Goal: Task Accomplishment & Management: Manage account settings

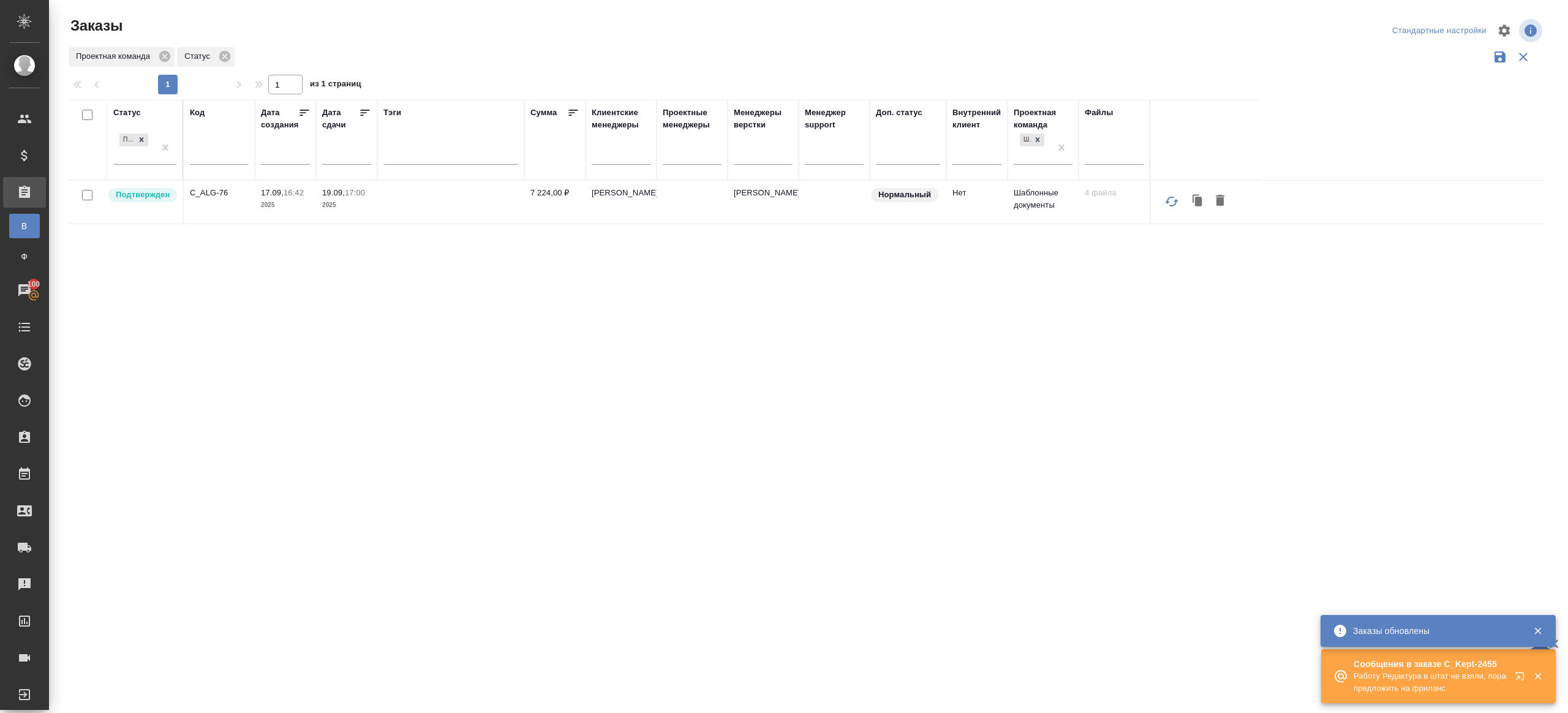
click at [314, 335] on div "Статус Подтвержден Код Дата создания Дата сдачи Тэги Сумма Клиентские менеджеры…" at bounding box center [806, 320] width 1477 height 441
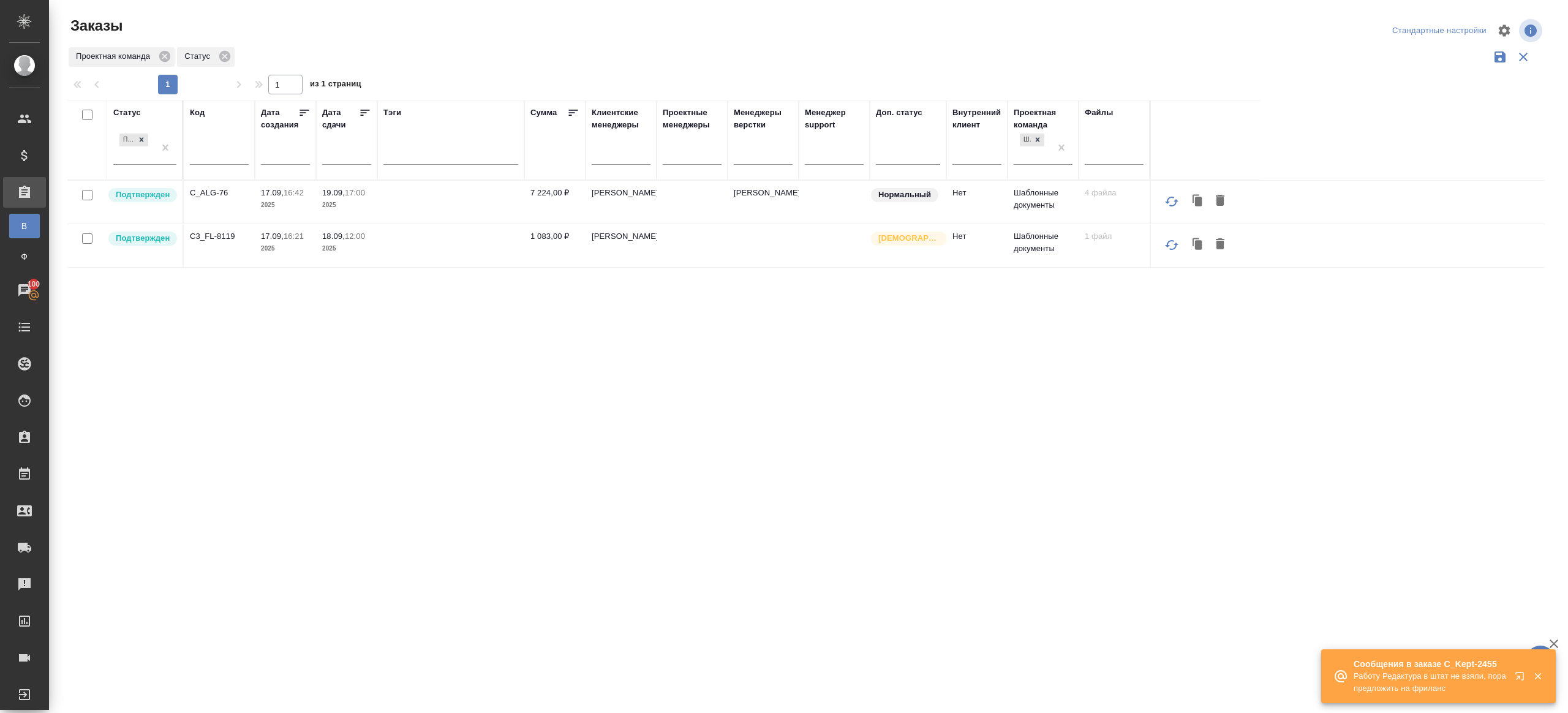
click at [216, 187] on p "C_ALG-76" at bounding box center [219, 193] width 58 height 12
click at [213, 233] on p "C3_FL-8119" at bounding box center [219, 237] width 58 height 12
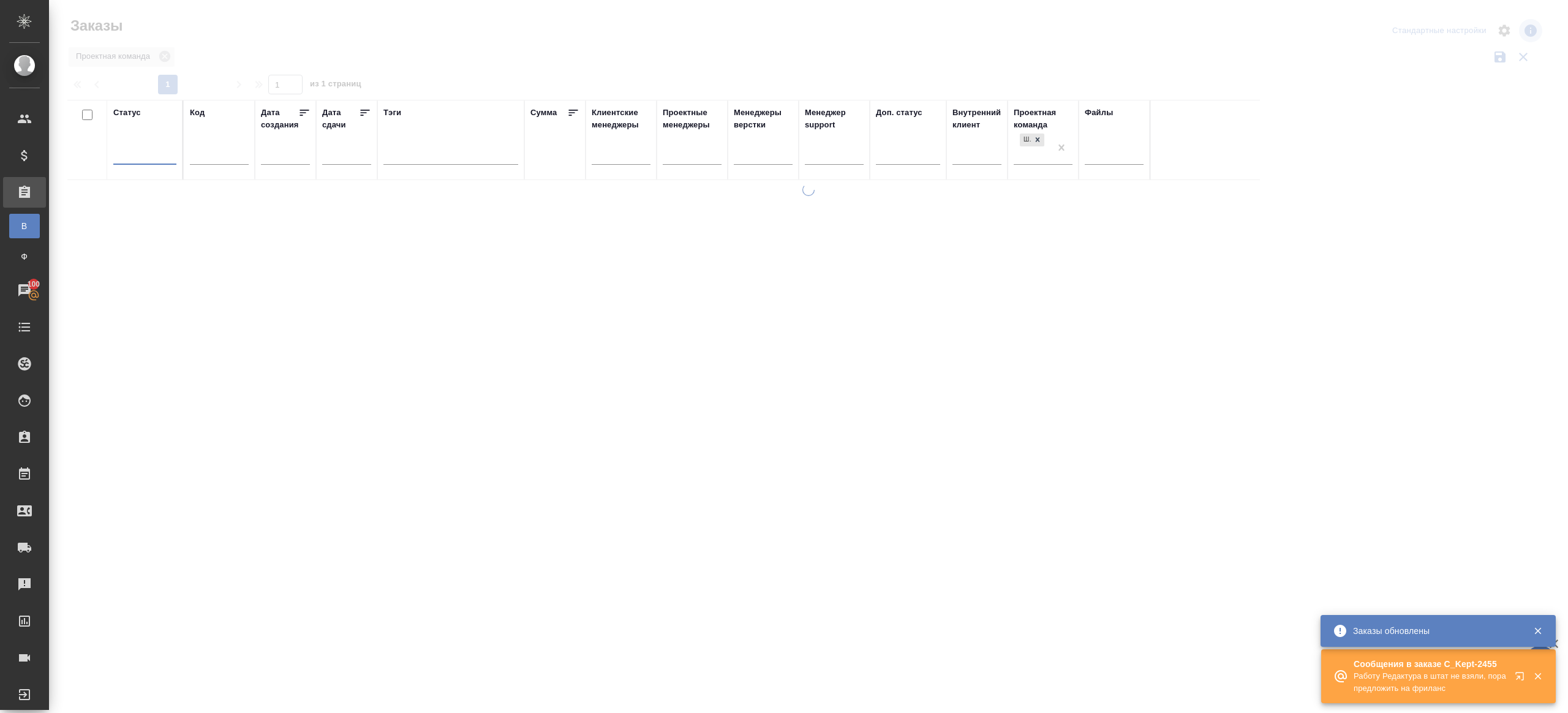
click at [531, 67] on div "Проектная команда" at bounding box center [806, 57] width 1477 height 24
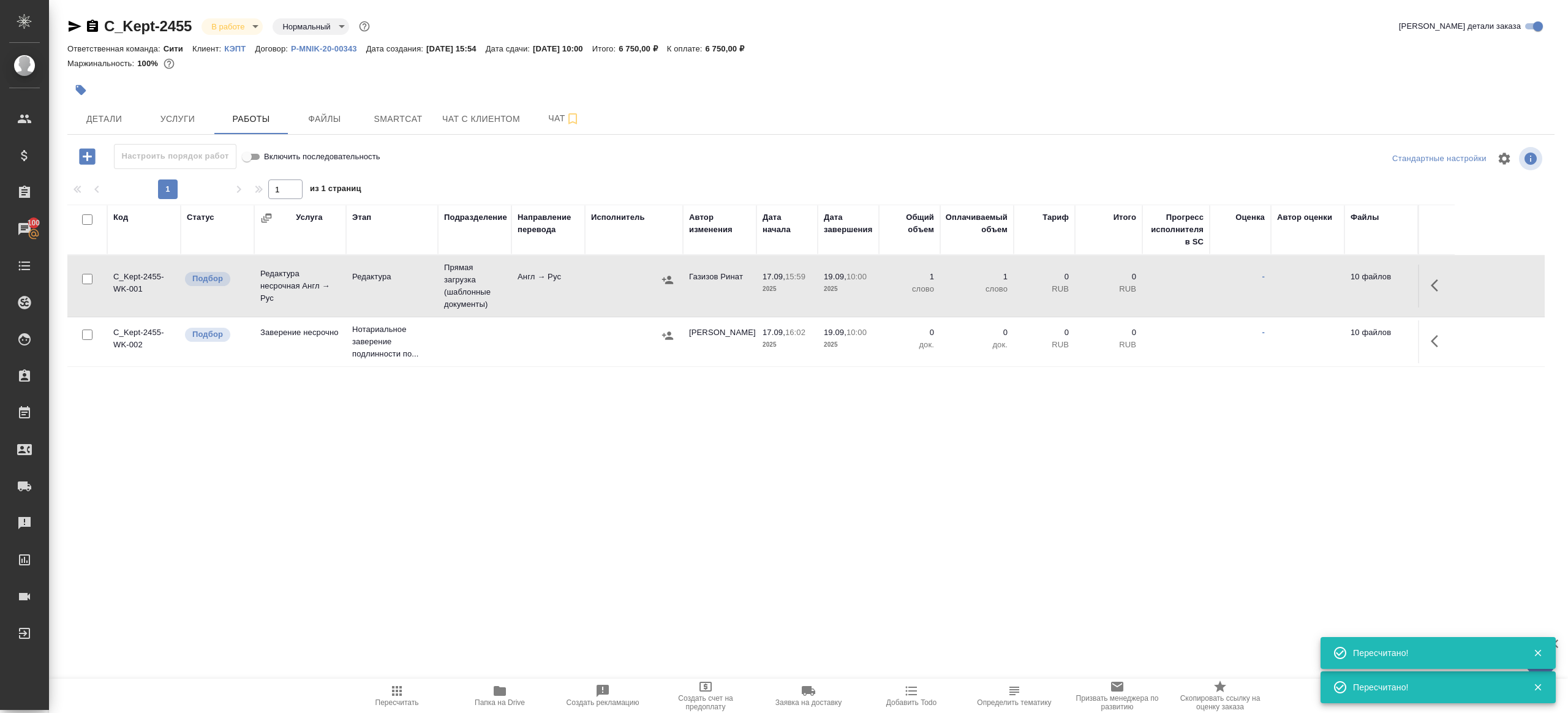
click at [398, 688] on icon "button" at bounding box center [396, 690] width 15 height 15
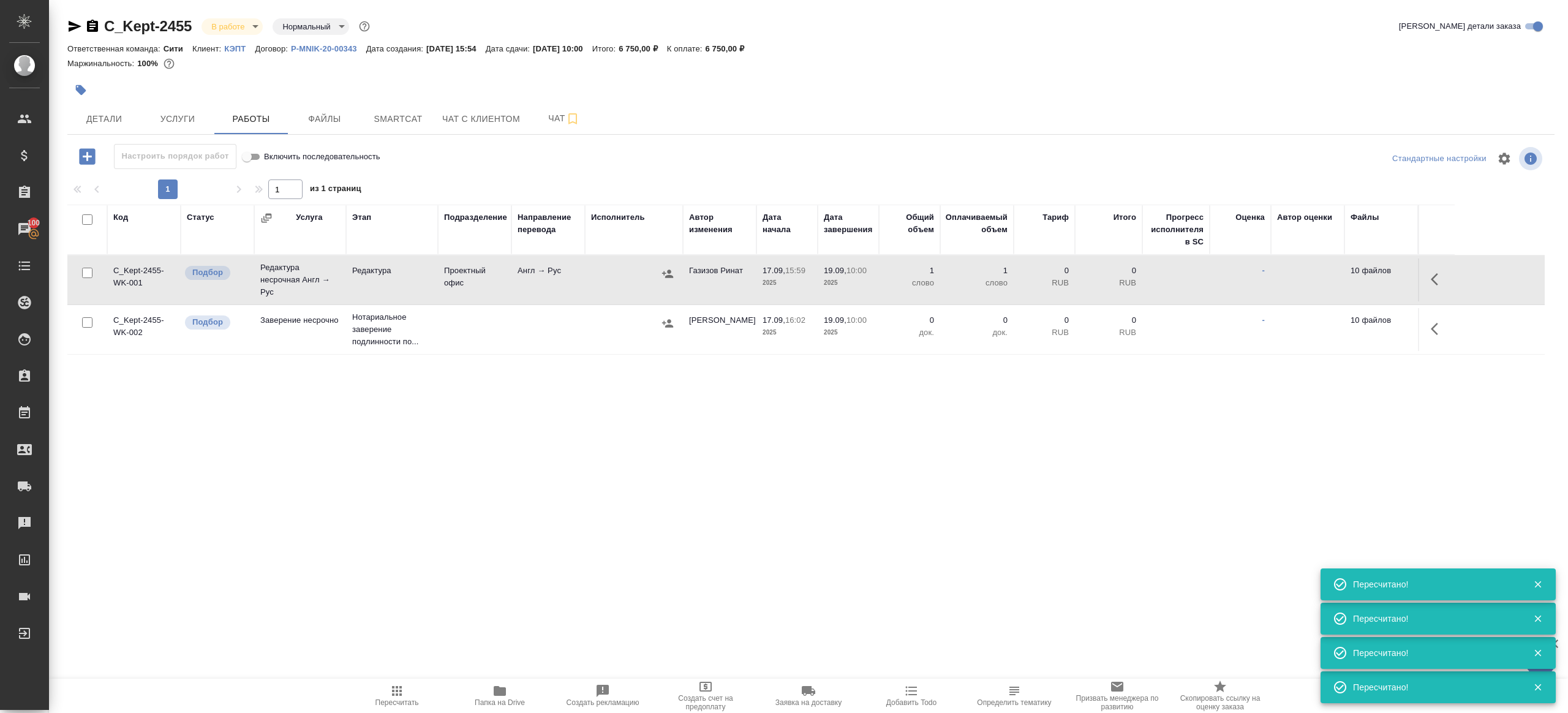
click at [412, 685] on span "Пересчитать" at bounding box center [396, 695] width 88 height 24
click at [474, 552] on div ".cls-1 fill:#fff; AWATERA Gazizov Rinat Клиенты Спецификации Заказы 100 Чаты To…" at bounding box center [784, 356] width 1568 height 713
click at [373, 699] on span "Пересчитать" at bounding box center [396, 695] width 88 height 24
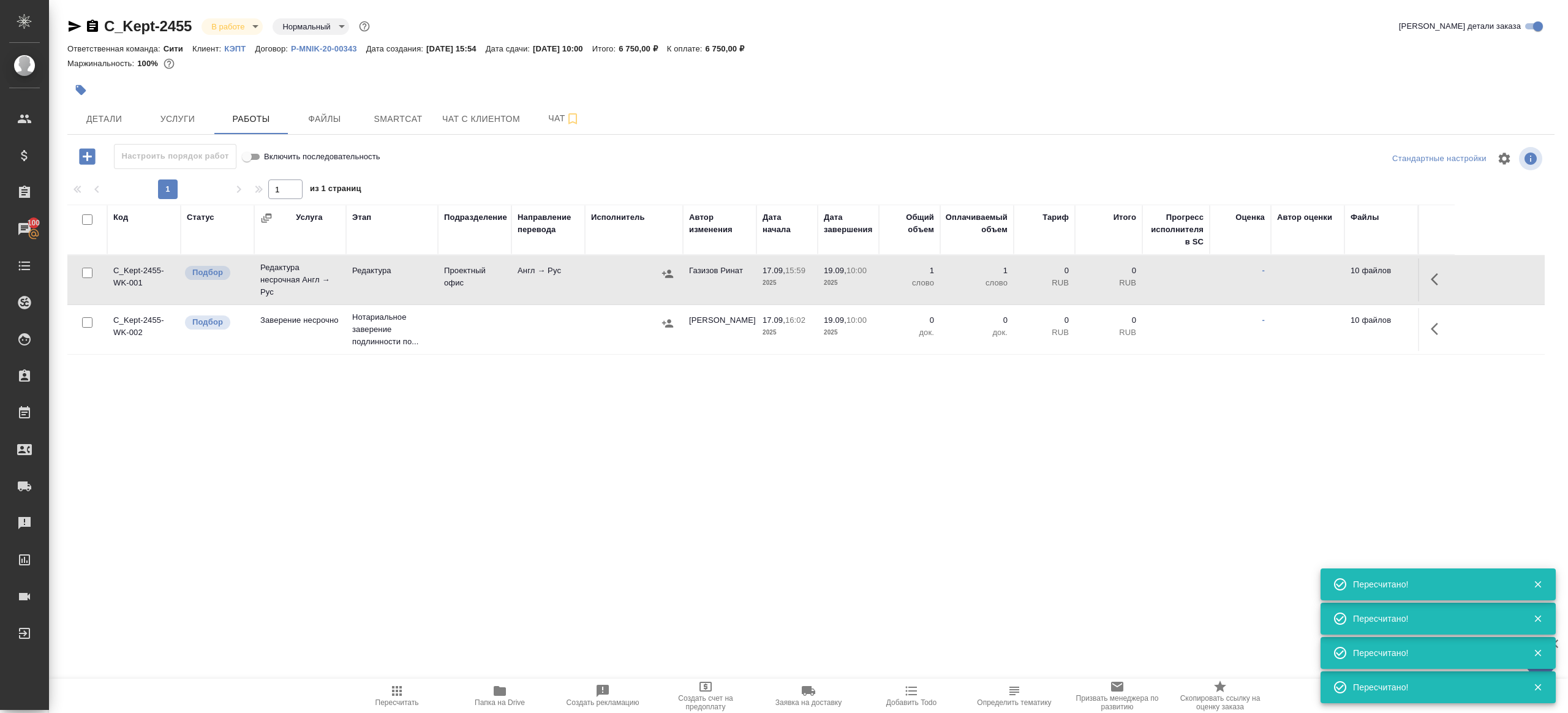
click at [611, 587] on div ".cls-1 fill:#fff; AWATERA Gazizov Rinat Клиенты Спецификации Заказы 100 Чаты To…" at bounding box center [784, 356] width 1568 height 713
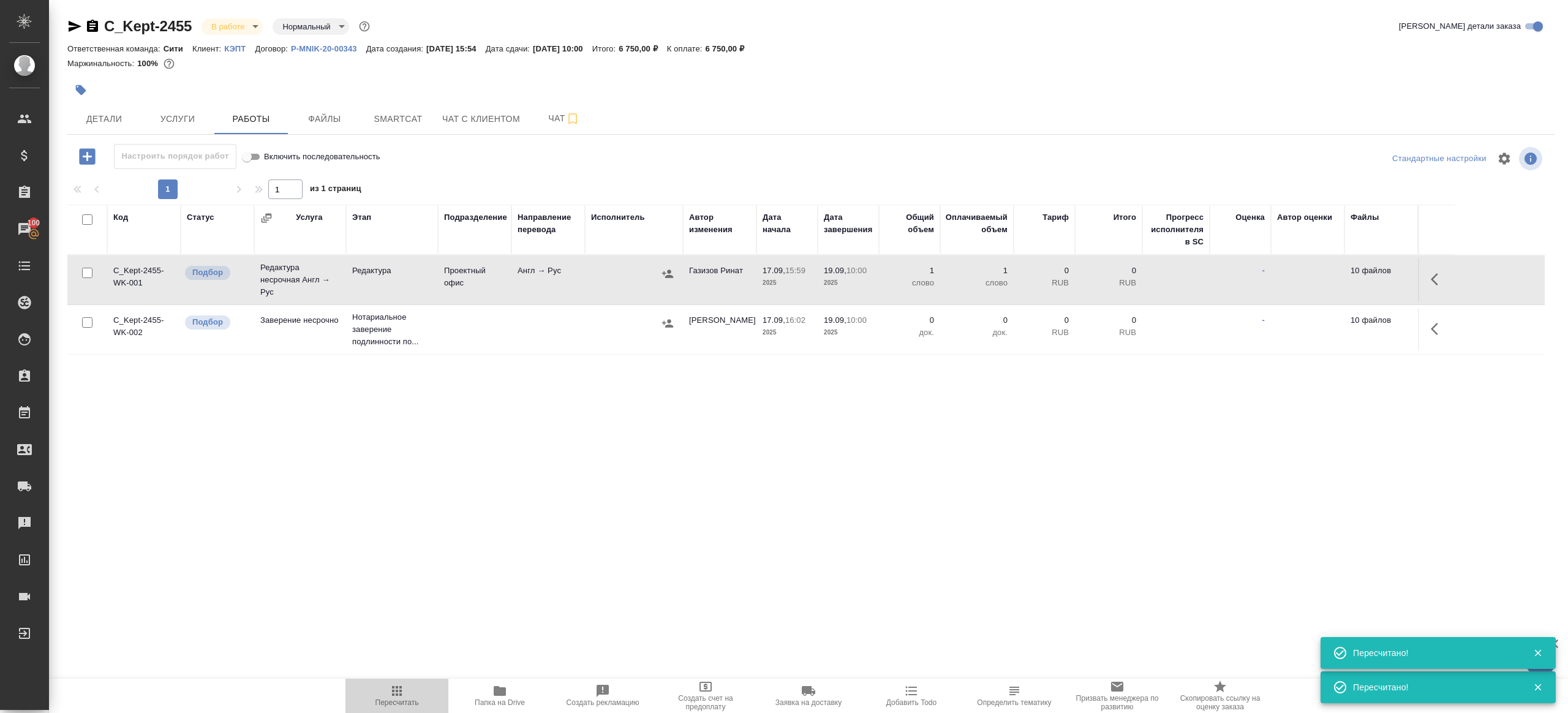
click at [381, 689] on span "Пересчитать" at bounding box center [396, 695] width 88 height 24
click at [381, 690] on span "Пересчитать" at bounding box center [396, 695] width 88 height 24
click at [526, 568] on div ".cls-1 fill:#fff; AWATERA Gazizov Rinat Клиенты Спецификации Заказы 100 Чаты To…" at bounding box center [784, 356] width 1568 height 713
click at [394, 683] on icon "button" at bounding box center [396, 690] width 15 height 15
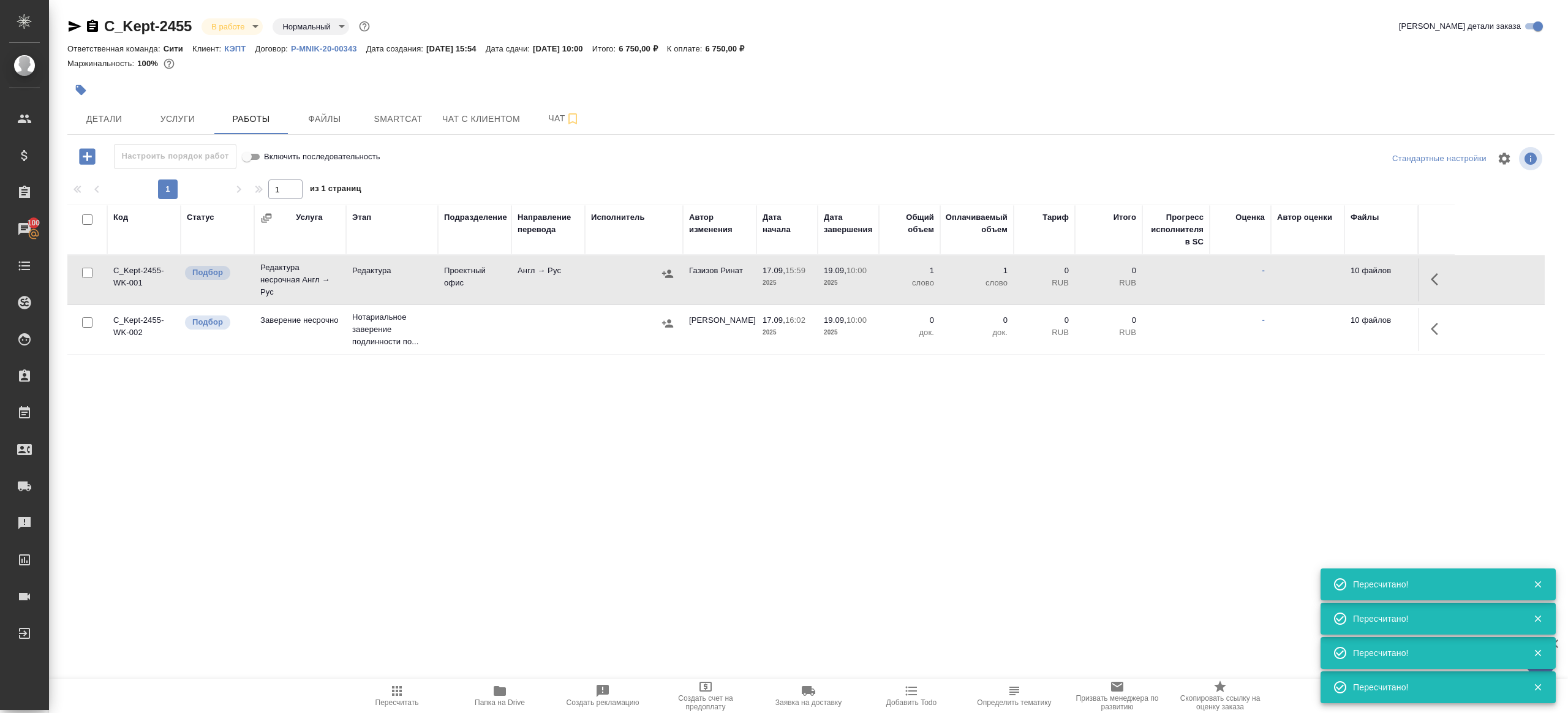
click at [391, 682] on button "Пересчитать" at bounding box center [397, 695] width 103 height 35
drag, startPoint x: 391, startPoint y: 682, endPoint x: 441, endPoint y: 460, distance: 227.6
click at [391, 682] on button "Пересчитать" at bounding box center [397, 695] width 103 height 35
click at [441, 460] on div "Код Статус Услуга Этап Подразделение Направление перевода Исполнитель Автор изм…" at bounding box center [806, 343] width 1477 height 275
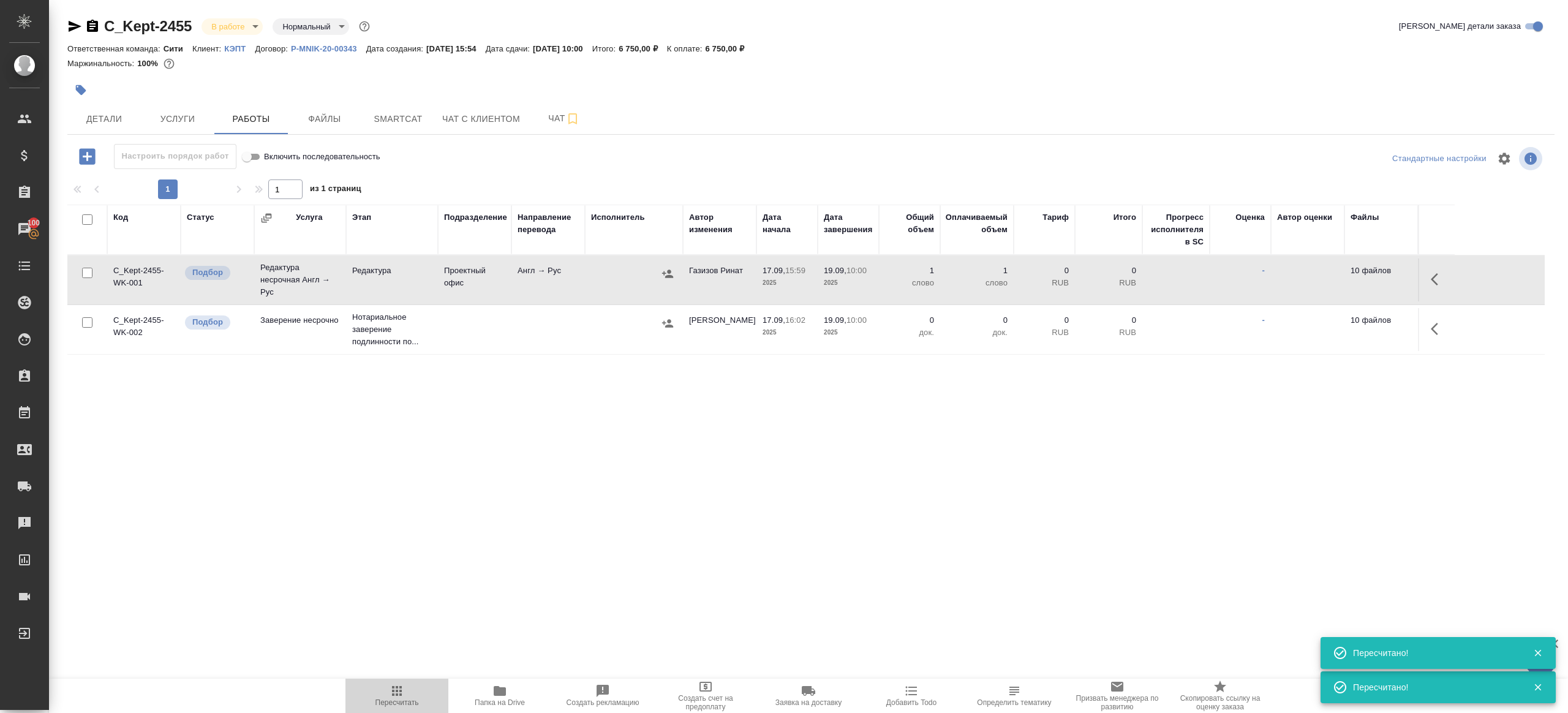
click at [415, 704] on span "Пересчитать" at bounding box center [397, 702] width 44 height 9
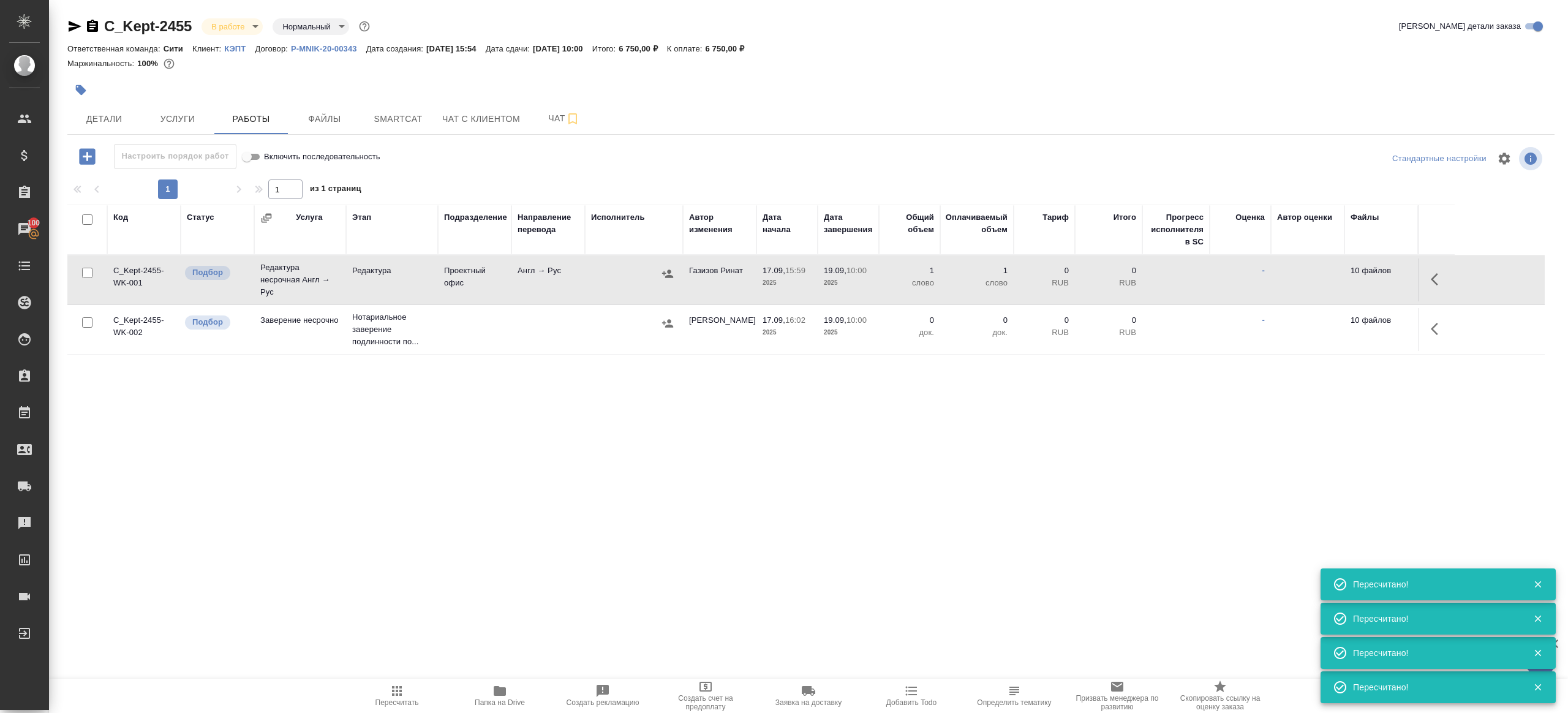
click at [527, 449] on div "Код Статус Услуга Этап Подразделение Направление перевода Исполнитель Автор изм…" at bounding box center [806, 343] width 1477 height 275
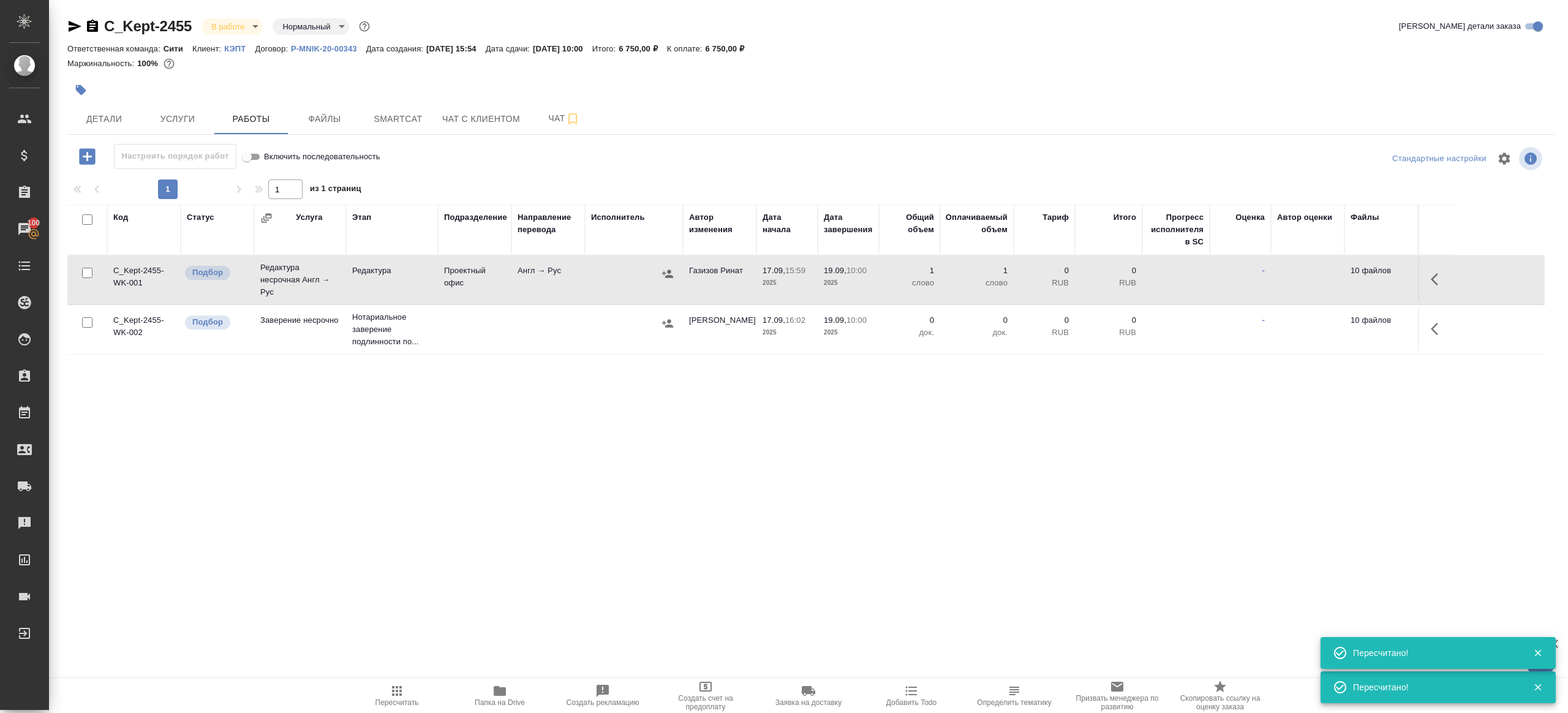
click at [1227, 510] on div "C_Kept-2455 В работе inProgress Нормальный normal Кратко детали заказа Ответств…" at bounding box center [811, 255] width 1501 height 512
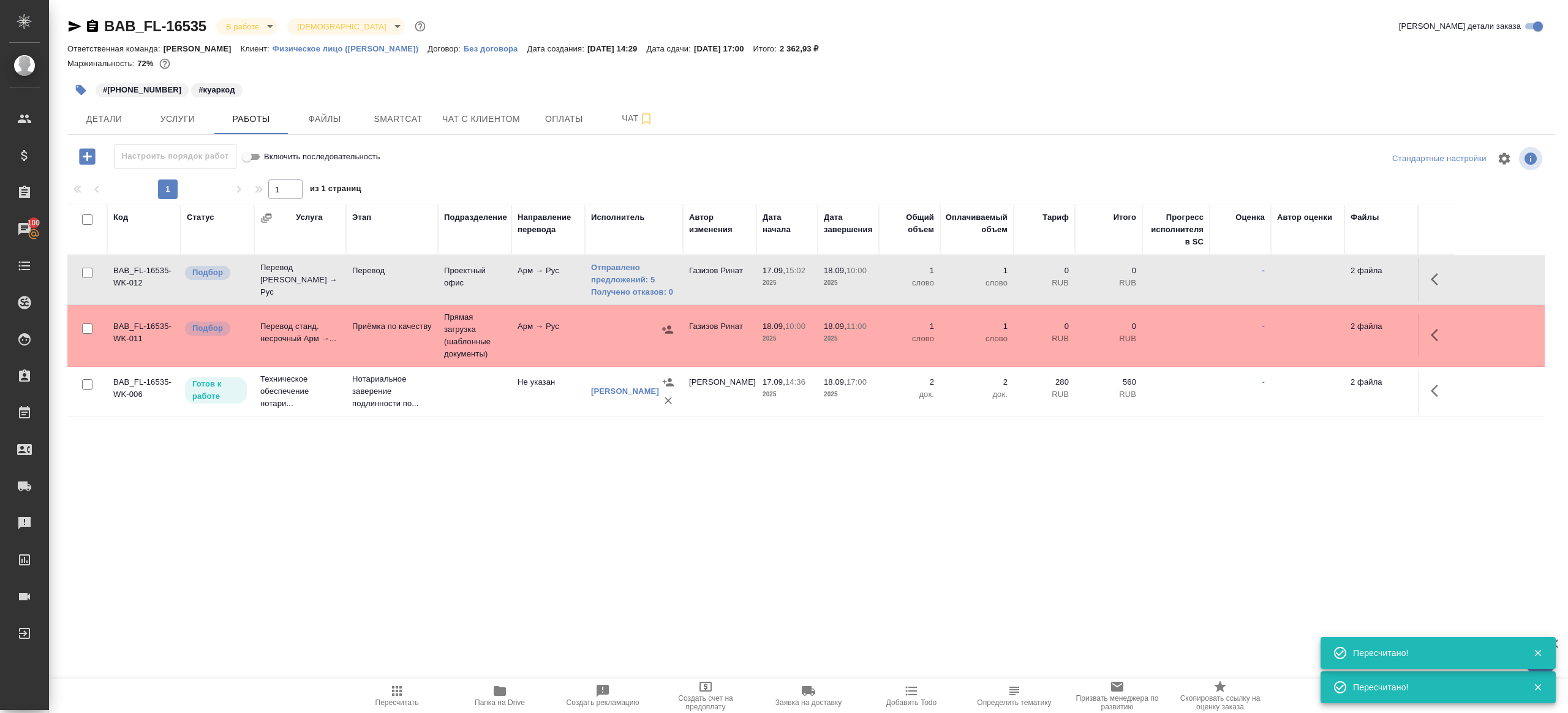
click at [386, 690] on span "Пересчитать" at bounding box center [396, 695] width 88 height 24
drag, startPoint x: 385, startPoint y: 689, endPoint x: 400, endPoint y: 670, distance: 24.2
click at [386, 689] on span "Пересчитать" at bounding box center [396, 695] width 88 height 24
click at [486, 546] on div ".cls-1 fill:#fff; AWATERA Gazizov Rinat Клиенты Спецификации Заказы 100 Чаты To…" at bounding box center [784, 356] width 1568 height 713
click at [370, 705] on span "Пересчитать" at bounding box center [396, 695] width 88 height 24
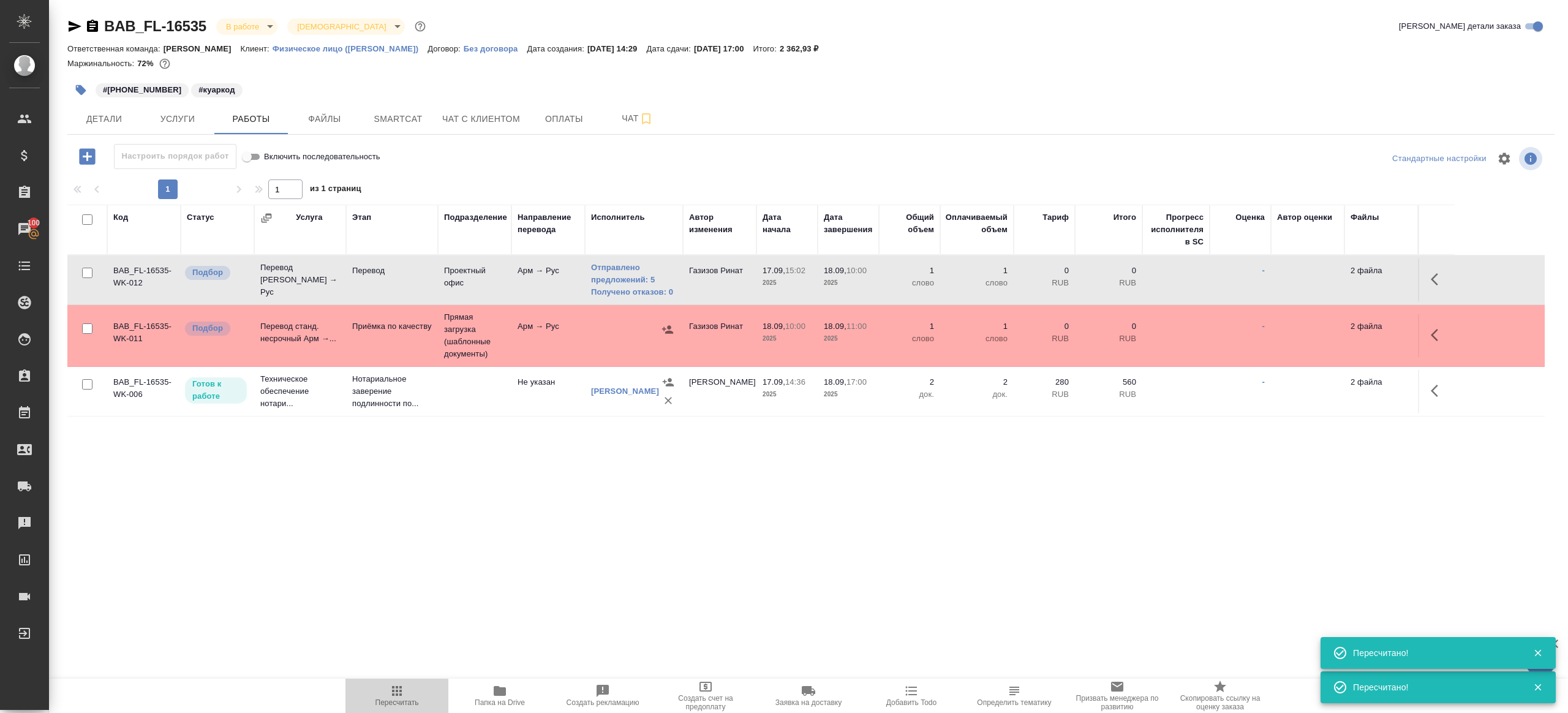
click at [370, 705] on span "Пересчитать" at bounding box center [396, 695] width 88 height 24
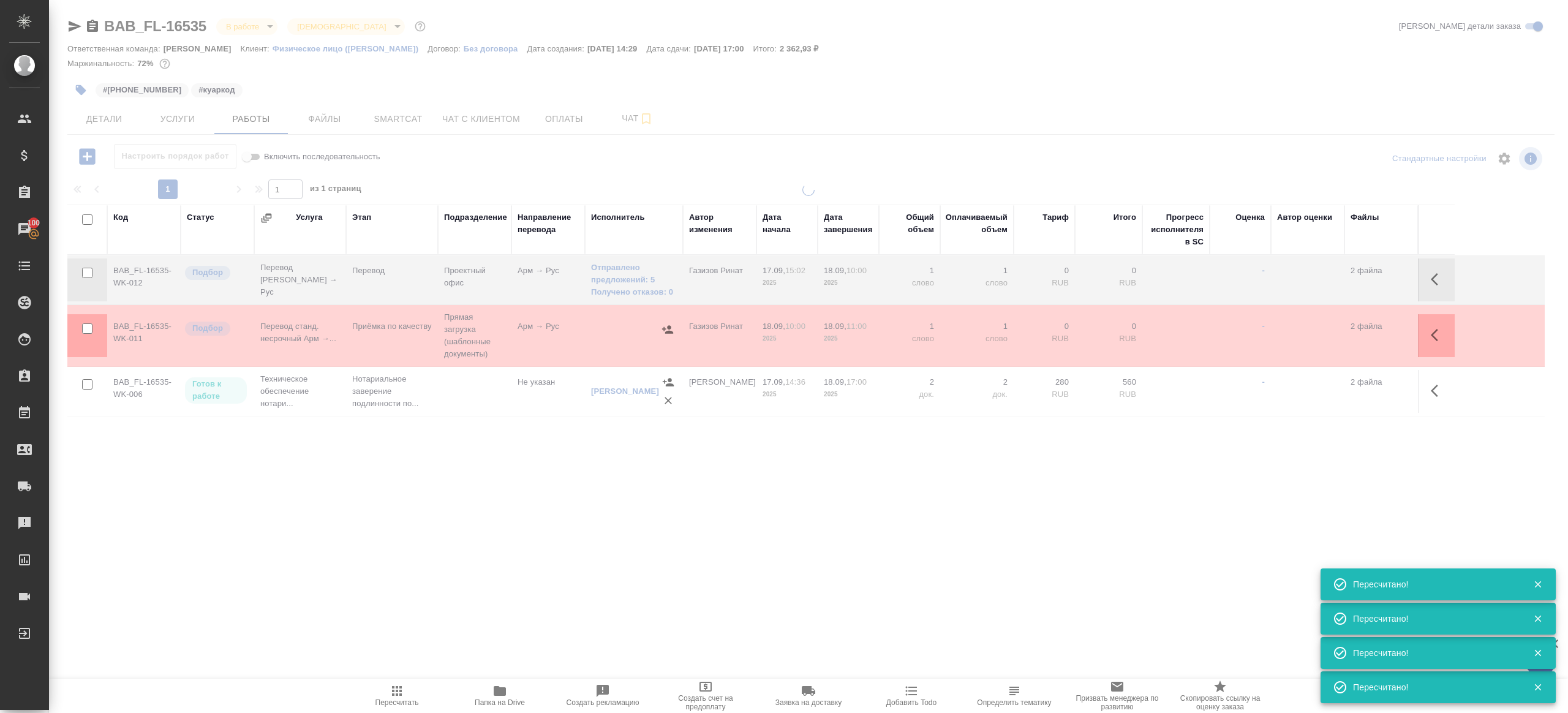
click at [489, 456] on div at bounding box center [808, 348] width 1519 height 328
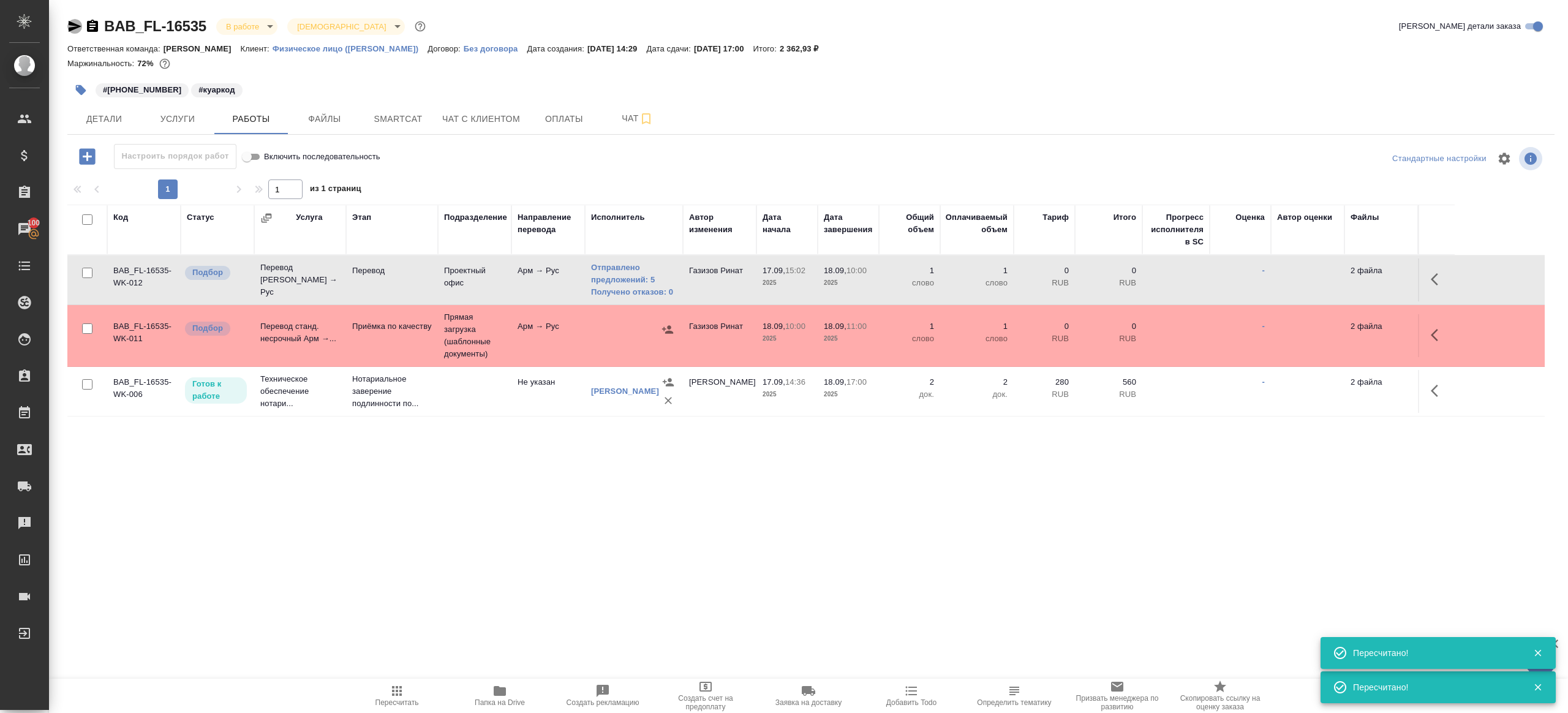
click at [81, 22] on icon "button" at bounding box center [74, 26] width 15 height 15
click at [368, 694] on span "Пересчитать" at bounding box center [396, 695] width 88 height 24
drag, startPoint x: 368, startPoint y: 694, endPoint x: 515, endPoint y: 599, distance: 175.0
click at [369, 693] on span "Пересчитать" at bounding box center [396, 695] width 88 height 24
click at [535, 592] on div ".cls-1 fill:#fff; AWATERA Gazizov Rinat Клиенты Спецификации Заказы 100 Чаты To…" at bounding box center [784, 356] width 1568 height 713
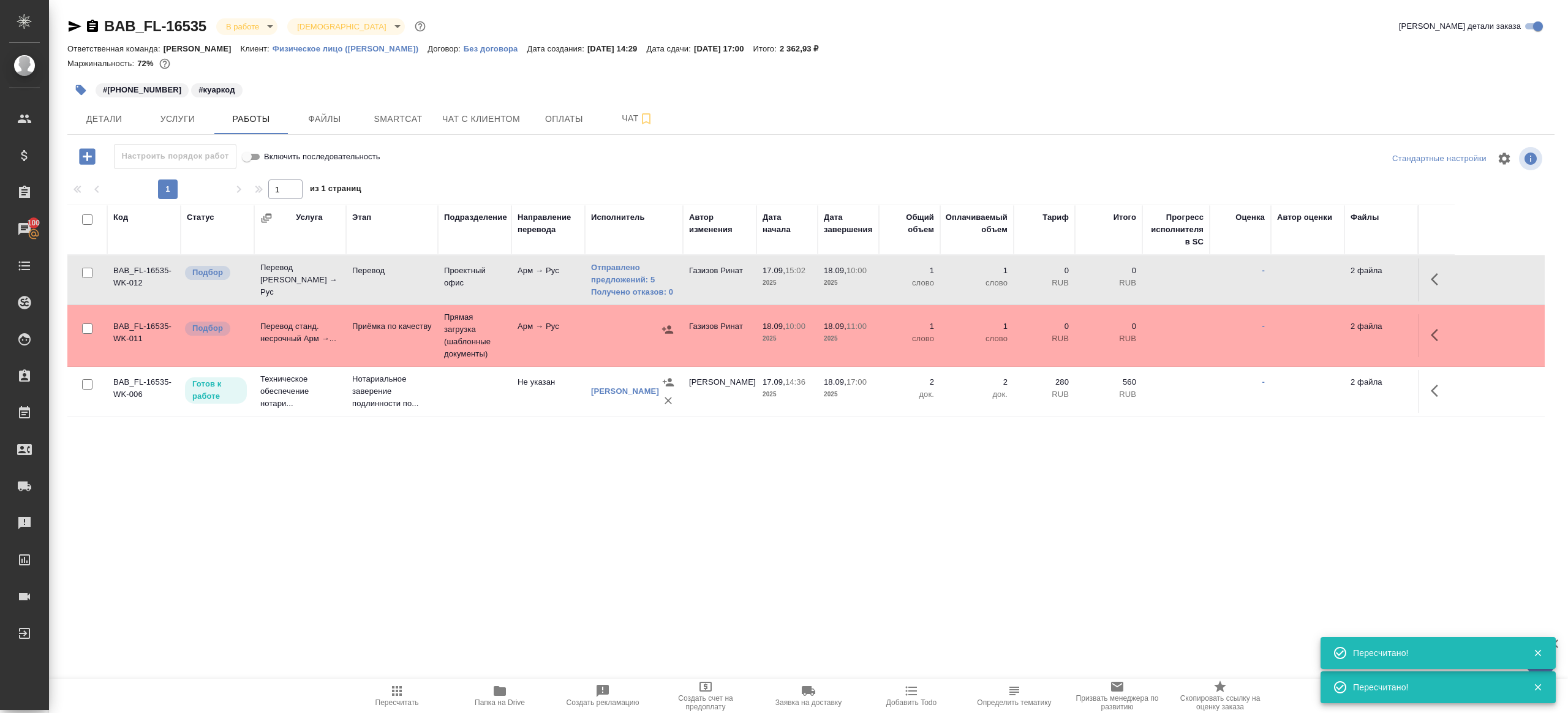
click at [378, 693] on span "Пересчитать" at bounding box center [396, 695] width 88 height 24
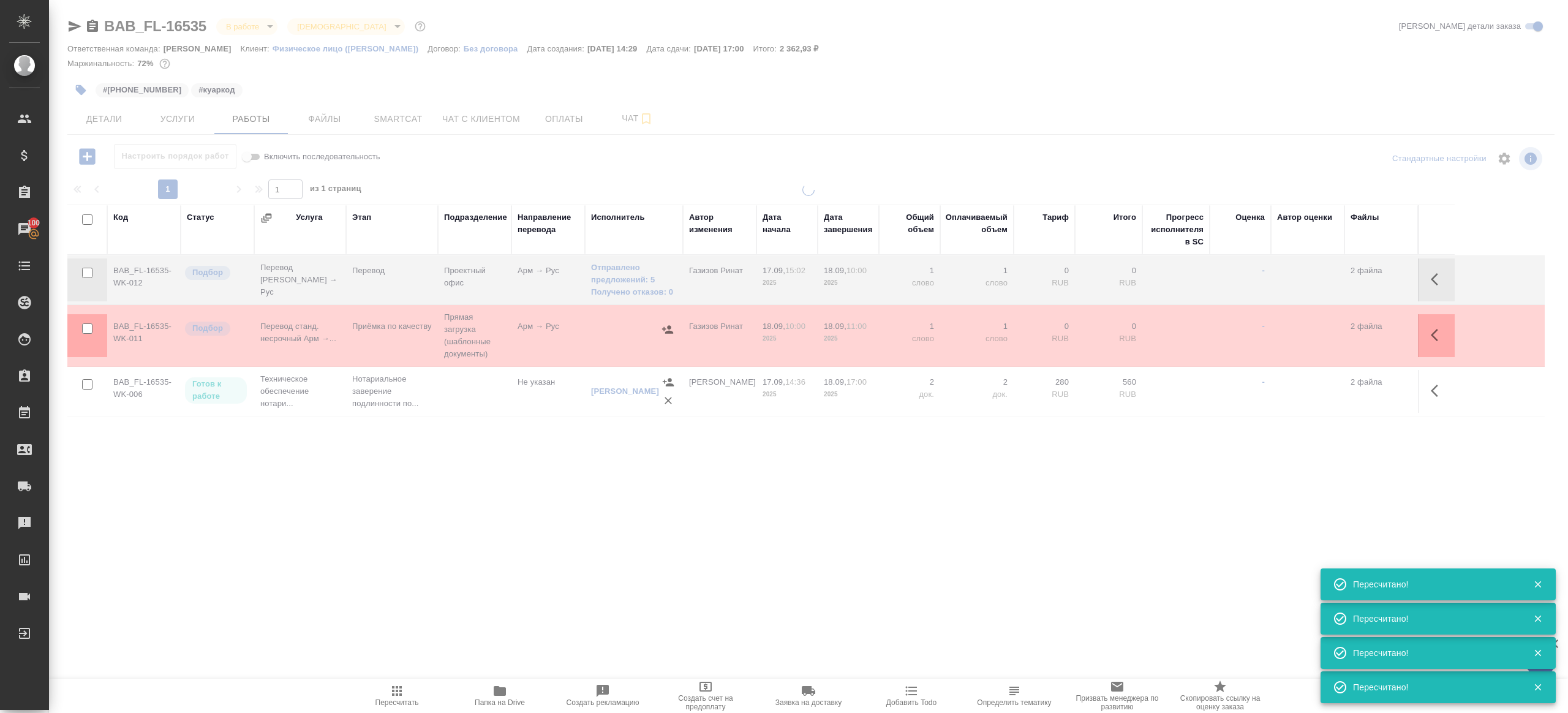
click at [482, 557] on div ".cls-1 fill:#fff; AWATERA Gazizov Rinat Клиенты Спецификации Заказы 100 Чаты To…" at bounding box center [784, 356] width 1568 height 713
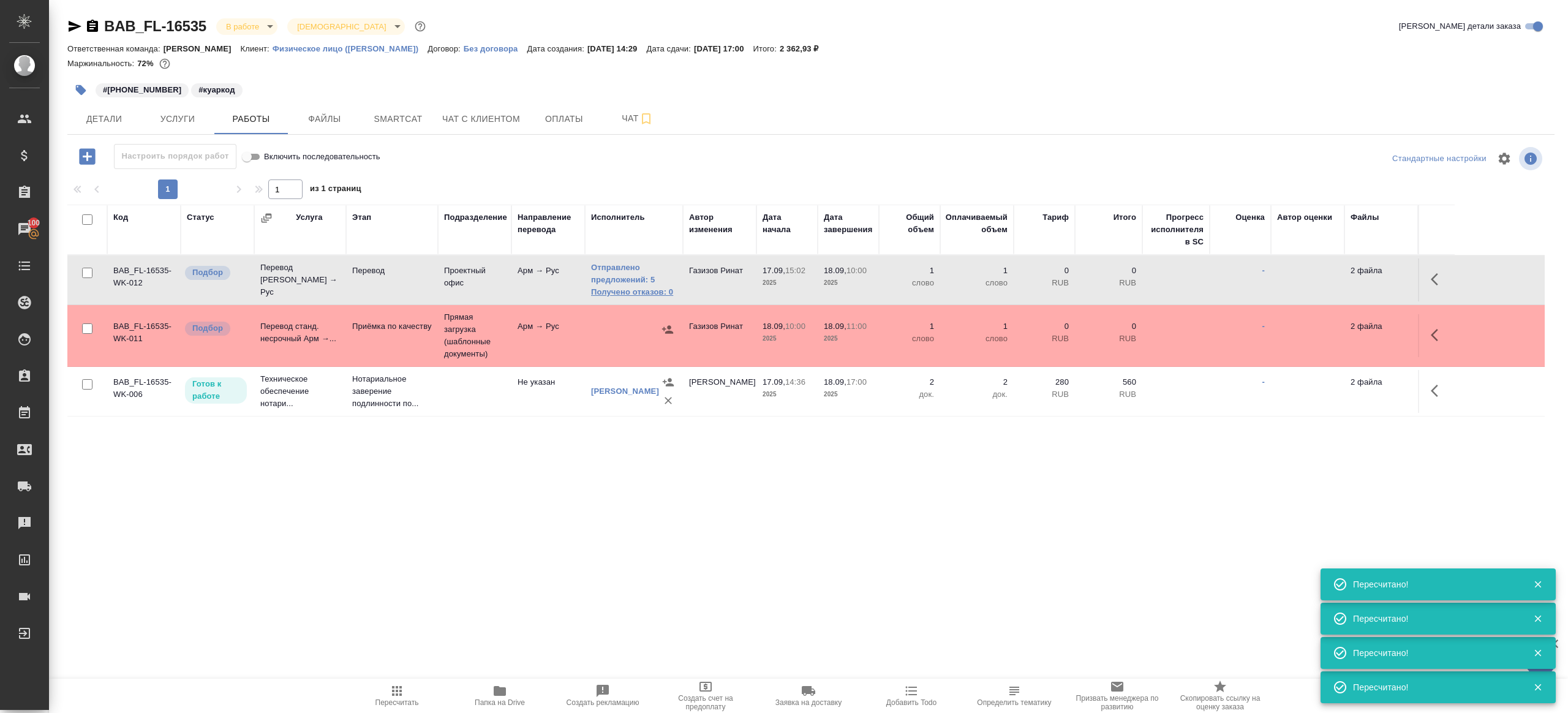
click at [597, 293] on link "Получено отказов: 0" at bounding box center [634, 292] width 86 height 12
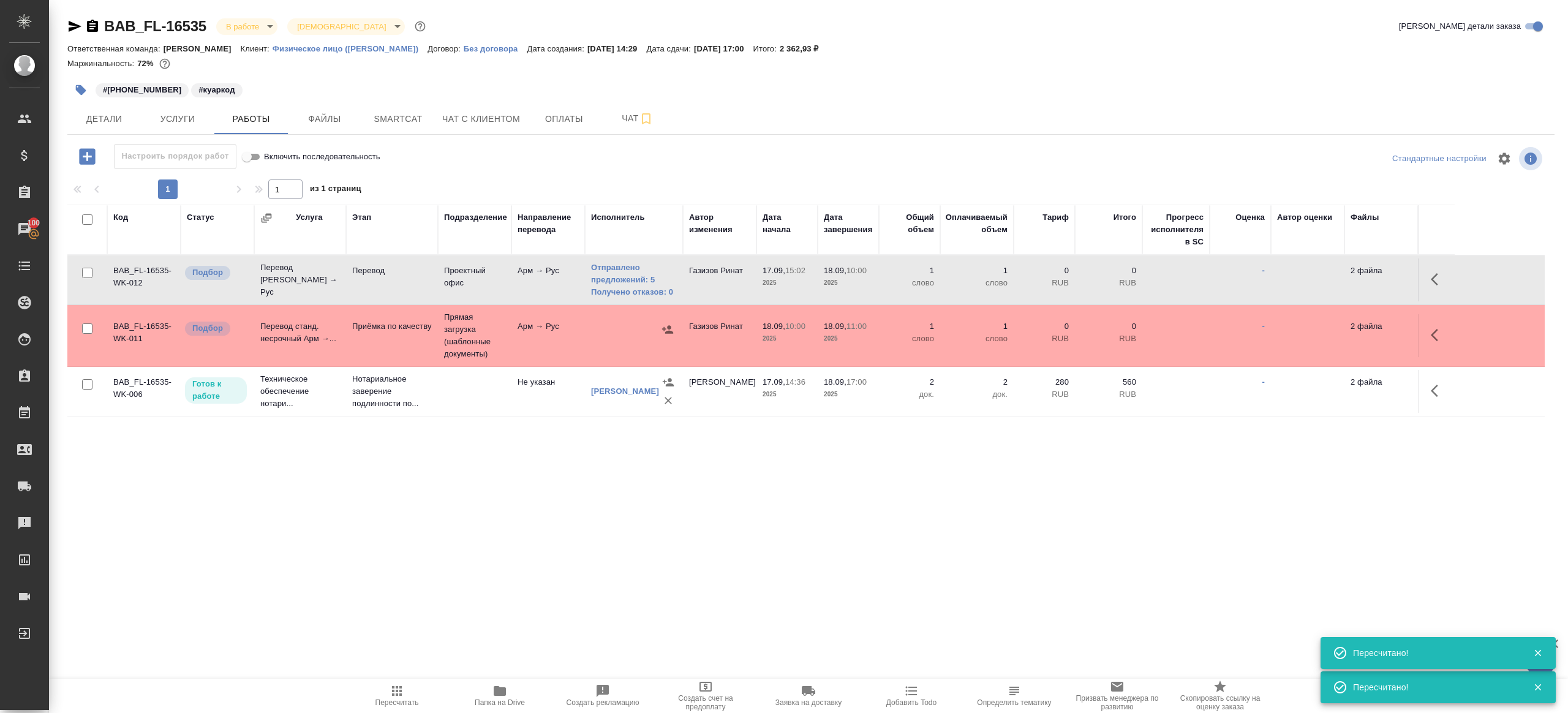
click at [388, 694] on span "Пересчитать" at bounding box center [396, 695] width 88 height 24
drag, startPoint x: 388, startPoint y: 694, endPoint x: 409, endPoint y: 568, distance: 127.7
click at [388, 693] on span "Пересчитать" at bounding box center [396, 695] width 88 height 24
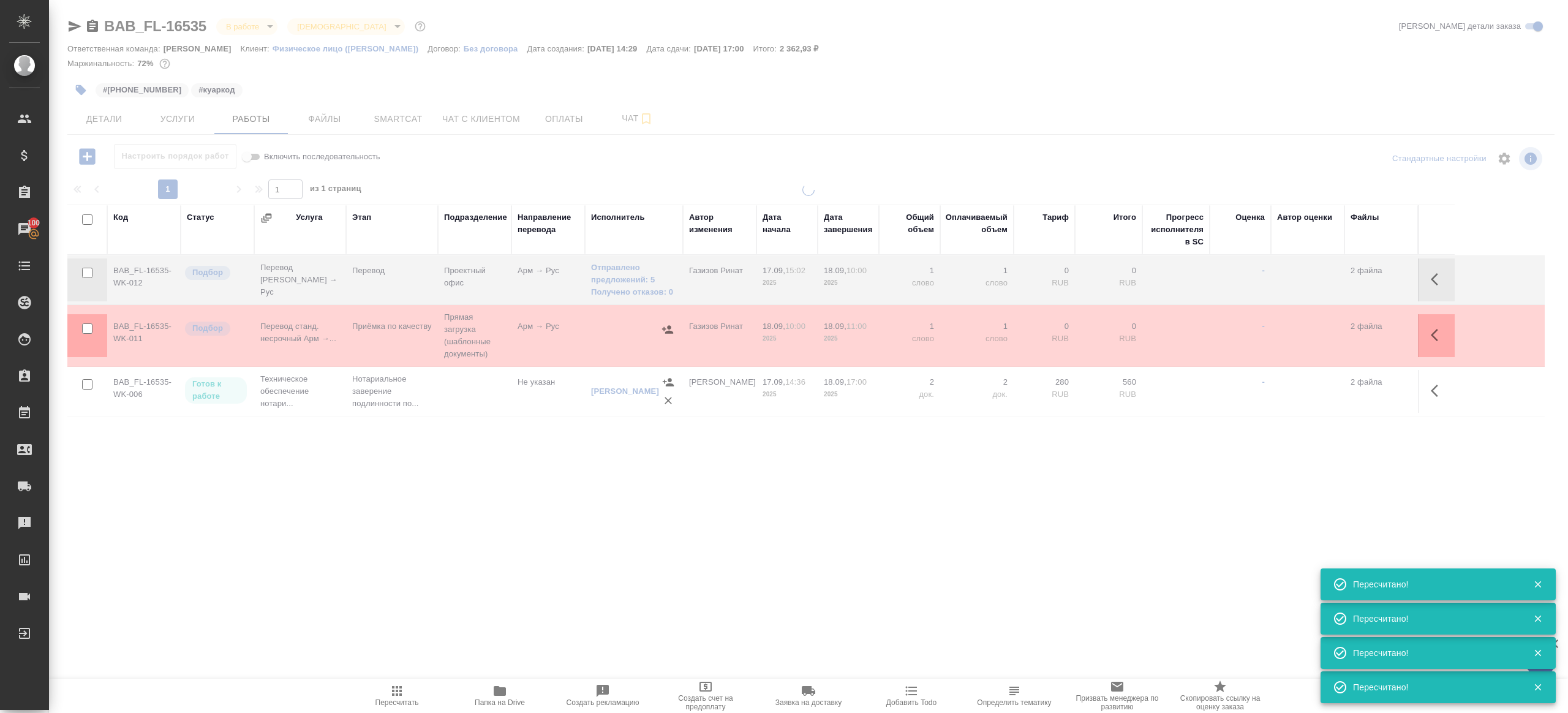
click at [409, 567] on div ".cls-1 fill:#fff; AWATERA Gazizov Rinat Клиенты Спецификации Заказы 100 Чаты To…" at bounding box center [784, 356] width 1568 height 713
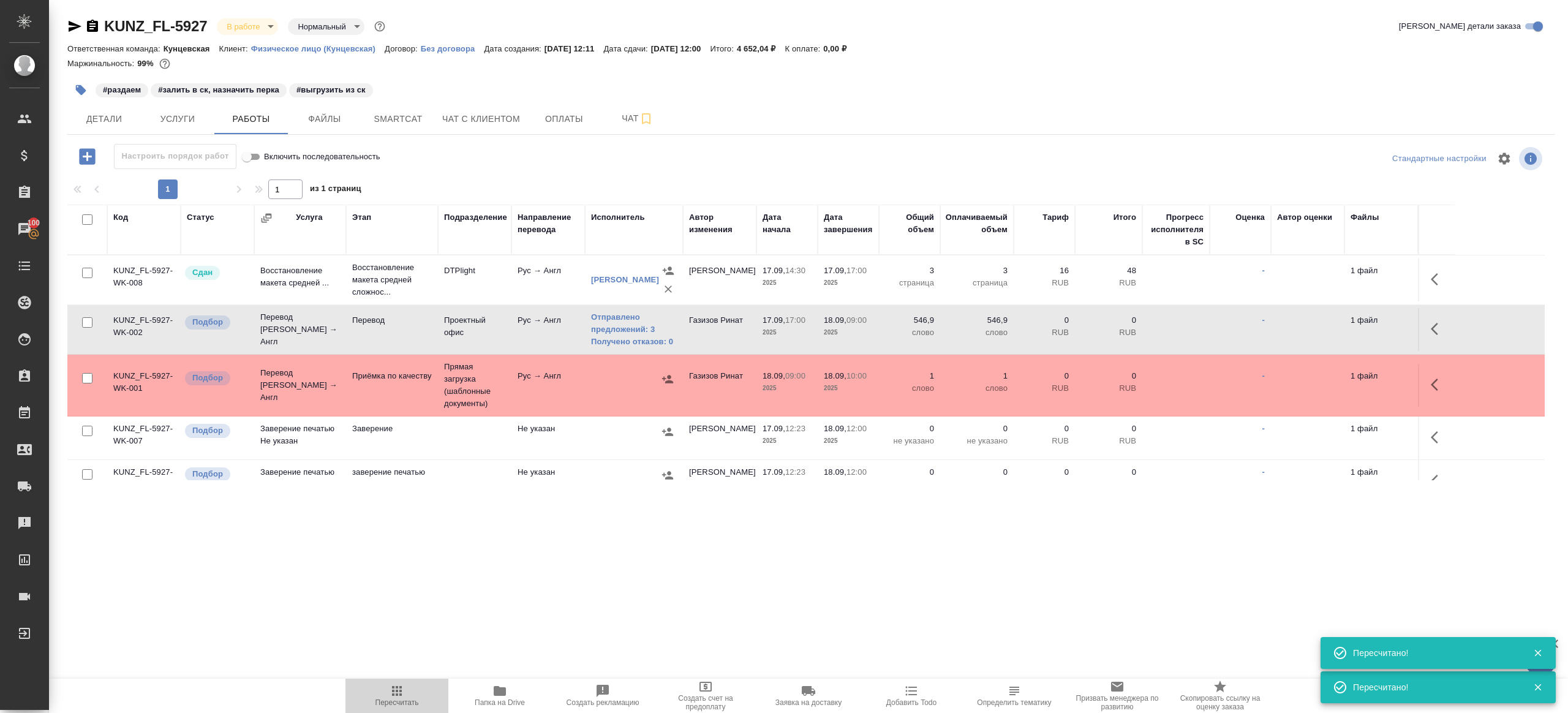
click at [395, 689] on icon "button" at bounding box center [396, 690] width 15 height 15
drag, startPoint x: 394, startPoint y: 689, endPoint x: 396, endPoint y: 682, distance: 7.3
click at [394, 688] on icon "button" at bounding box center [396, 690] width 15 height 15
click at [591, 611] on div ".cls-1 fill:#fff; AWATERA Gazizov Rinat Клиенты Спецификации Заказы 100 Чаты To…" at bounding box center [784, 356] width 1568 height 713
click at [392, 706] on span "Пересчитать" at bounding box center [397, 702] width 44 height 9
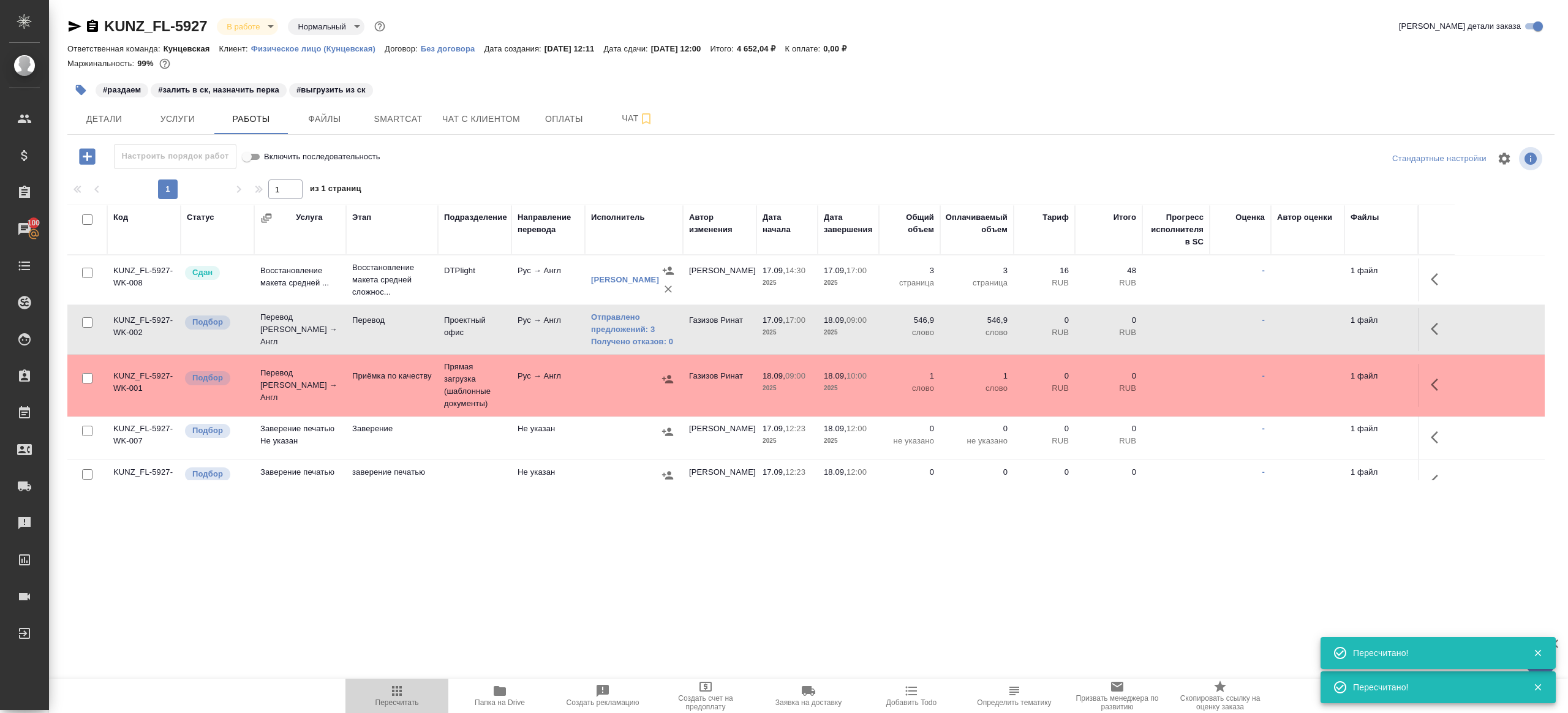
click at [392, 706] on span "Пересчитать" at bounding box center [397, 702] width 44 height 9
click at [422, 634] on div ".cls-1 fill:#fff; AWATERA Gazizov Rinat Клиенты Спецификации Заказы 100 Чаты To…" at bounding box center [784, 356] width 1568 height 713
click at [619, 334] on link "Отправлено предложений: 3" at bounding box center [634, 323] width 86 height 25
click at [401, 696] on icon "button" at bounding box center [396, 690] width 15 height 15
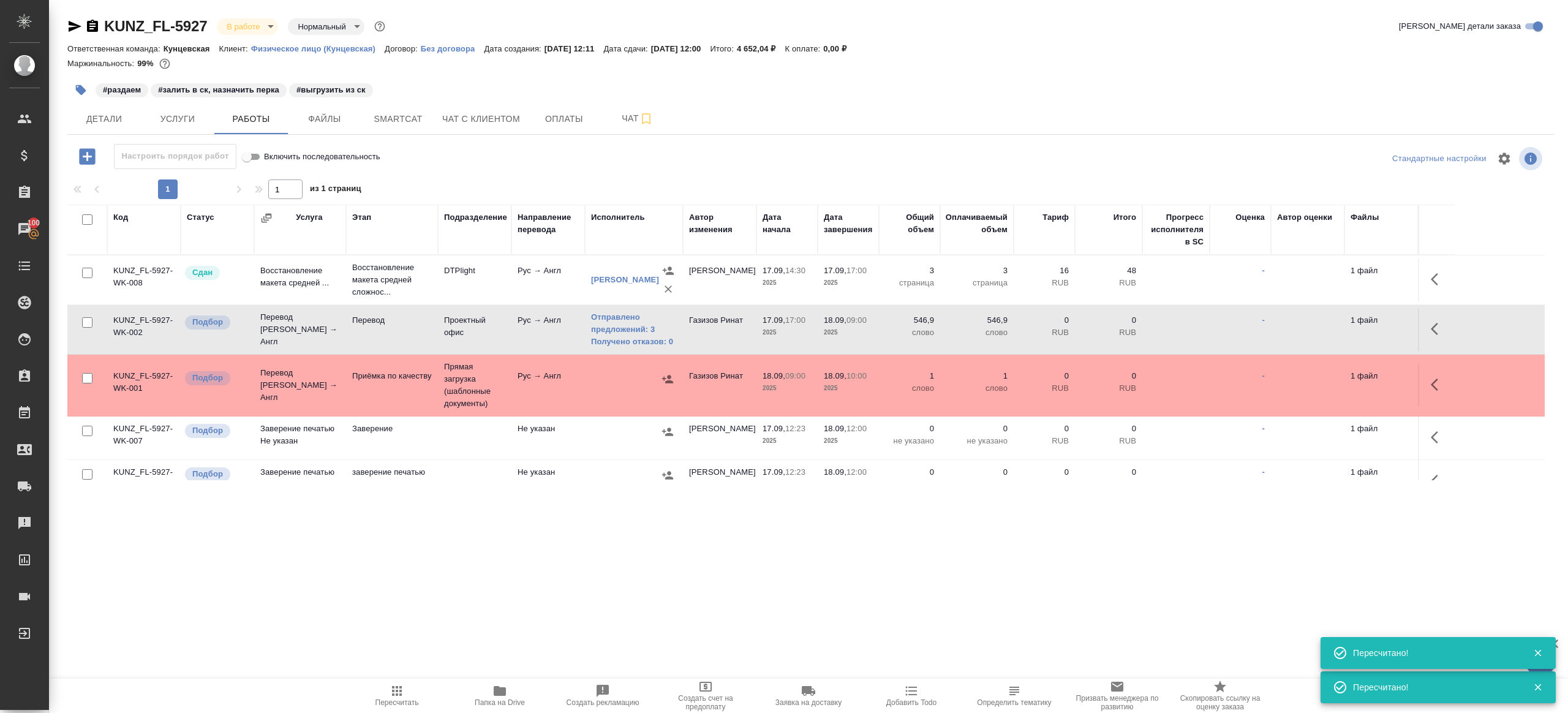
click at [590, 608] on div ".cls-1 fill:#fff; AWATERA Gazizov Rinat Клиенты Спецификации Заказы 100 Чаты To…" at bounding box center [784, 356] width 1568 height 713
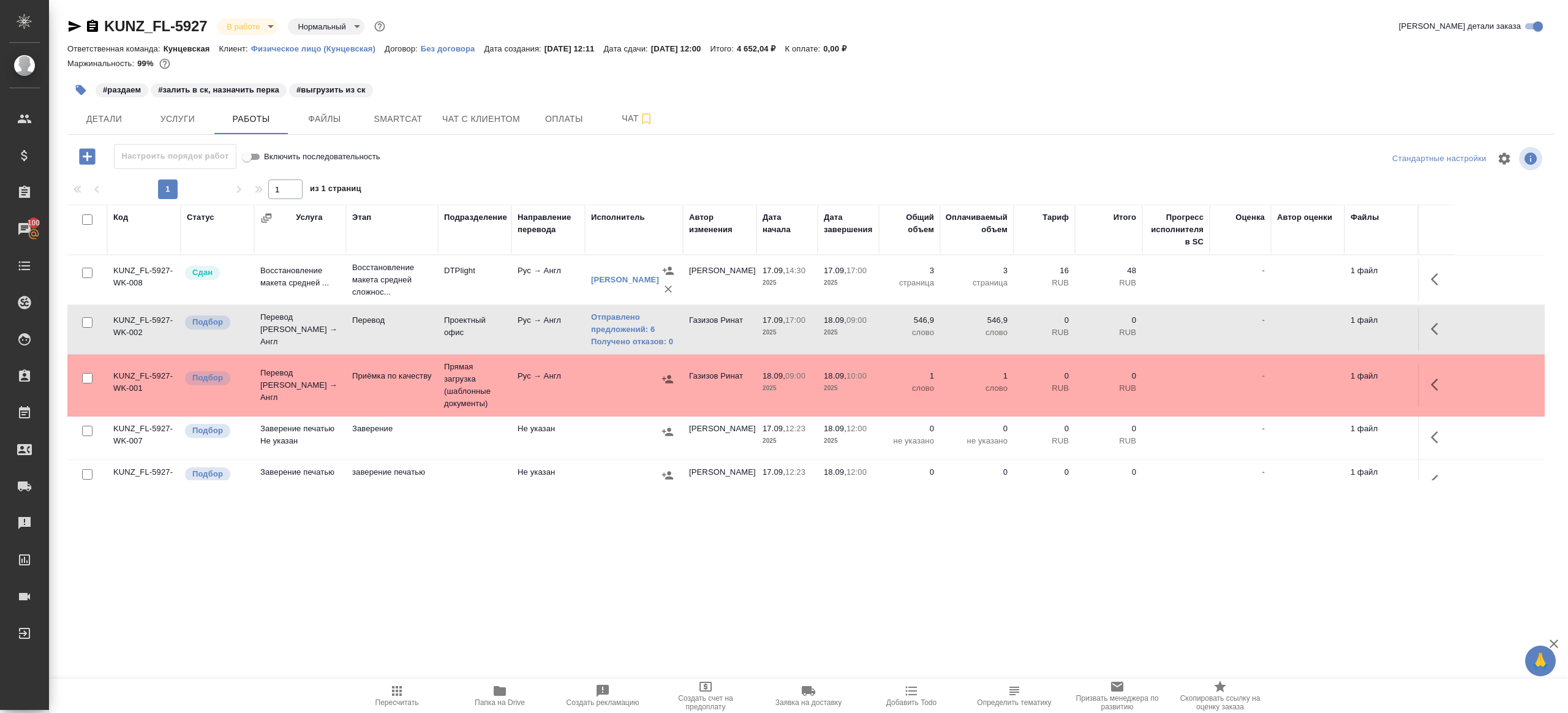
click at [406, 690] on span "Пересчитать" at bounding box center [396, 695] width 88 height 24
click at [453, 565] on div ".cls-1 fill:#fff; AWATERA Gazizov Rinat Клиенты Спецификации Заказы 100 Чаты To…" at bounding box center [784, 356] width 1568 height 713
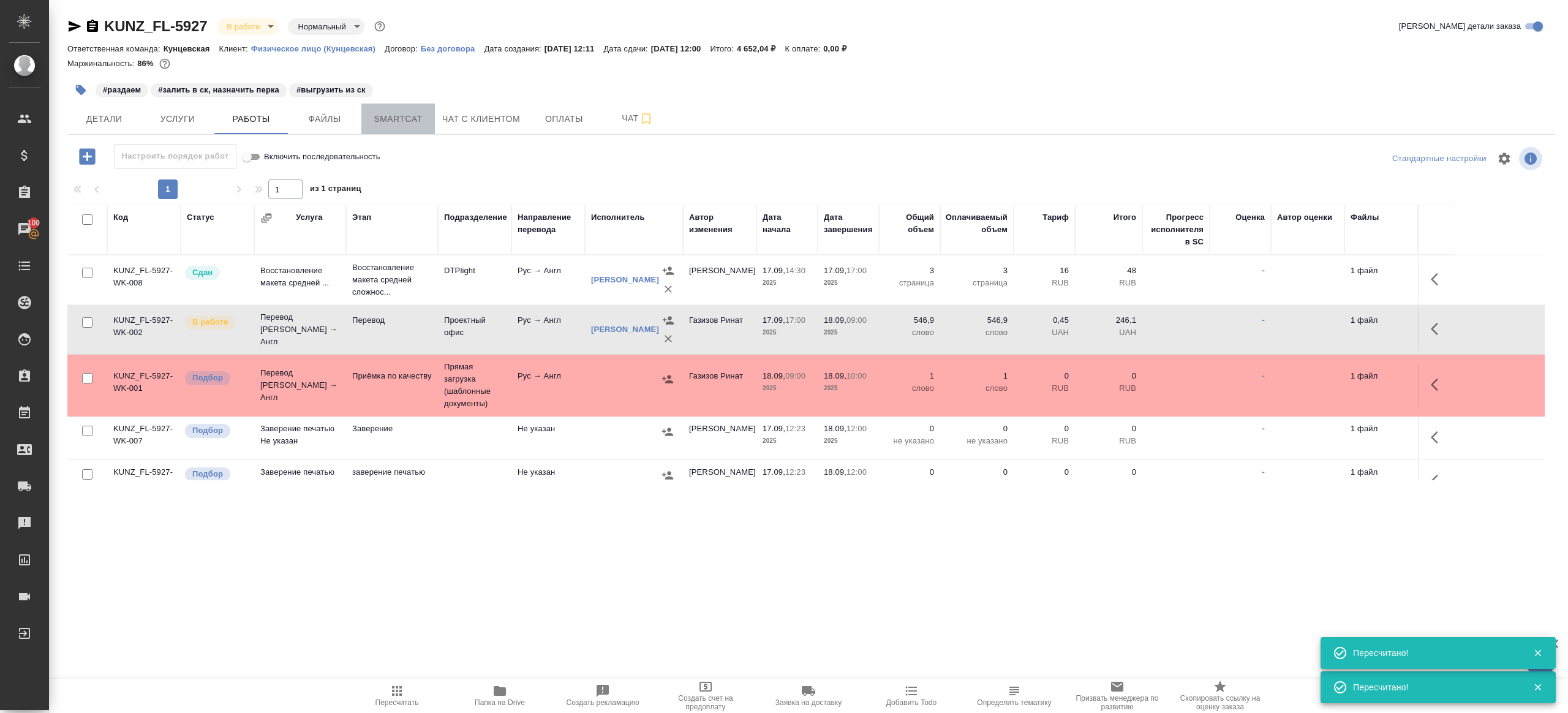
click at [419, 121] on span "Smartcat" at bounding box center [397, 119] width 58 height 15
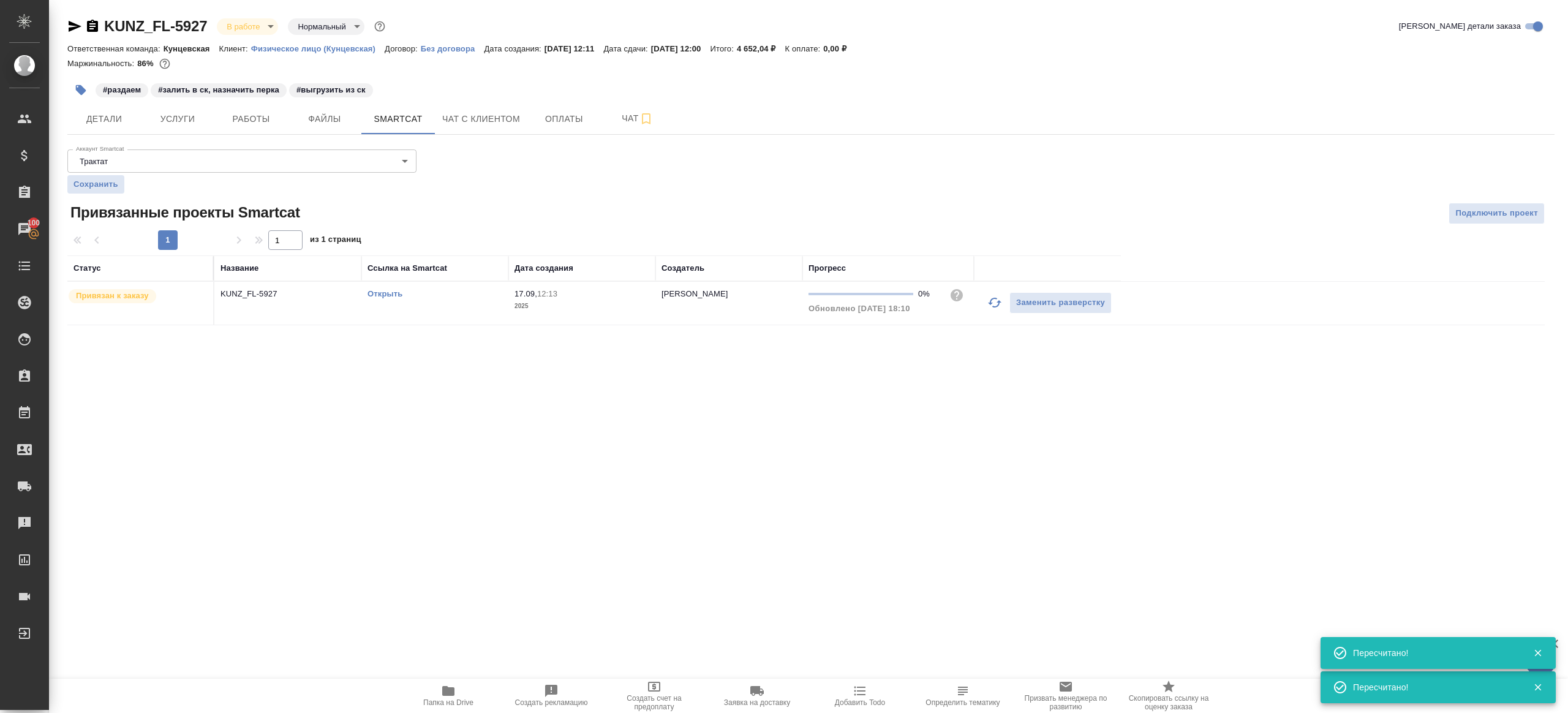
click at [382, 289] on link "Открыть" at bounding box center [384, 293] width 35 height 9
click at [238, 116] on span "Работы" at bounding box center [250, 119] width 58 height 15
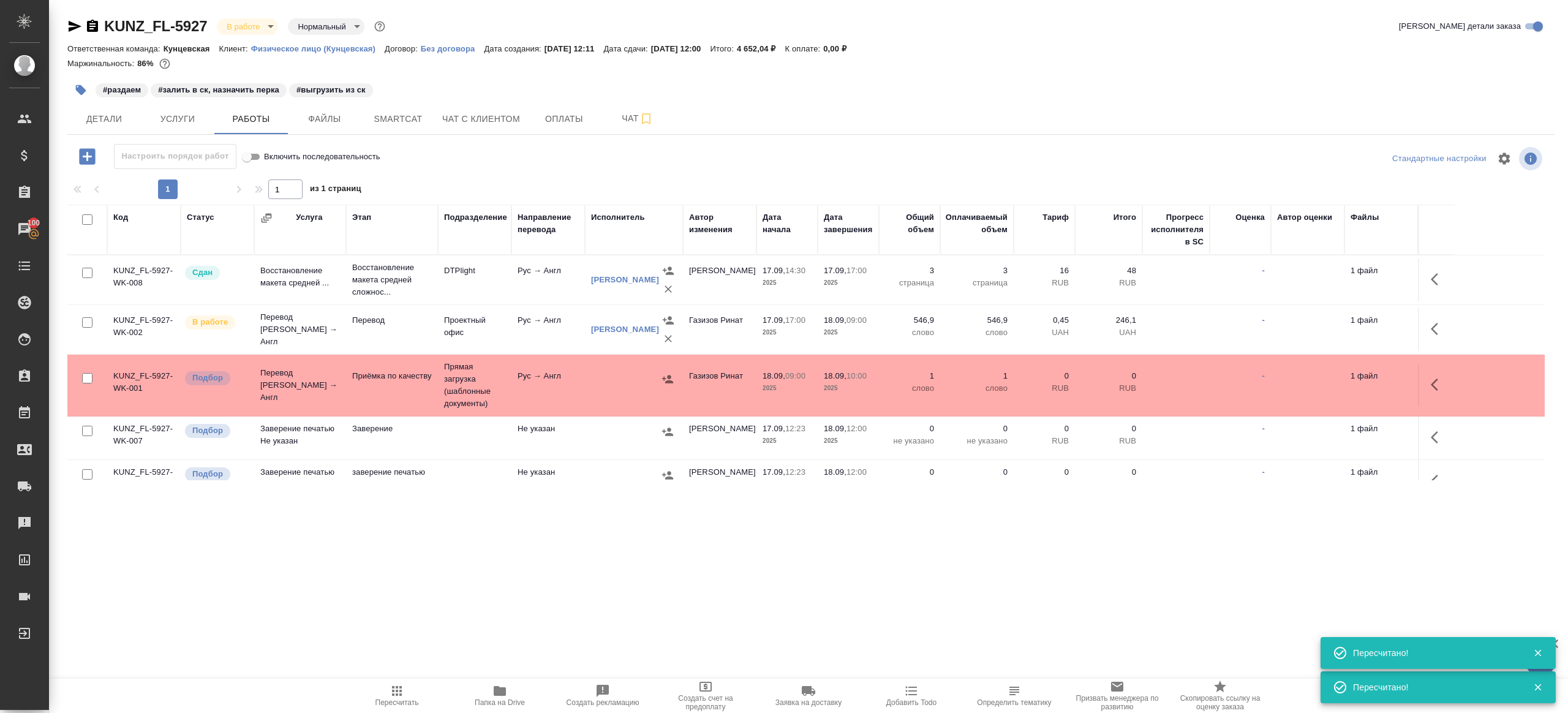
click at [83, 89] on icon "button" at bounding box center [81, 90] width 11 height 11
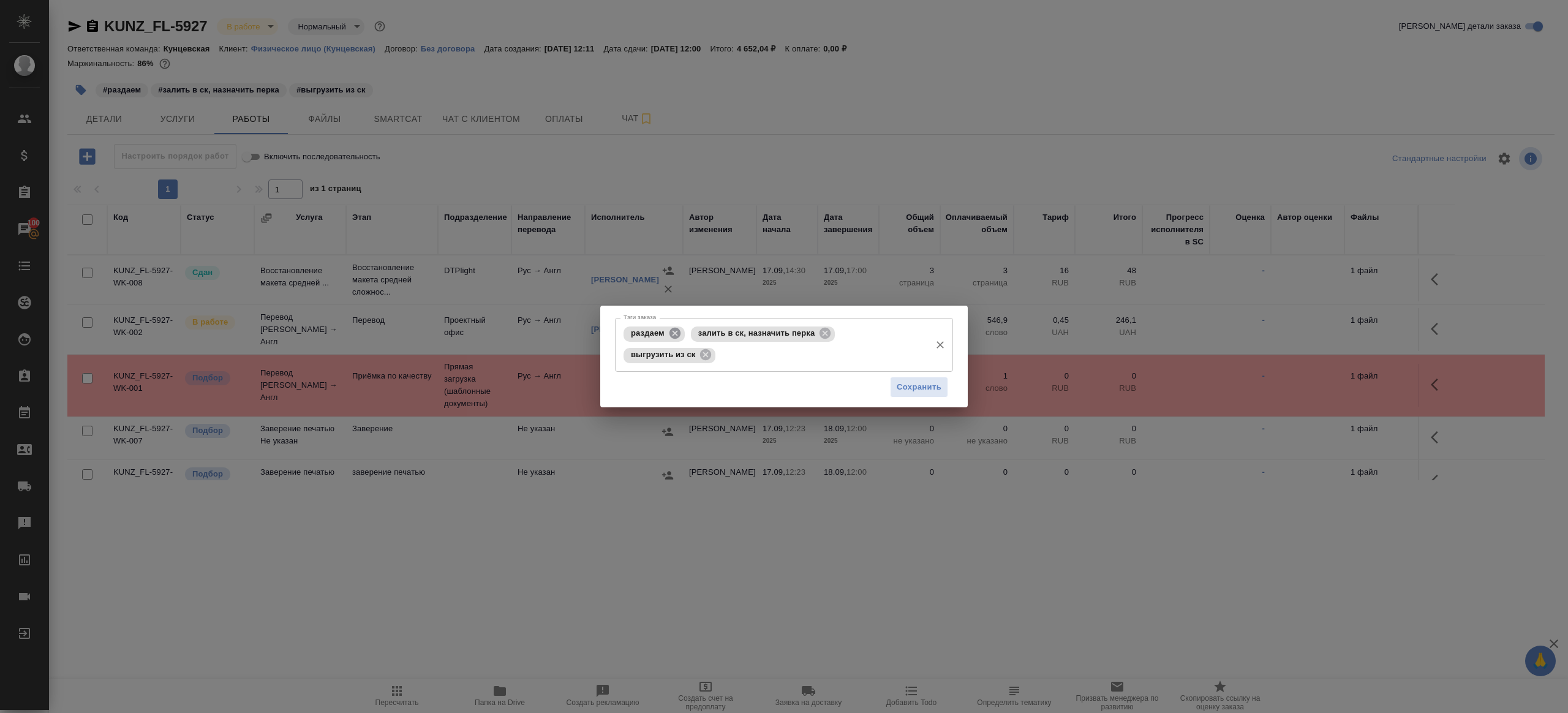
click at [677, 327] on icon at bounding box center [675, 334] width 14 height 14
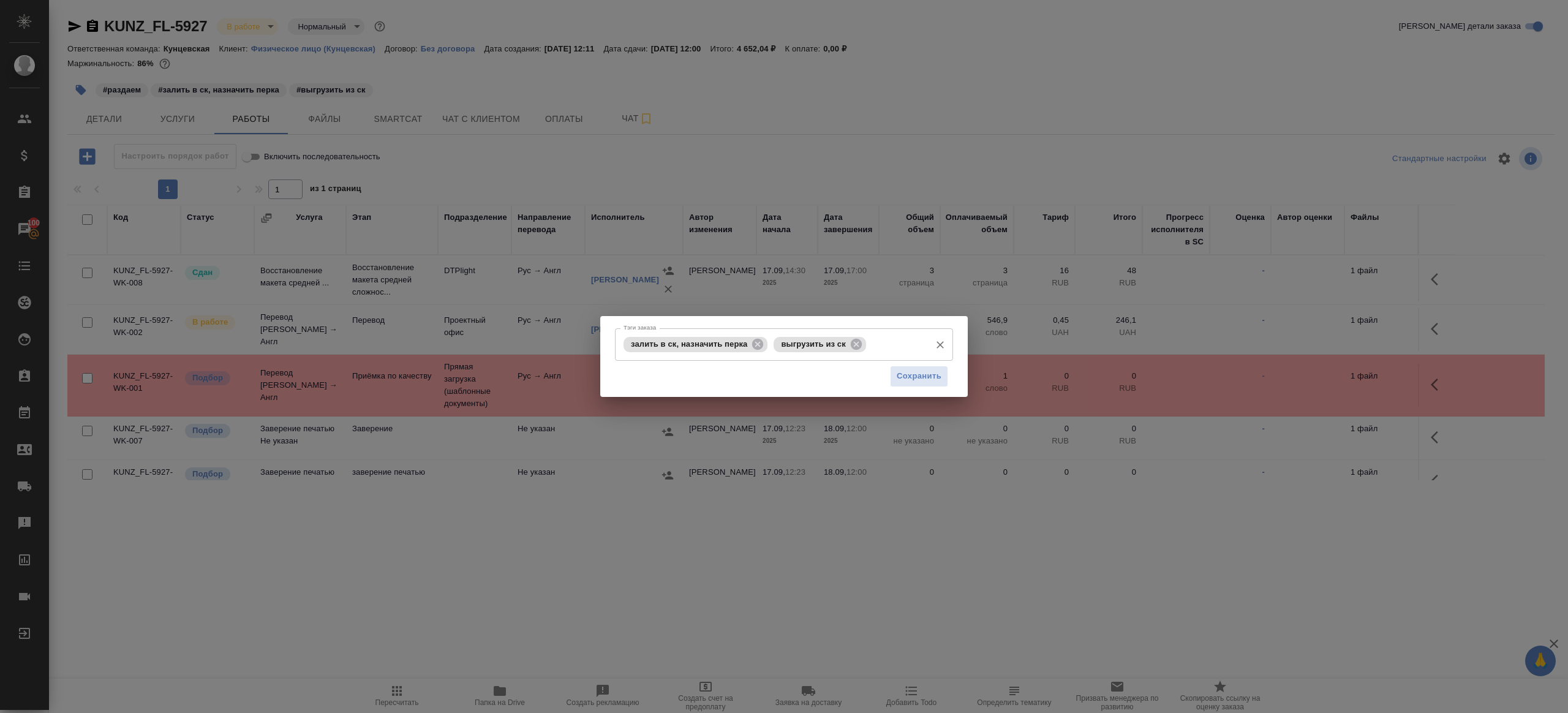
drag, startPoint x: 753, startPoint y: 347, endPoint x: 770, endPoint y: 351, distance: 17.5
click at [753, 347] on icon at bounding box center [757, 345] width 14 height 14
click at [919, 384] on button "Сохранить" at bounding box center [919, 376] width 58 height 22
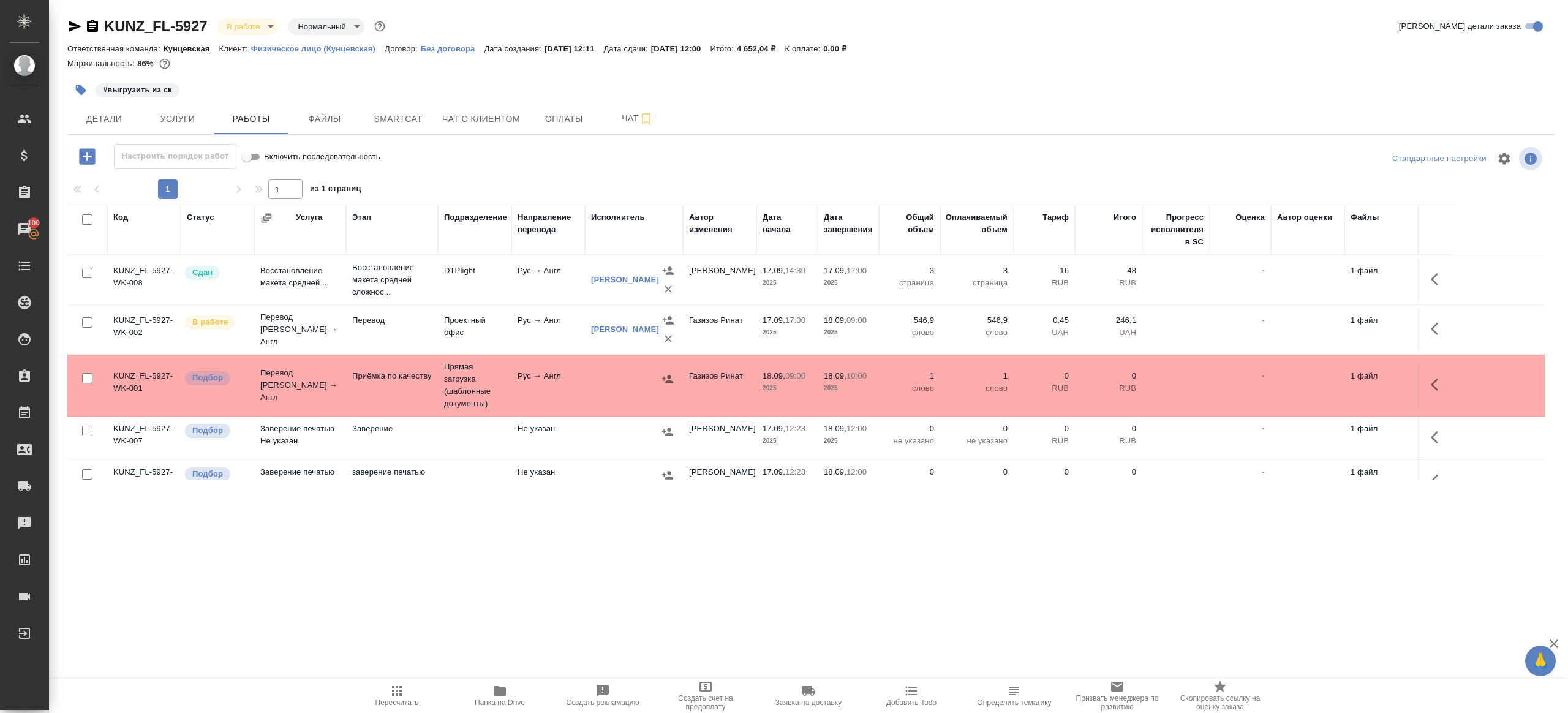
click at [397, 684] on icon "button" at bounding box center [396, 690] width 15 height 15
drag, startPoint x: 397, startPoint y: 684, endPoint x: 403, endPoint y: 665, distance: 19.9
click at [397, 684] on icon "button" at bounding box center [396, 690] width 15 height 15
click at [501, 608] on div ".cls-1 fill:#fff; AWATERA Gazizov Rinat Клиенты Спецификации Заказы 100 Чаты To…" at bounding box center [784, 356] width 1568 height 713
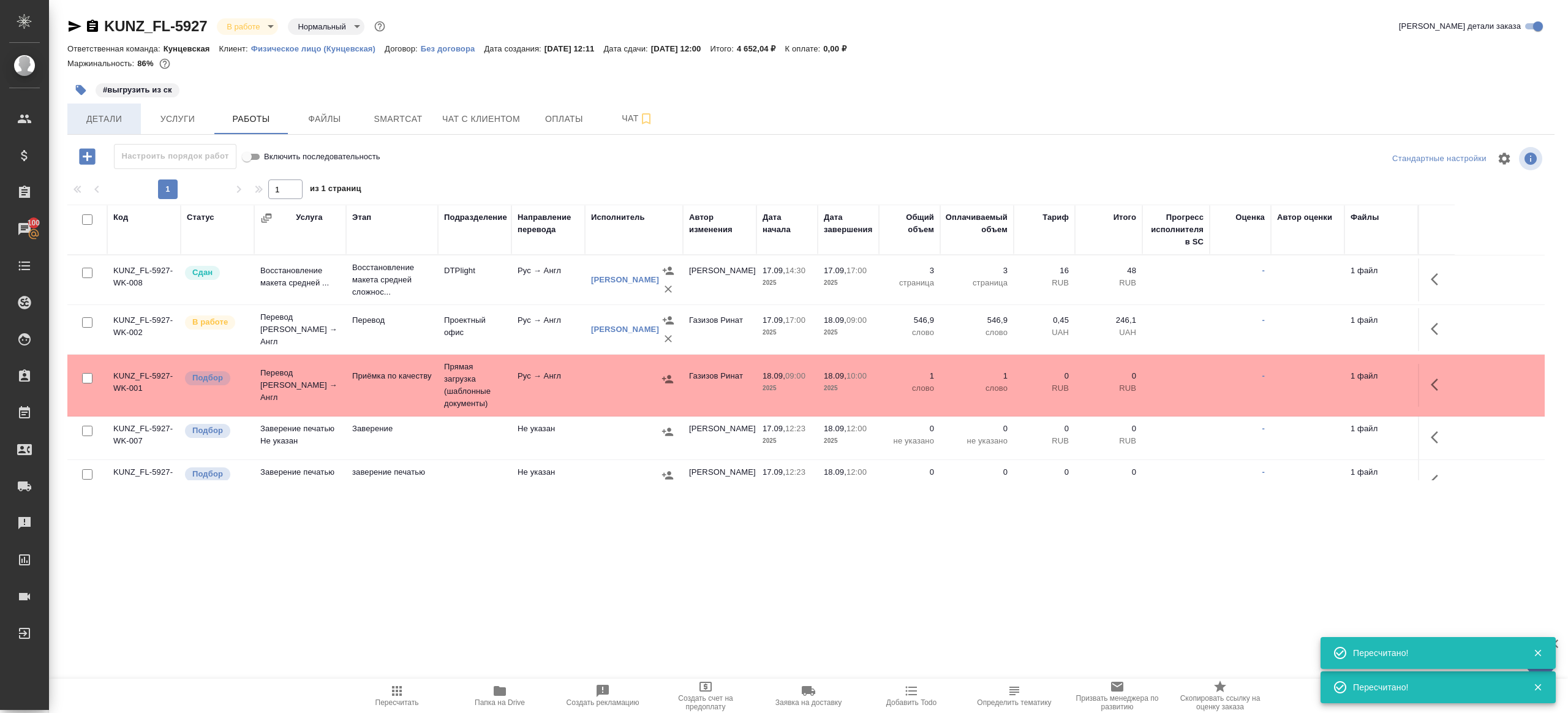
click at [124, 124] on span "Детали" at bounding box center [103, 119] width 58 height 15
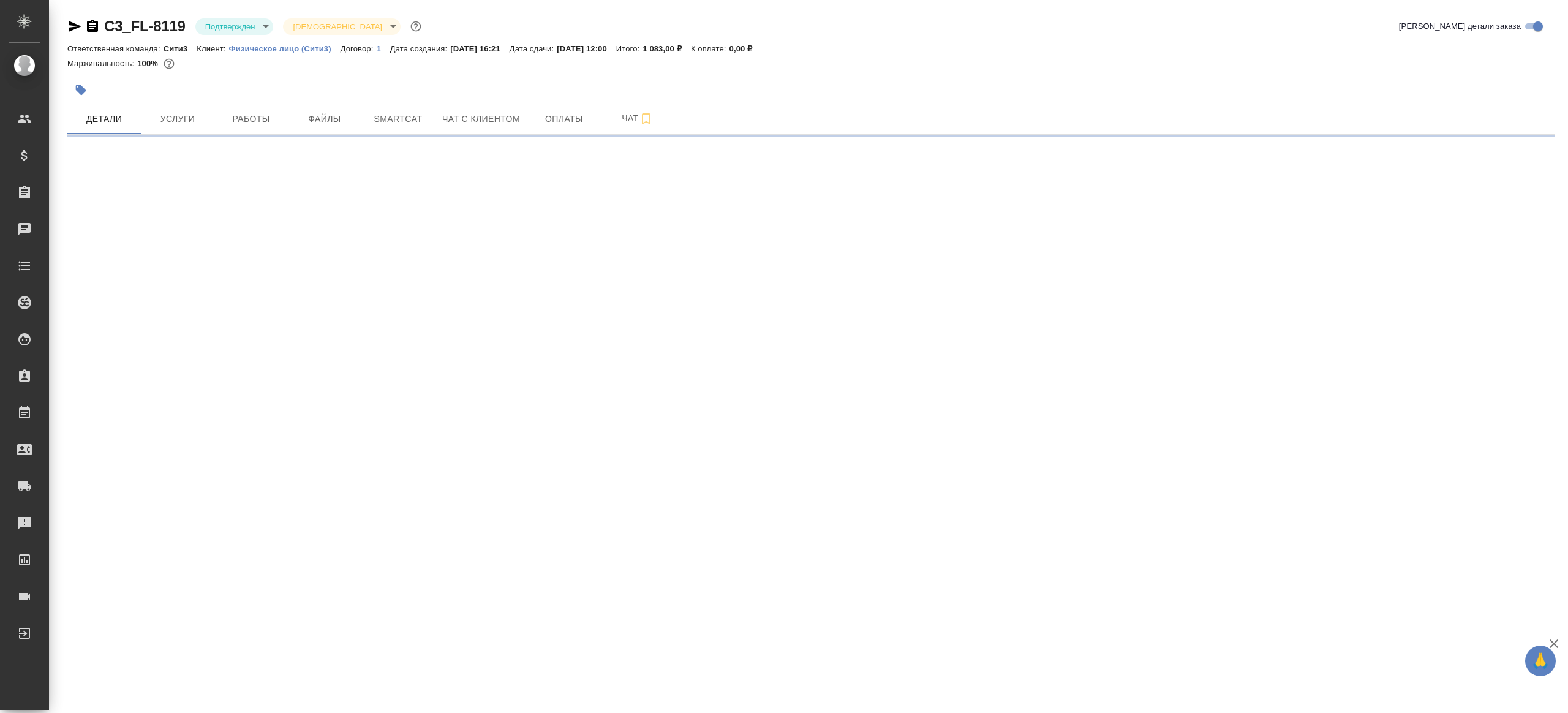
select select "RU"
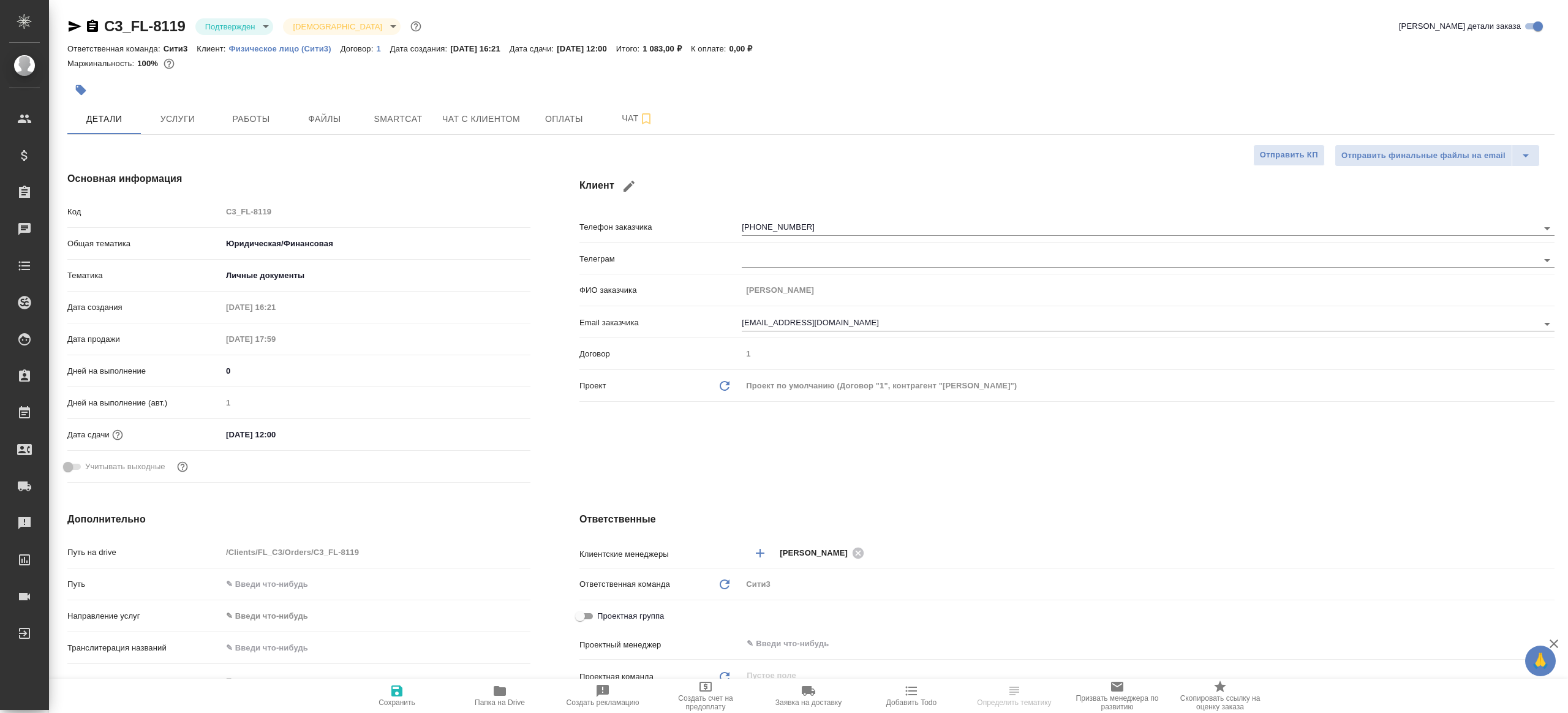
type textarea "x"
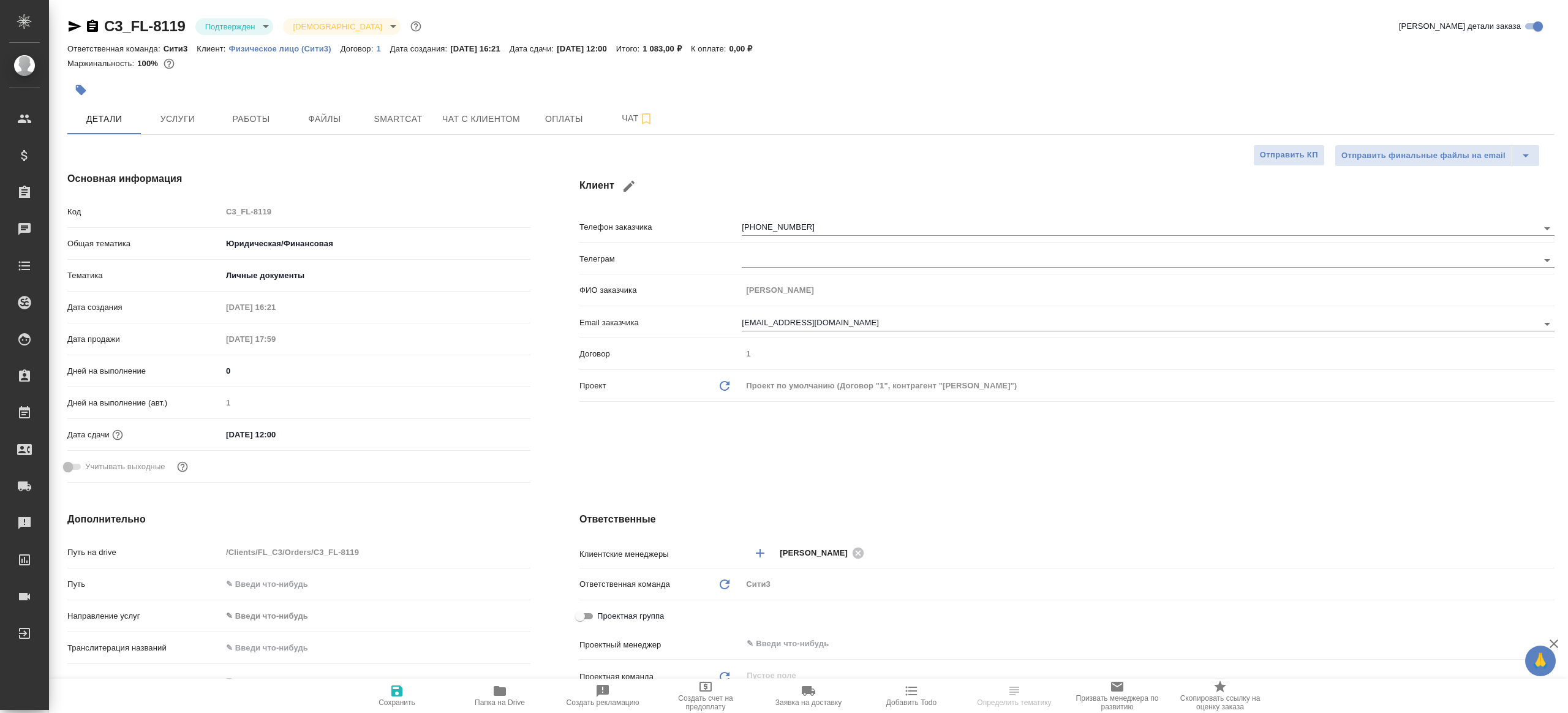
type textarea "x"
click at [245, 31] on body "🙏 .cls-1 fill:#fff; AWATERA [PERSON_NAME] Клиенты Спецификации Заказы Чаты Todo…" at bounding box center [784, 356] width 1568 height 713
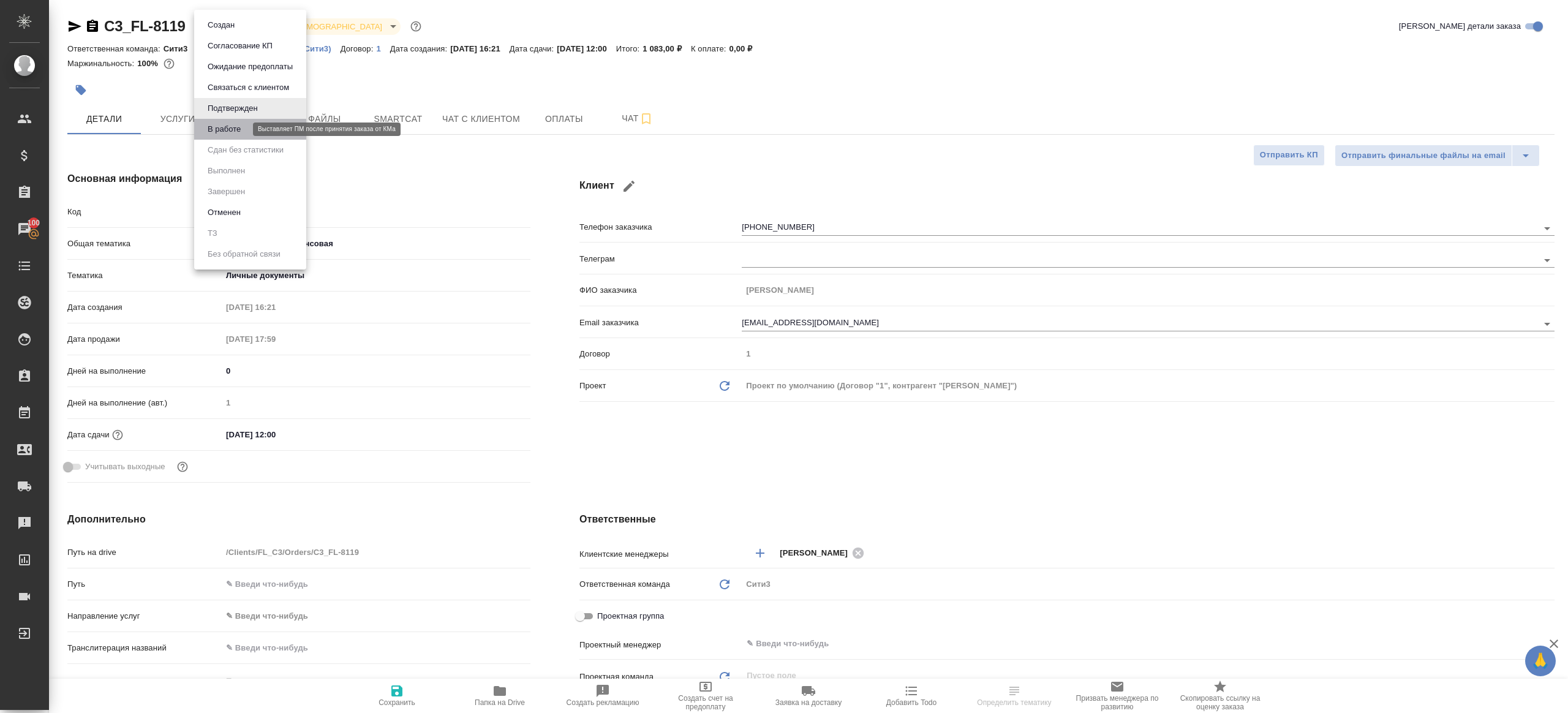
click at [245, 131] on button "В работе" at bounding box center [224, 130] width 41 height 14
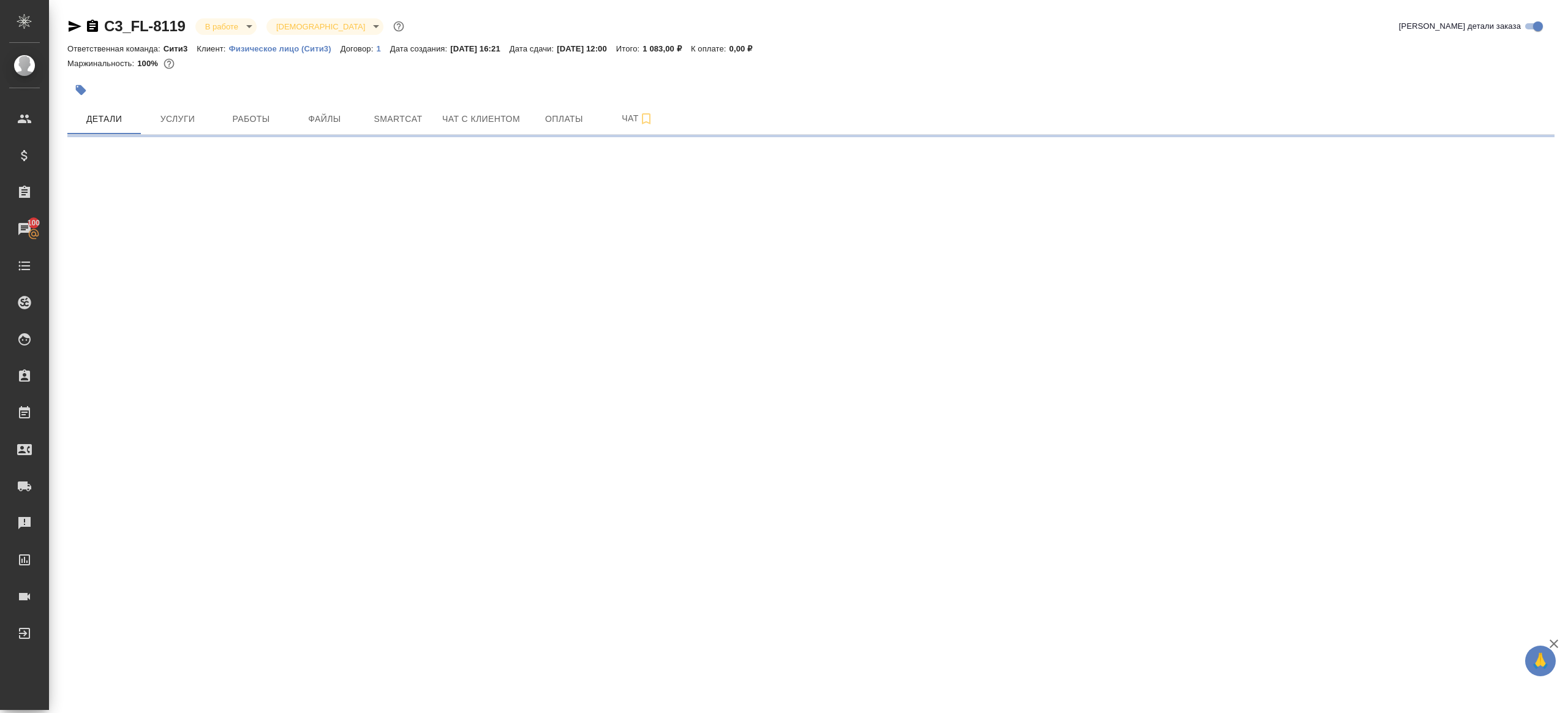
select select "RU"
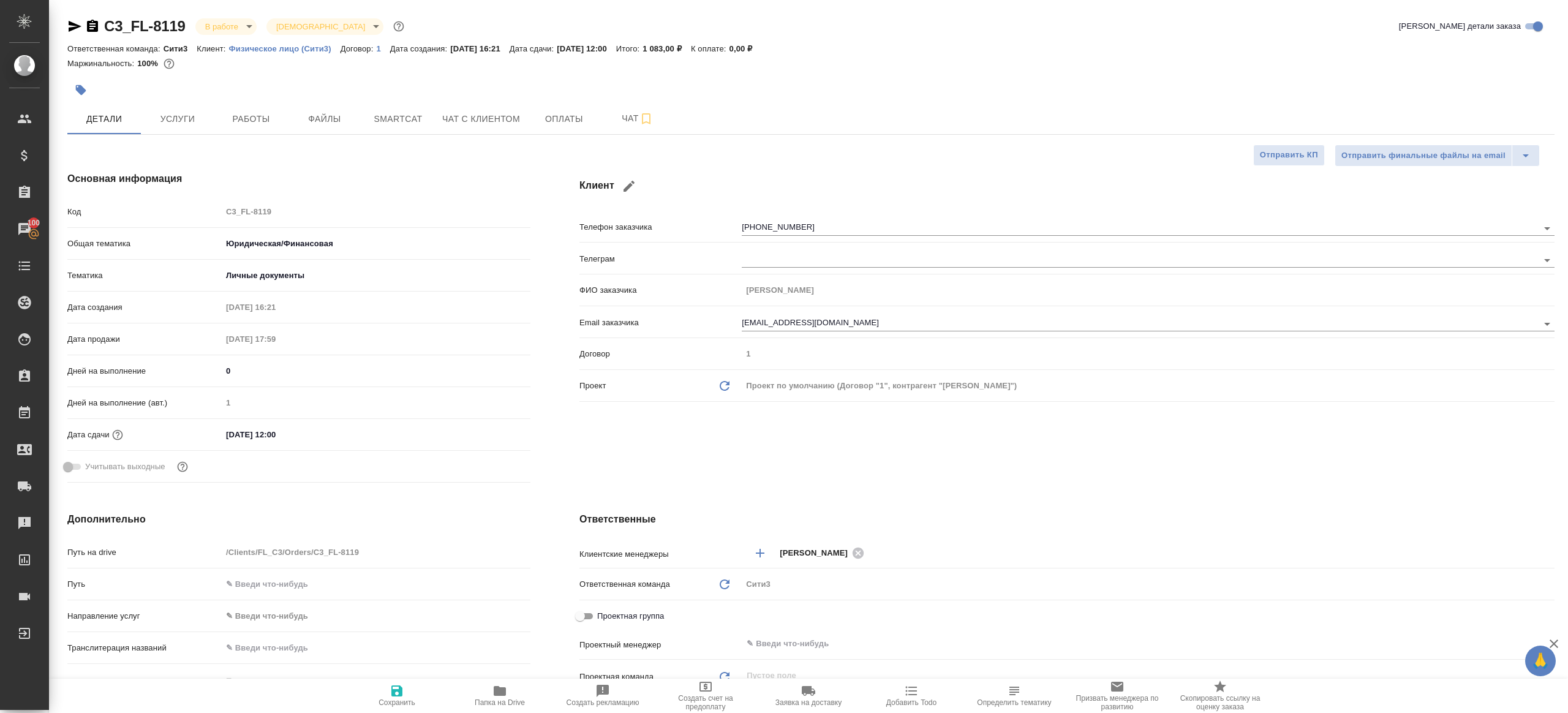
type textarea "x"
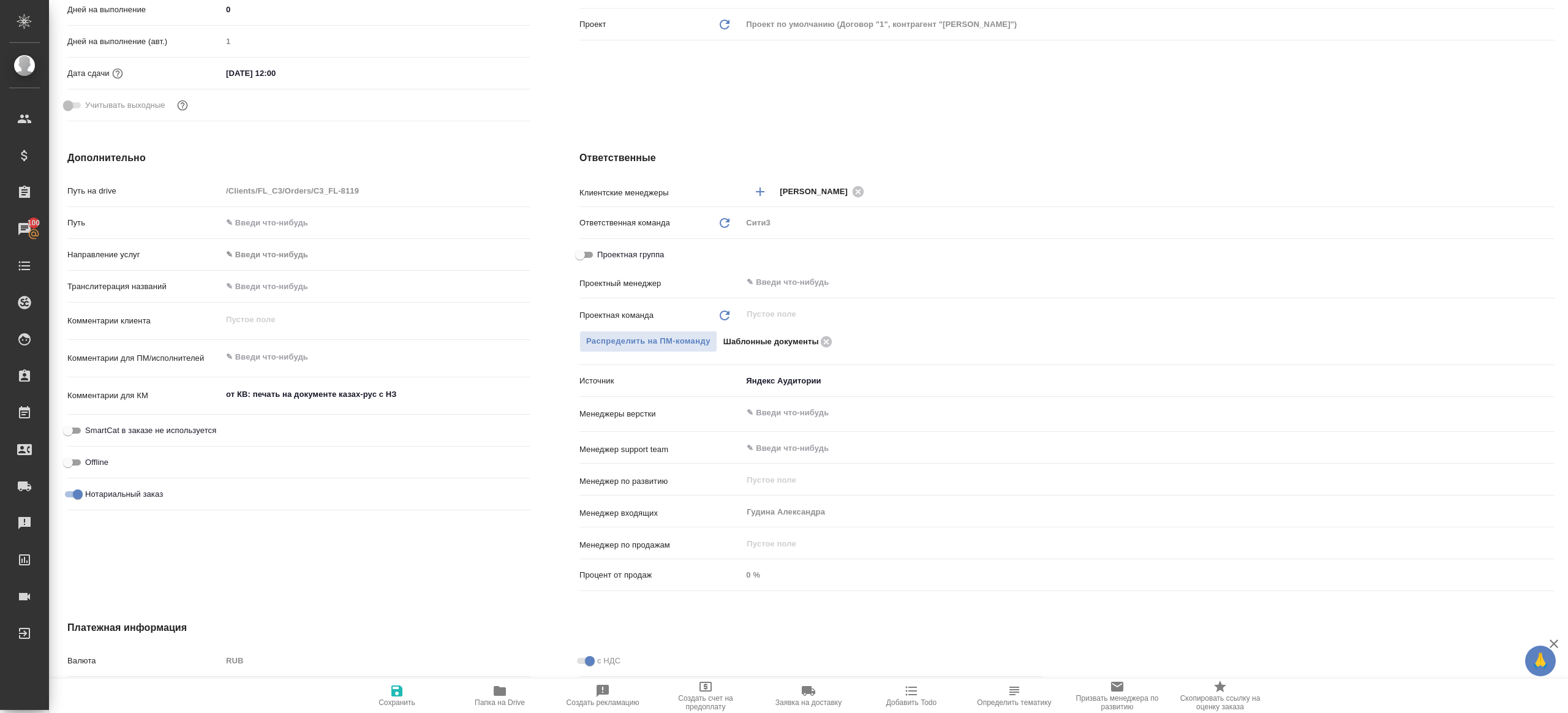
click at [766, 290] on div "​" at bounding box center [1147, 282] width 813 height 22
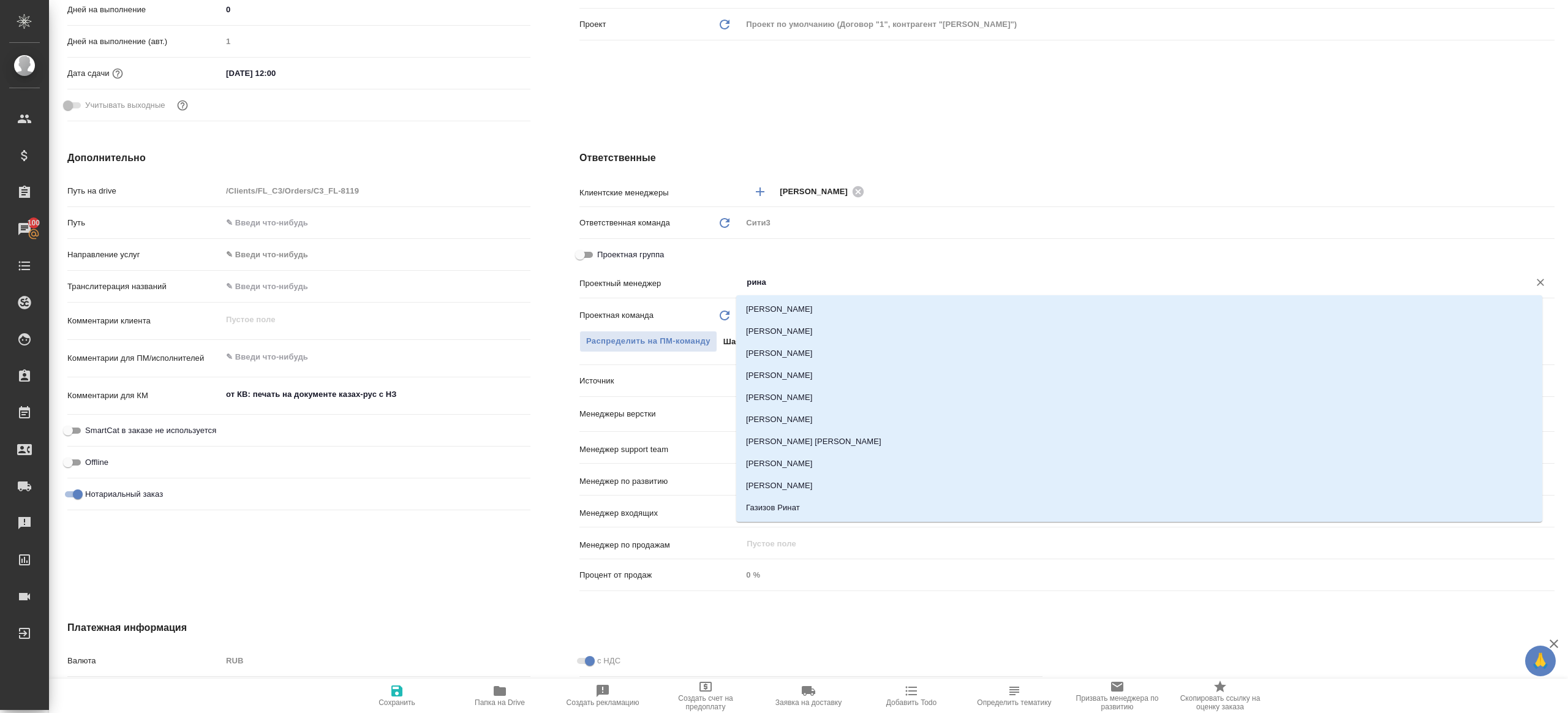
type input "ринат"
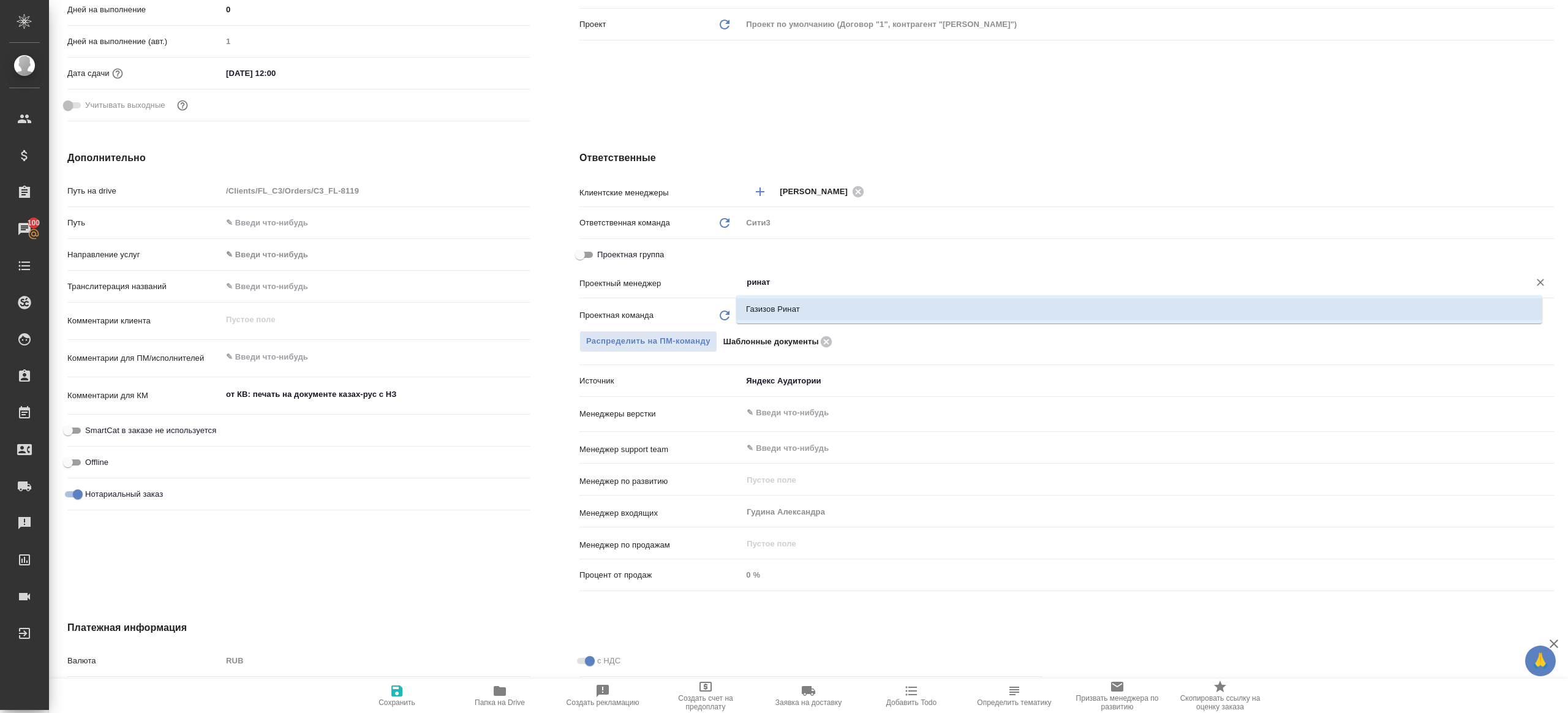
click at [769, 318] on li "Газизов Ринат" at bounding box center [1139, 309] width 806 height 22
type textarea "x"
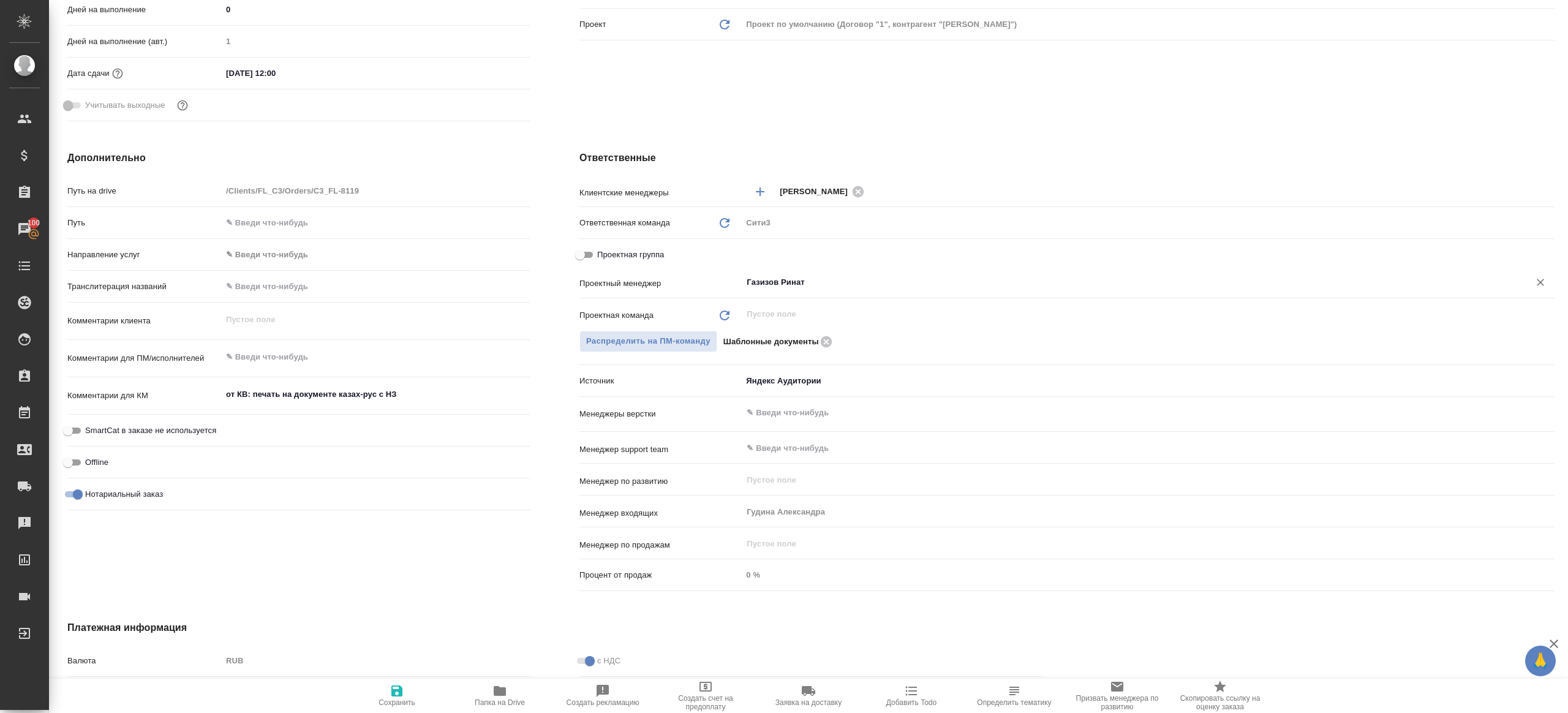
type input "Газизов Ринат"
click at [396, 691] on icon "button" at bounding box center [396, 690] width 11 height 11
type textarea "x"
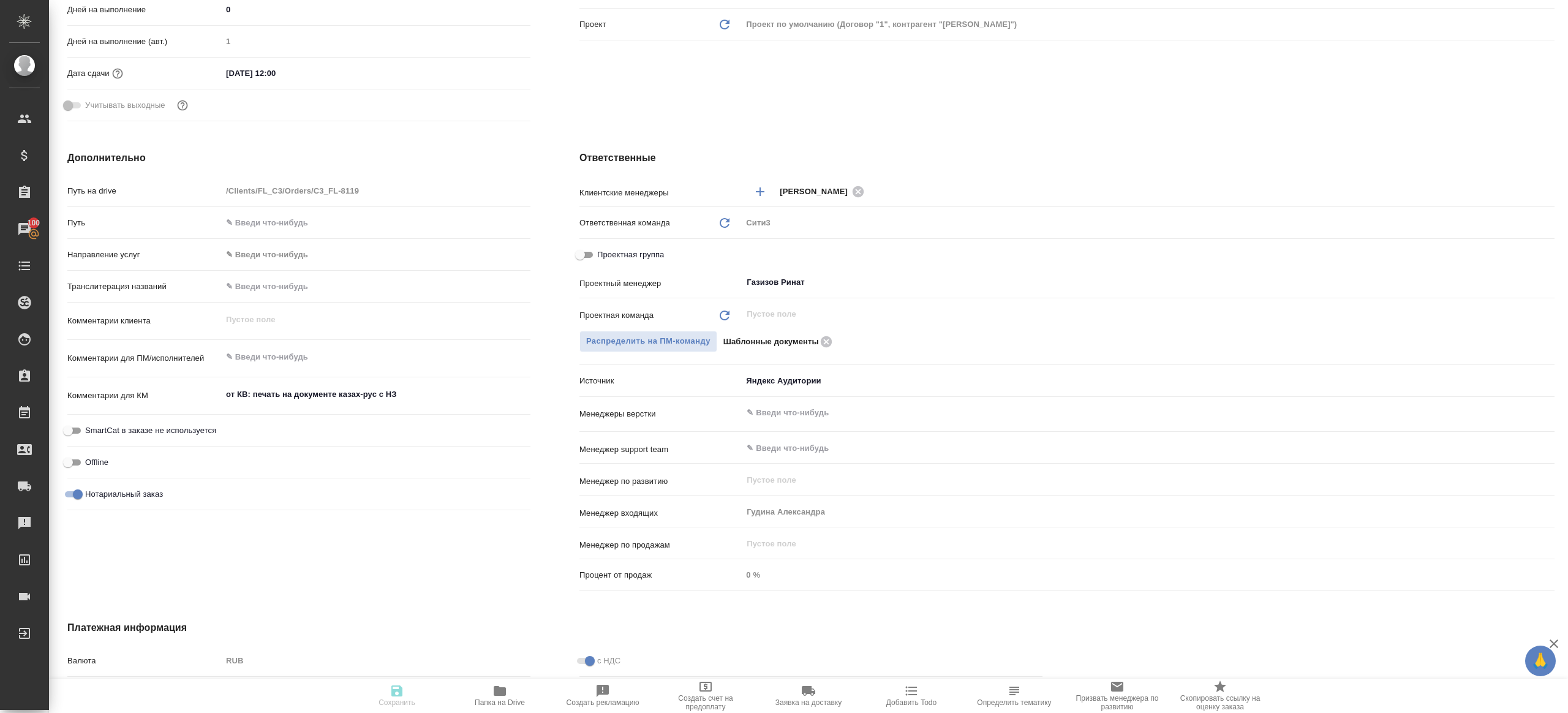
type textarea "x"
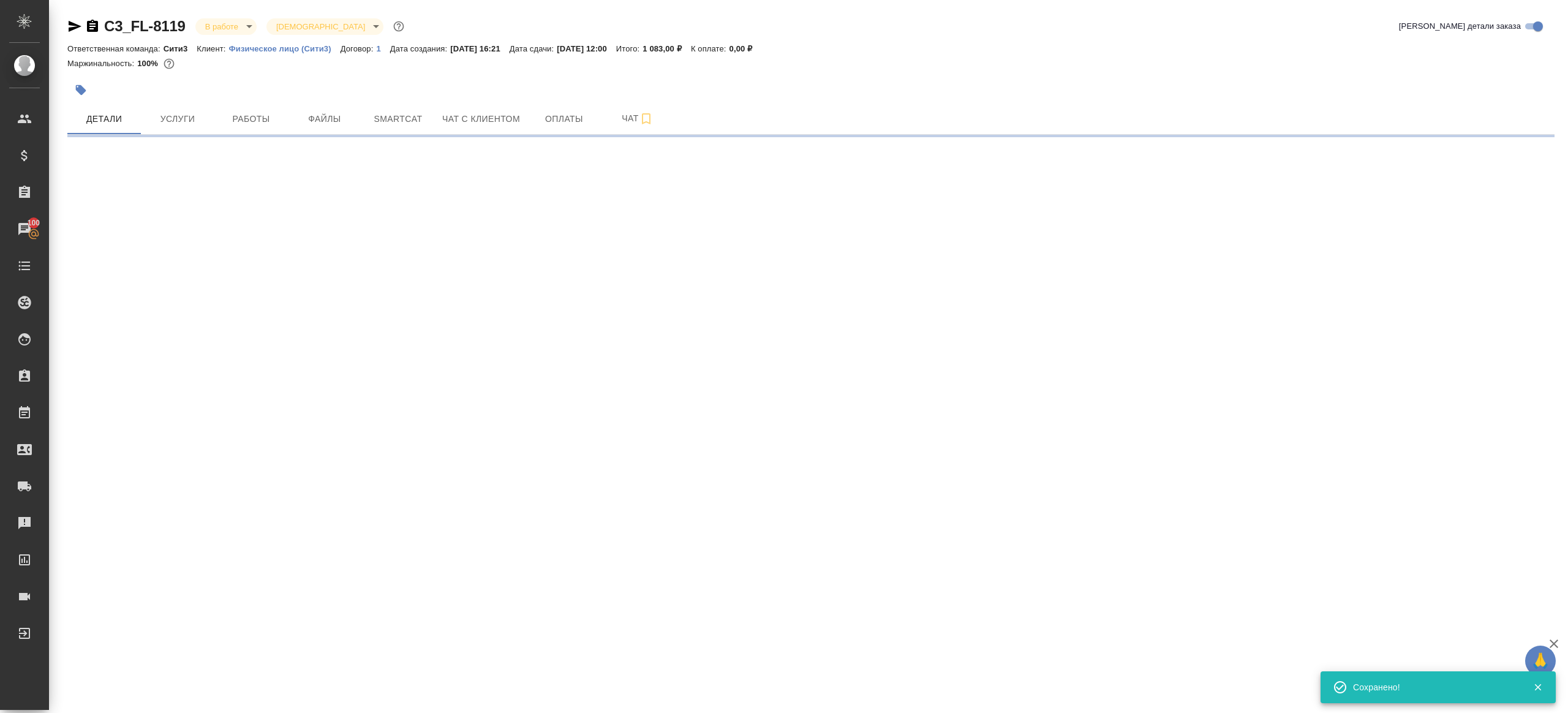
scroll to position [0, 0]
select select "RU"
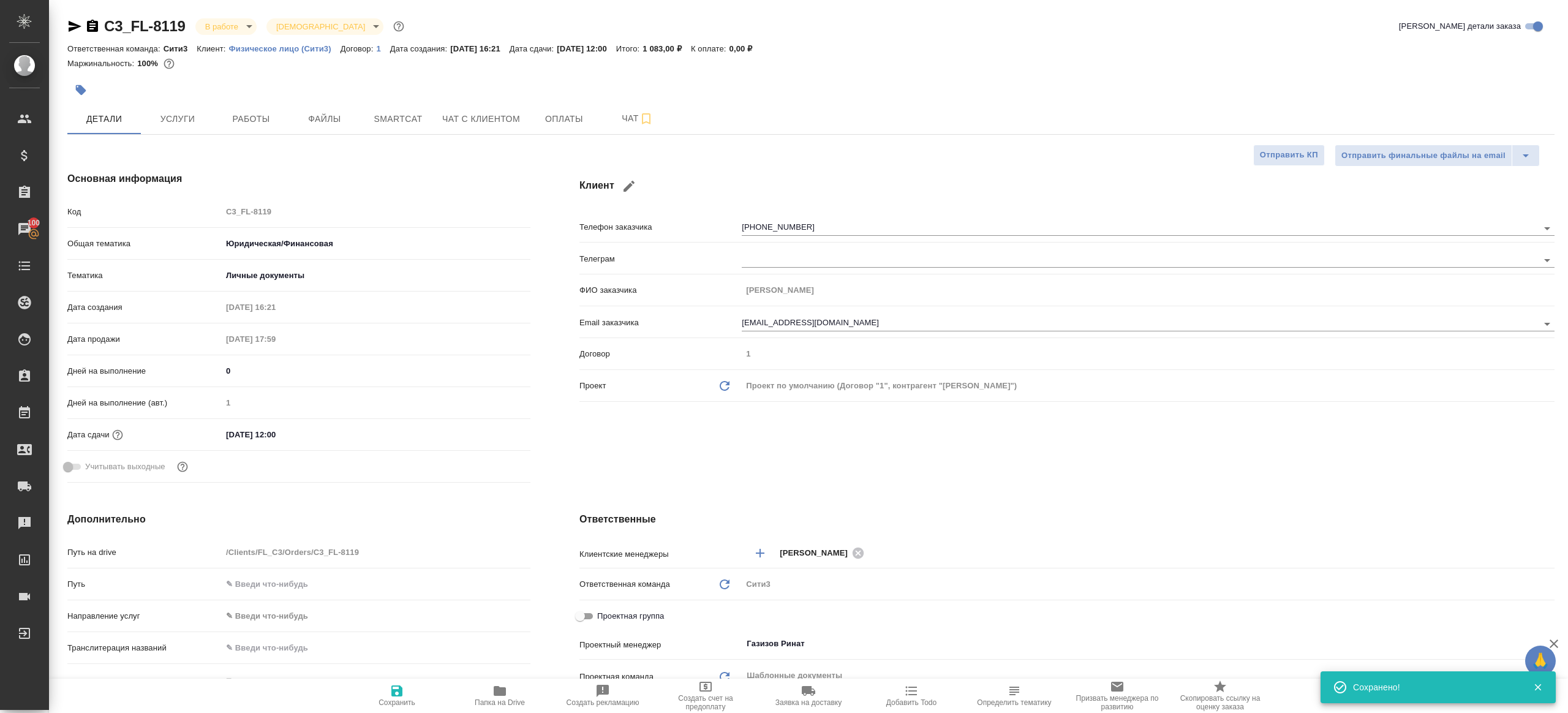
type textarea "x"
click at [490, 698] on span "Папка на Drive" at bounding box center [499, 702] width 50 height 9
type textarea "x"
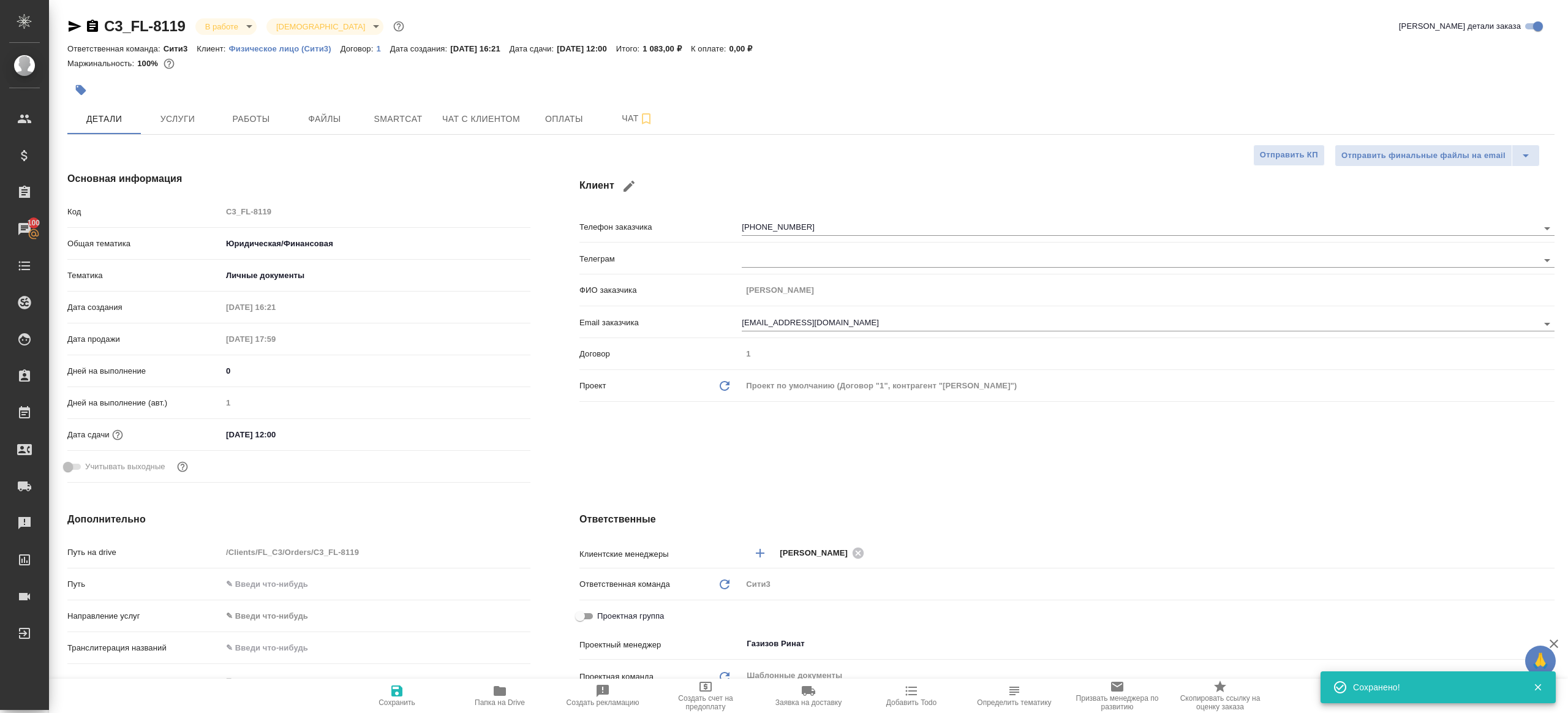
type textarea "x"
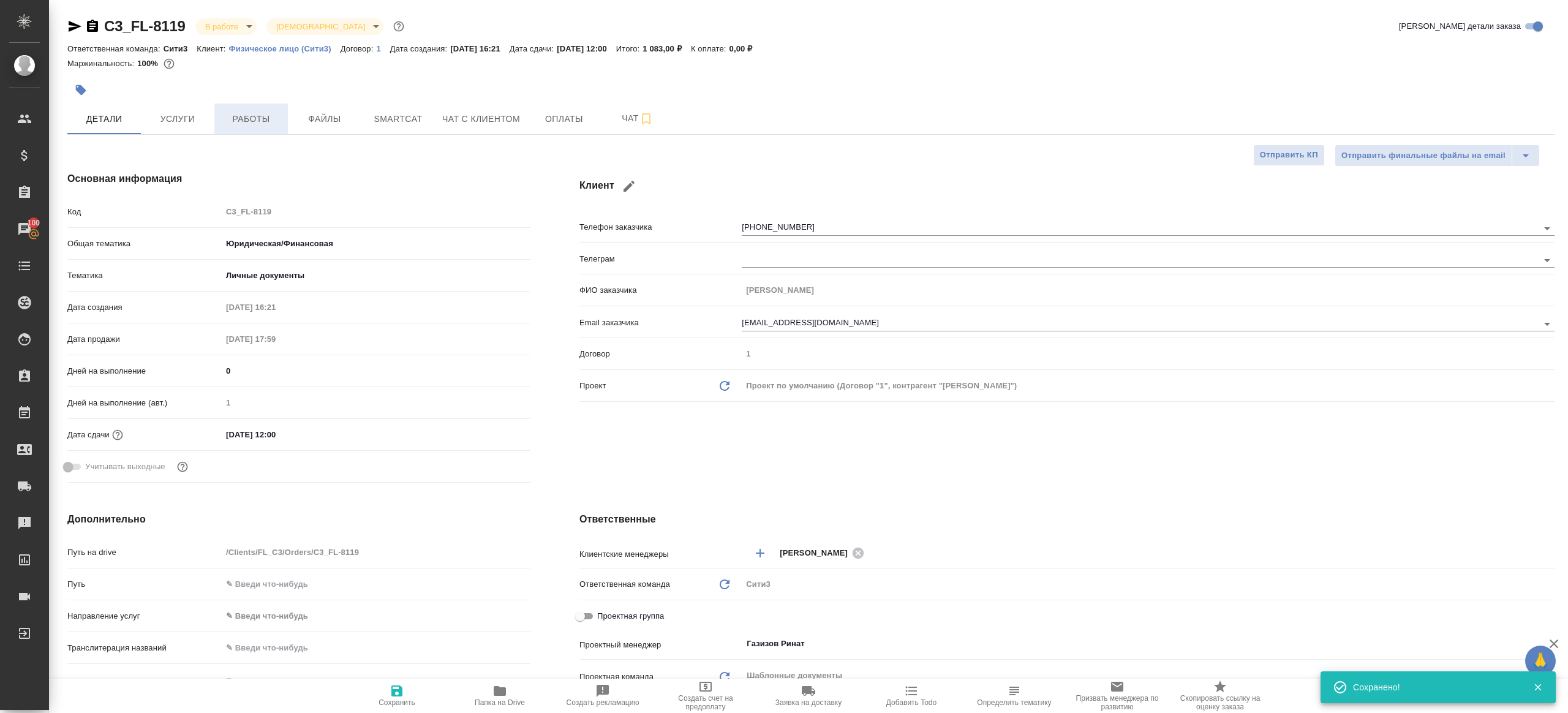
click at [252, 123] on span "Работы" at bounding box center [250, 119] width 58 height 15
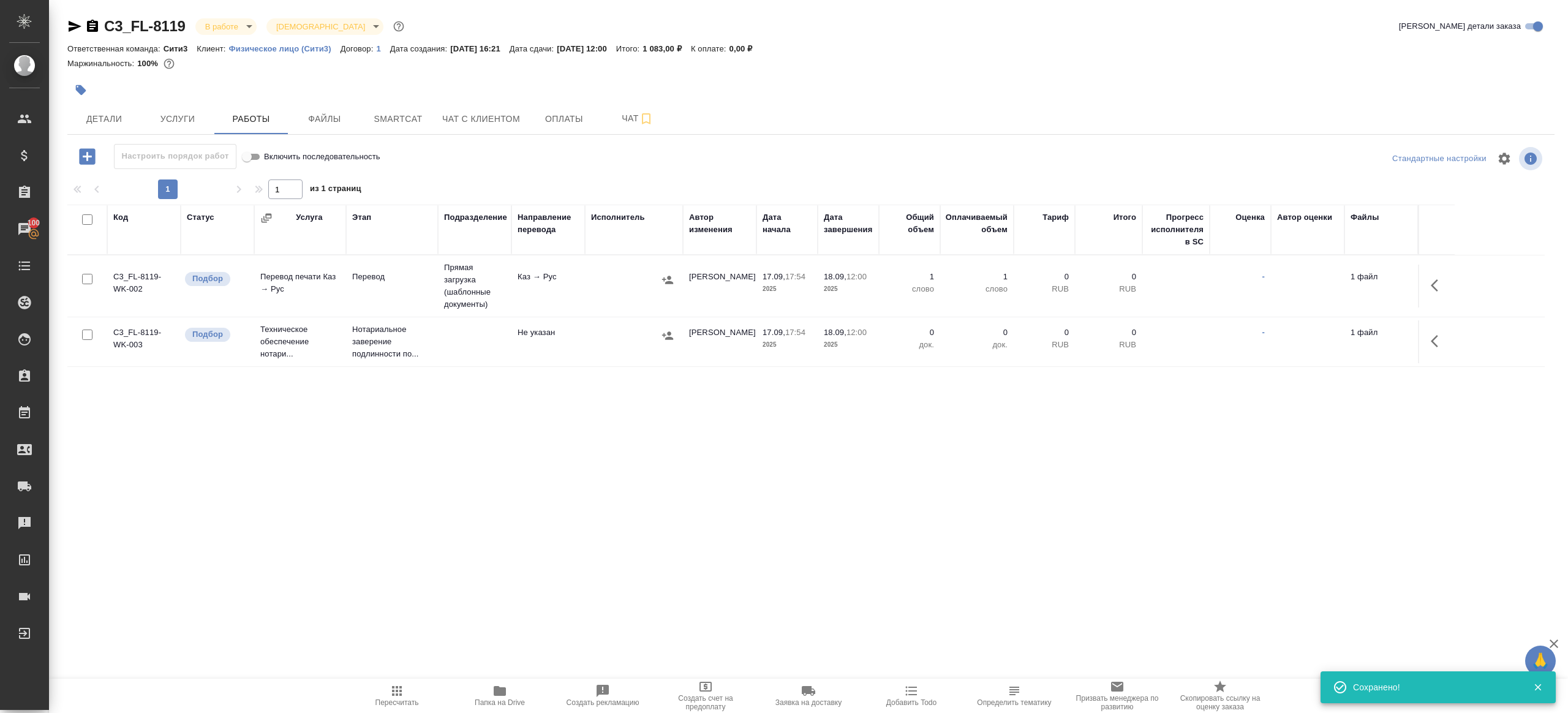
click at [479, 184] on div "1 1 из 1 страниц" at bounding box center [811, 189] width 1487 height 20
click at [453, 288] on td "Прямая загрузка (шаблонные документы)" at bounding box center [474, 286] width 73 height 61
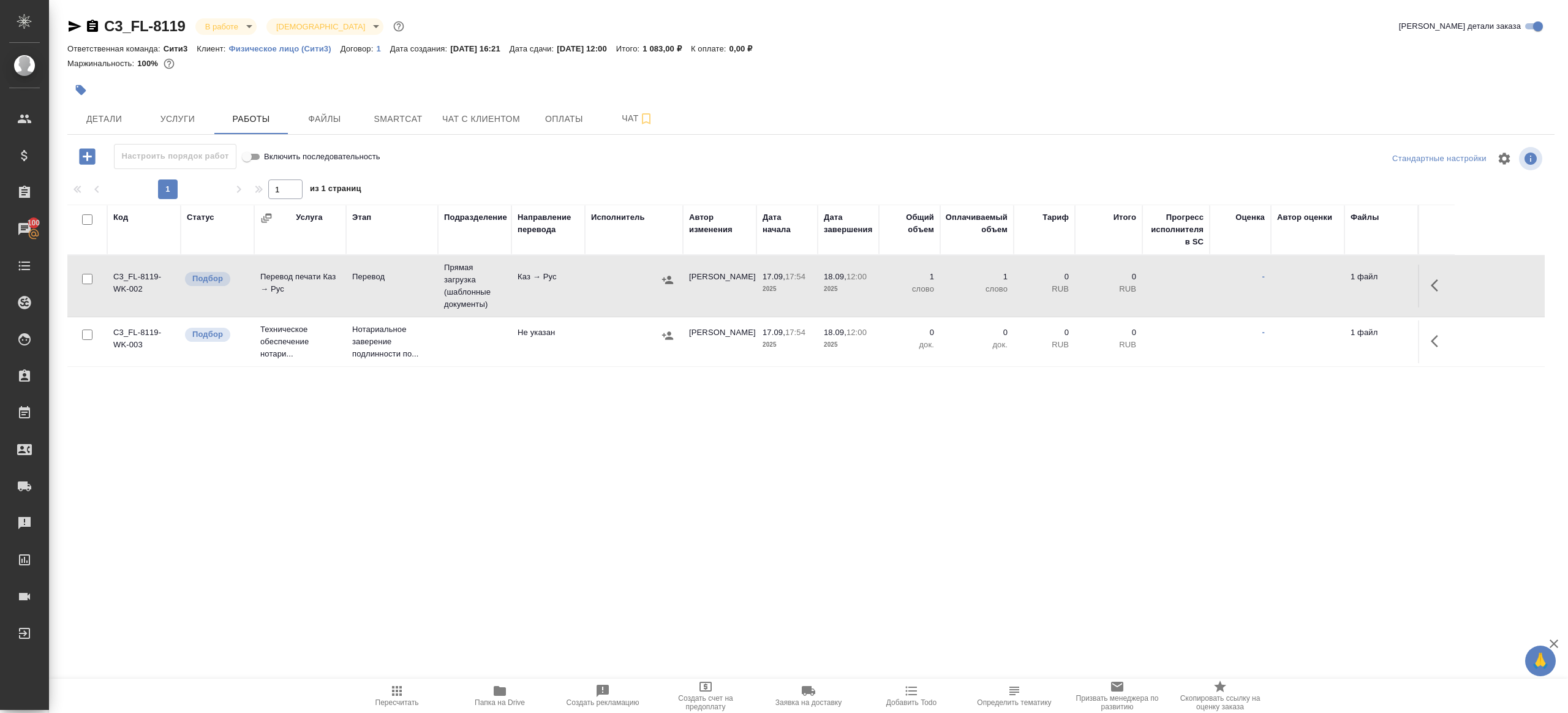
click at [453, 288] on td "Прямая загрузка (шаблонные документы)" at bounding box center [474, 286] width 73 height 61
click at [382, 692] on span "Пересчитать" at bounding box center [396, 695] width 88 height 24
drag, startPoint x: 382, startPoint y: 692, endPoint x: 469, endPoint y: 514, distance: 198.1
click at [383, 682] on button "Пересчитать" at bounding box center [397, 695] width 103 height 35
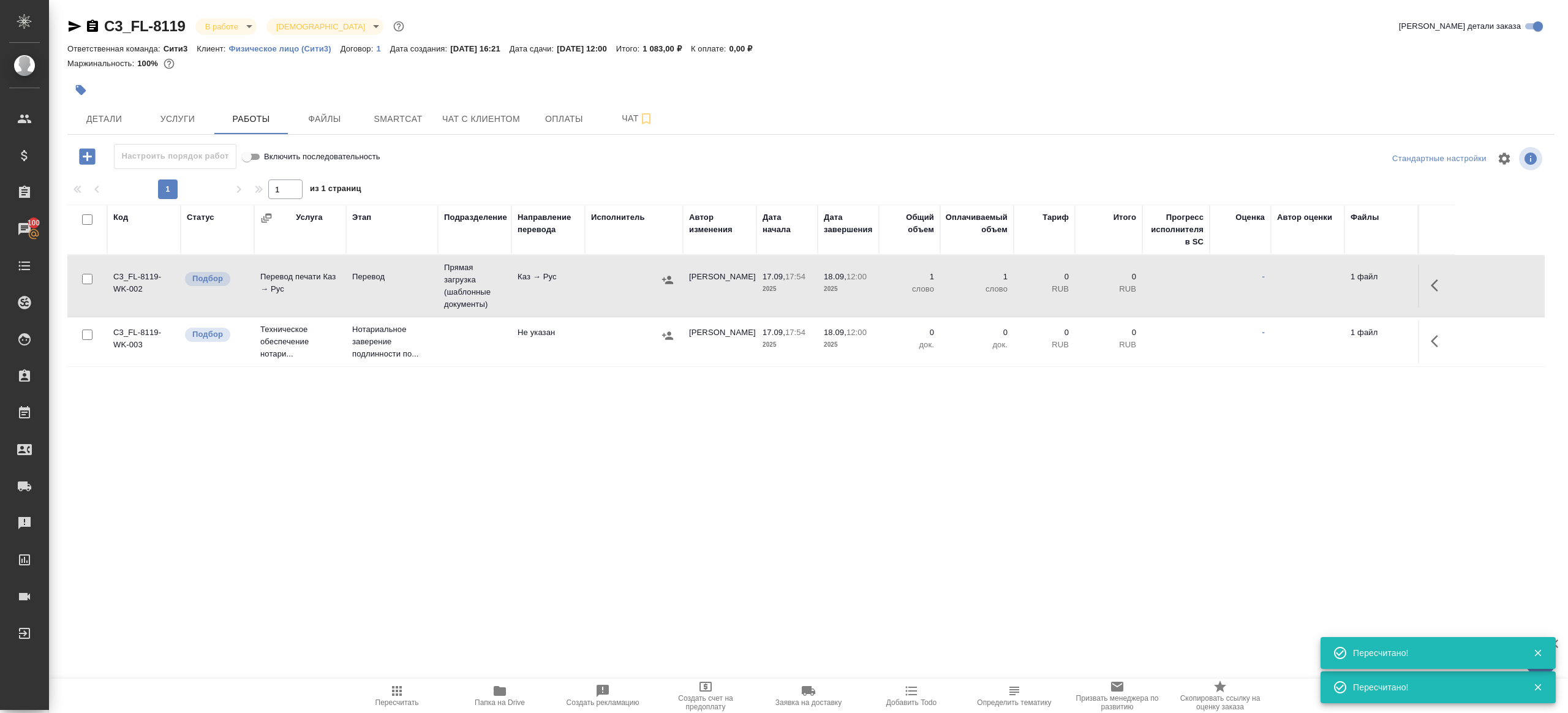
click at [385, 694] on span "Пересчитать" at bounding box center [396, 695] width 88 height 24
drag, startPoint x: 384, startPoint y: 695, endPoint x: 390, endPoint y: 688, distance: 9.2
click at [385, 694] on span "Пересчитать" at bounding box center [396, 695] width 88 height 24
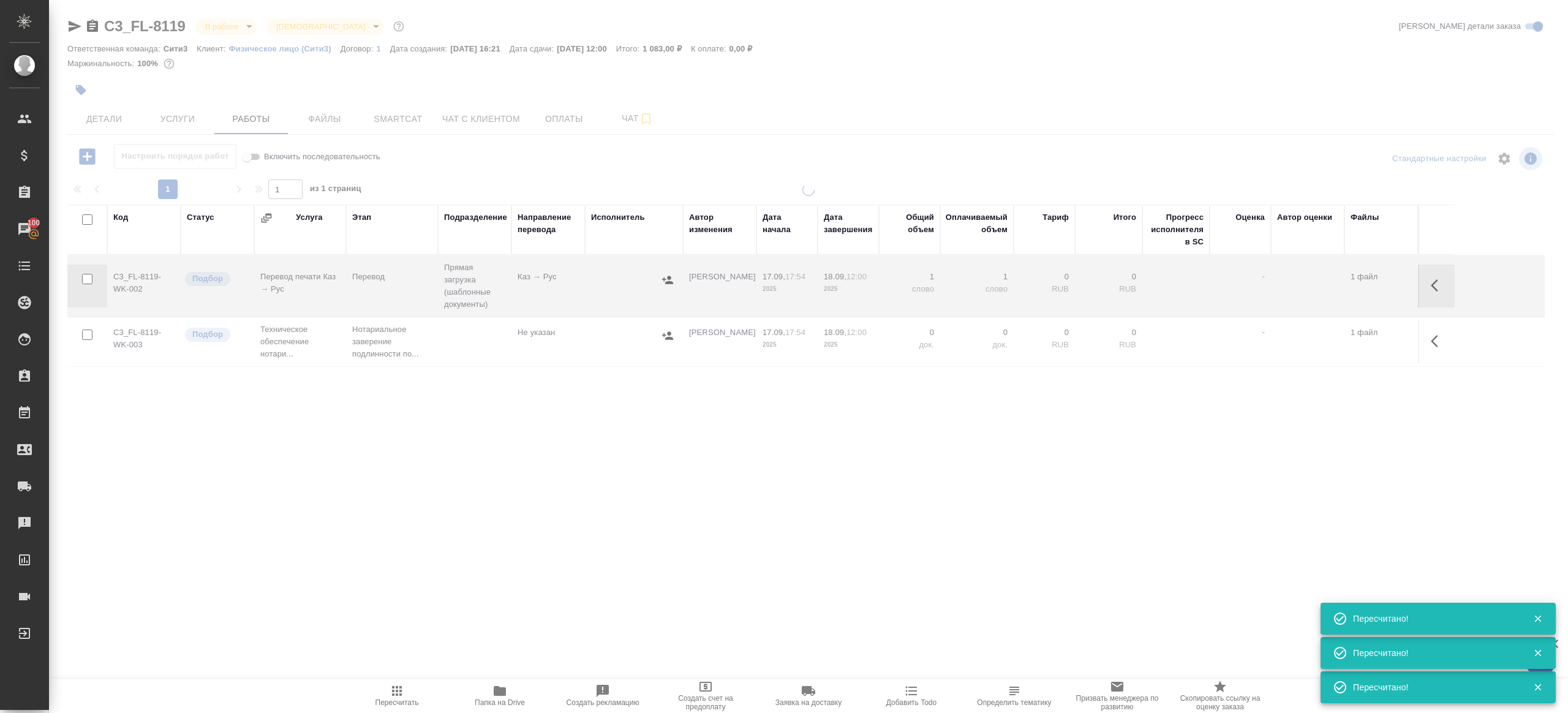
click at [541, 558] on div ".cls-1 fill:#fff; AWATERA Gazizov Rinat Клиенты Спецификации Заказы 100 Чаты To…" at bounding box center [784, 356] width 1568 height 713
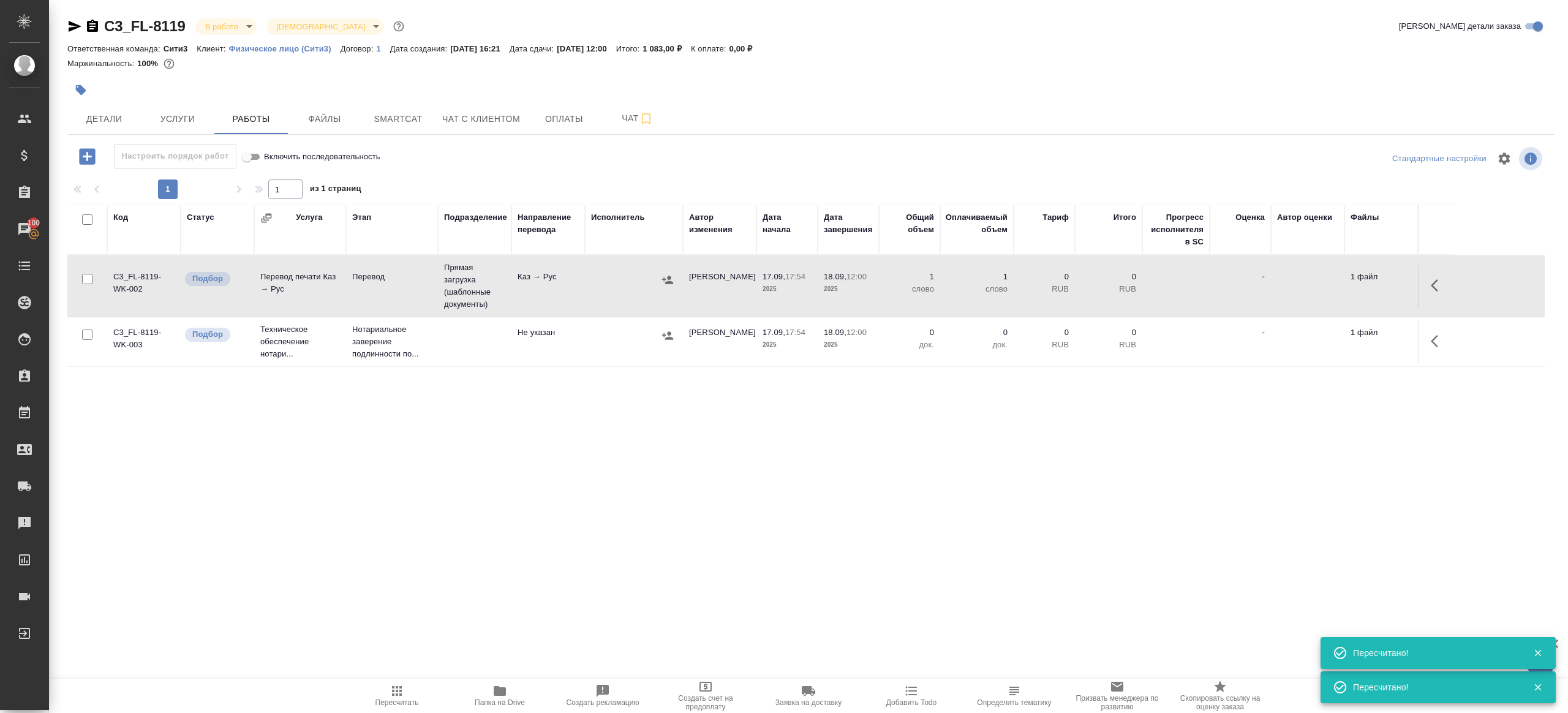
click at [401, 685] on icon "button" at bounding box center [396, 690] width 15 height 15
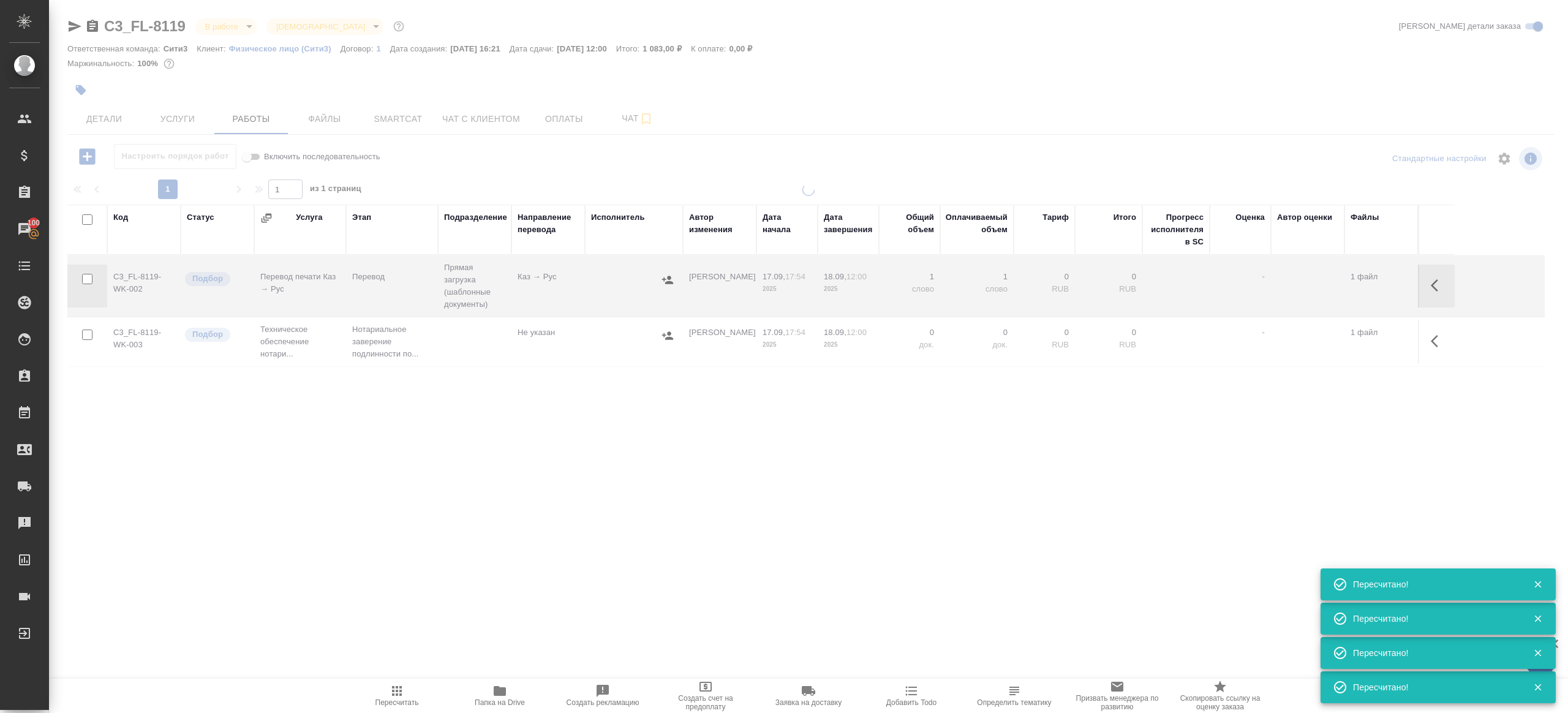
click at [465, 552] on div ".cls-1 fill:#fff; AWATERA Gazizov Rinat Клиенты Спецификации Заказы 100 Чаты To…" at bounding box center [784, 356] width 1568 height 713
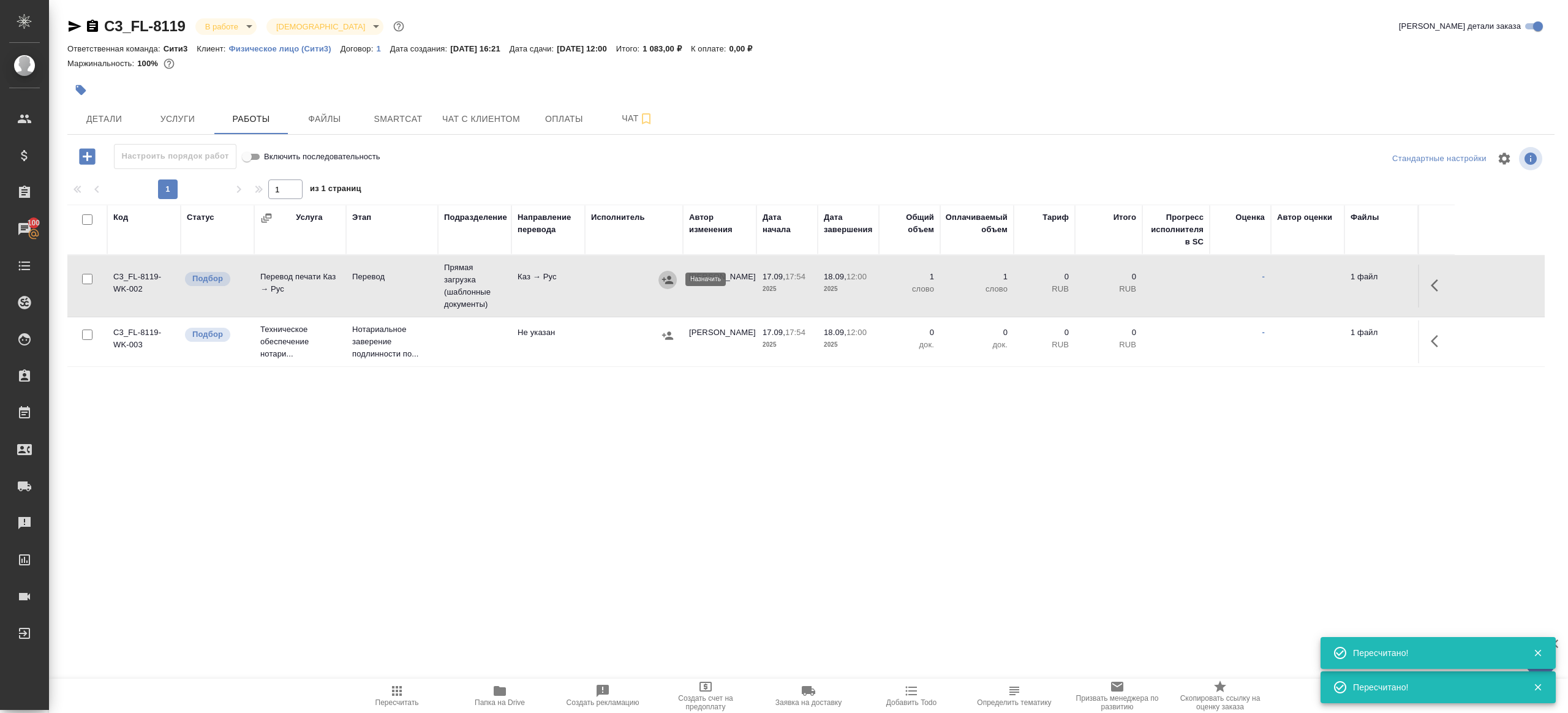
click at [665, 271] on button "button" at bounding box center [667, 279] width 19 height 19
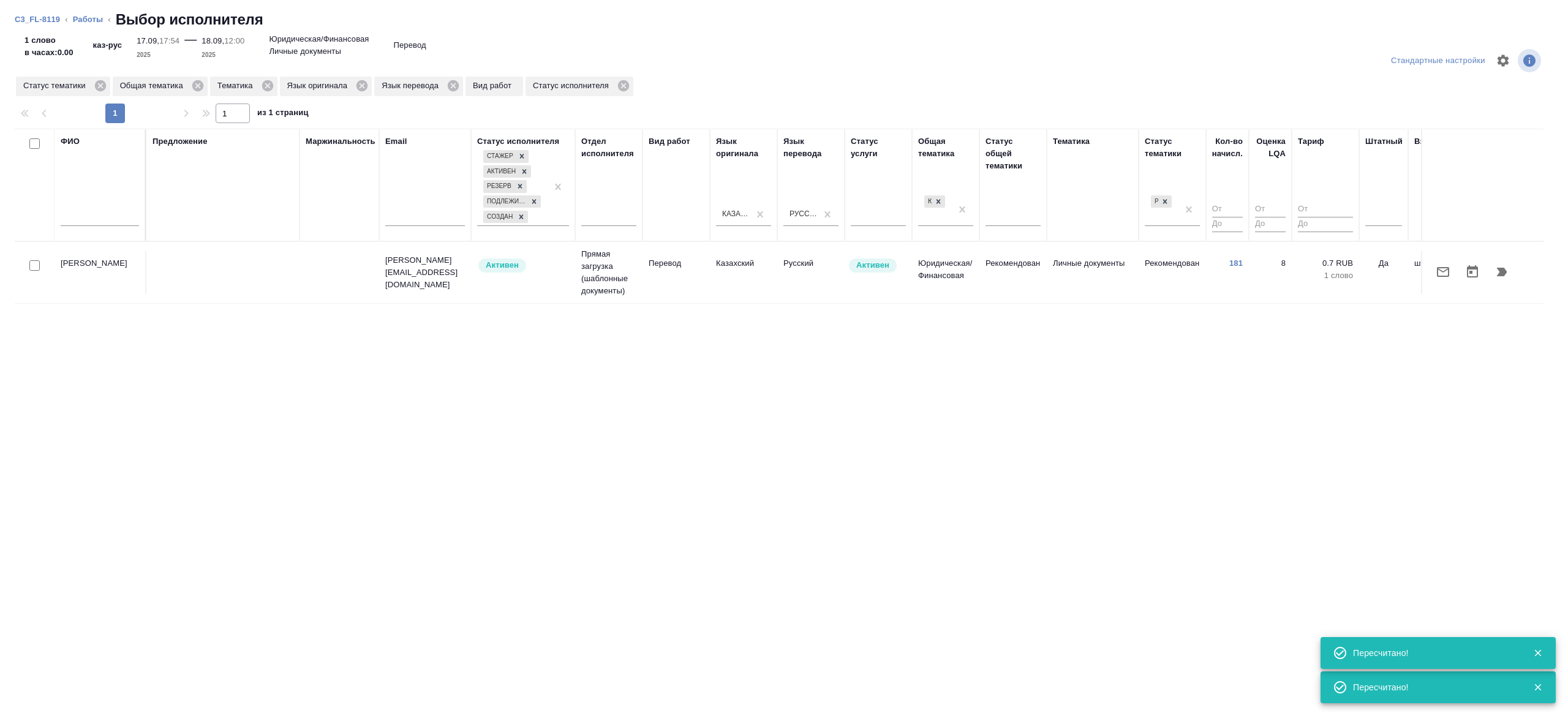
click at [122, 260] on td "Попова Галина" at bounding box center [100, 272] width 92 height 43
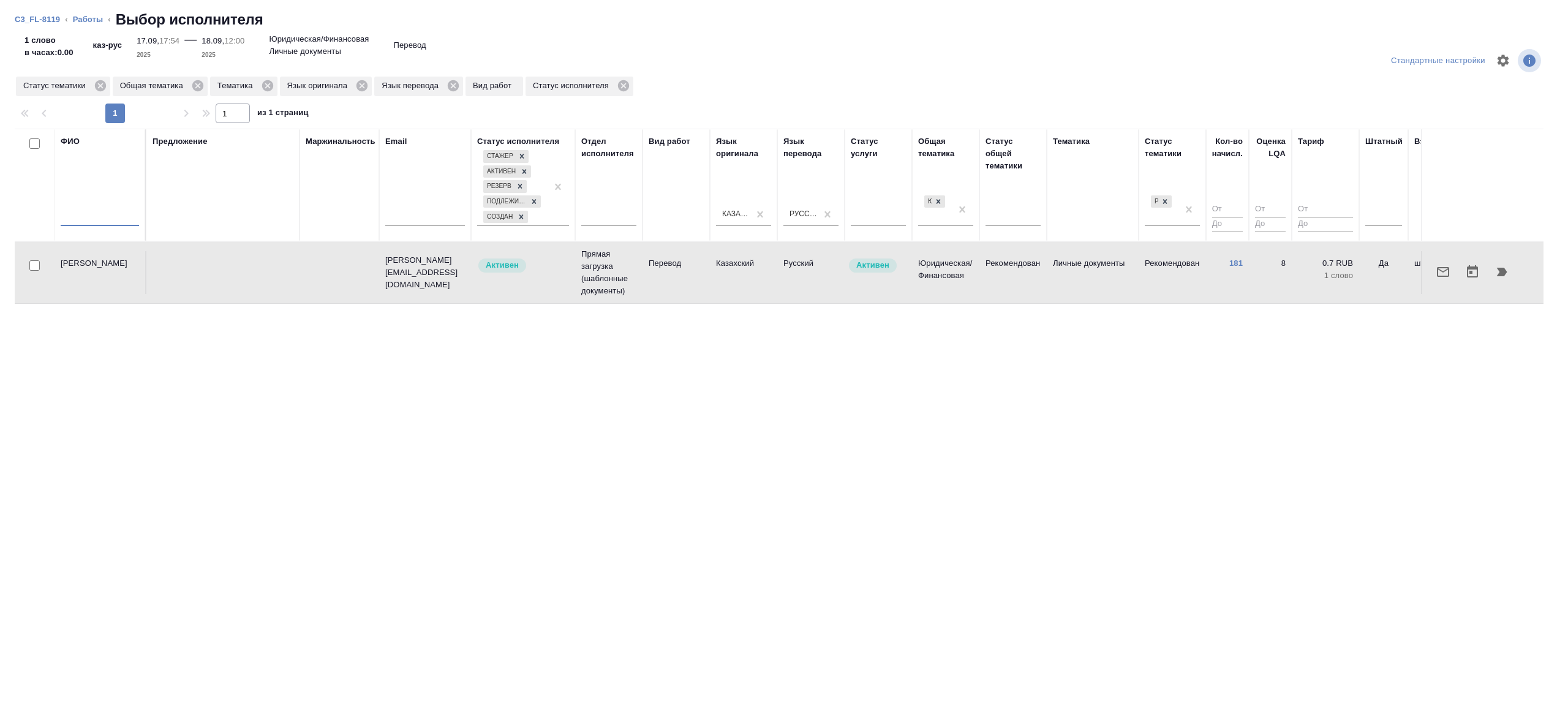
click at [113, 211] on input "text" at bounding box center [99, 218] width 78 height 15
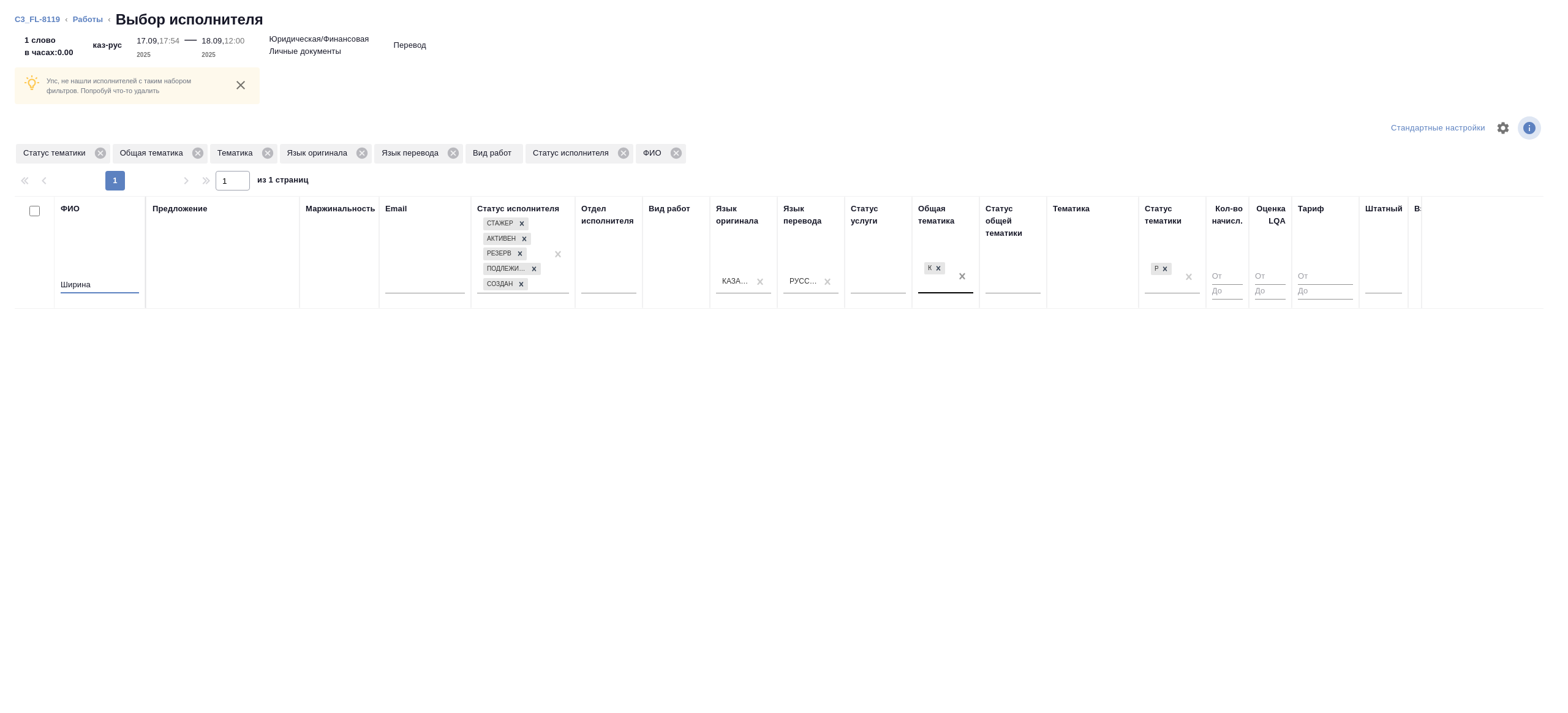
type input "Ширина"
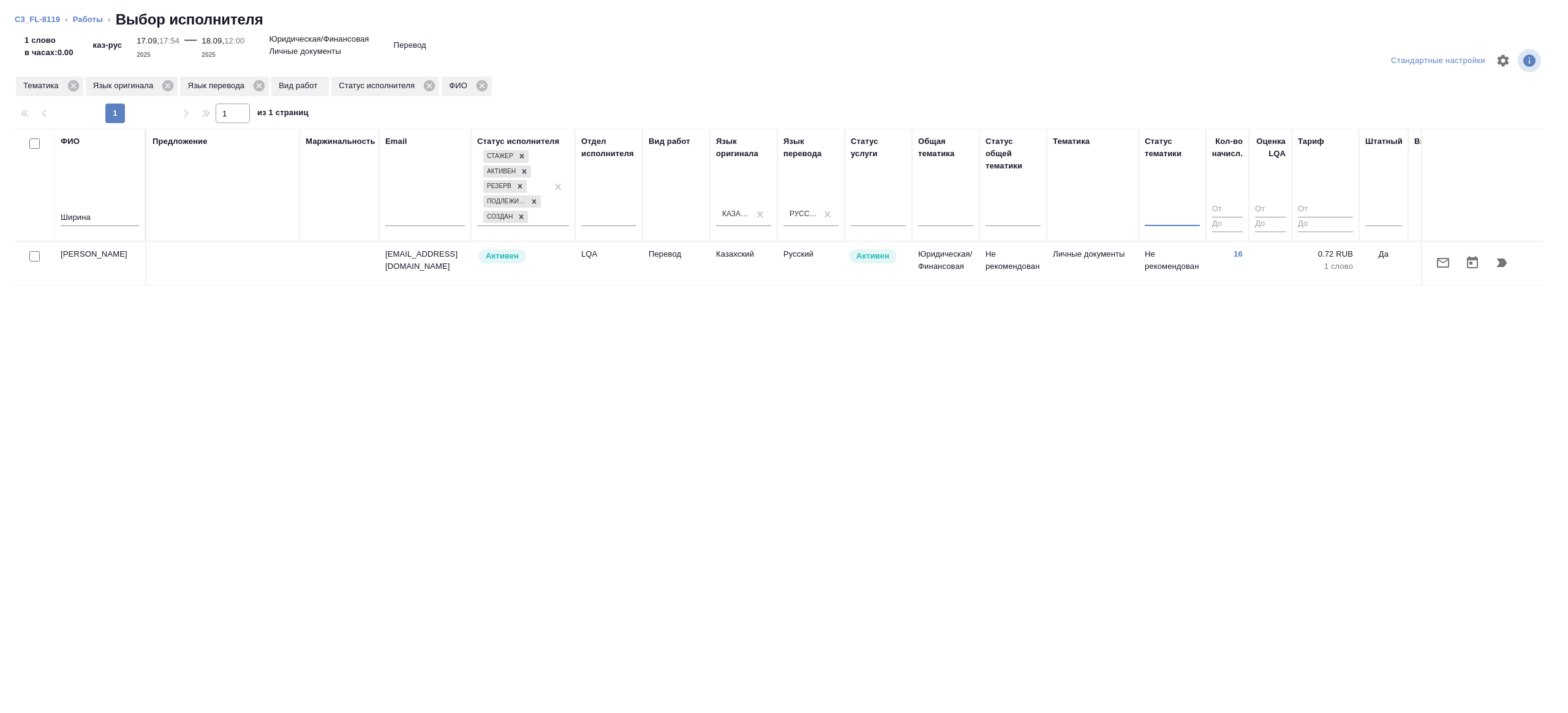
click at [1064, 266] on td "Личные документы" at bounding box center [1092, 262] width 92 height 43
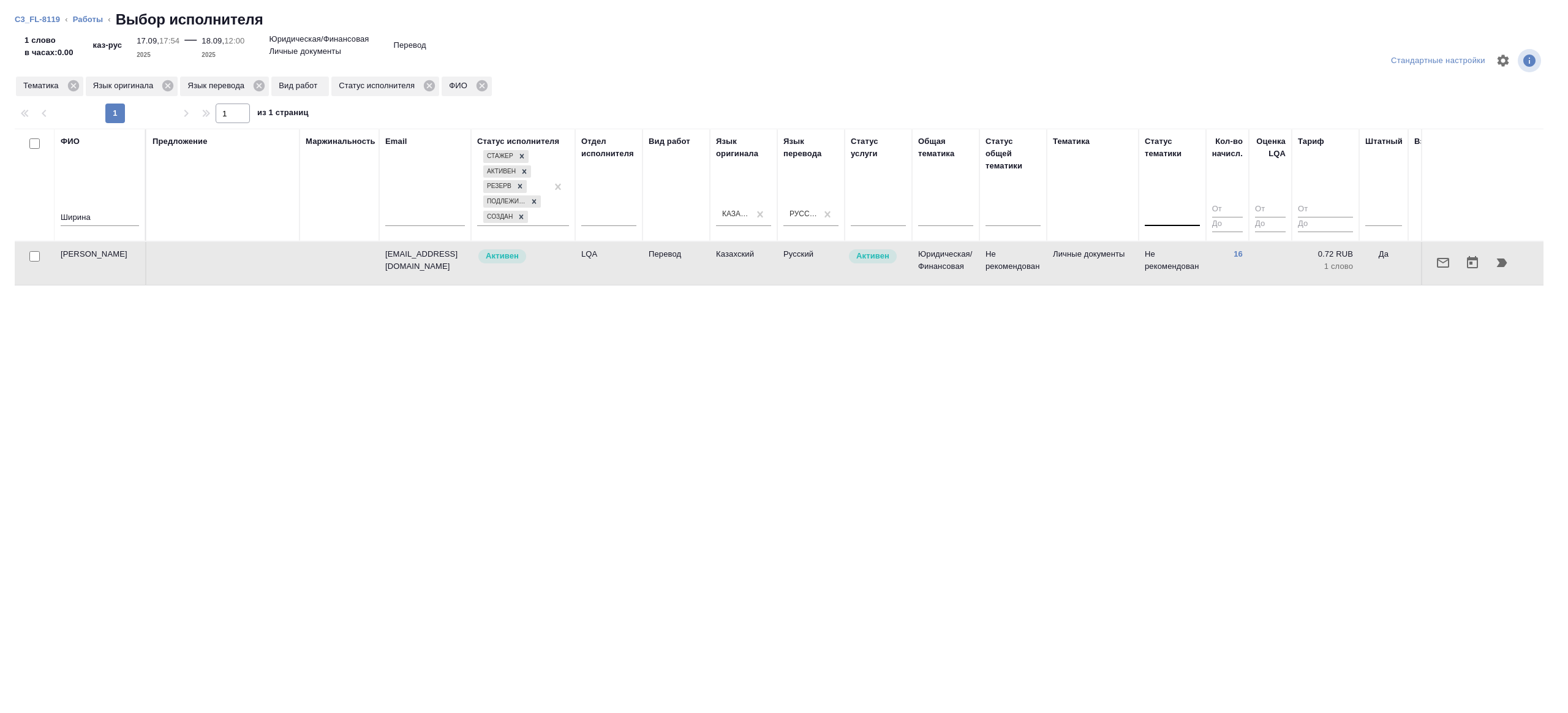
click at [1509, 257] on icon "button" at bounding box center [1501, 262] width 15 height 15
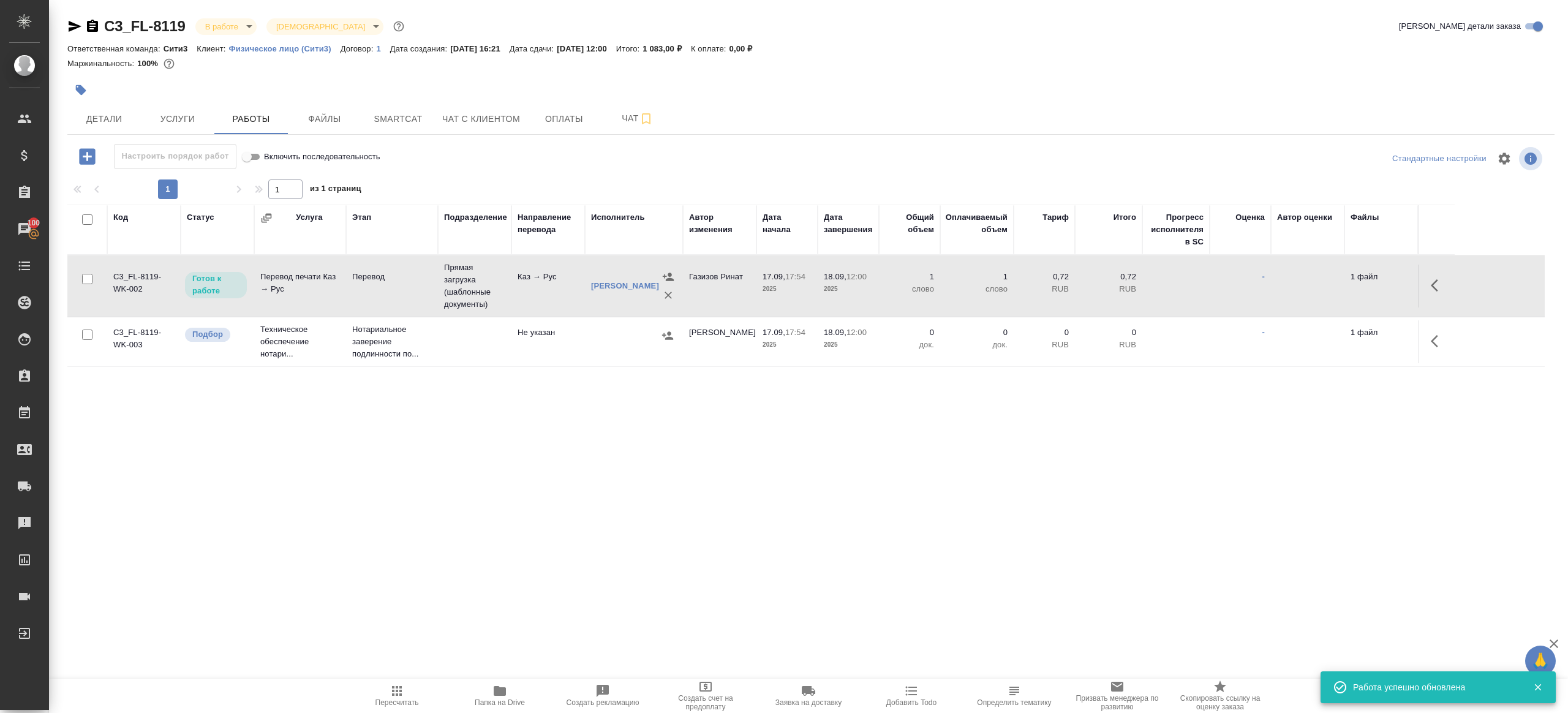
click at [1455, 279] on tr "C3_FL-8119-WK-002 Готов к работе Перевод печати Каз → Рус Перевод Прямая загруз…" at bounding box center [806, 286] width 1477 height 61
click at [1438, 280] on icon "button" at bounding box center [1437, 285] width 15 height 15
click at [1354, 280] on icon "button" at bounding box center [1347, 285] width 15 height 15
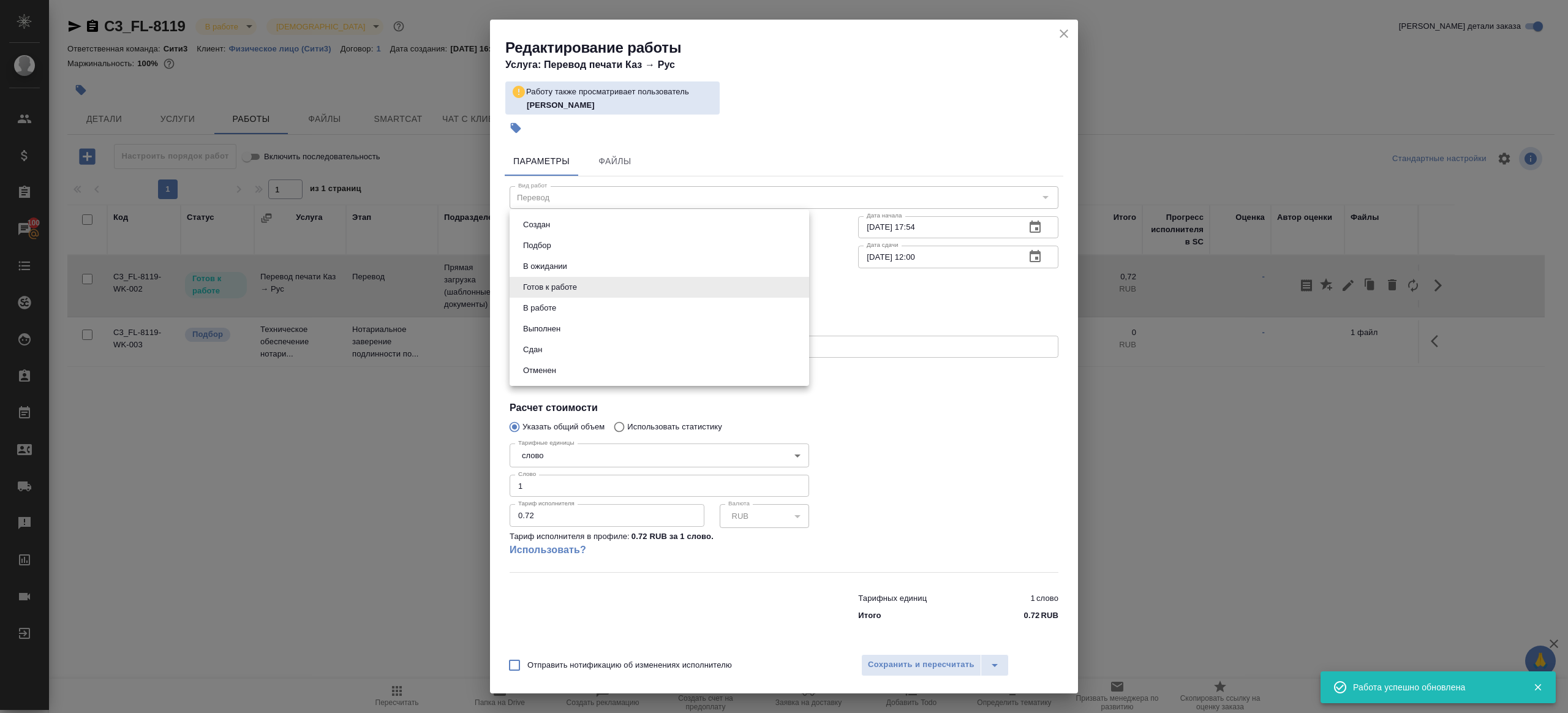
click at [637, 293] on body "🙏 .cls-1 fill:#fff; AWATERA Gazizov Rinat Клиенты Спецификации Заказы 100 Чаты …" at bounding box center [784, 356] width 1568 height 713
click at [582, 343] on li "Сдан" at bounding box center [659, 350] width 300 height 21
type input "closed"
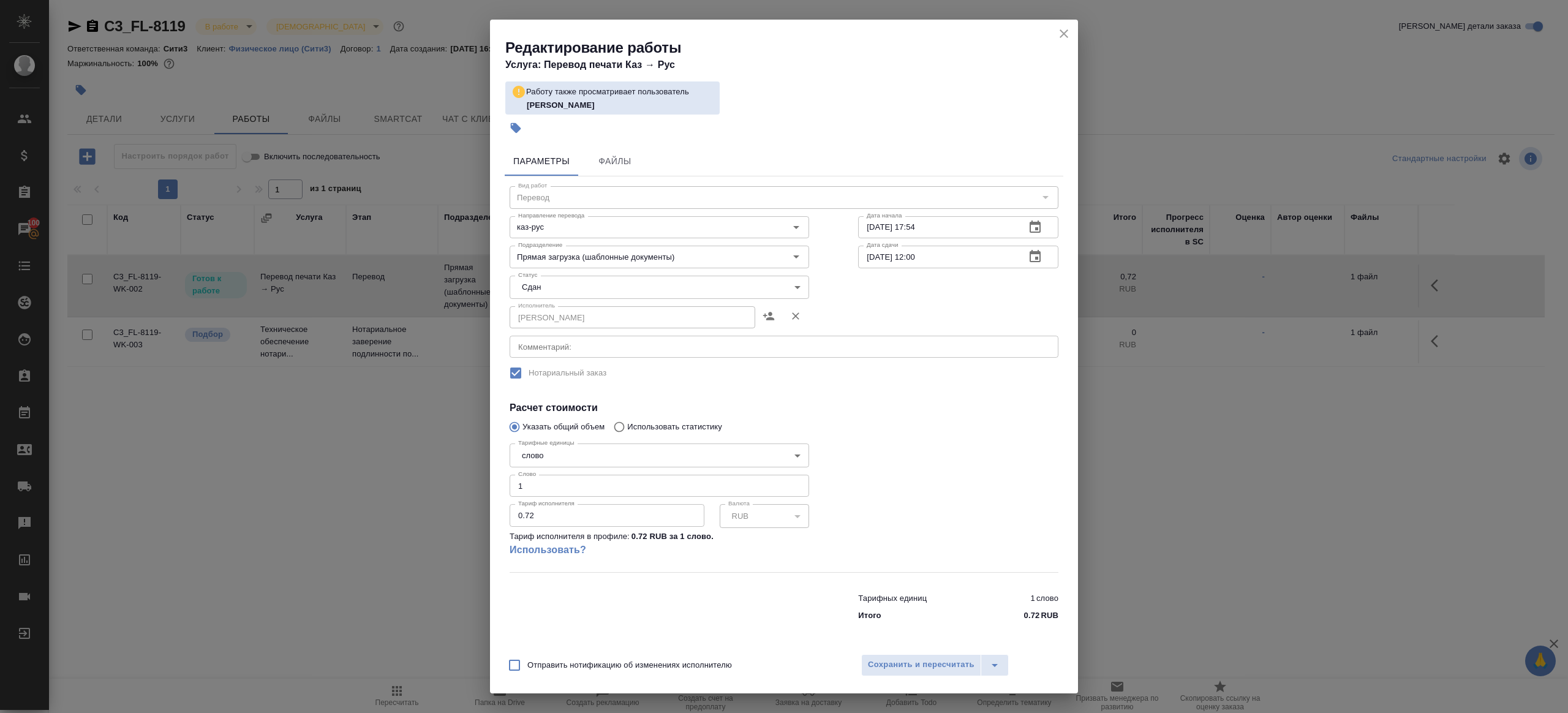
click at [561, 476] on input "1" at bounding box center [659, 485] width 300 height 22
type input "30"
click at [895, 660] on span "Сохранить и пересчитать" at bounding box center [922, 664] width 107 height 14
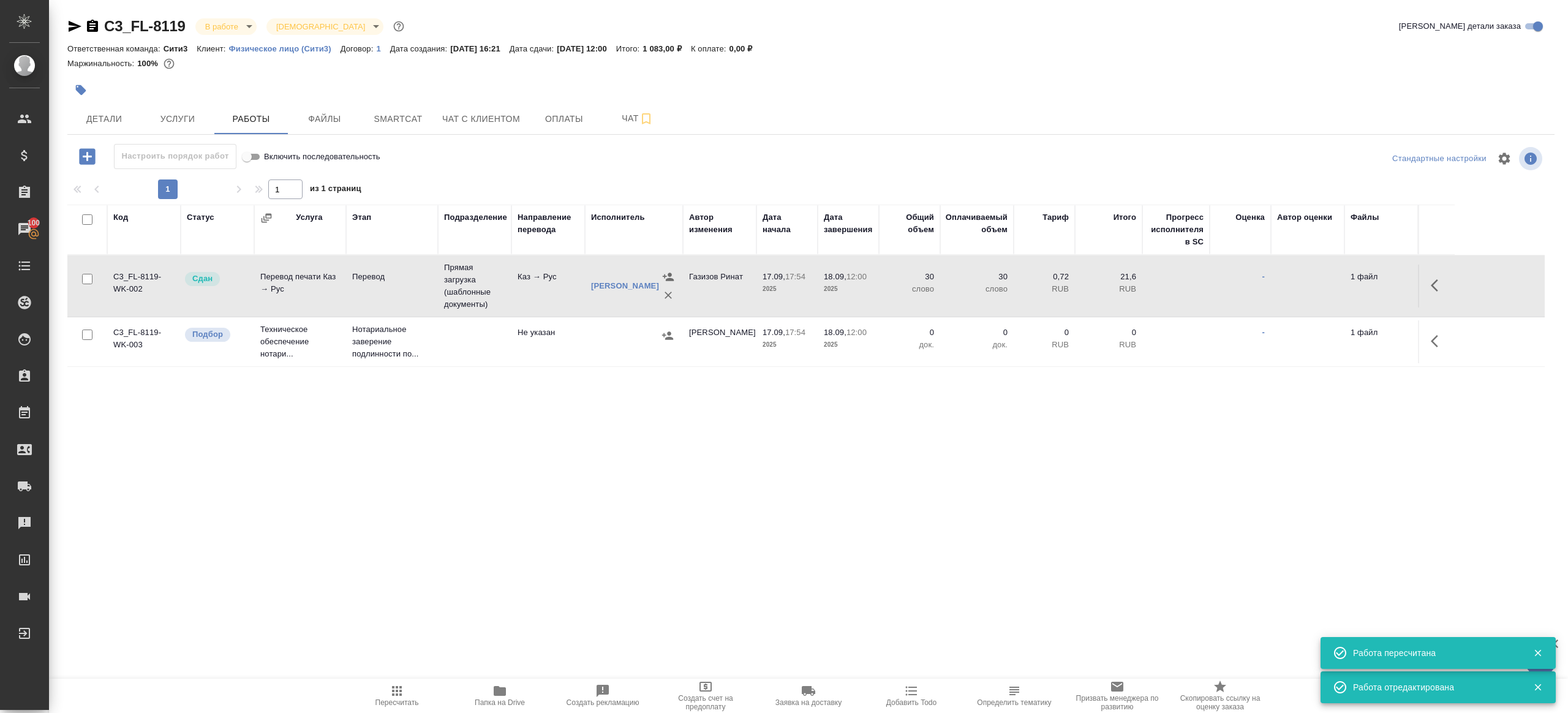
click at [96, 160] on icon "button" at bounding box center [87, 156] width 22 height 22
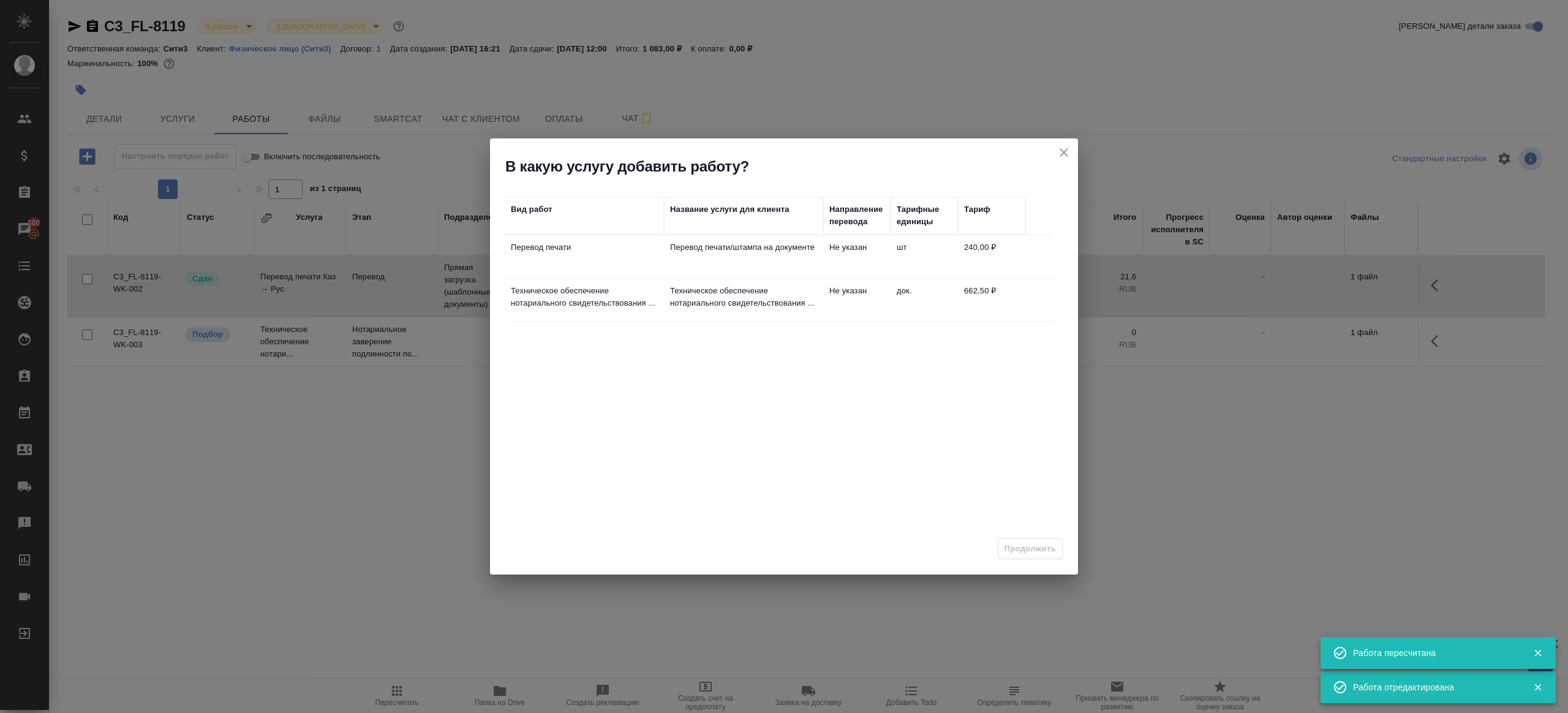
click at [606, 252] on p "Перевод печати" at bounding box center [584, 248] width 147 height 12
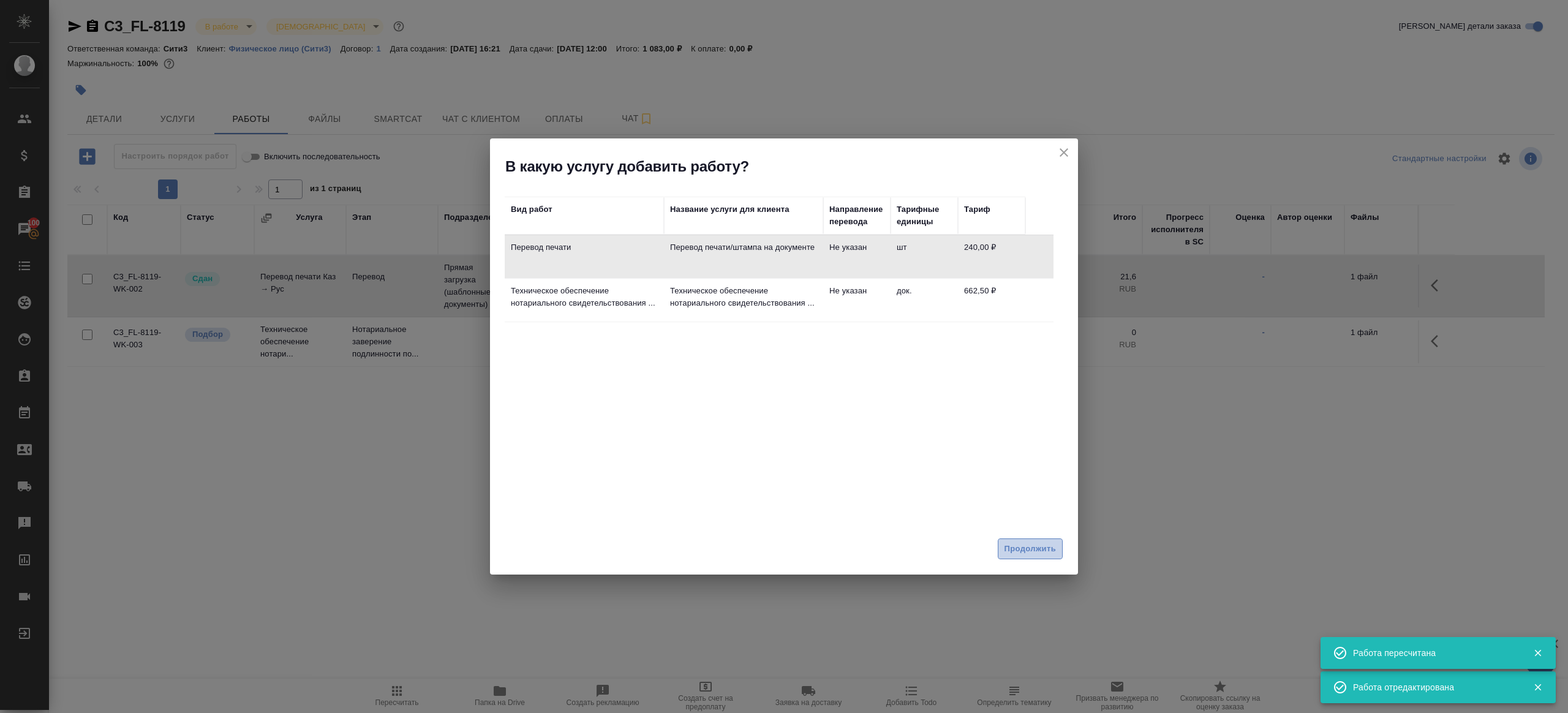
click at [1024, 540] on button "Продолжить" at bounding box center [1030, 550] width 65 height 22
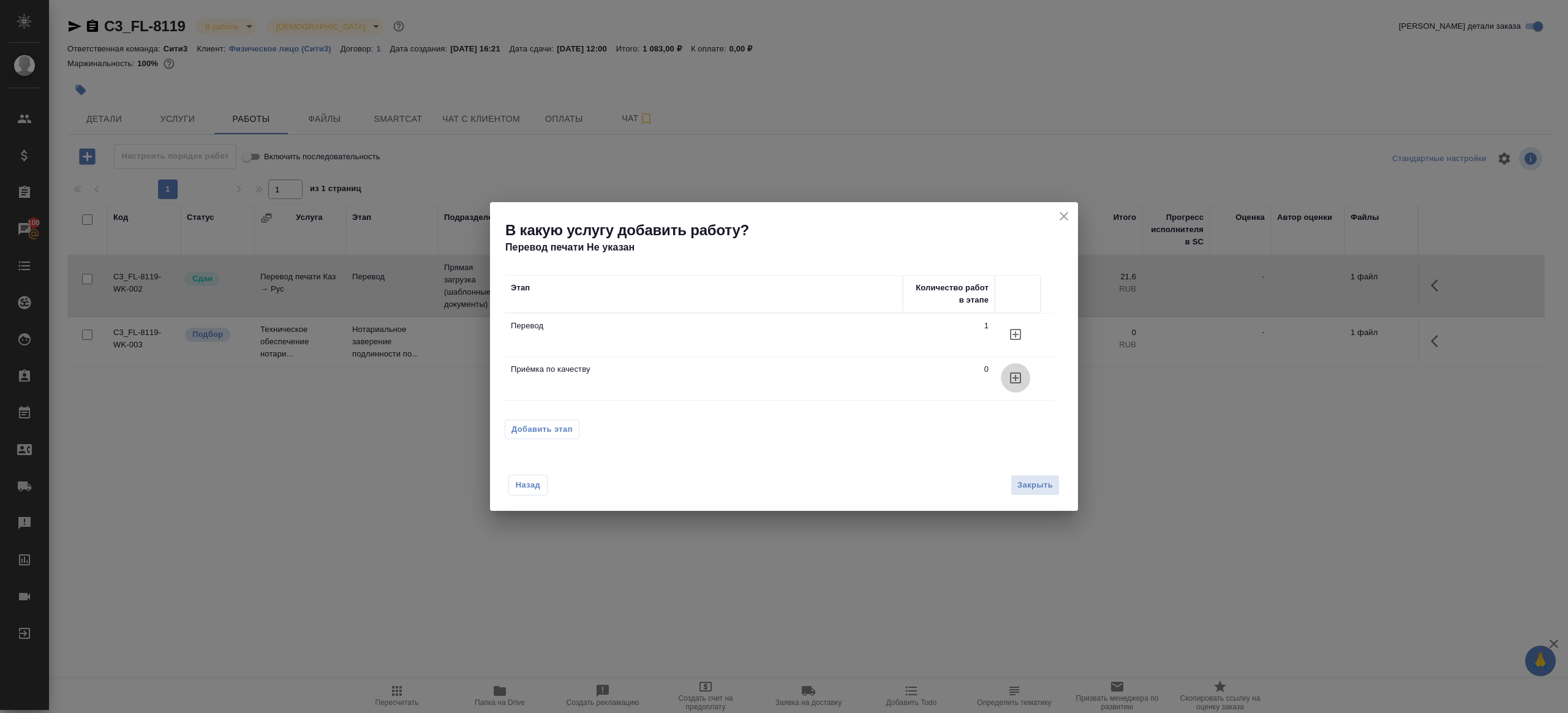
click at [1014, 373] on icon "button" at bounding box center [1015, 377] width 15 height 15
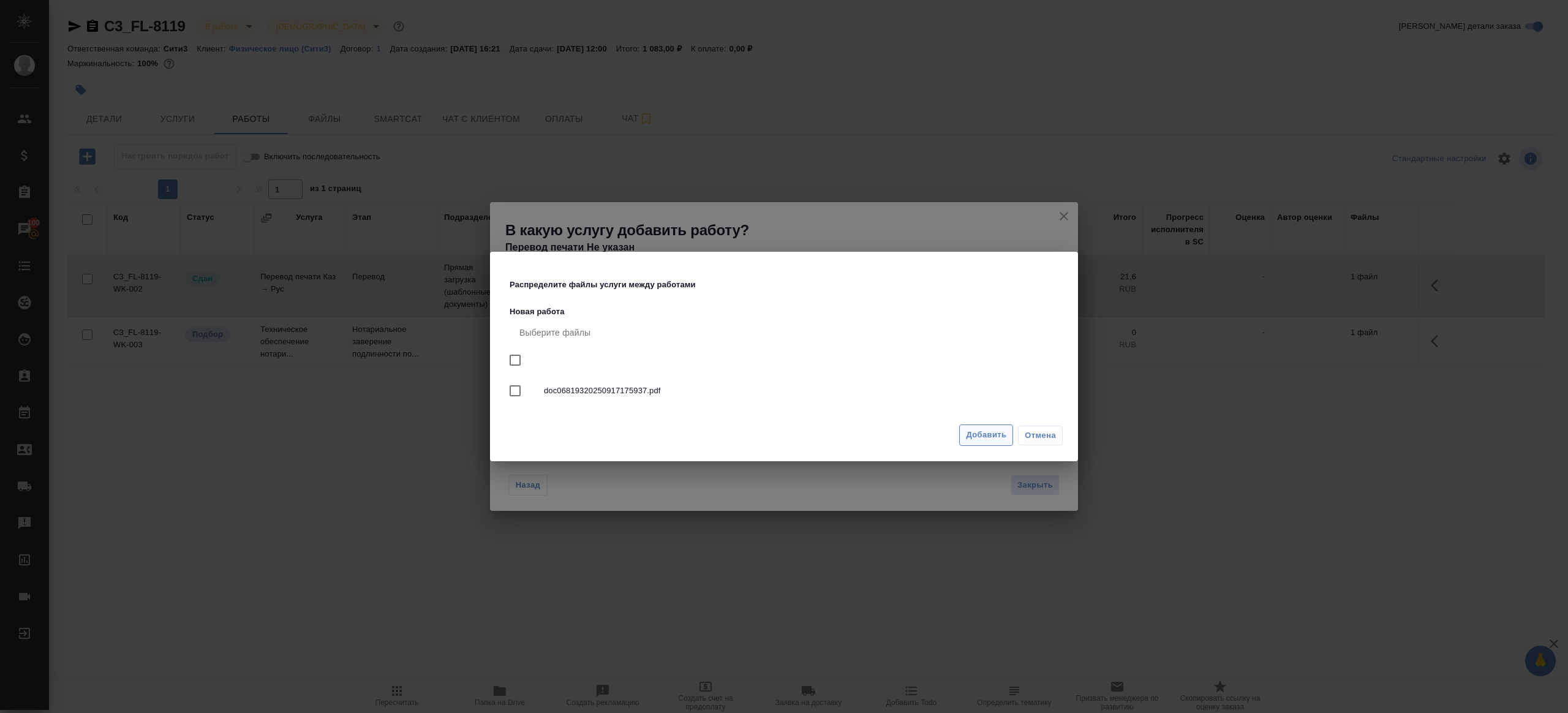
click at [993, 433] on span "Добавить" at bounding box center [986, 435] width 41 height 14
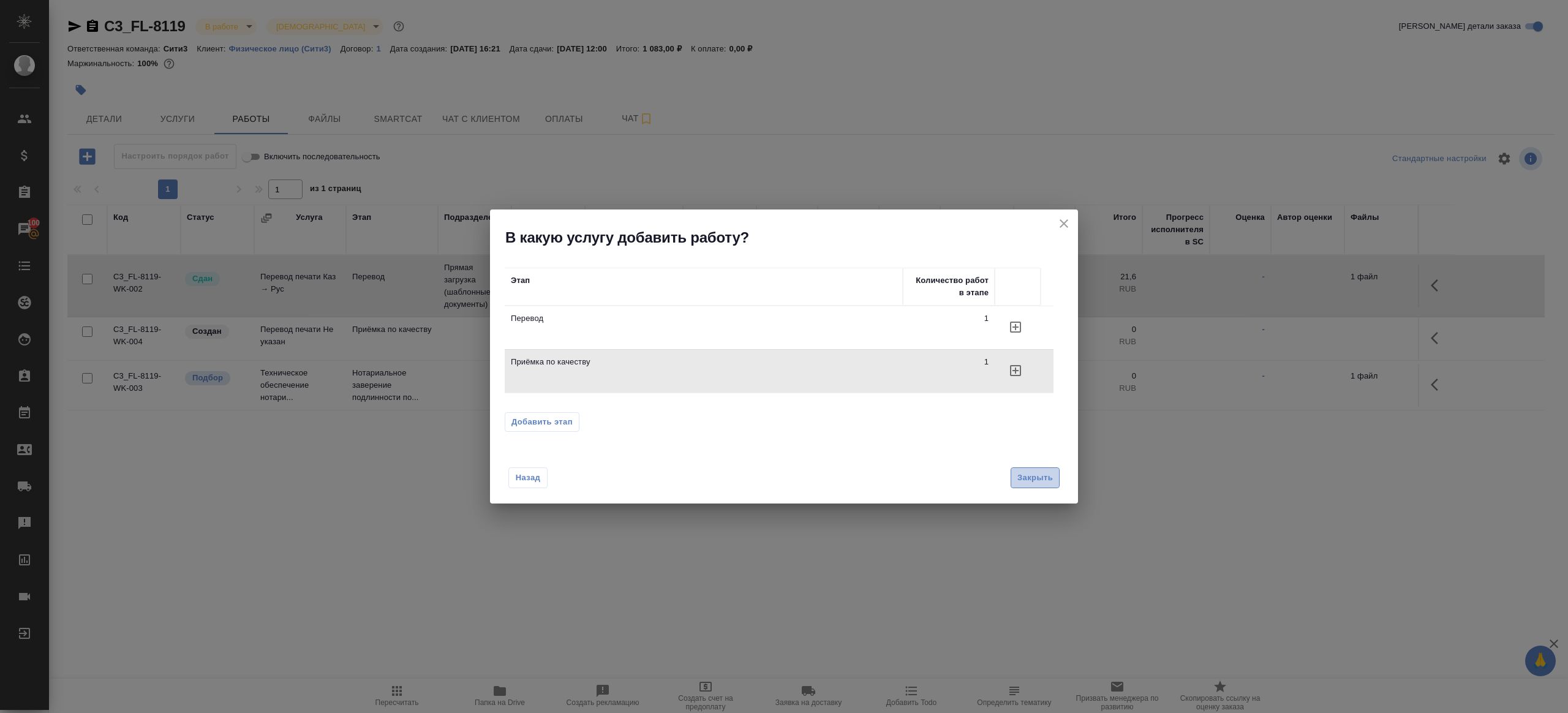
click at [1023, 471] on span "Закрыть" at bounding box center [1035, 478] width 36 height 14
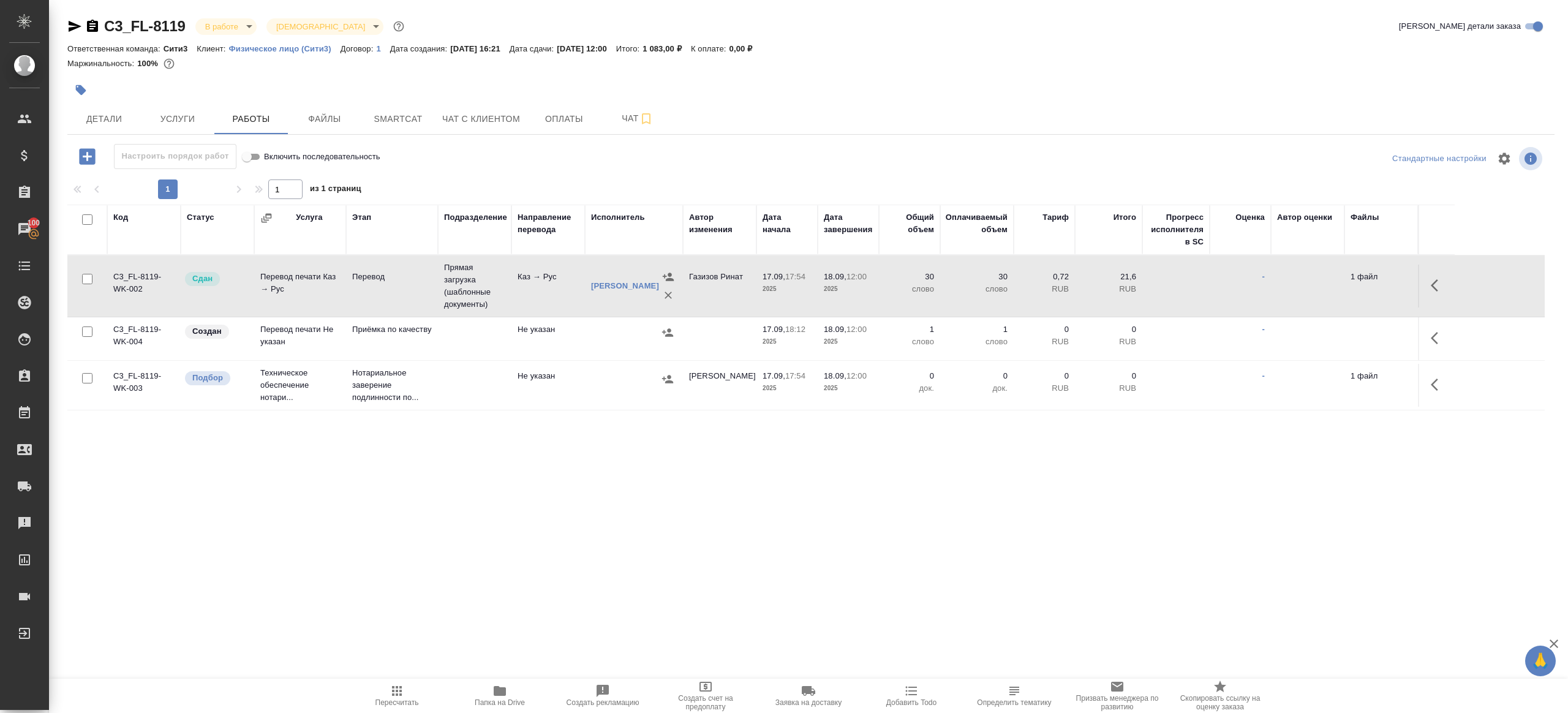
click at [1455, 337] on tr "C3_FL-8119-WK-004 Создан Перевод печати Не указан Приёмка по качеству Не указан…" at bounding box center [806, 339] width 1477 height 44
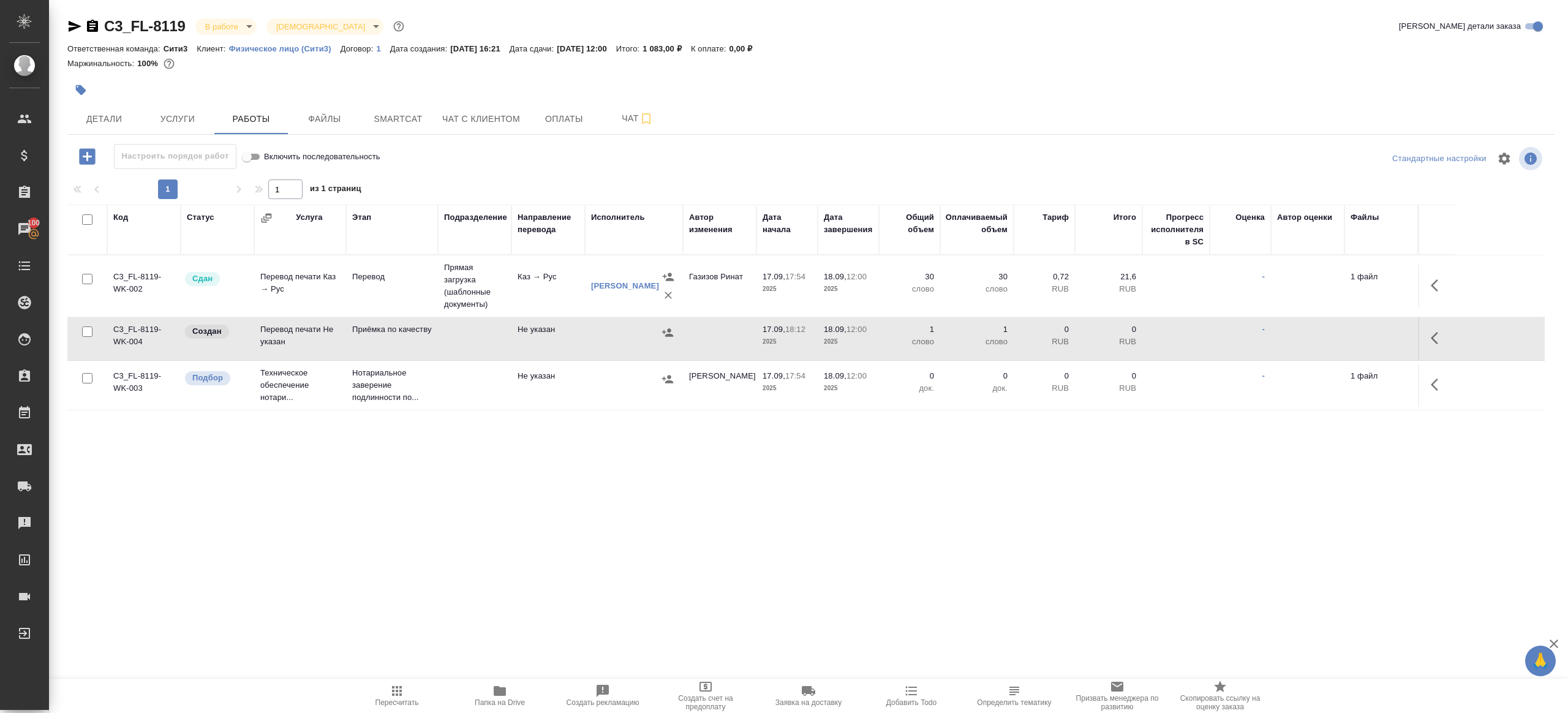
click at [1434, 337] on icon "button" at bounding box center [1437, 338] width 15 height 15
click at [1340, 337] on icon "button" at bounding box center [1347, 338] width 15 height 15
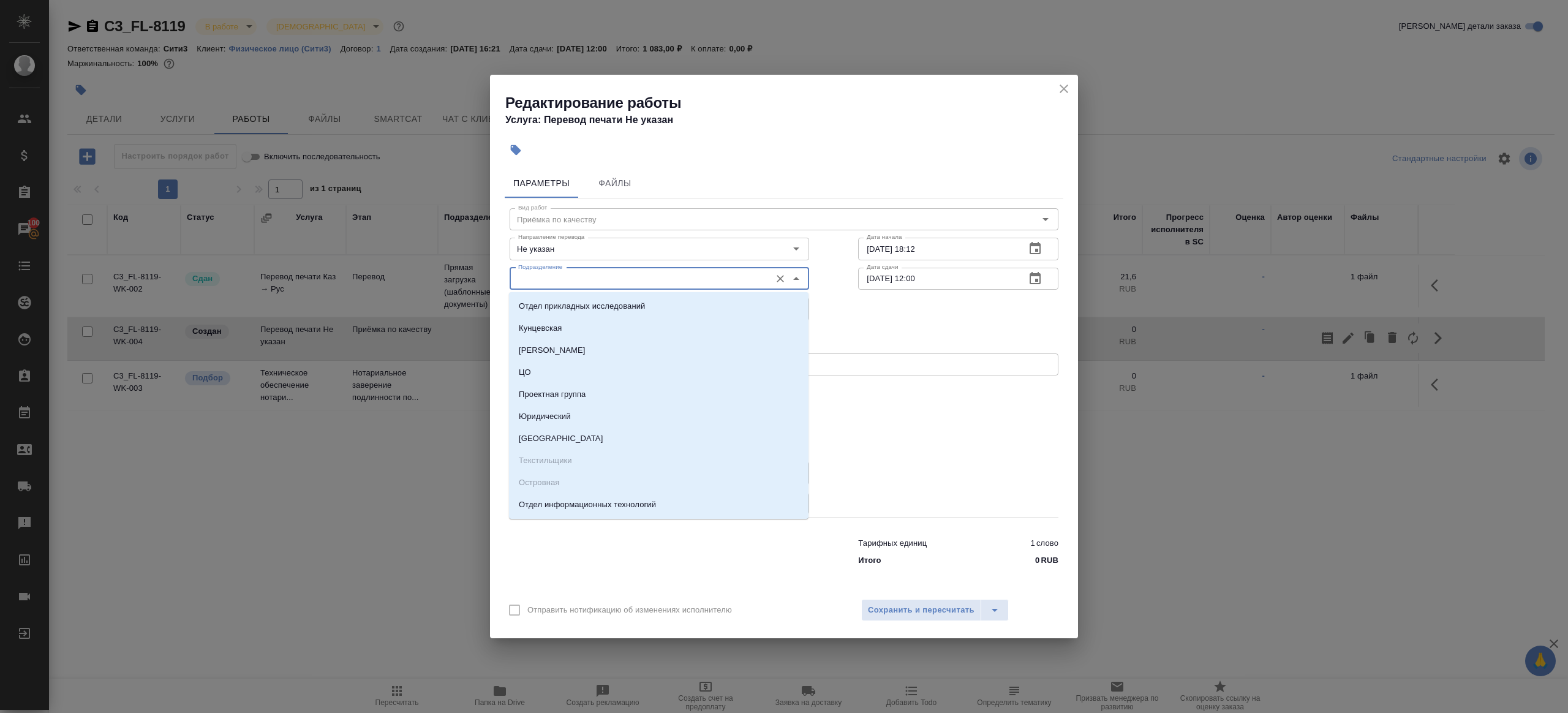
click at [550, 284] on input "Подразделение" at bounding box center [638, 278] width 251 height 15
click at [558, 251] on input "Не указан" at bounding box center [638, 249] width 251 height 15
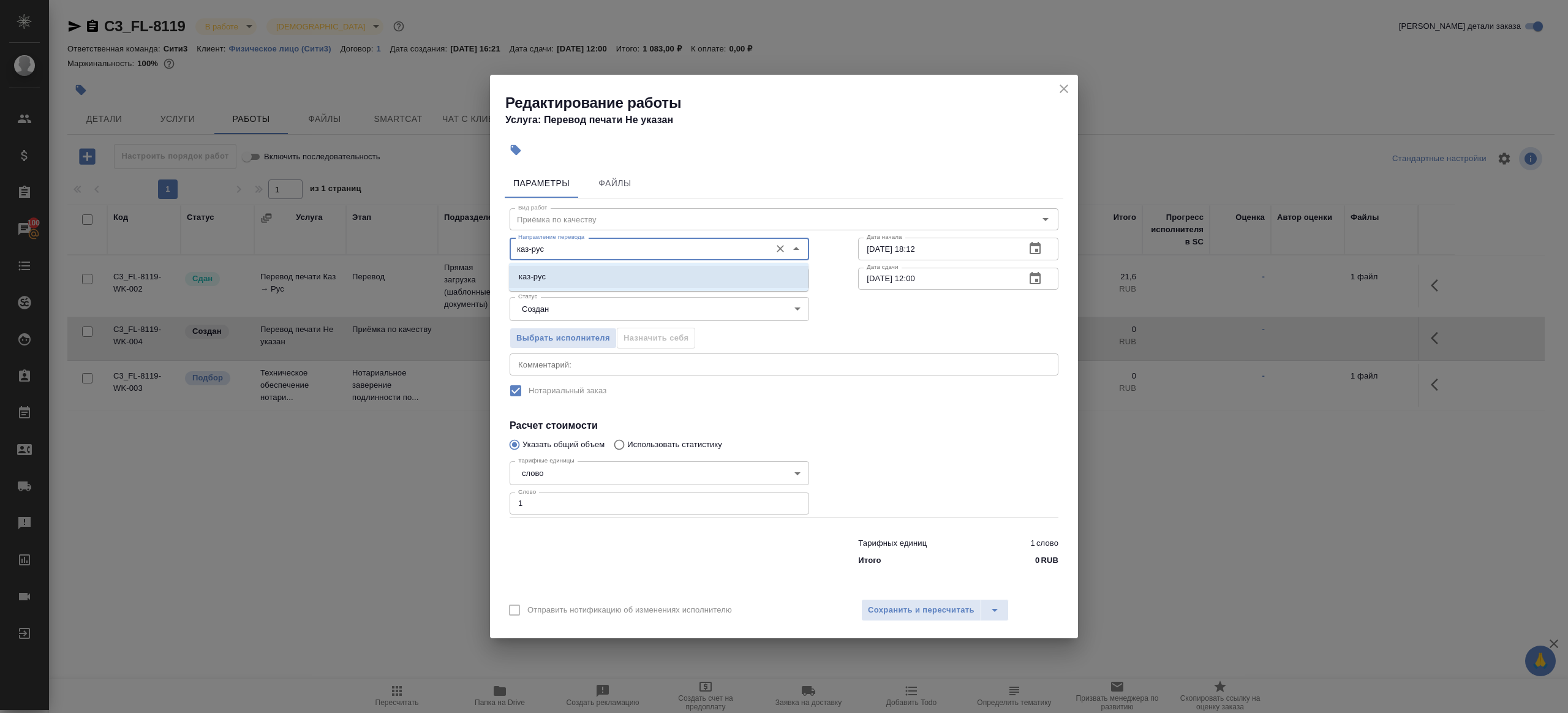
click at [556, 283] on li "каз-рус" at bounding box center [658, 276] width 300 height 22
type input "каз-рус"
click at [556, 283] on input "Подразделение" at bounding box center [638, 278] width 251 height 15
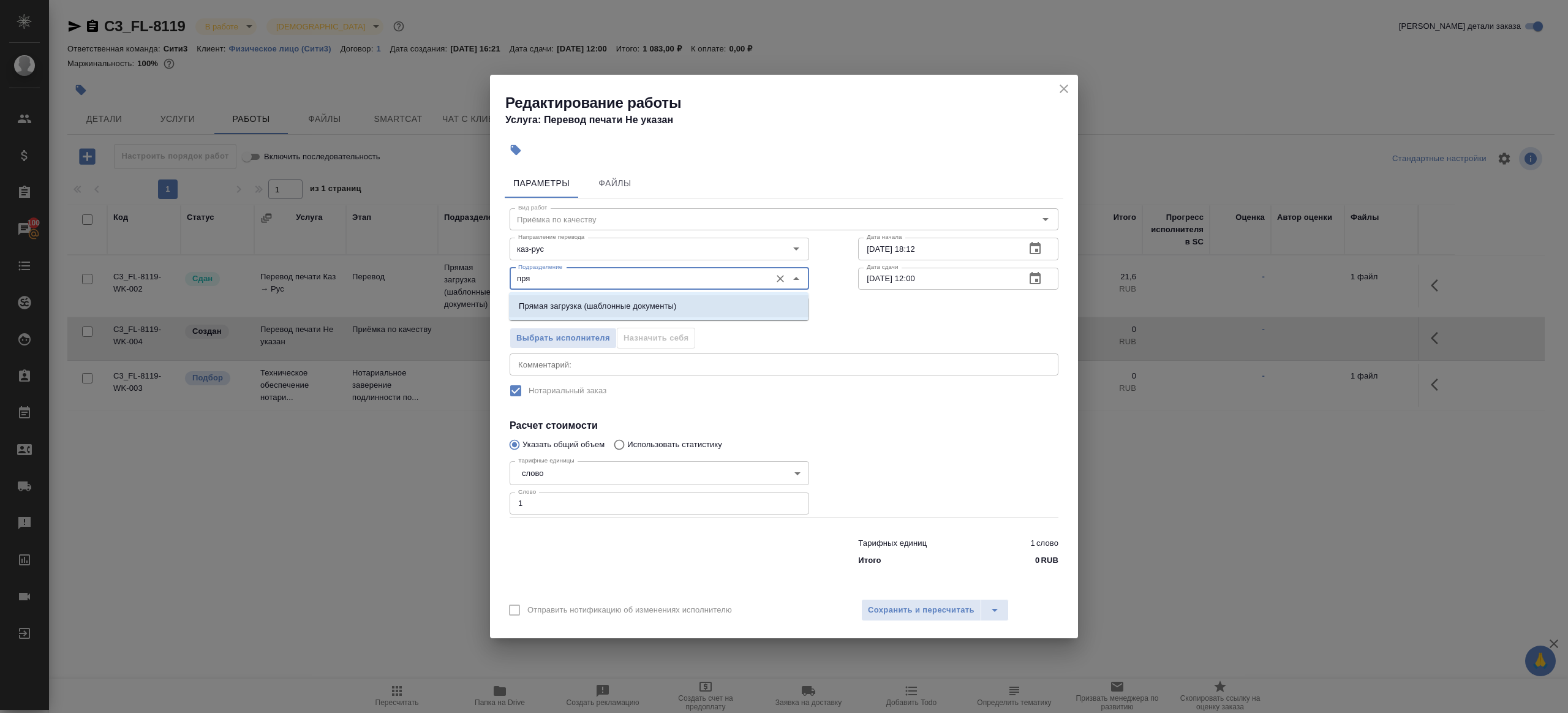
click at [579, 296] on li "Прямая загрузка (шаблонные документы)" at bounding box center [658, 306] width 300 height 22
type input "Прямая загрузка (шаблонные документы)"
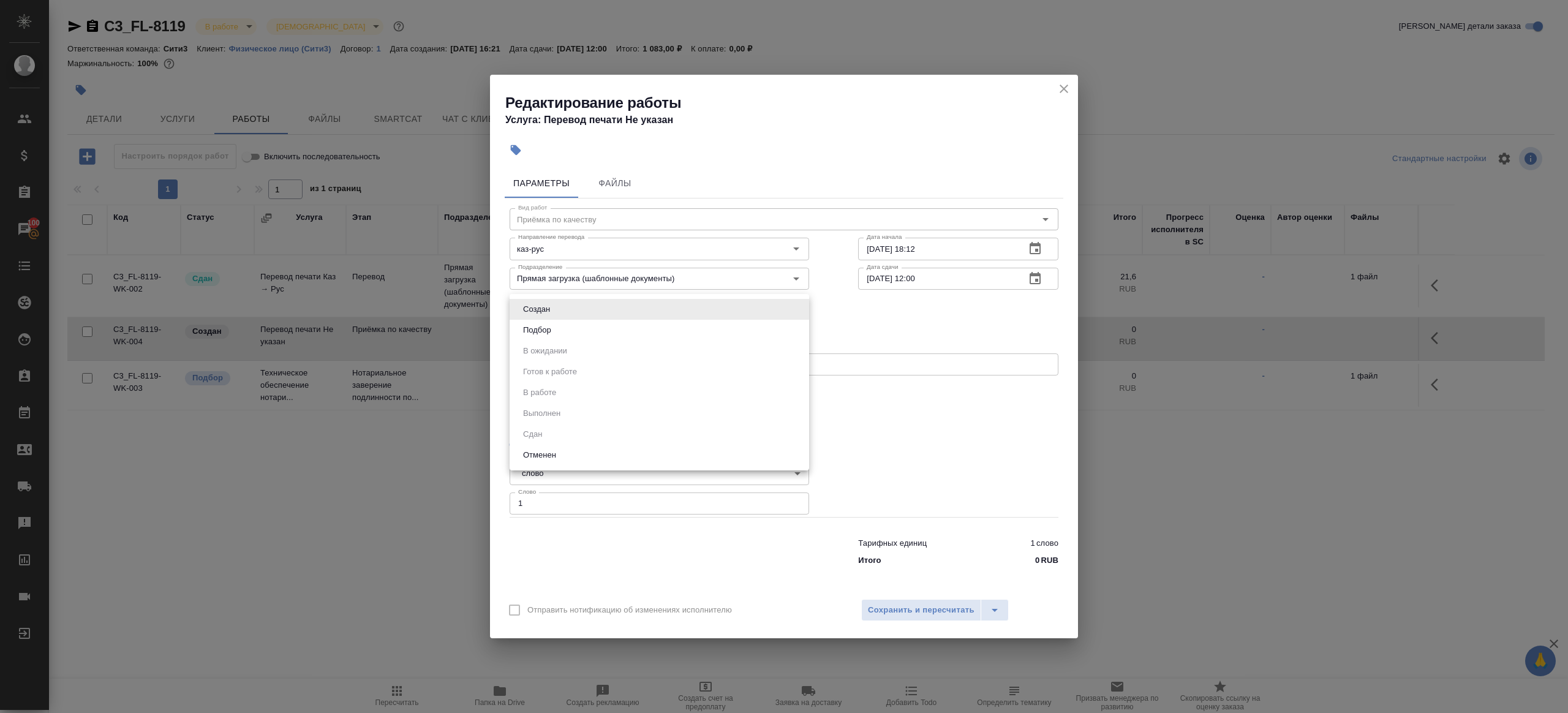
click at [573, 305] on body "🙏 .cls-1 fill:#fff; AWATERA Gazizov Rinat Клиенты Спецификации Заказы 100 Чаты …" at bounding box center [784, 356] width 1568 height 713
click at [573, 328] on li "Подбор" at bounding box center [659, 330] width 300 height 21
type input "recruiting"
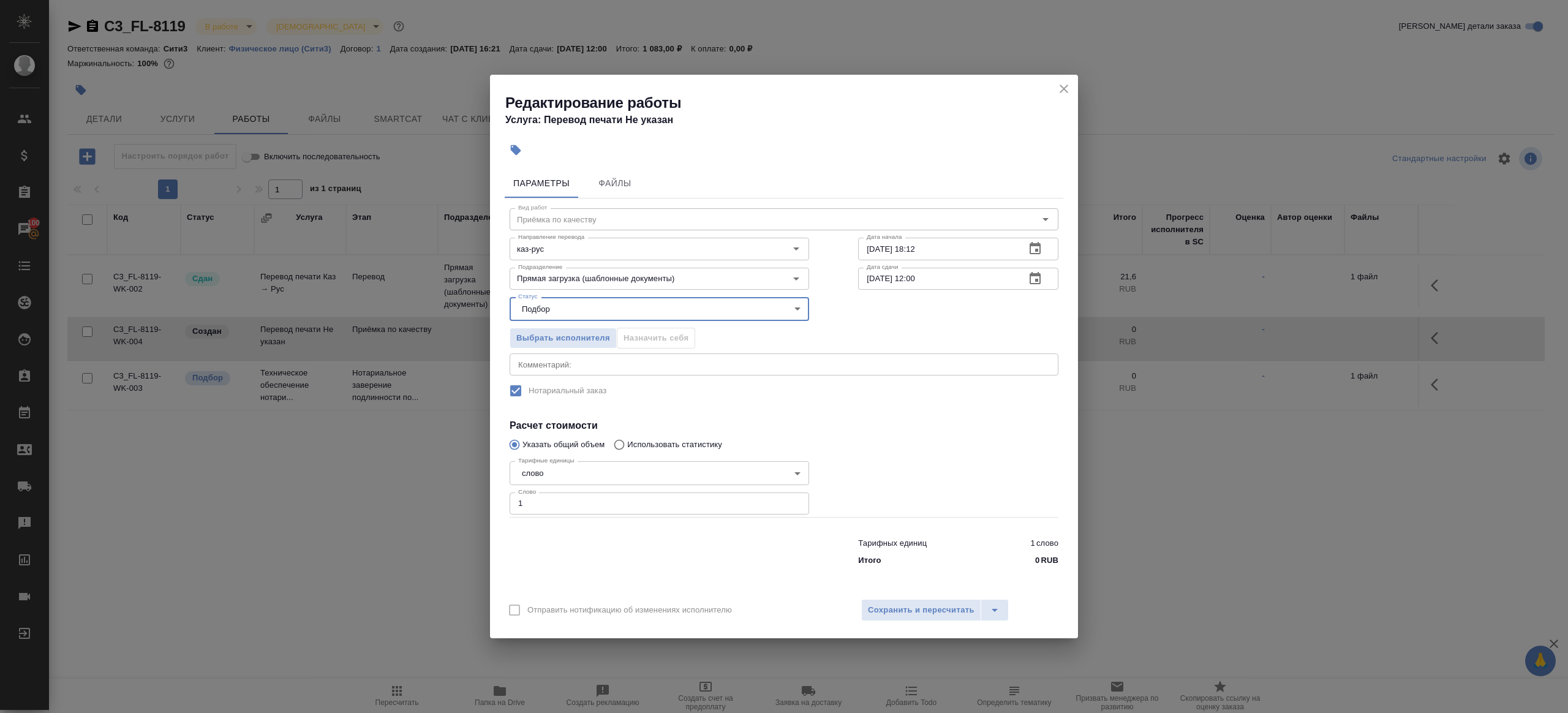
click at [561, 507] on input "1" at bounding box center [659, 503] width 300 height 22
click at [977, 476] on div at bounding box center [958, 486] width 249 height 110
click at [933, 607] on span "Сохранить и пересчитать" at bounding box center [922, 610] width 107 height 14
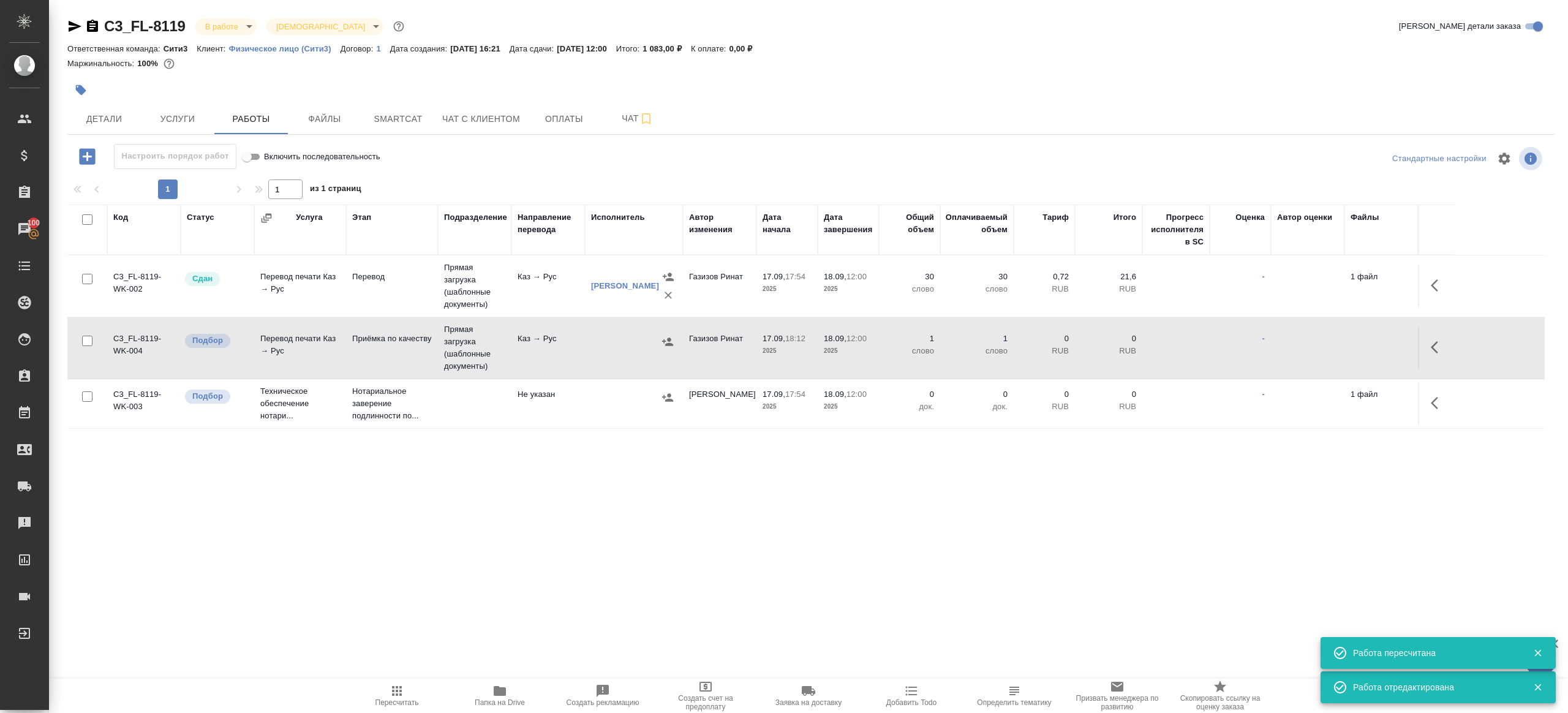
click at [394, 685] on icon "button" at bounding box center [396, 690] width 15 height 15
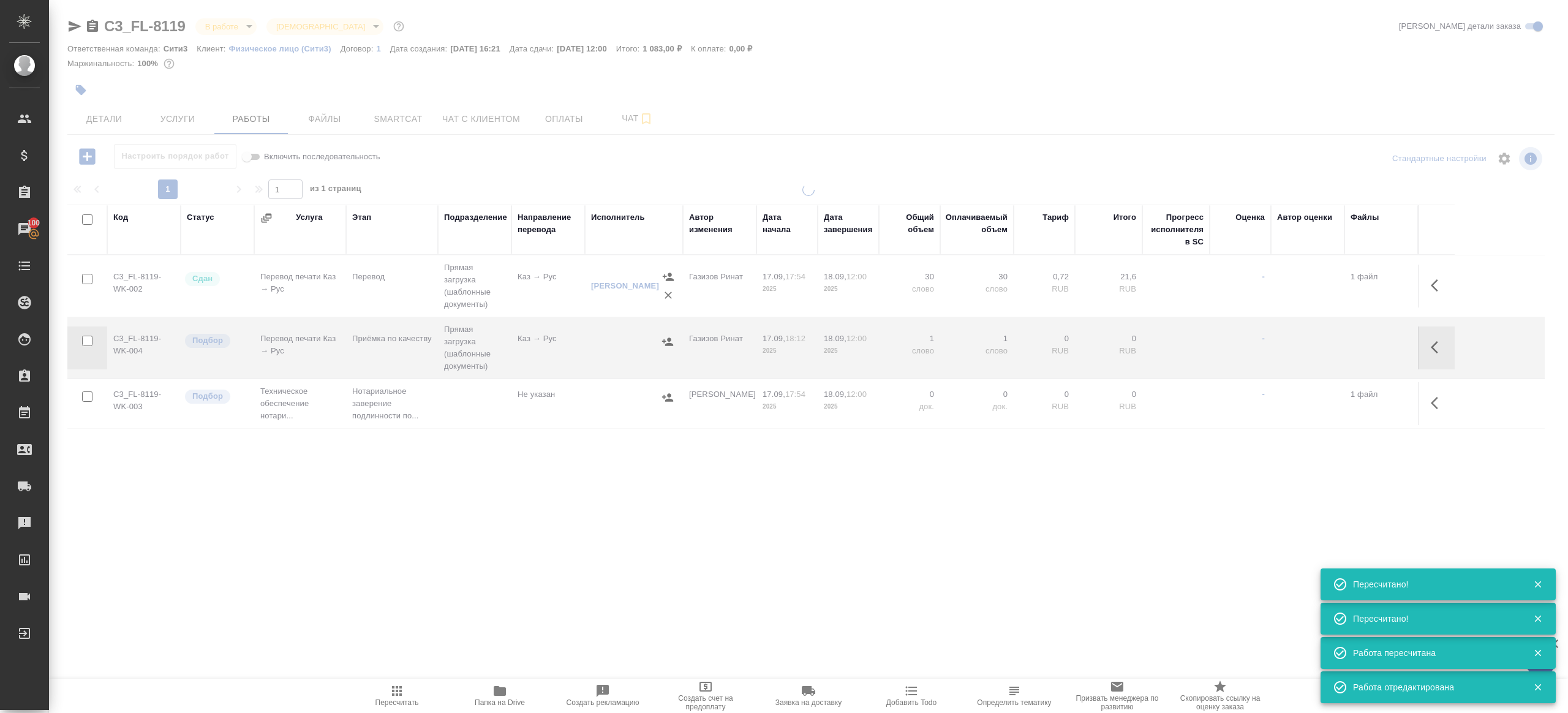
click at [420, 597] on div ".cls-1 fill:#fff; AWATERA Gazizov Rinat Клиенты Спецификации Заказы 100 Чаты To…" at bounding box center [784, 356] width 1568 height 713
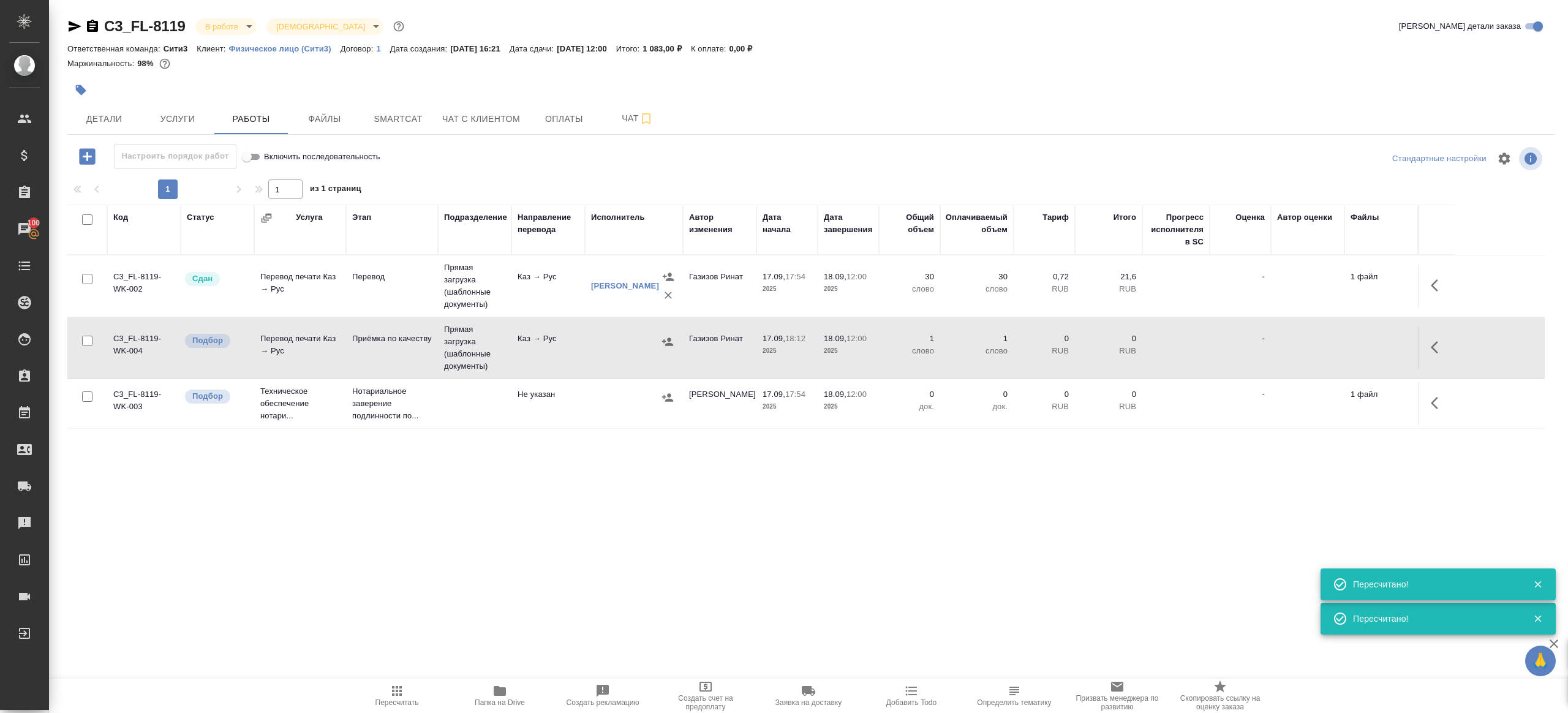
click at [512, 352] on td "Каз → Рус" at bounding box center [548, 348] width 73 height 43
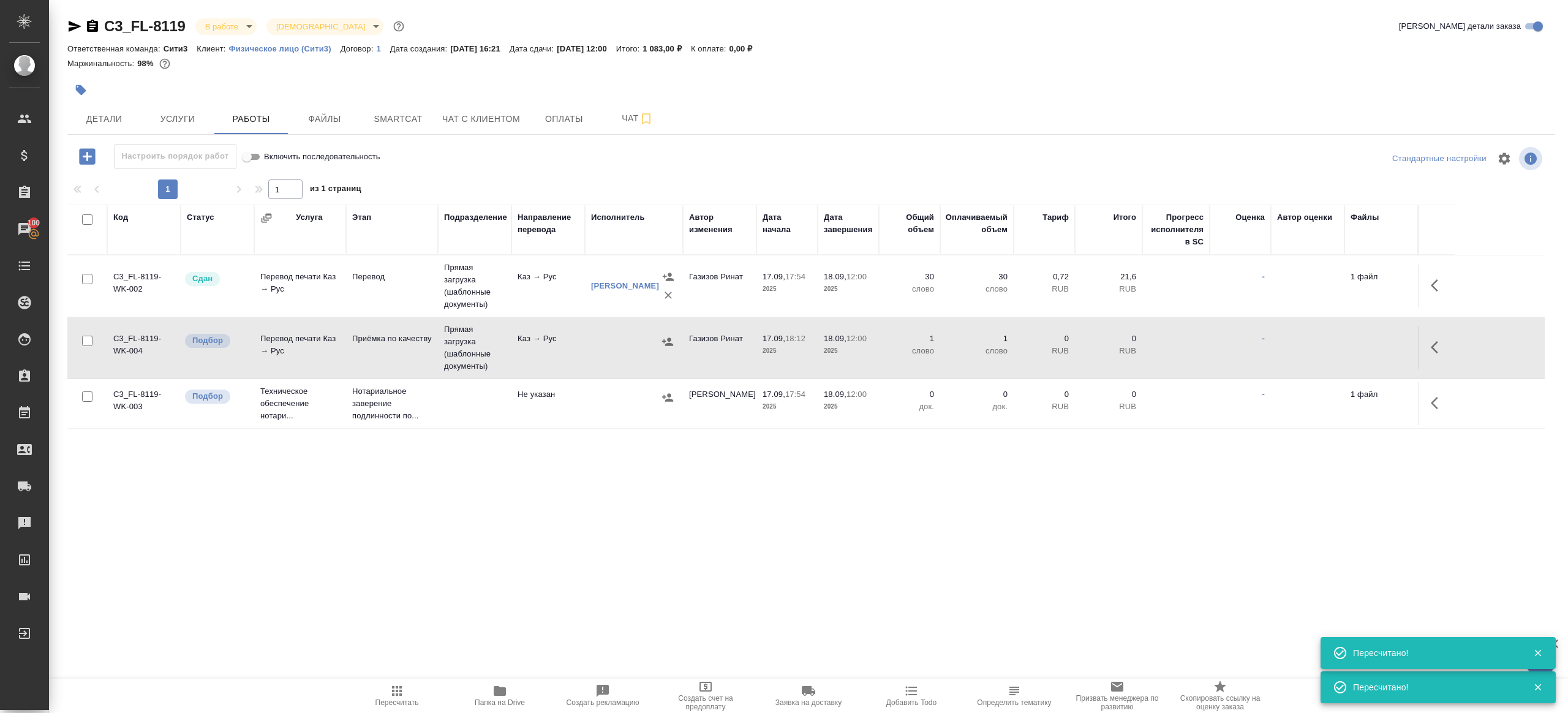
click at [403, 699] on span "Пересчитать" at bounding box center [397, 702] width 44 height 9
click at [614, 553] on div ".cls-1 fill:#fff; AWATERA Gazizov Rinat Клиенты Спецификации Заказы 100 Чаты To…" at bounding box center [784, 356] width 1568 height 713
click at [89, 108] on button "Детали" at bounding box center [104, 119] width 73 height 31
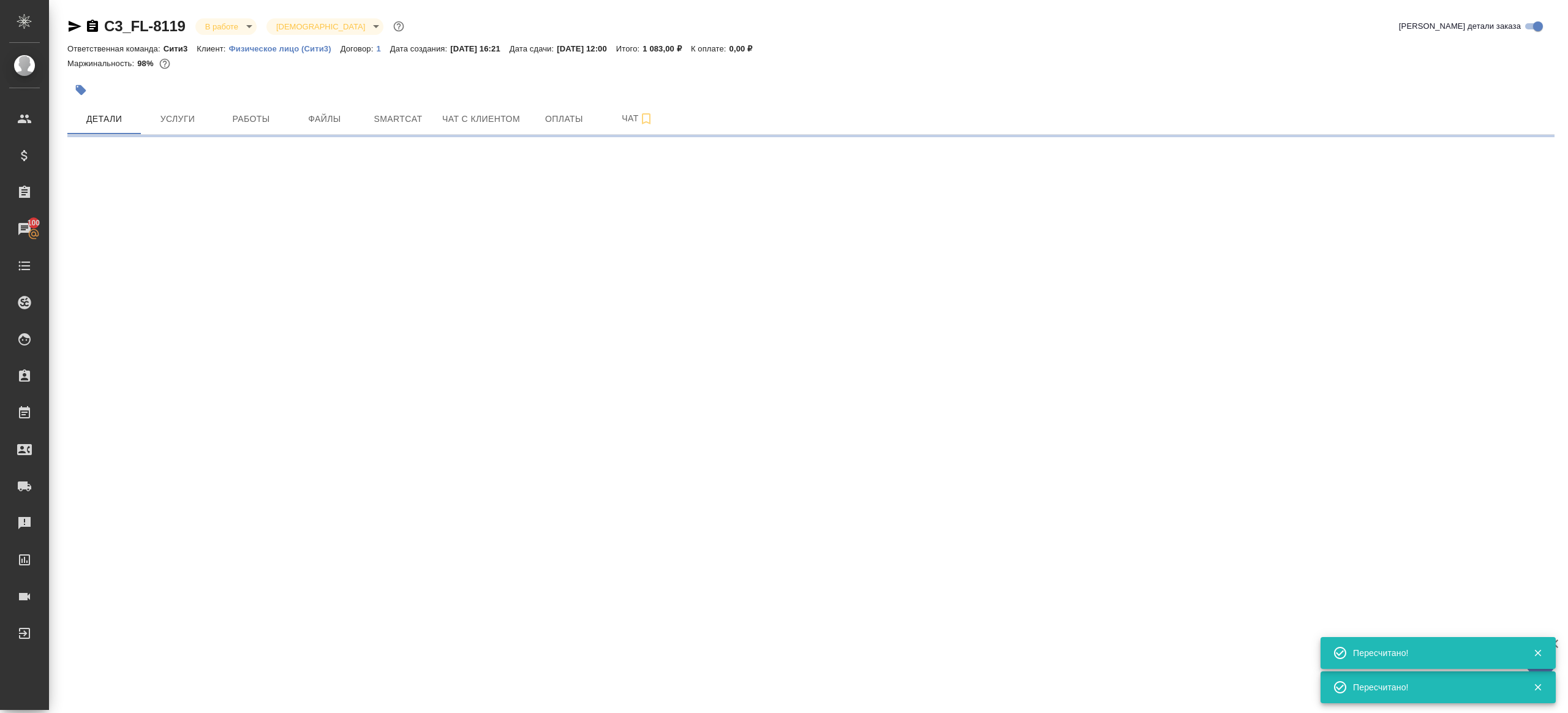
select select "RU"
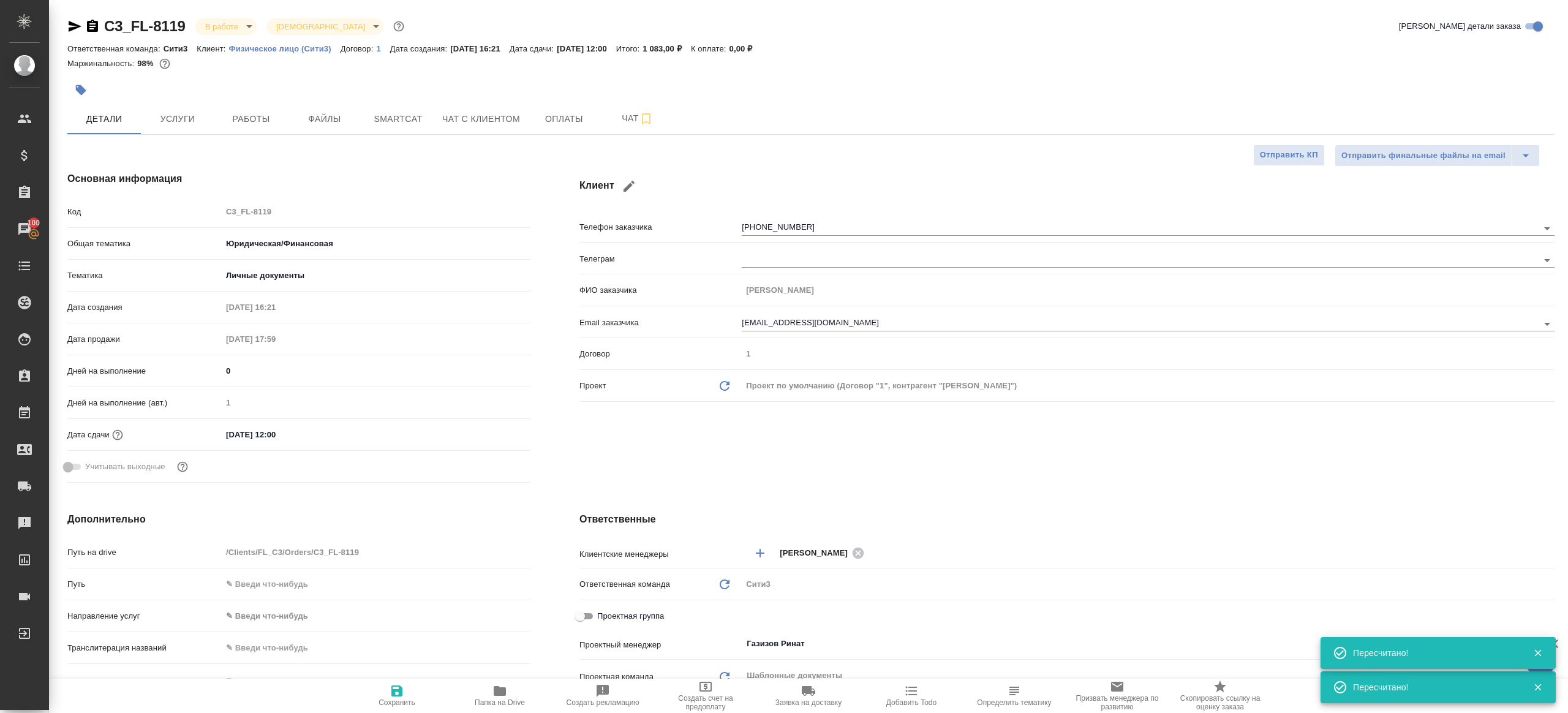
type textarea "x"
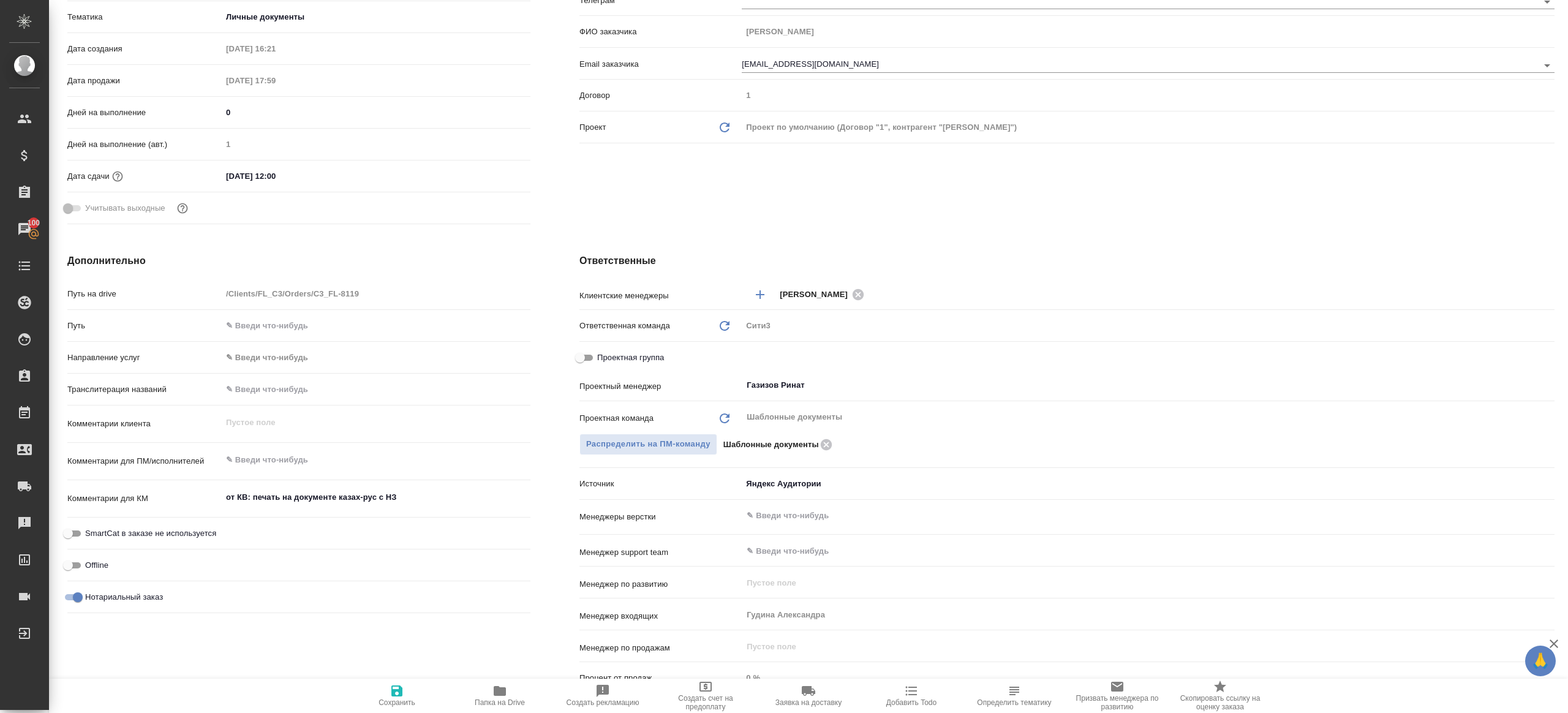
type textarea "x"
click at [445, 503] on textarea "от КВ: печать на документе казах-рус с НЗ" at bounding box center [376, 497] width 309 height 21
type textarea "x"
click at [373, 464] on textarea at bounding box center [376, 459] width 309 height 21
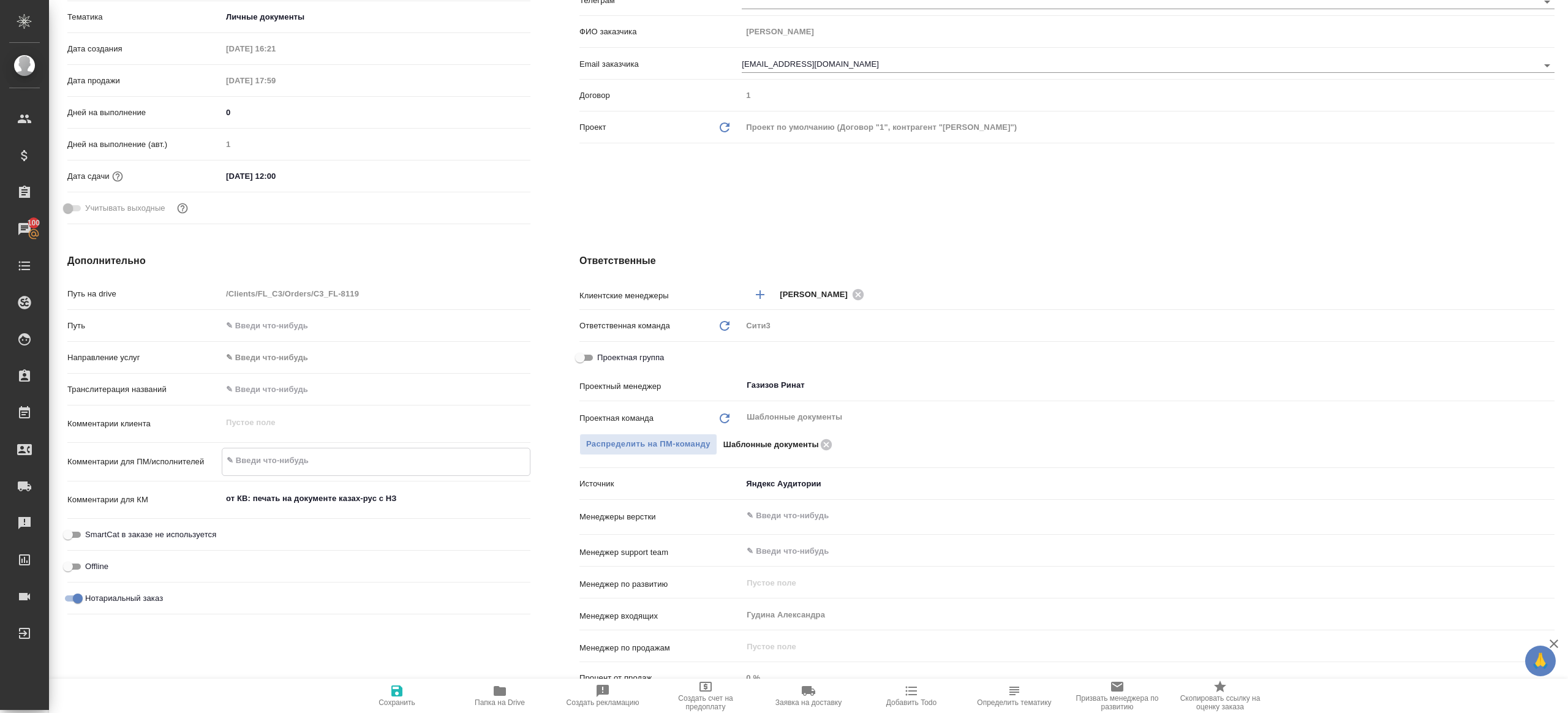
paste textarea "/Печать: ПРИОЗЕРСКИЙ ГОРОДСКОЙ ОТДЕЛ РЕГИСТРАЦИИ АКТОВ ГРАЖДАНСКОГО СОСТОЯНИЯ Ф…"
type textarea "/Печать: ПРИОЗЕРСКИЙ ГОРОДСКОЙ ОТДЕЛ РЕГИСТРАЦИИ АКТОВ ГРАЖДАНСКОГО СОСТОЯНИЯ Ф…"
type textarea "x"
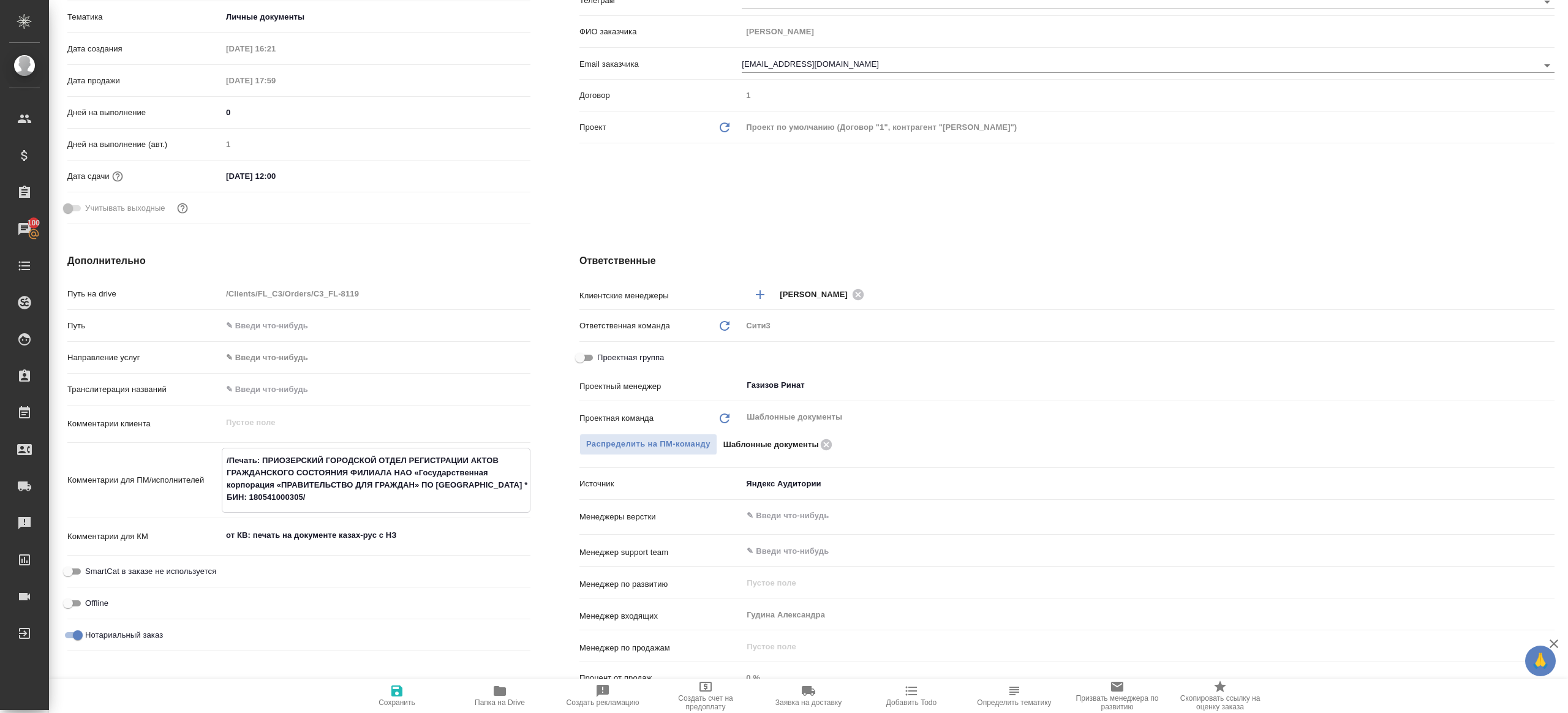
type textarea "/Печать: ПРИОЗЕРСКИЙ ГОРОДСКОЙ ОТДЕЛ РЕГИСТРАЦИИ АКТОВ ГРАЖДАНСКОГО СОСТОЯНИЯ Ф…"
type textarea "x"
click at [401, 695] on icon "button" at bounding box center [396, 690] width 11 height 11
type textarea "x"
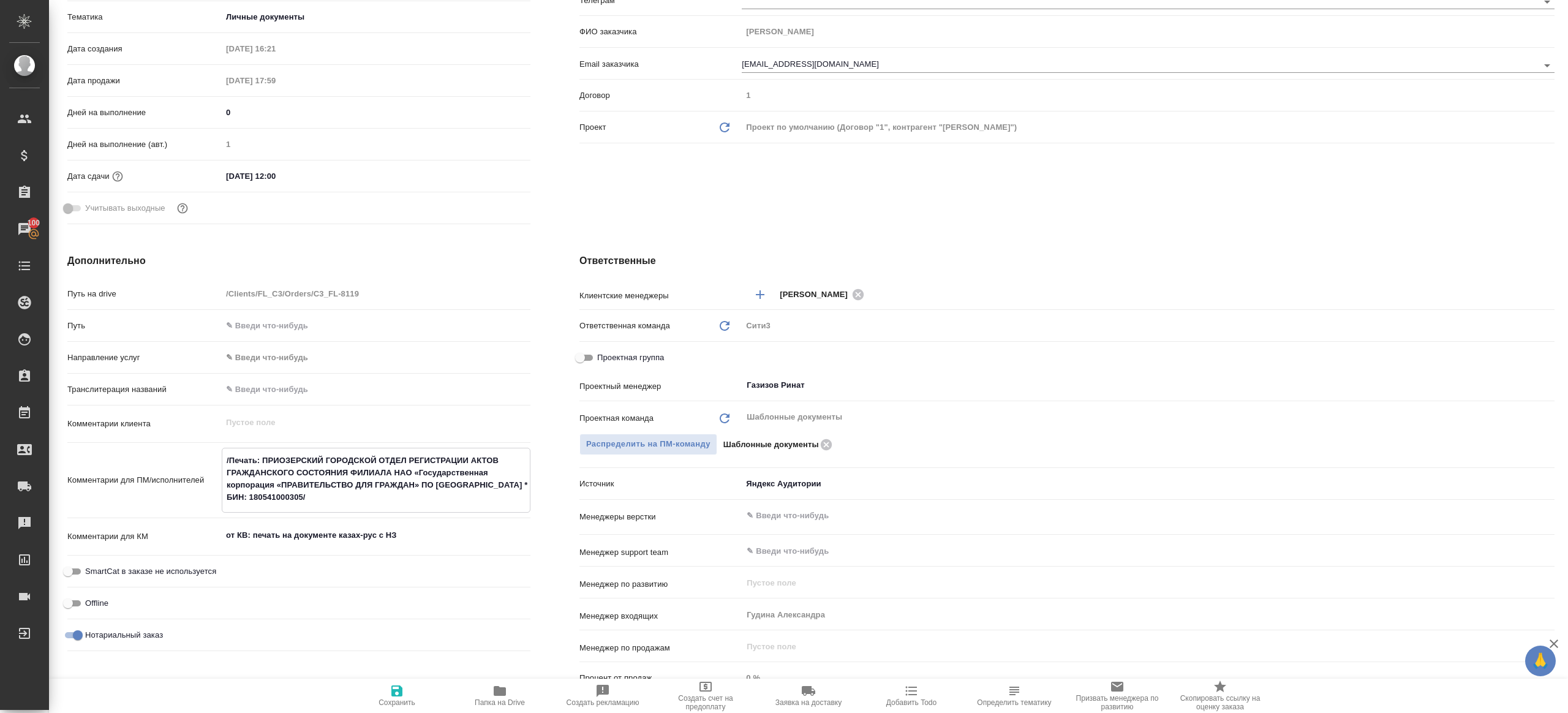
type textarea "x"
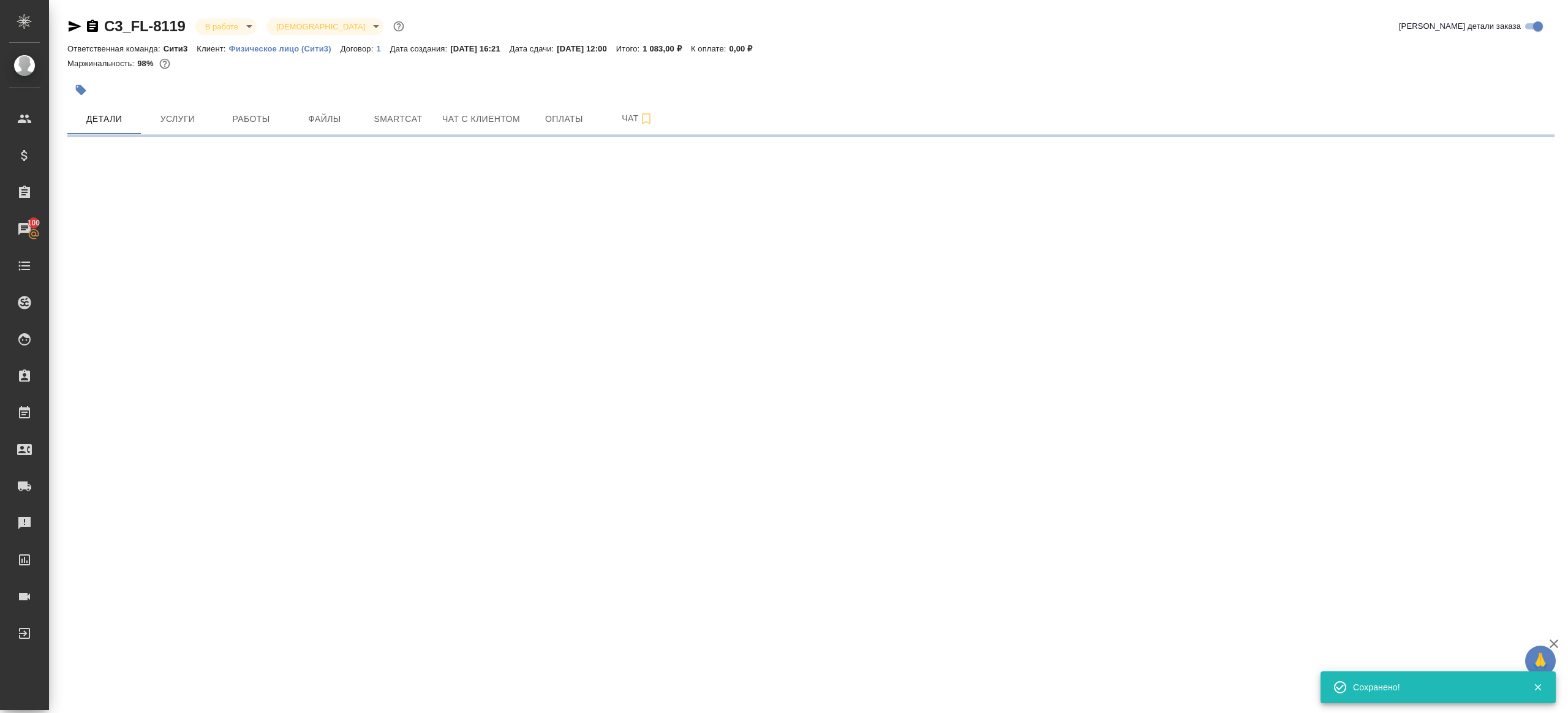
scroll to position [0, 0]
click at [240, 117] on span "Работы" at bounding box center [250, 119] width 58 height 15
select select "RU"
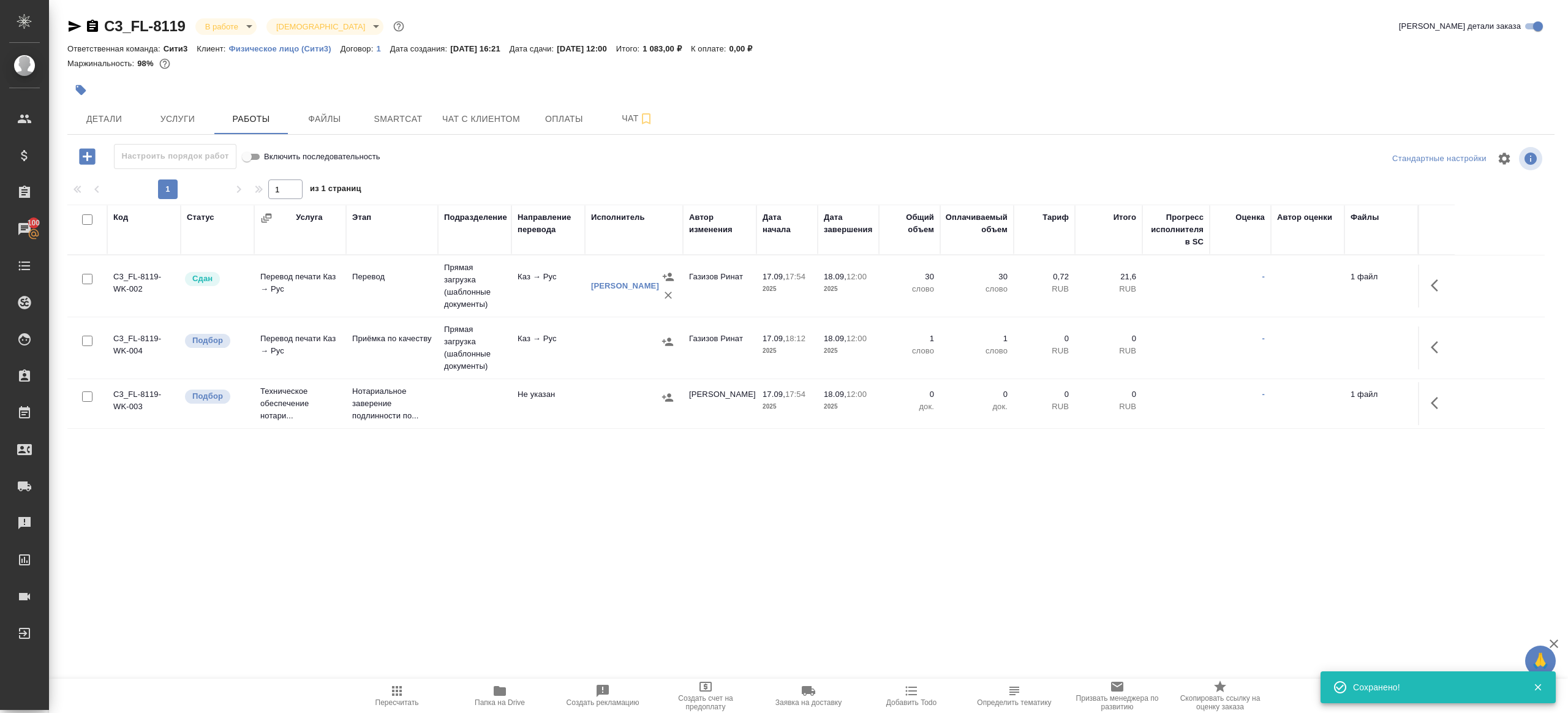
click at [1444, 287] on icon "button" at bounding box center [1437, 285] width 15 height 15
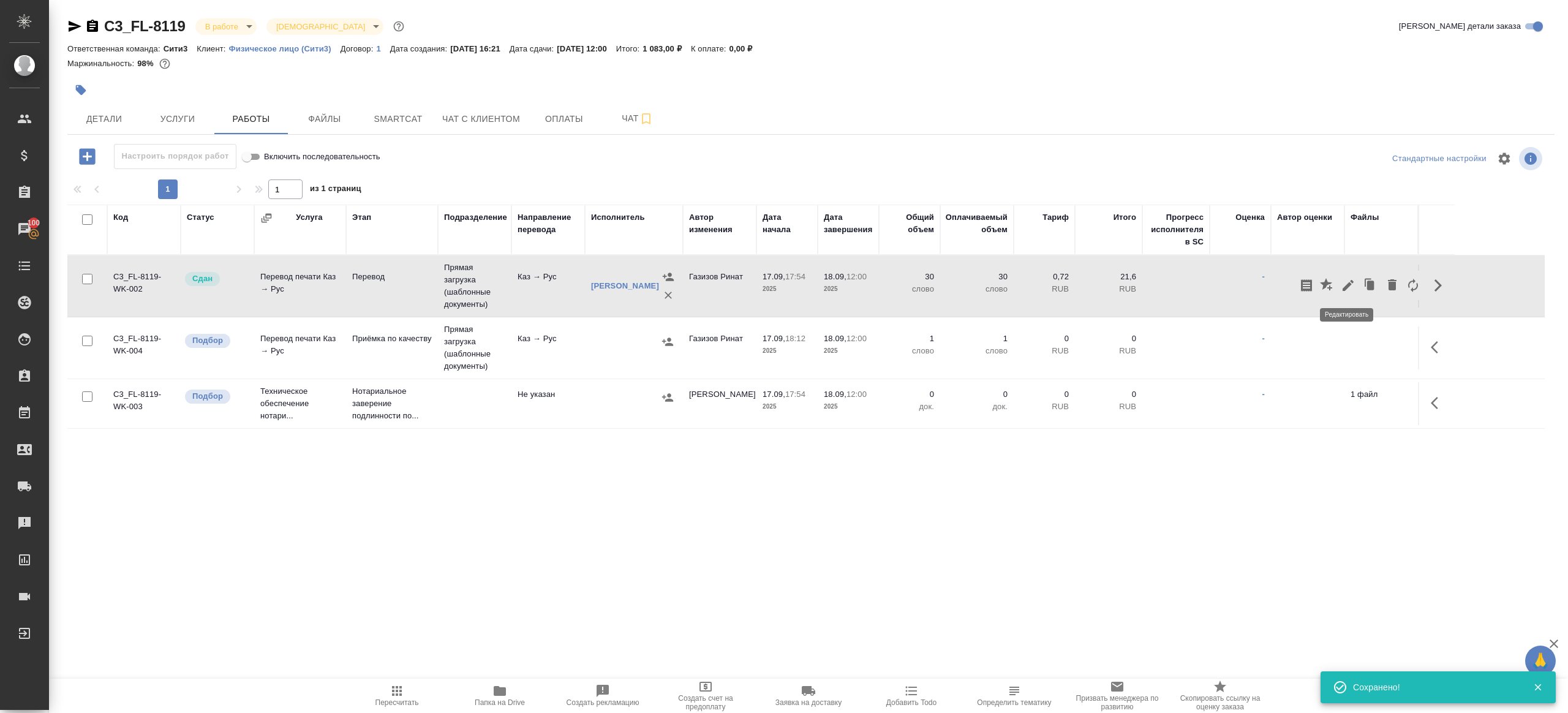
click at [1347, 286] on icon "button" at bounding box center [1347, 285] width 11 height 11
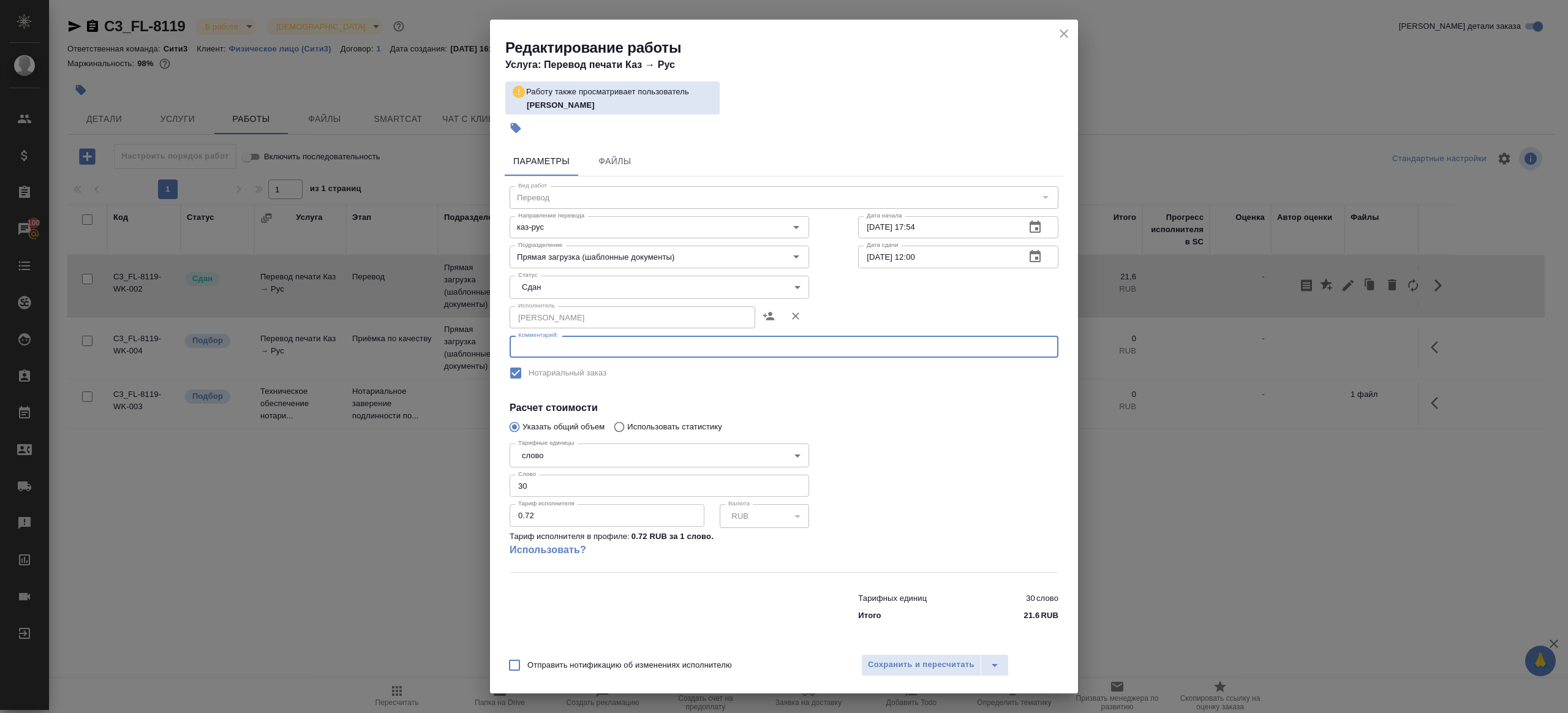
click at [684, 347] on textarea at bounding box center [783, 347] width 532 height 9
paste textarea "/Печать: ПРИОЗЕРСКИЙ ГОРОДСКОЙ ОТДЕЛ РЕГИСТРАЦИИ АКТОВ ГРАЖДАНСКОГО СОСТОЯНИЯ Ф…"
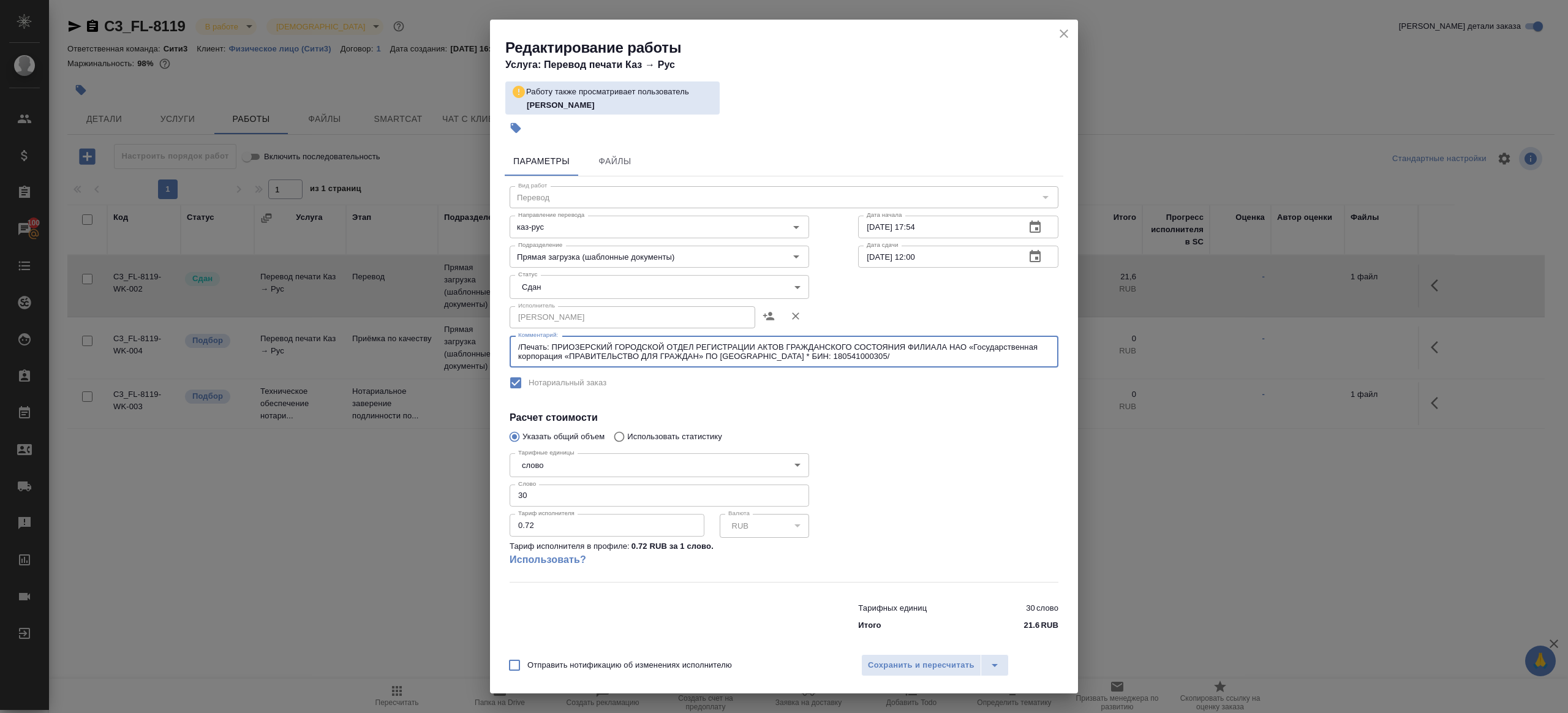
type textarea "/Печать: ПРИОЗЕРСКИЙ ГОРОДСКОЙ ОТДЕЛ РЕГИСТРАЦИИ АКТОВ ГРАЖДАНСКОГО СОСТОЯНИЯ Ф…"
click at [868, 445] on div at bounding box center [958, 515] width 249 height 182
click at [884, 662] on span "Сохранить и пересчитать" at bounding box center [922, 665] width 107 height 14
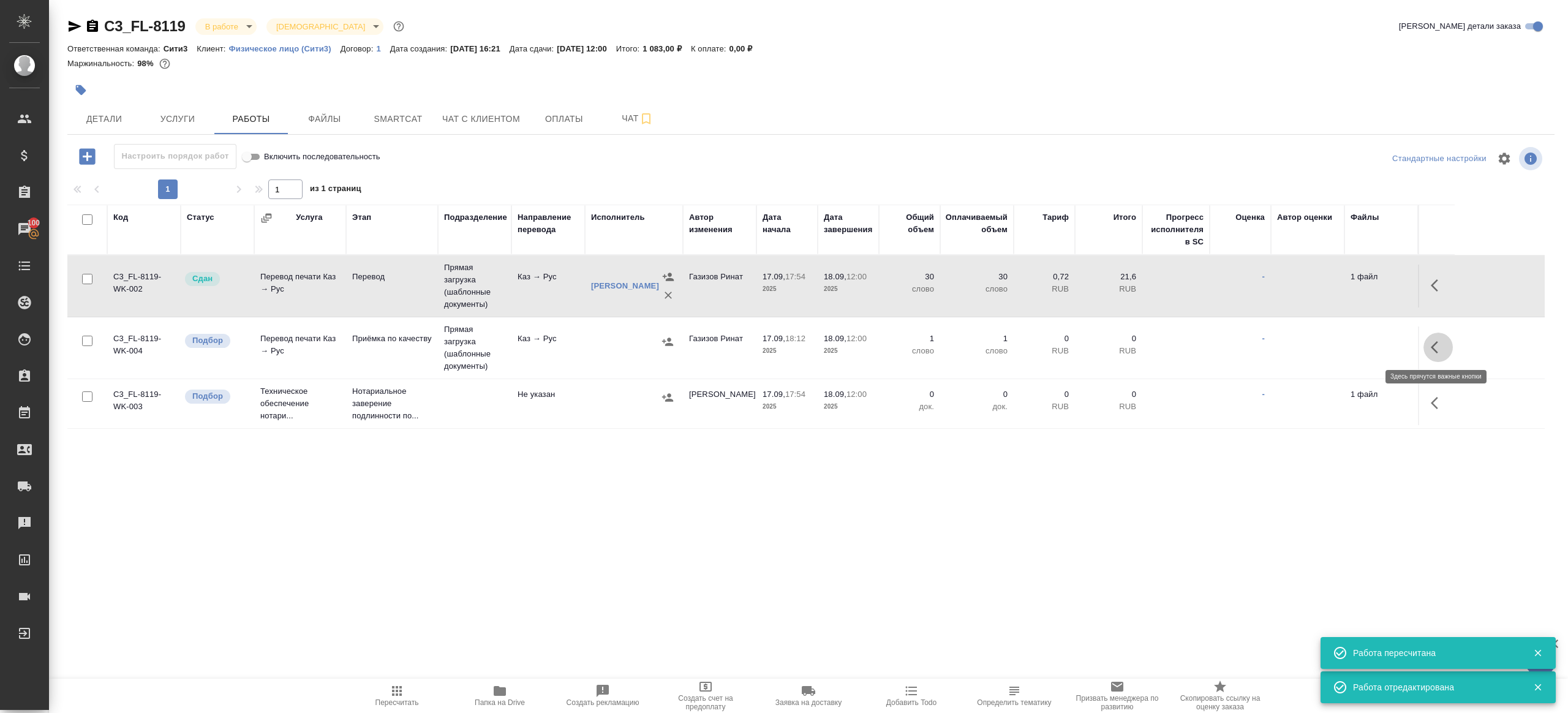
click at [1435, 353] on icon "button" at bounding box center [1437, 347] width 15 height 15
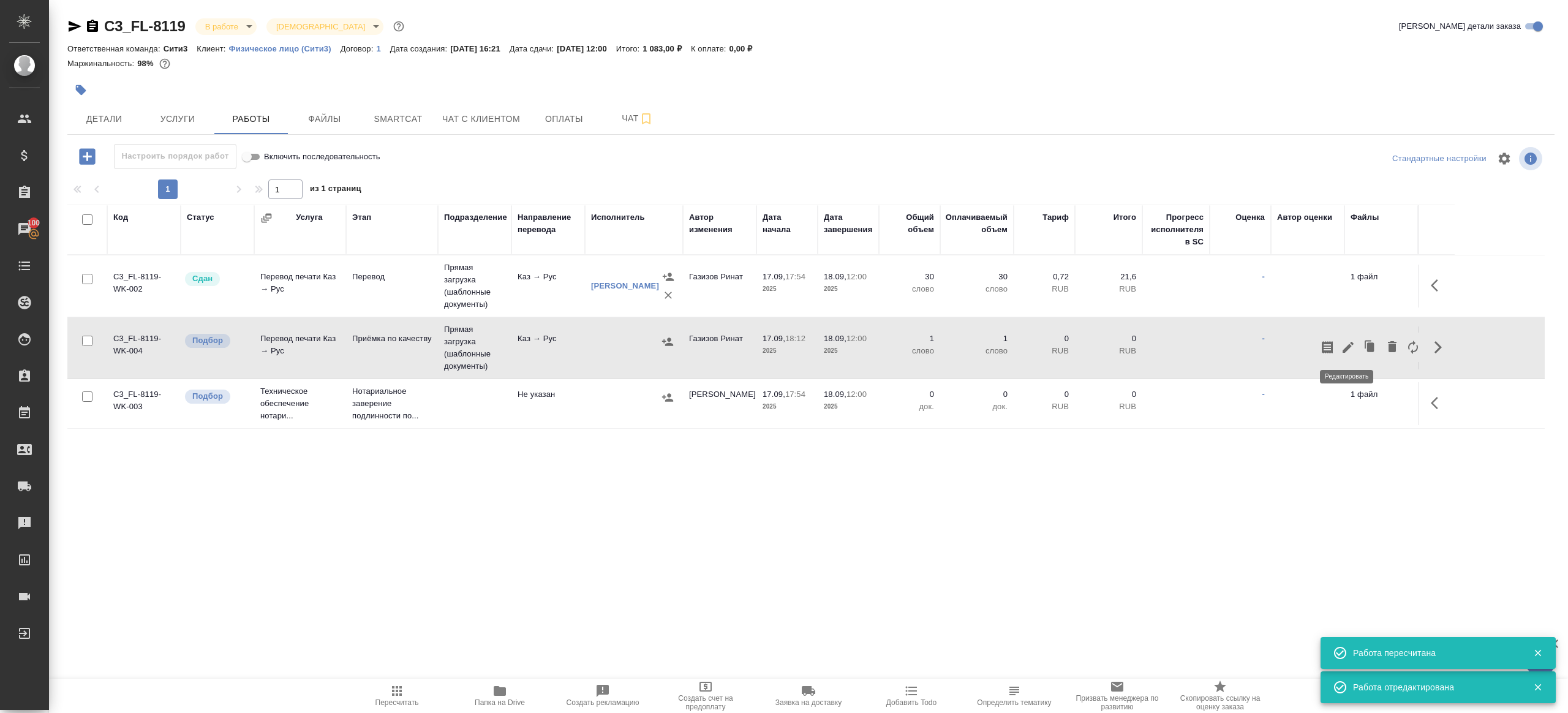
click at [1346, 345] on icon "button" at bounding box center [1347, 347] width 15 height 15
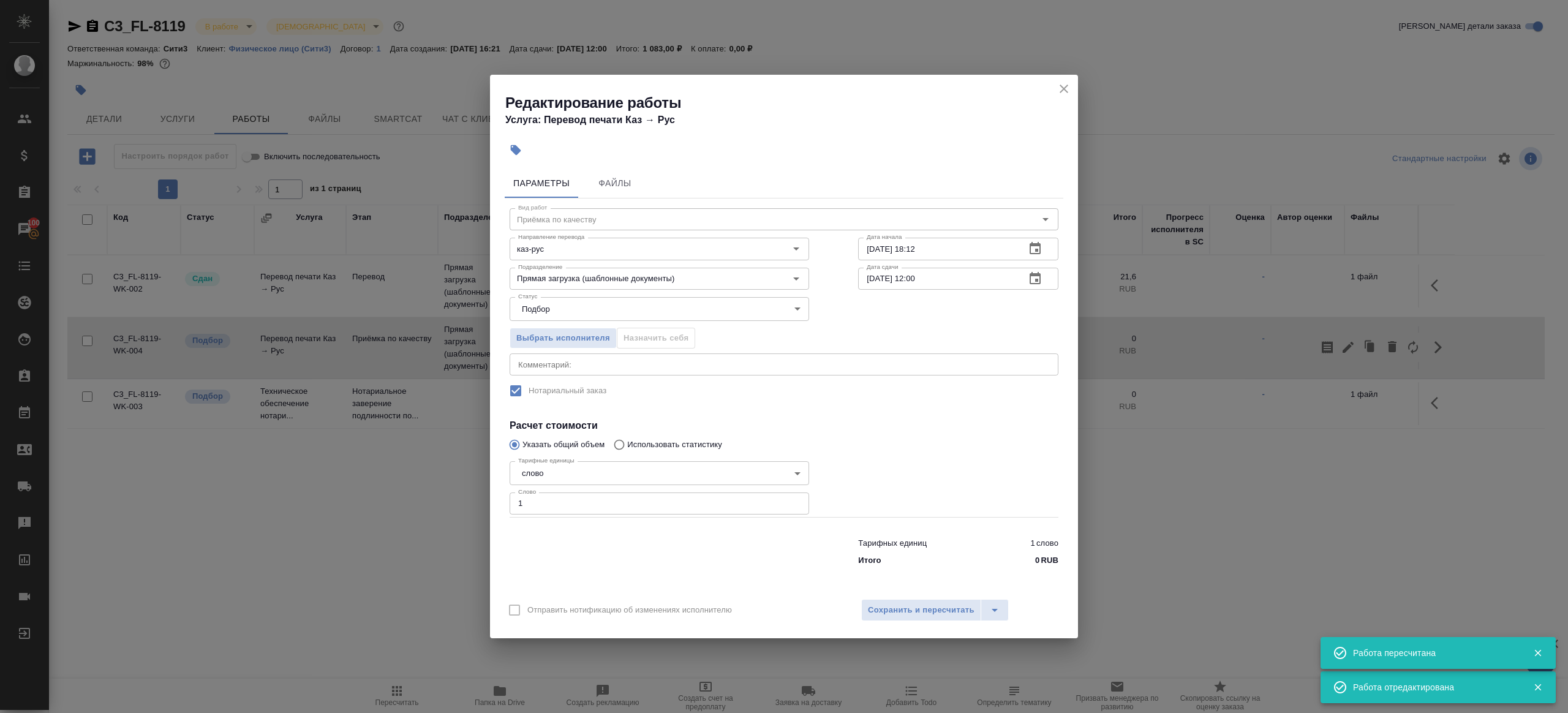
click at [716, 370] on div "x Комментарий:" at bounding box center [784, 364] width 548 height 22
paste textarea "/Печать: ПРИОЗЕРСКИЙ ГОРОДСКОЙ ОТДЕЛ РЕГИСТРАЦИИ АКТОВ ГРАЖДАНСКОГО СОСТОЯНИЯ Ф…"
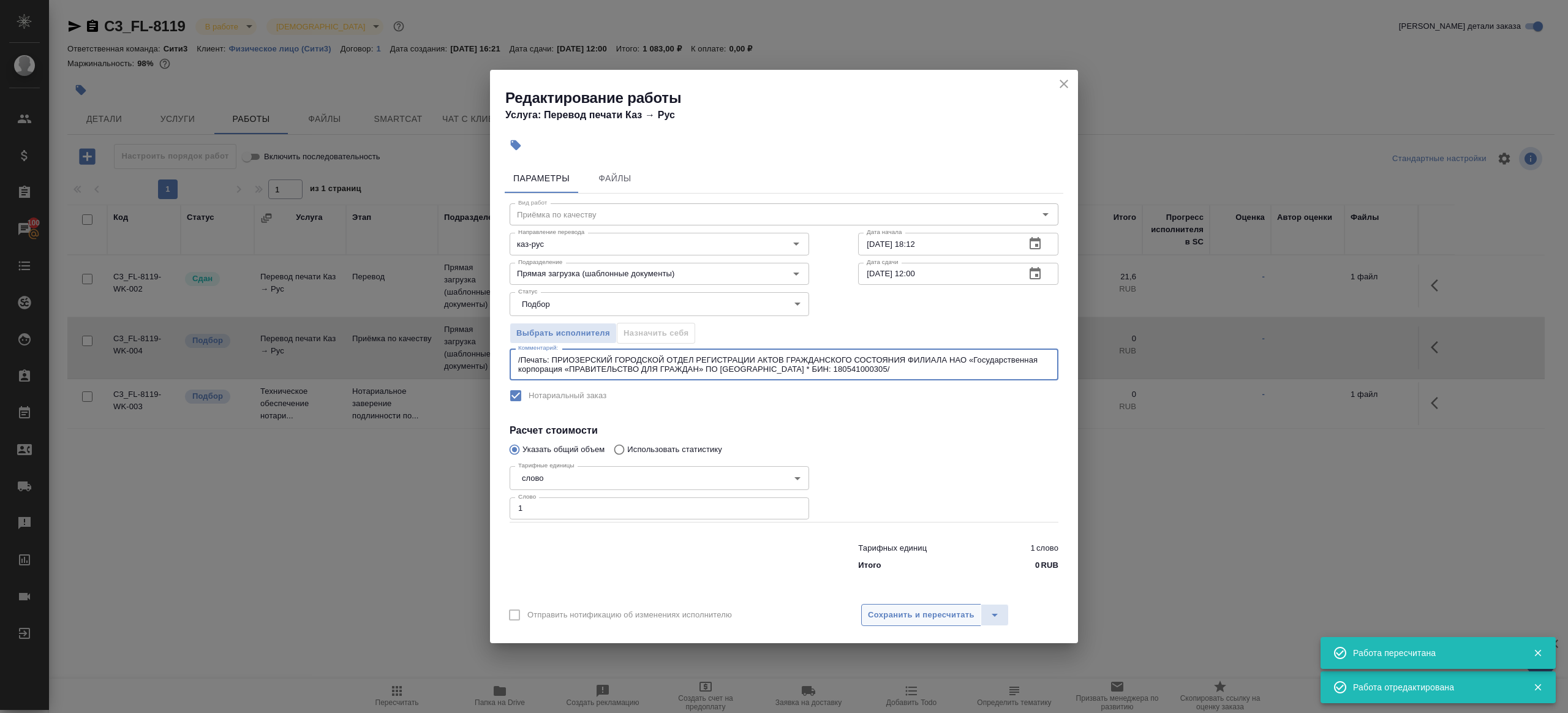
type textarea "/Печать: ПРИОЗЕРСКИЙ ГОРОДСКОЙ ОТДЕЛ РЕГИСТРАЦИИ АКТОВ ГРАЖДАНСКОГО СОСТОЯНИЯ Ф…"
click at [902, 605] on button "Сохранить и пересчитать" at bounding box center [921, 615] width 120 height 22
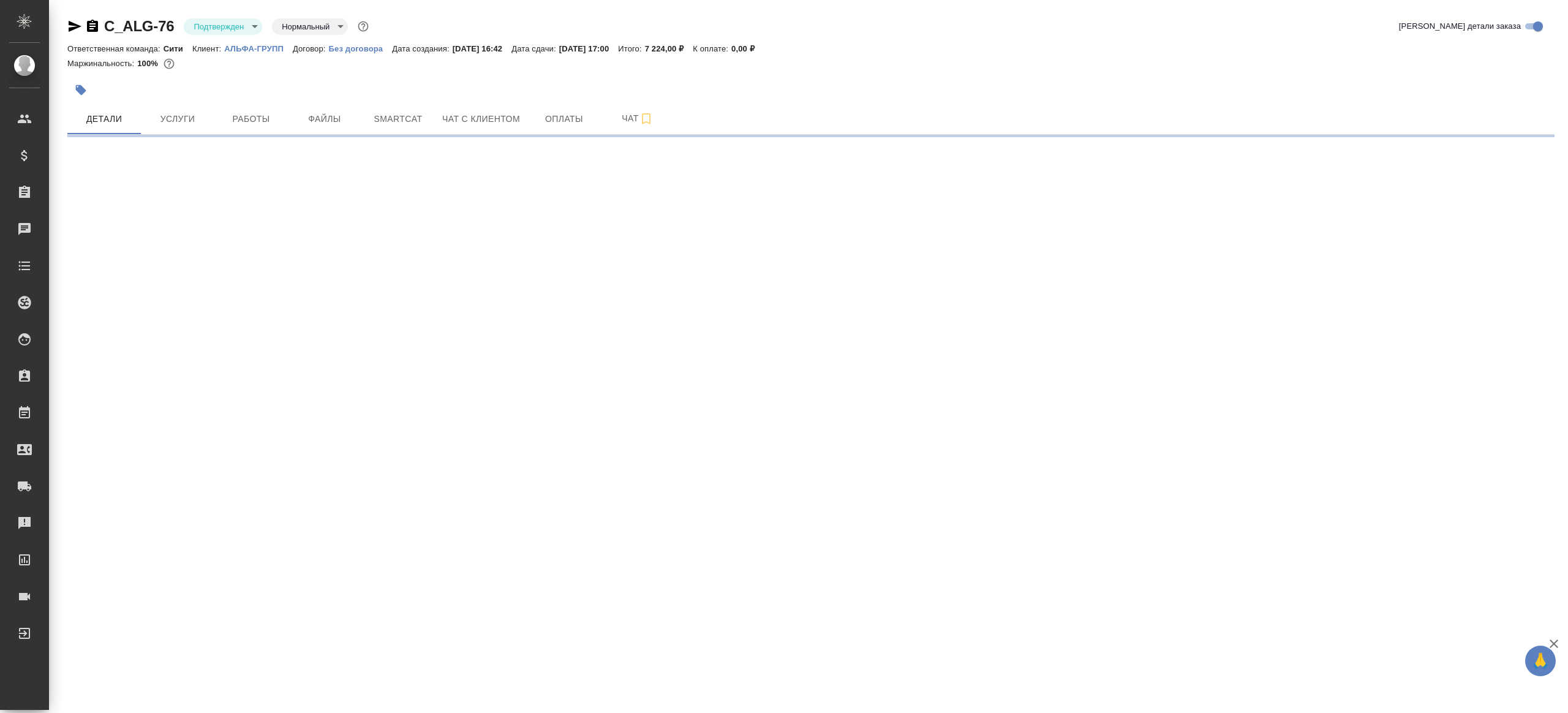
select select "RU"
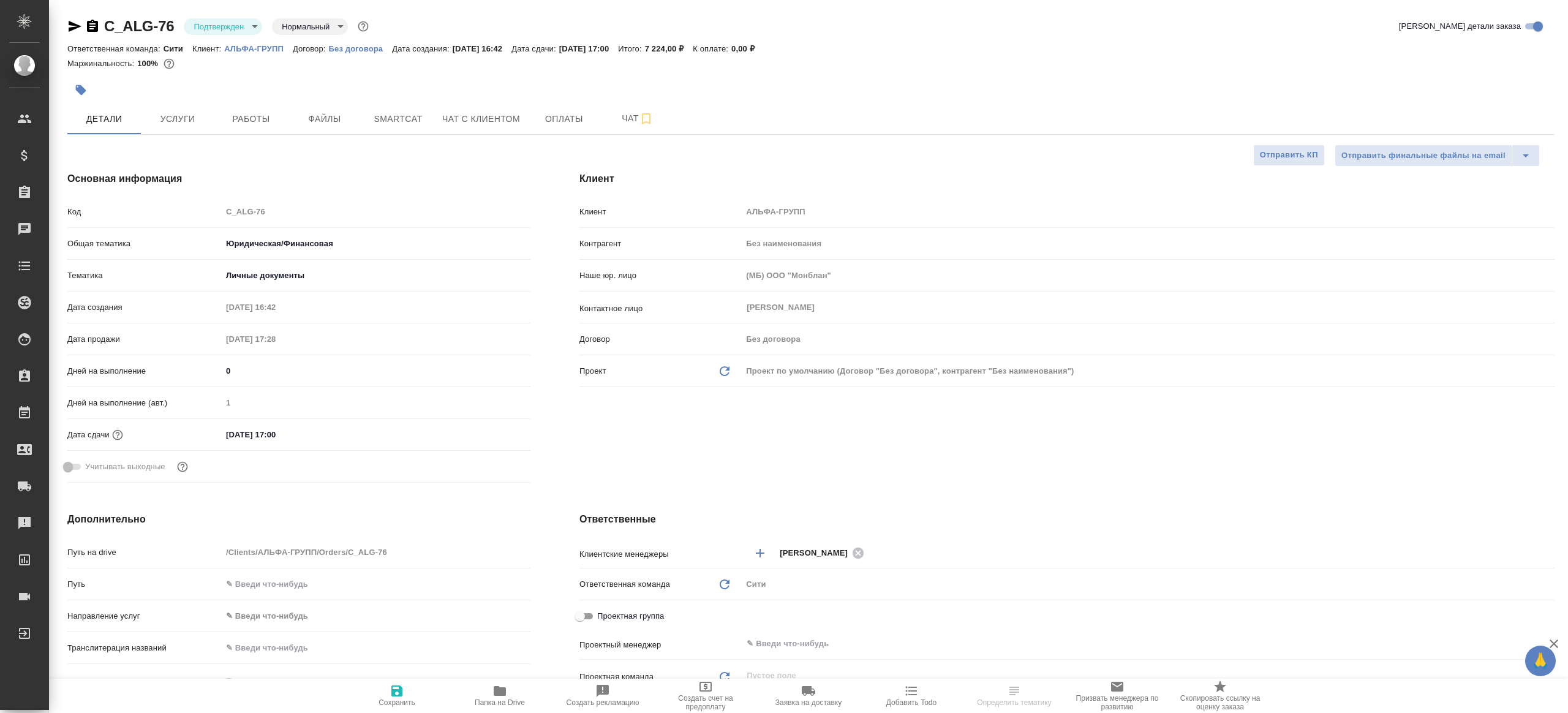
click at [253, 22] on body "🙏 .cls-1 fill:#fff; AWATERA Gazizov Rinat Клиенты Спецификации Заказы Чаты Todo…" at bounding box center [784, 356] width 1568 height 713
type textarea "x"
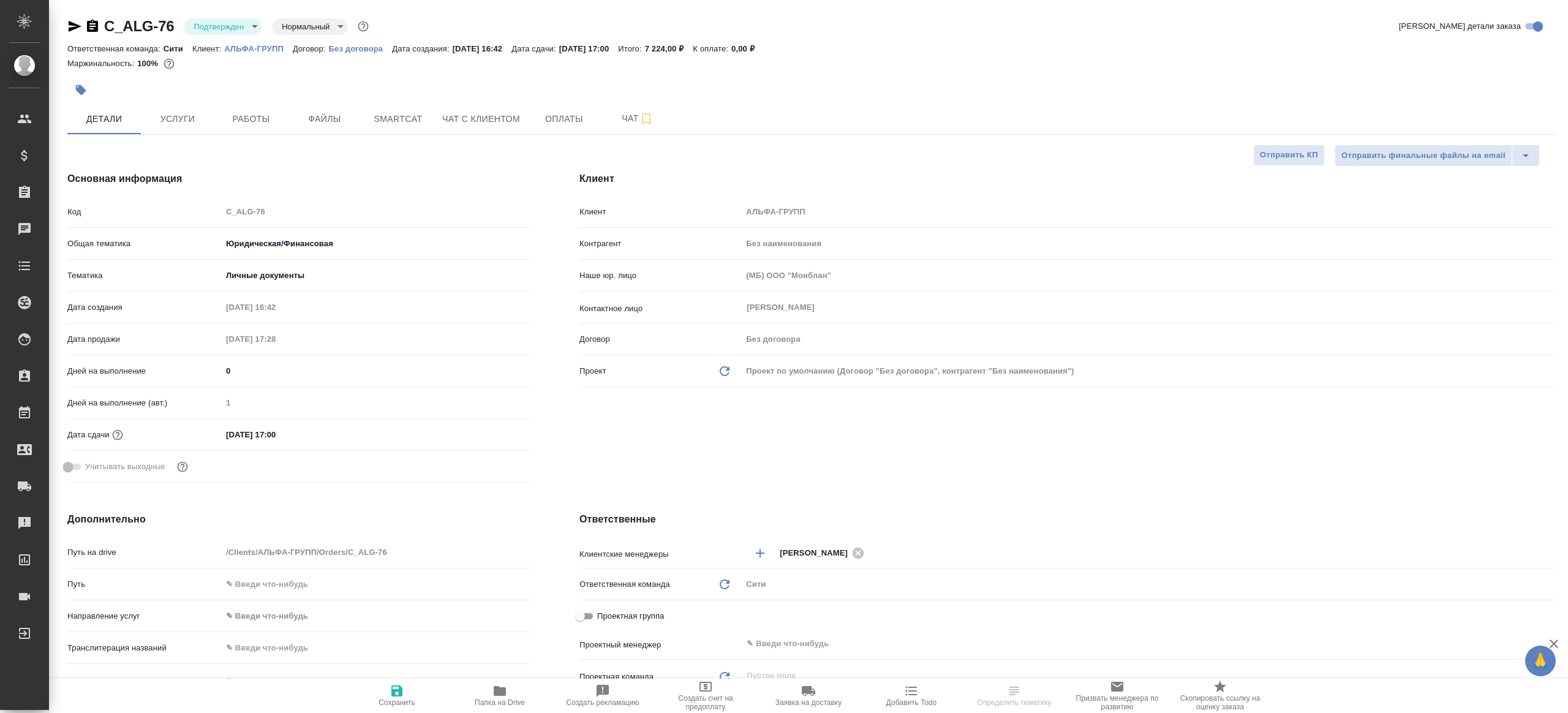
type textarea "x"
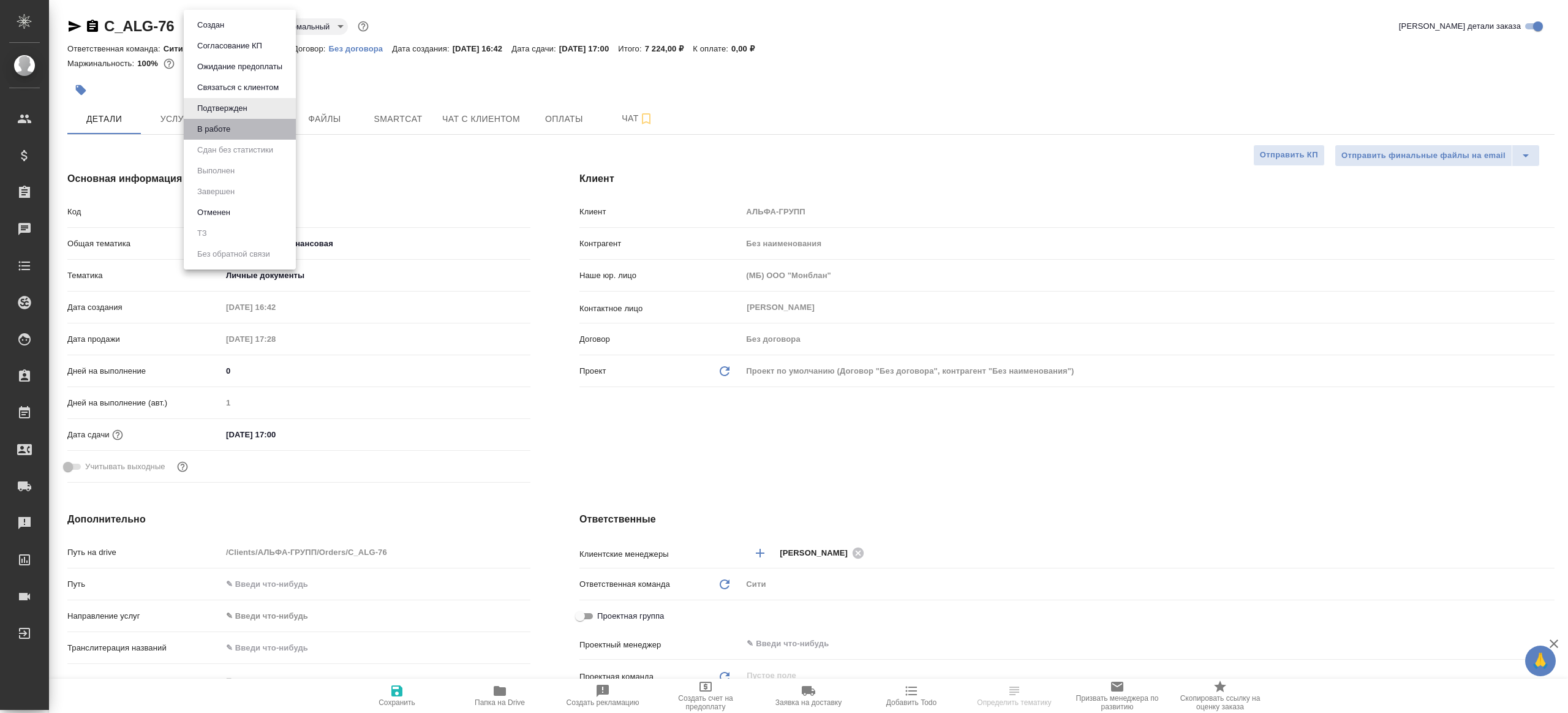
click at [255, 136] on li "В работе" at bounding box center [240, 129] width 112 height 21
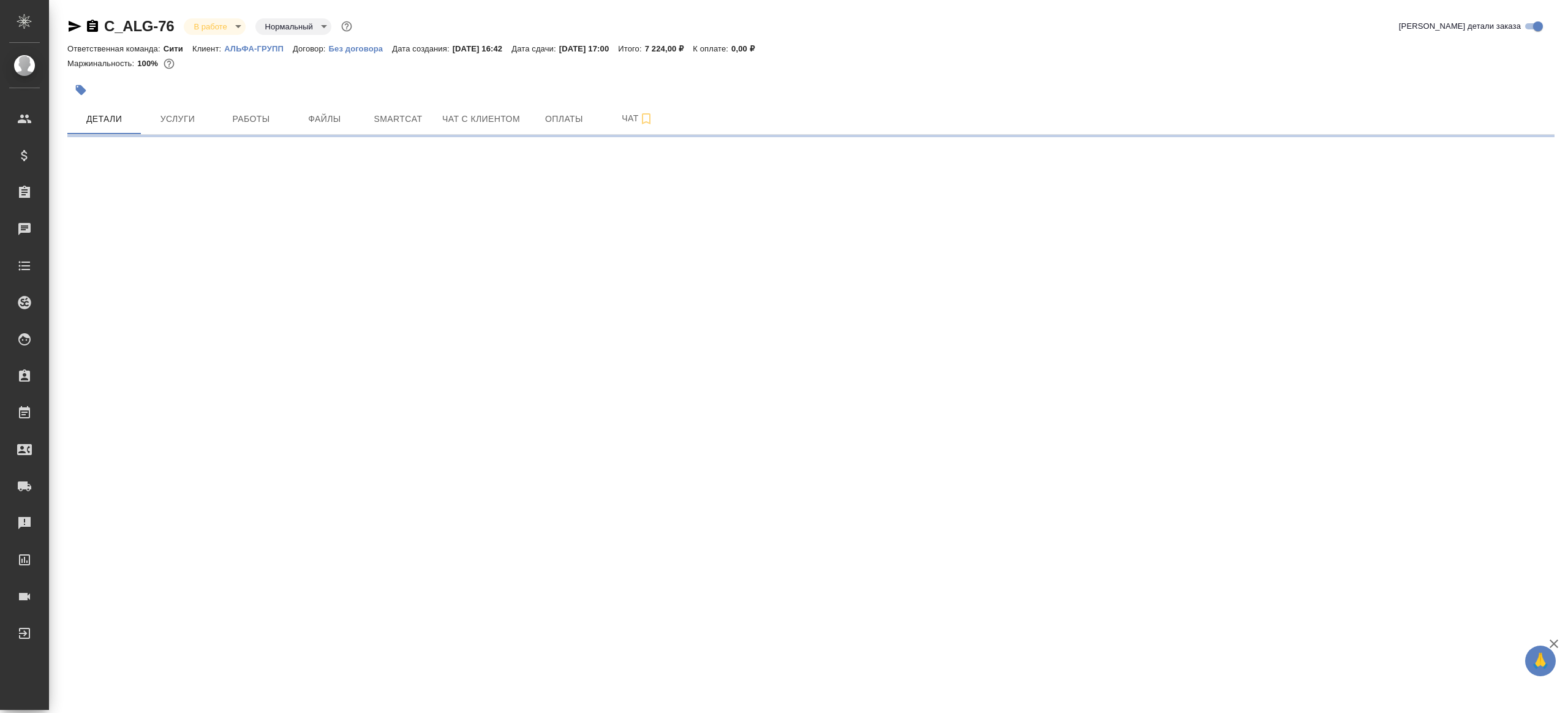
select select "RU"
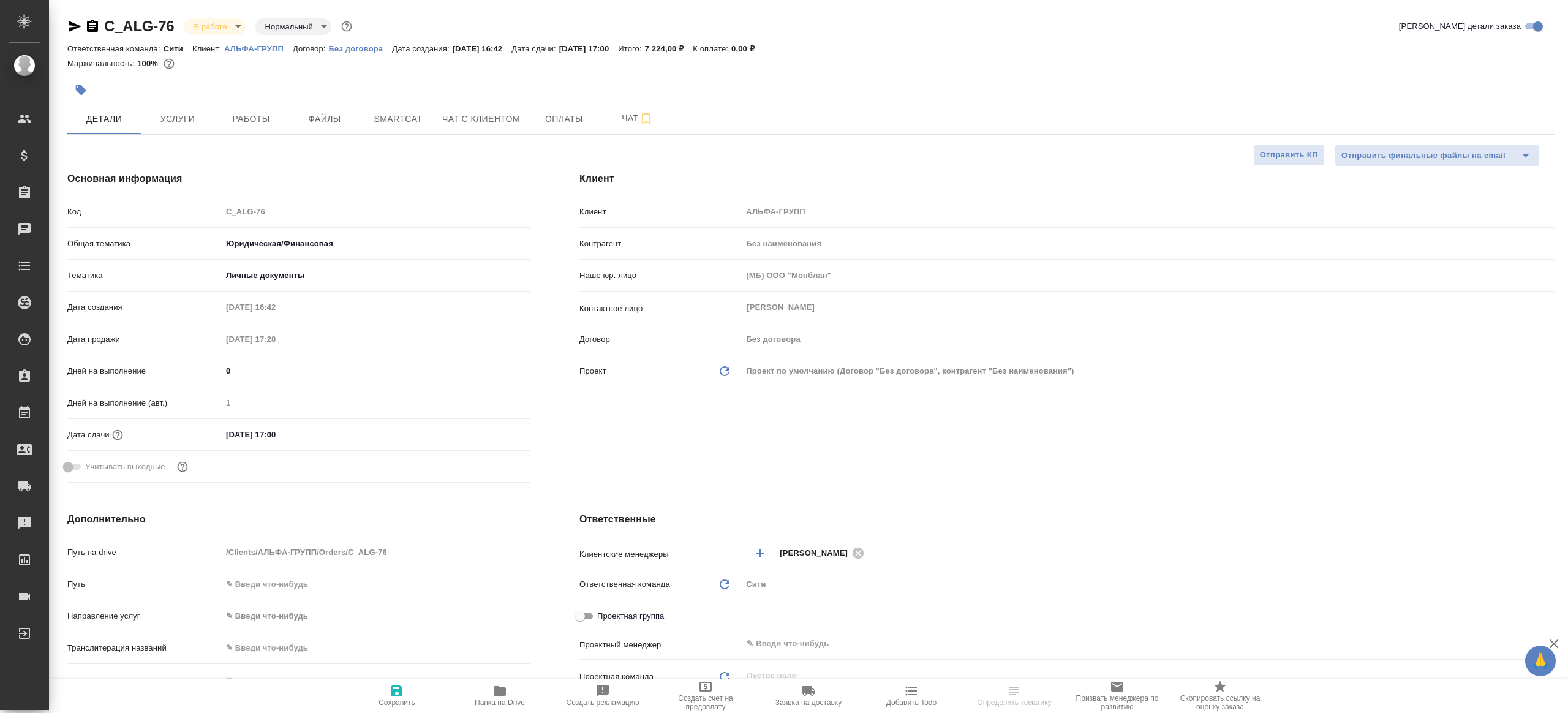
type textarea "x"
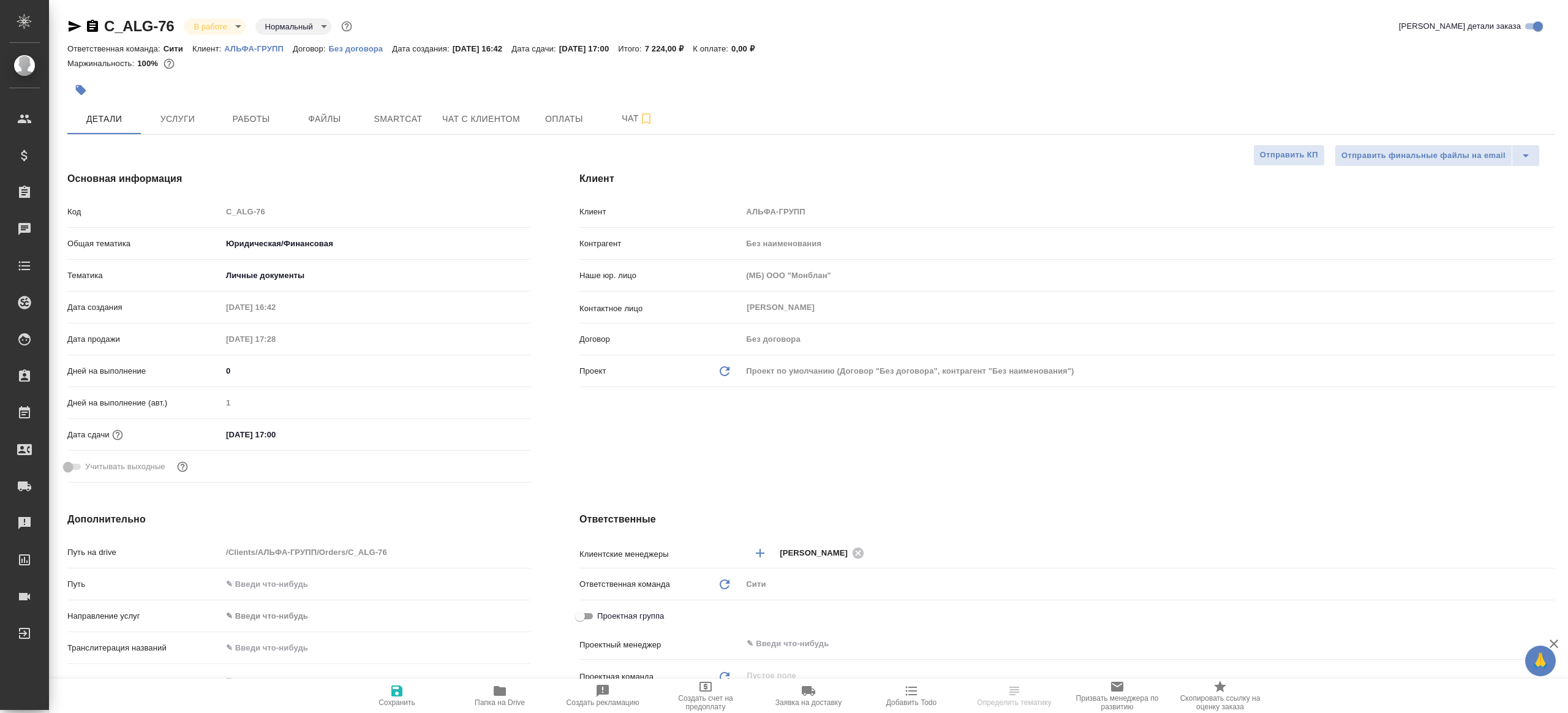
type textarea "x"
select select "RU"
type textarea "x"
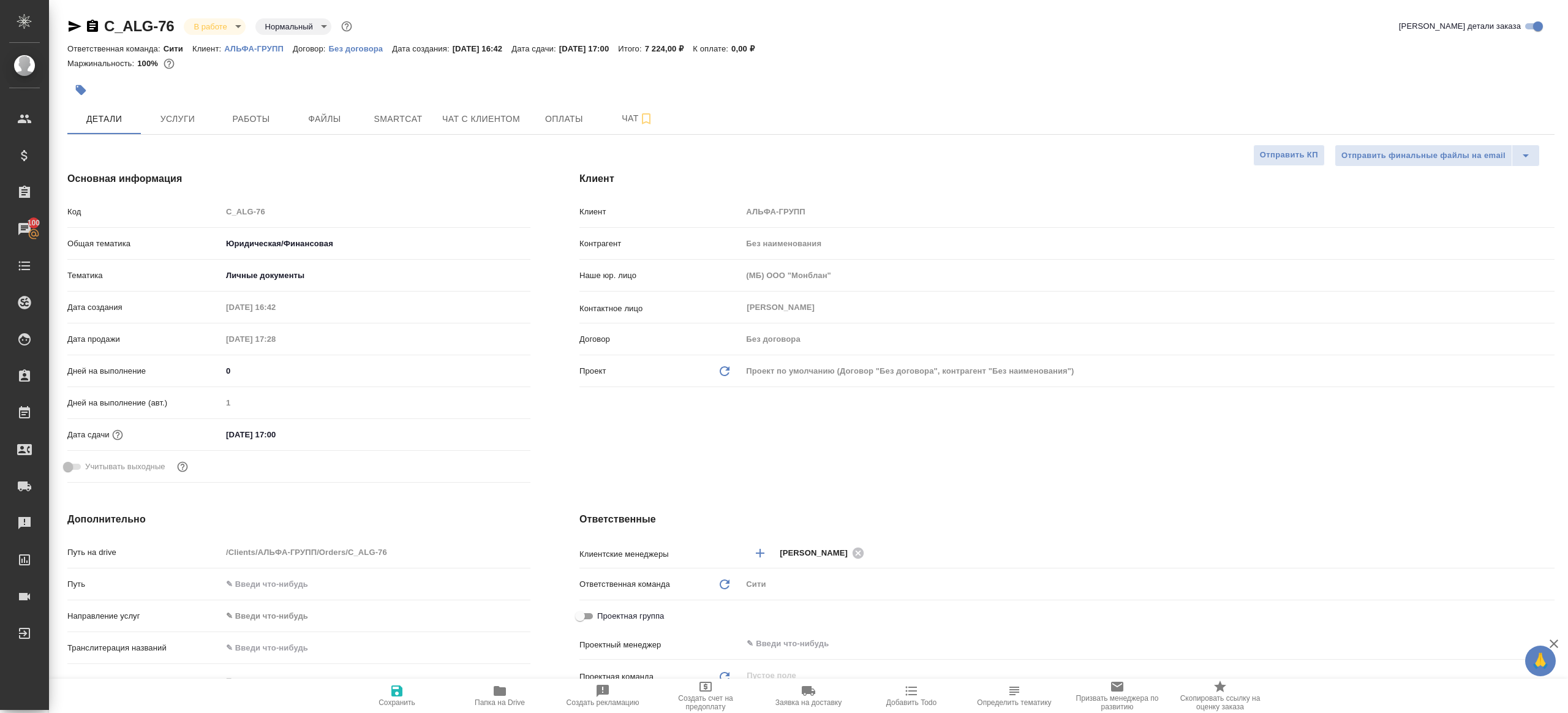
scroll to position [194, 0]
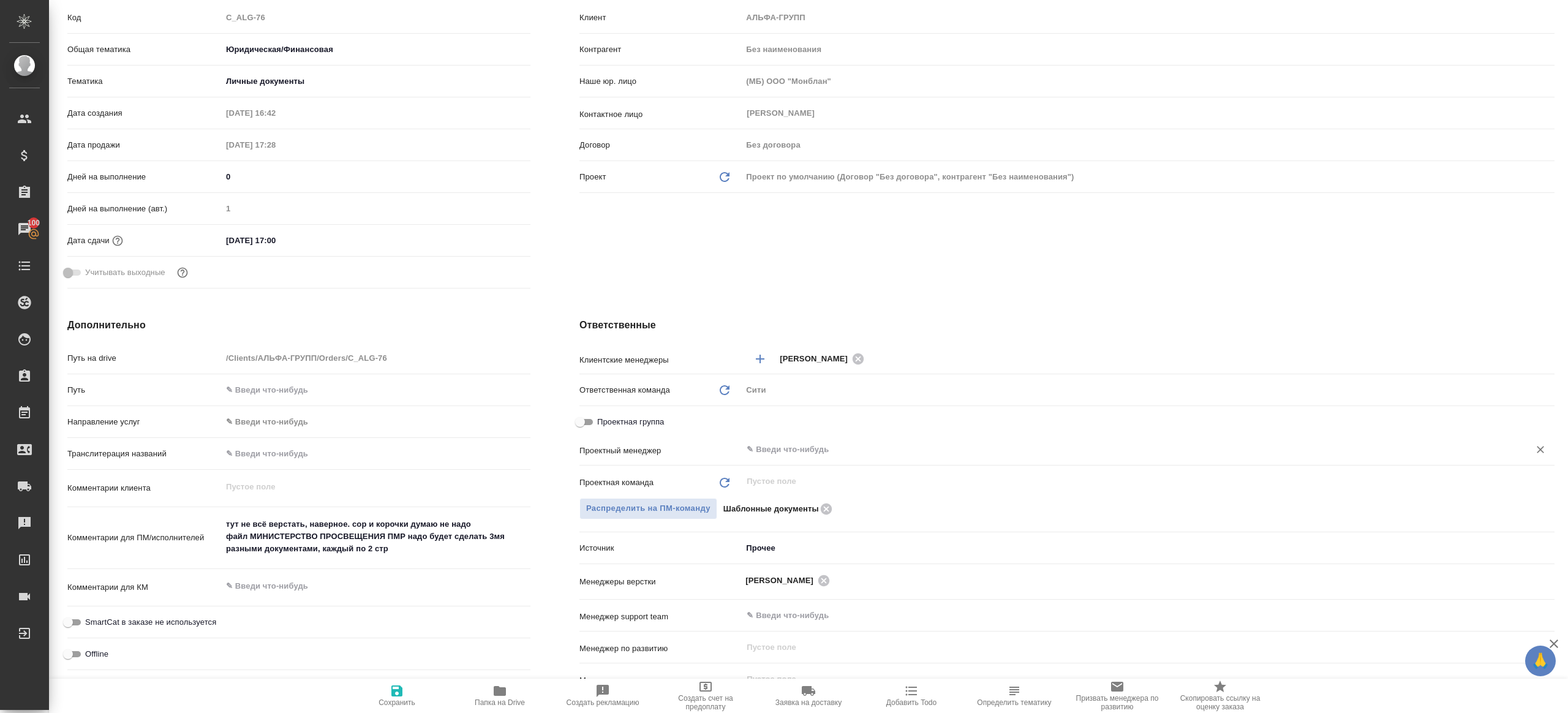
click at [768, 458] on div "​" at bounding box center [1147, 450] width 813 height 22
type input "о"
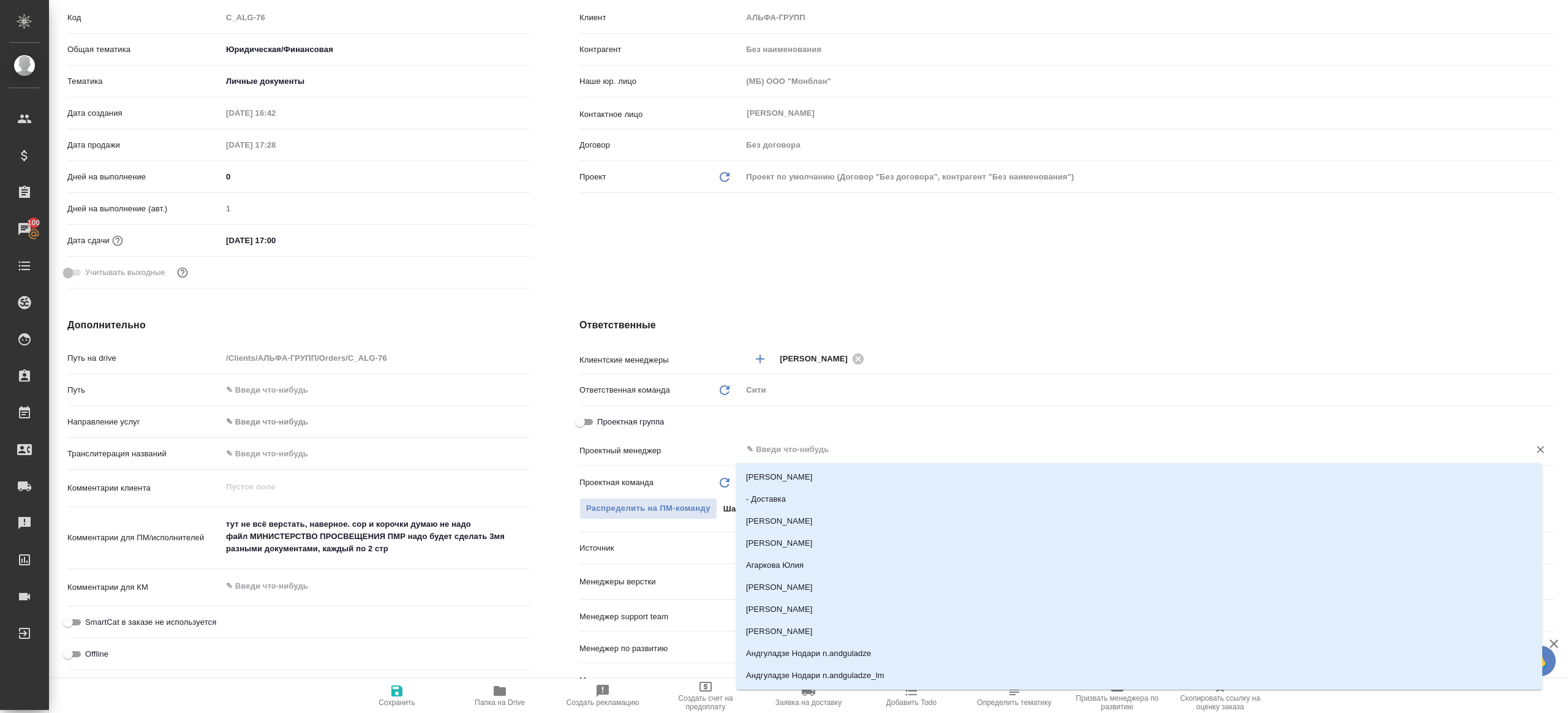
type textarea "x"
type input "ринат"
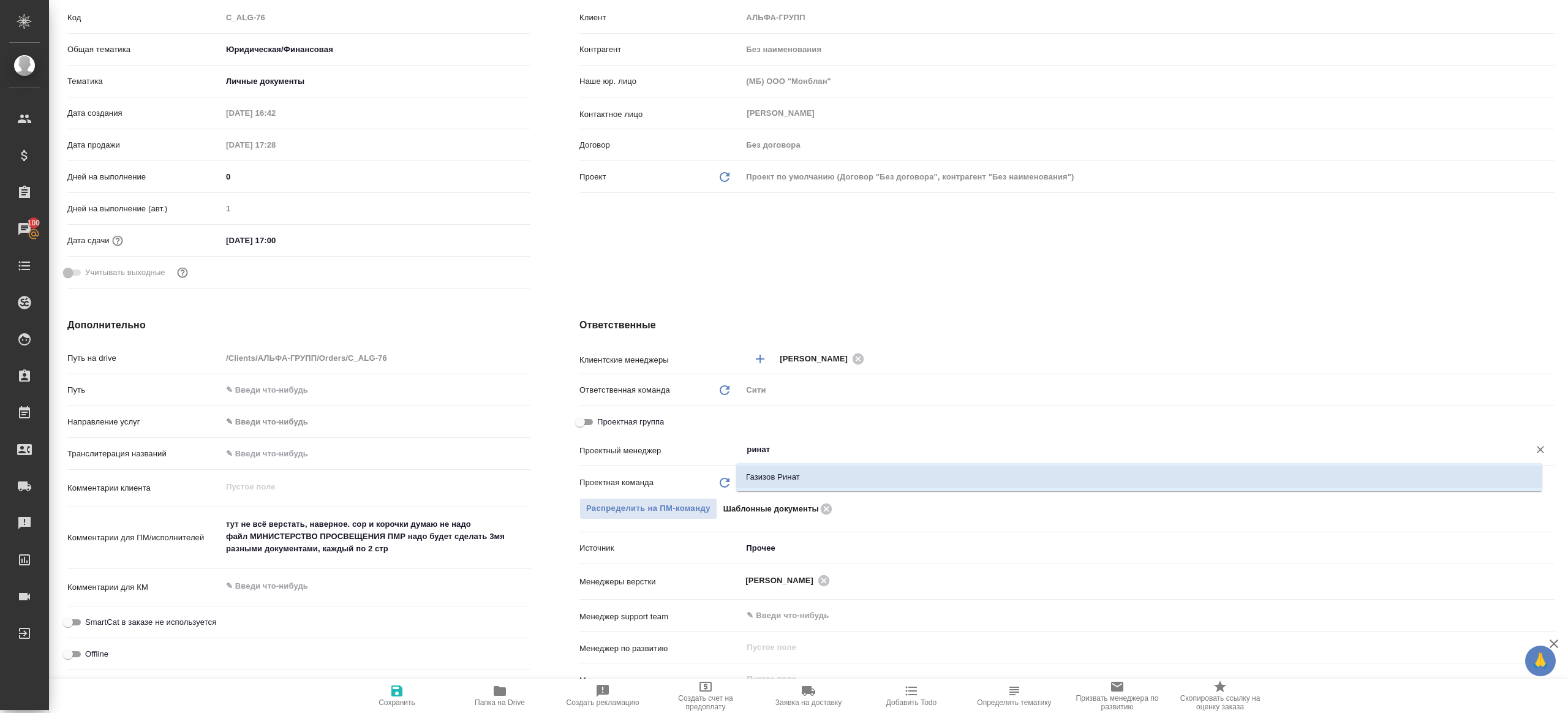
click at [784, 469] on li "Газизов Ринат" at bounding box center [1139, 477] width 806 height 22
type textarea "x"
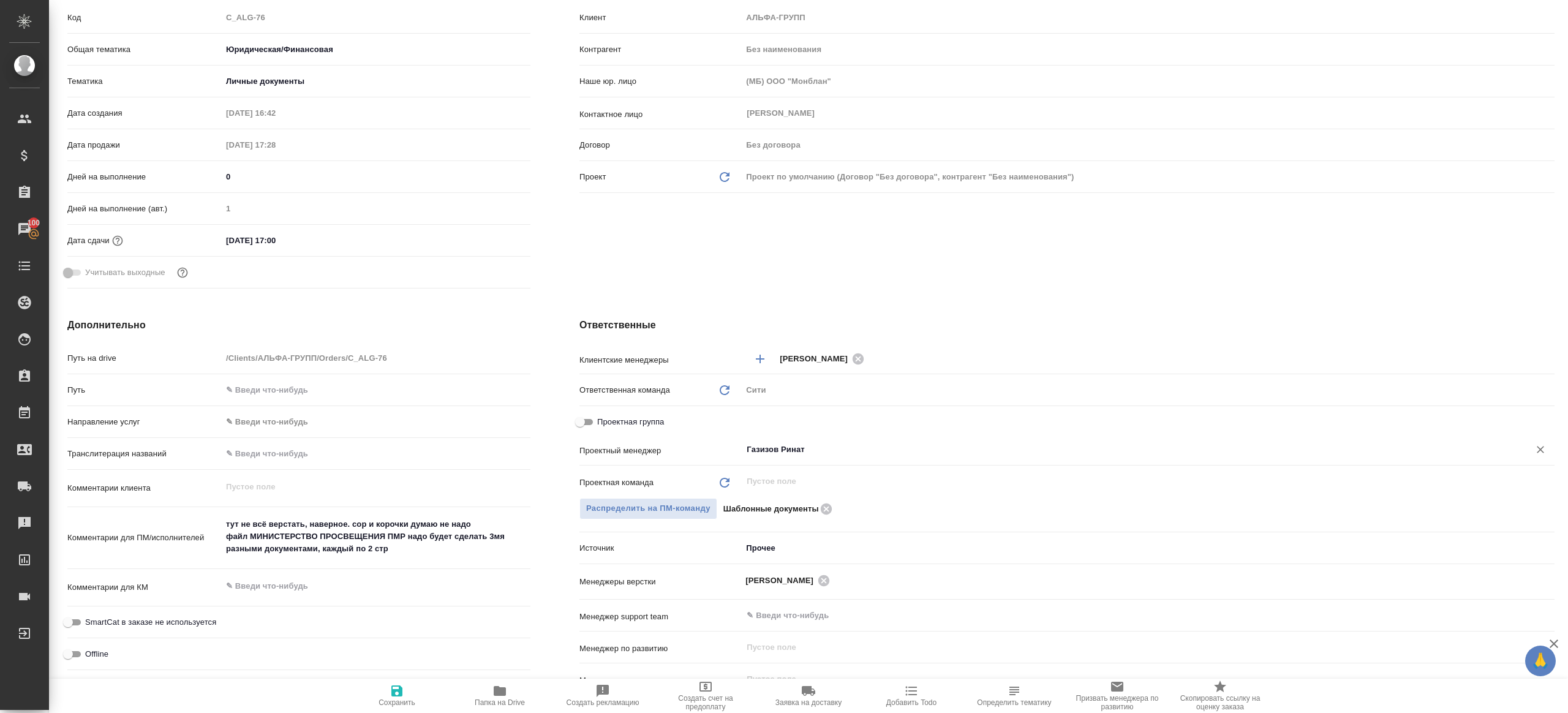
type input "Газизов Ринат"
click at [391, 690] on icon "button" at bounding box center [396, 690] width 11 height 11
type textarea "x"
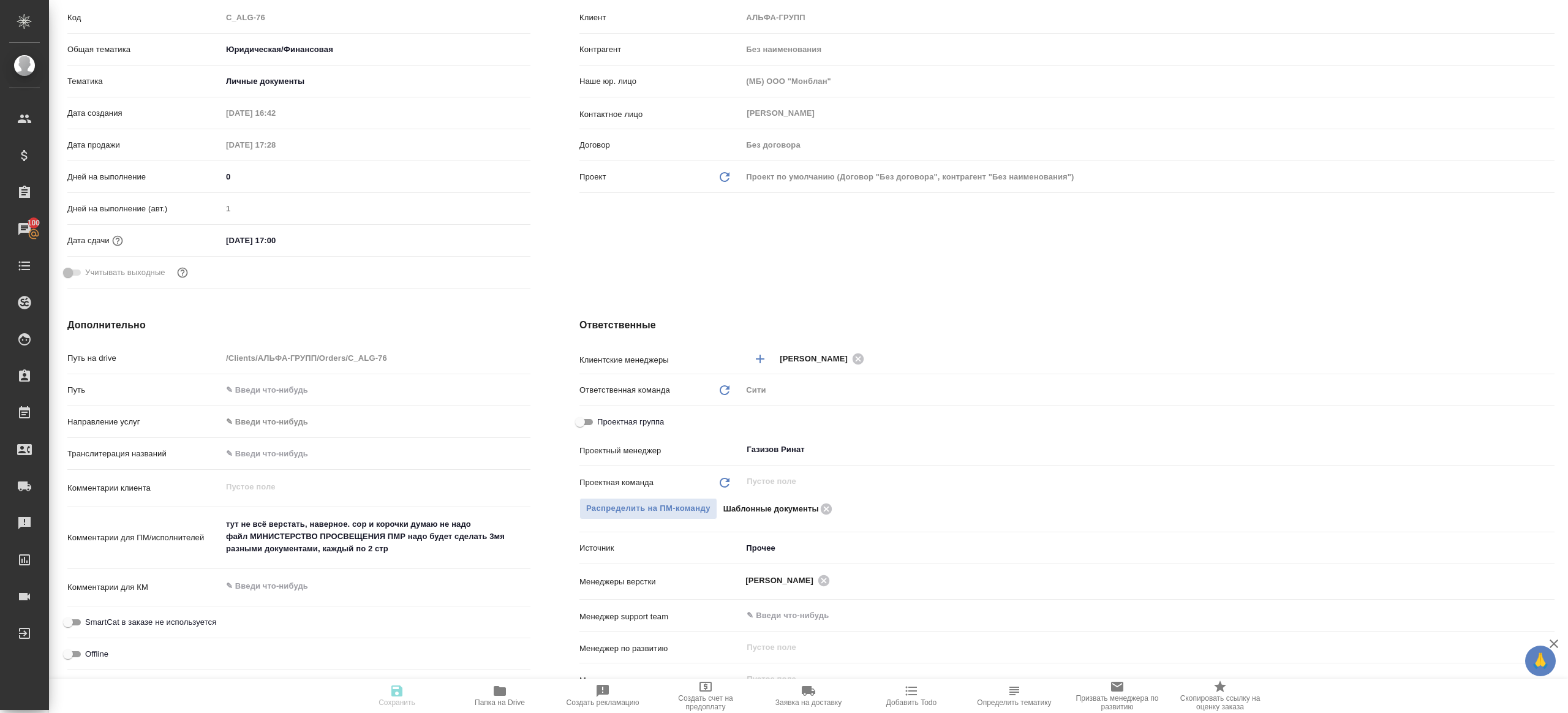
type textarea "x"
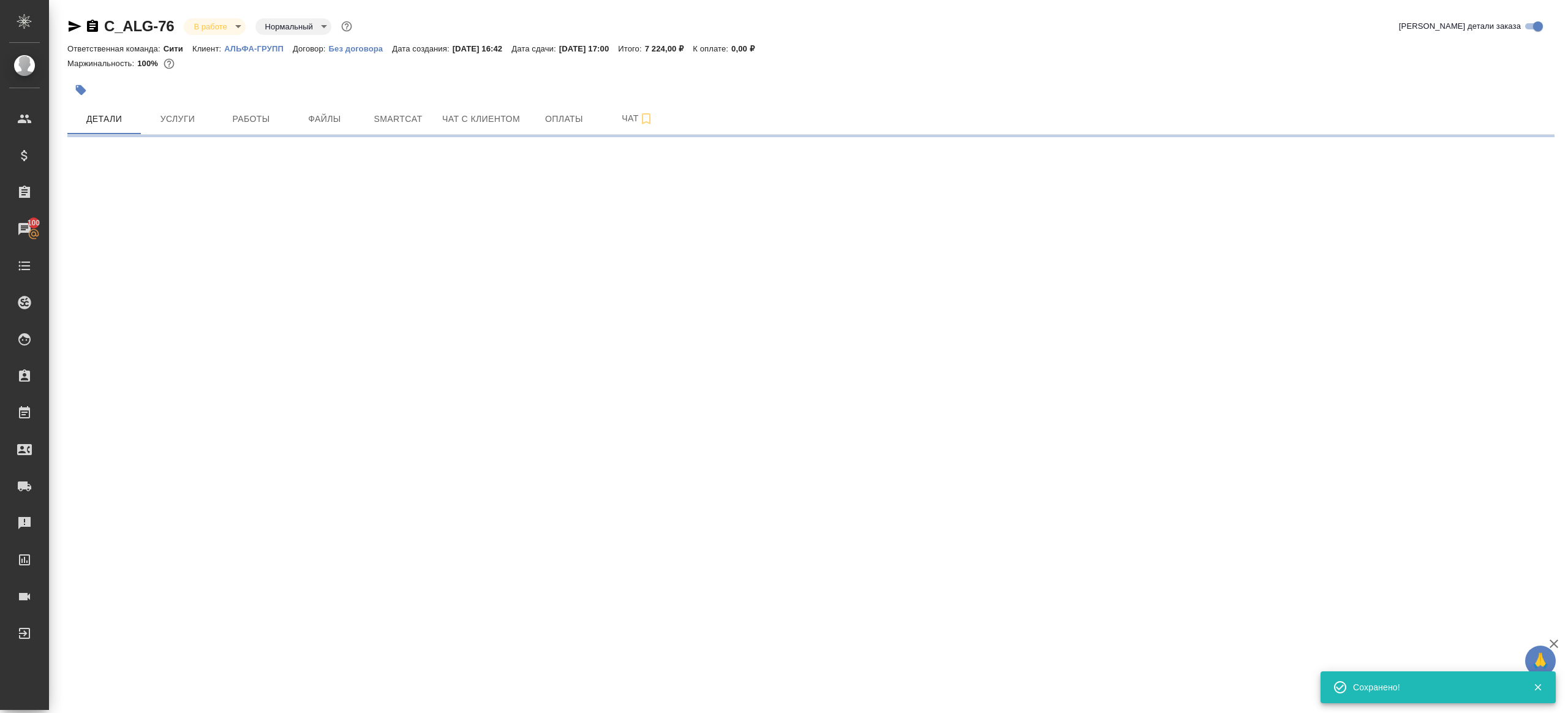
scroll to position [0, 0]
select select "RU"
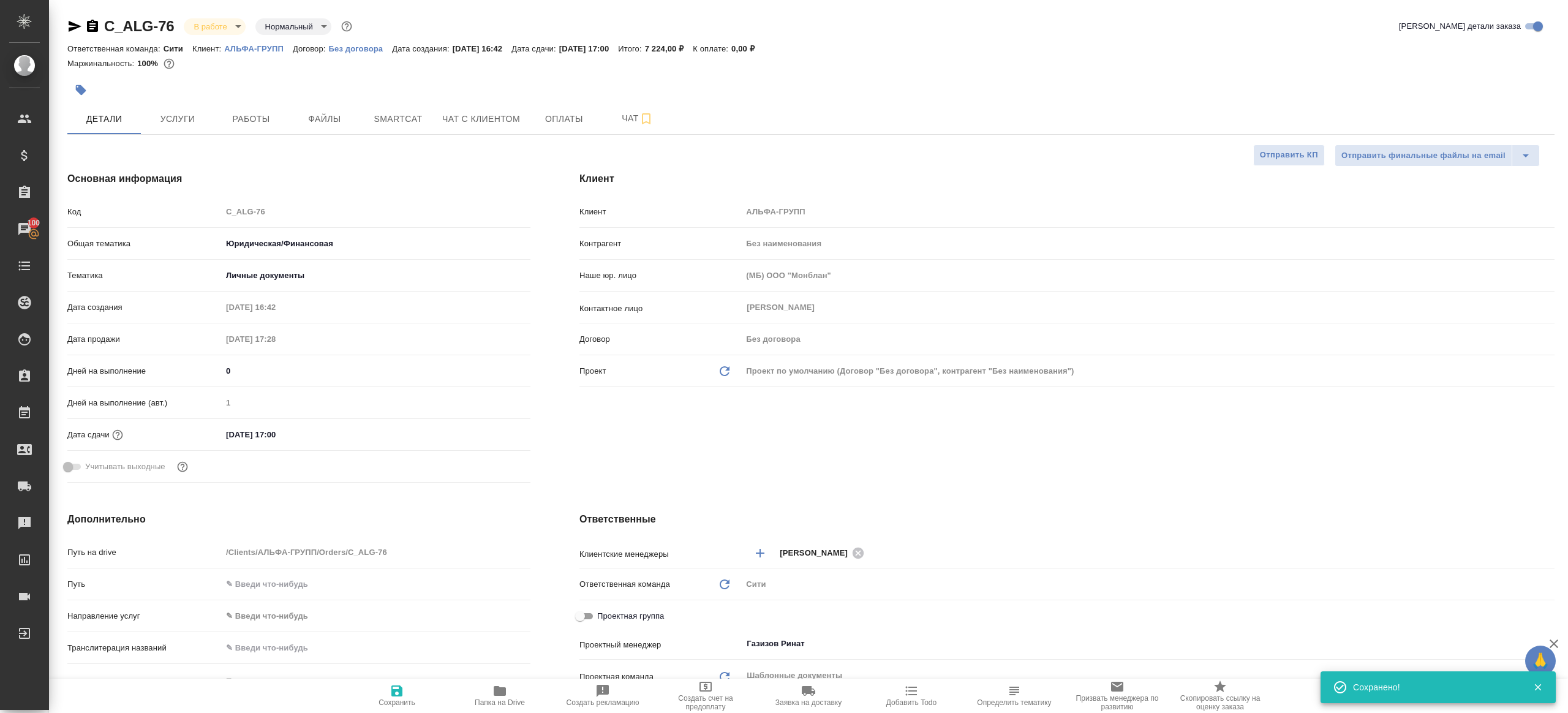
type textarea "x"
click at [280, 126] on span "Работы" at bounding box center [250, 119] width 58 height 15
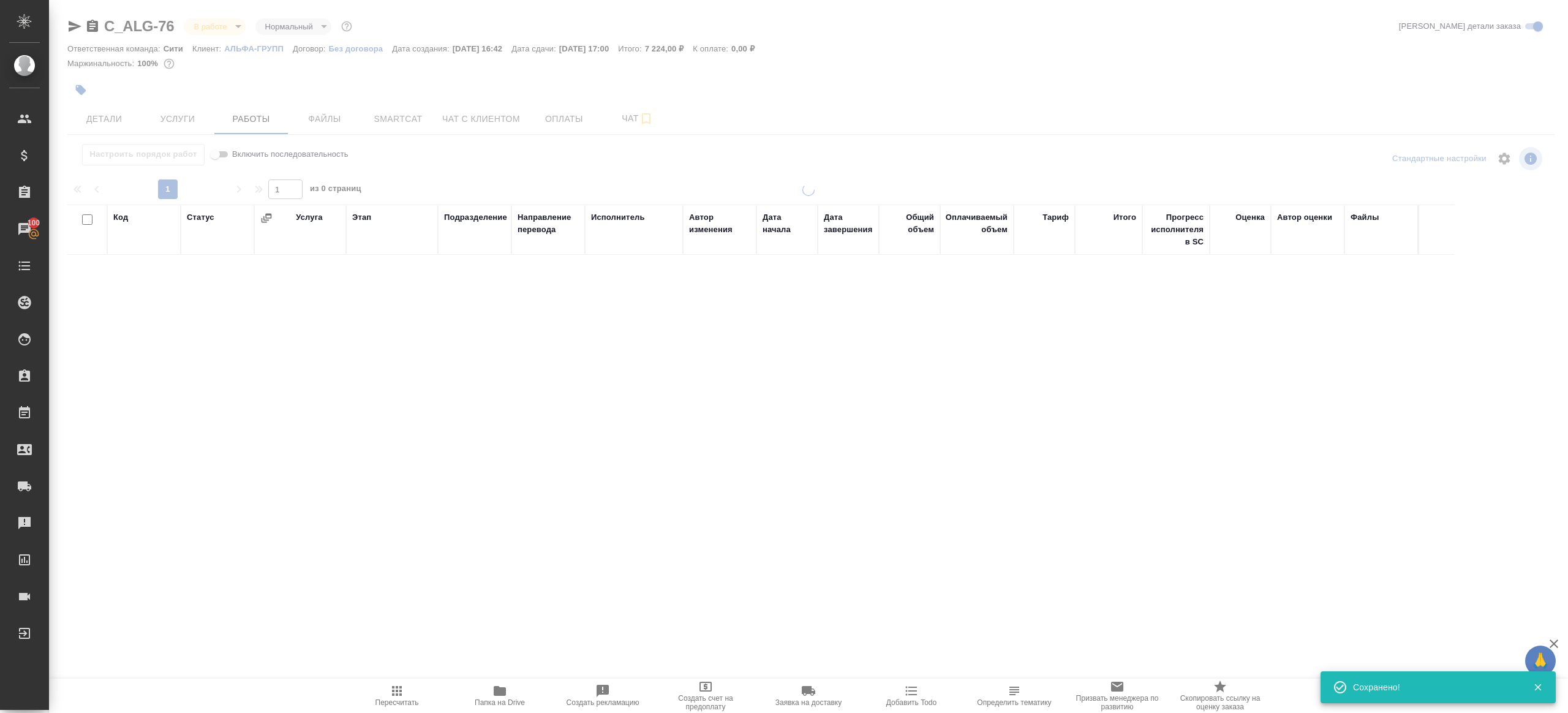
click at [492, 161] on div "Настроить порядок работ Включить последовательность" at bounding box center [315, 154] width 495 height 22
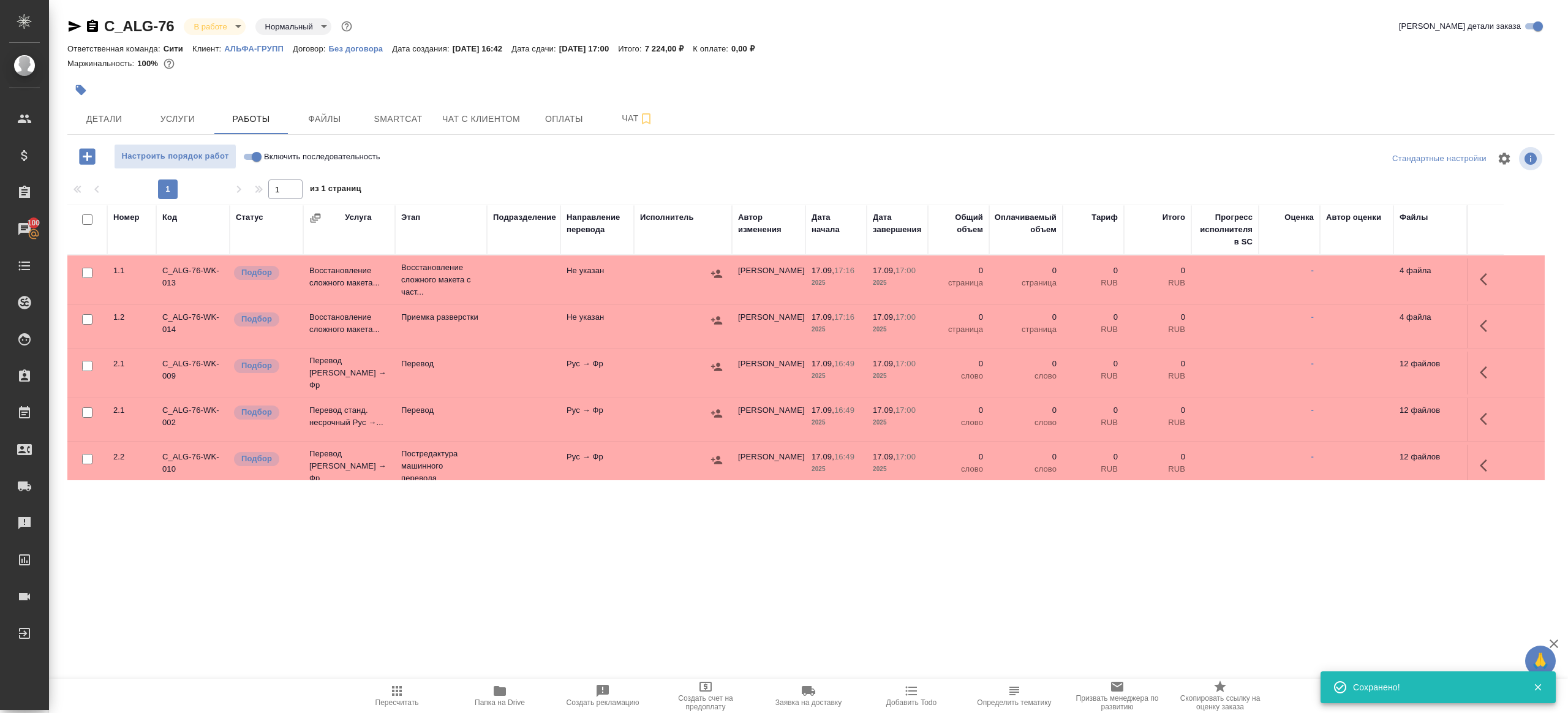
click at [249, 153] on input "Включить последовательность" at bounding box center [256, 156] width 45 height 15
checkbox input "true"
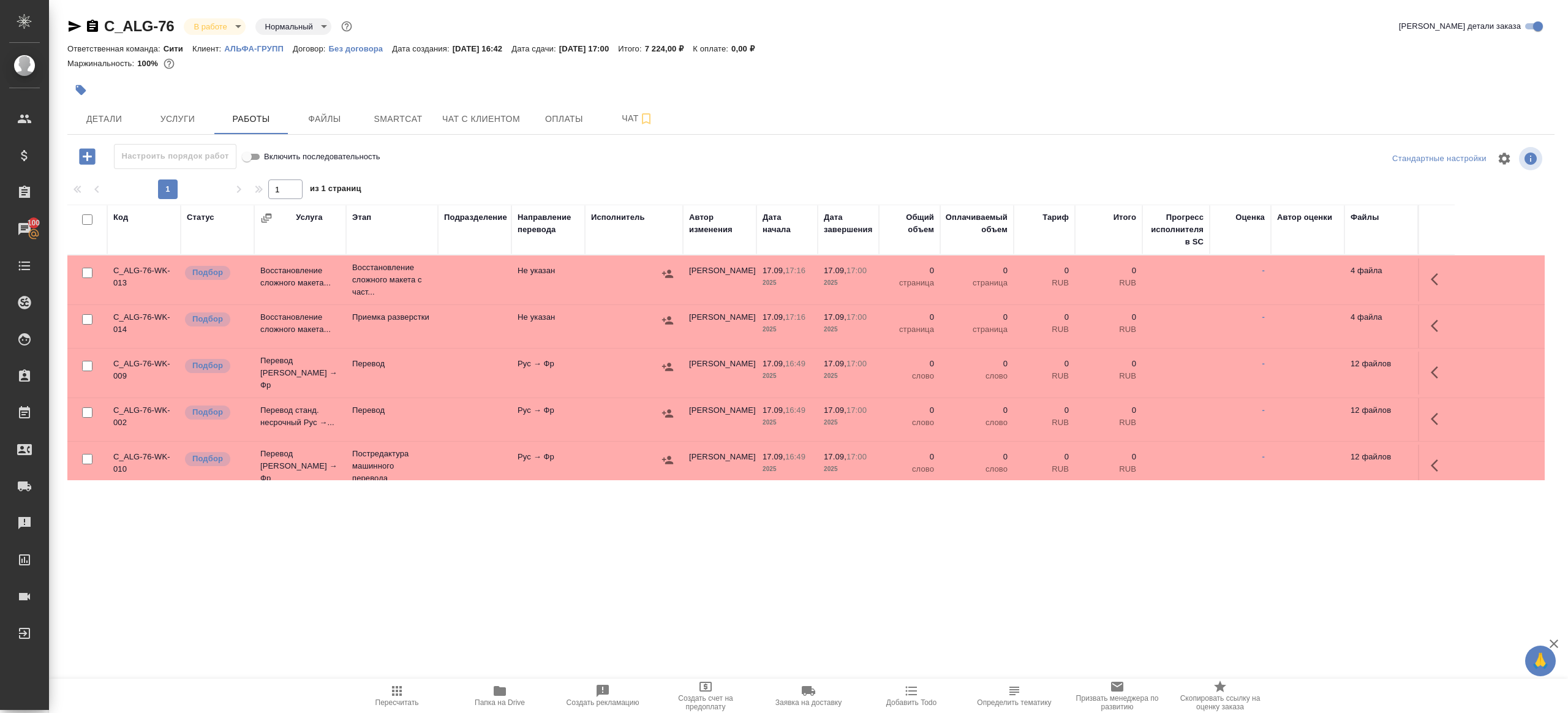
click at [81, 24] on icon "button" at bounding box center [74, 26] width 15 height 15
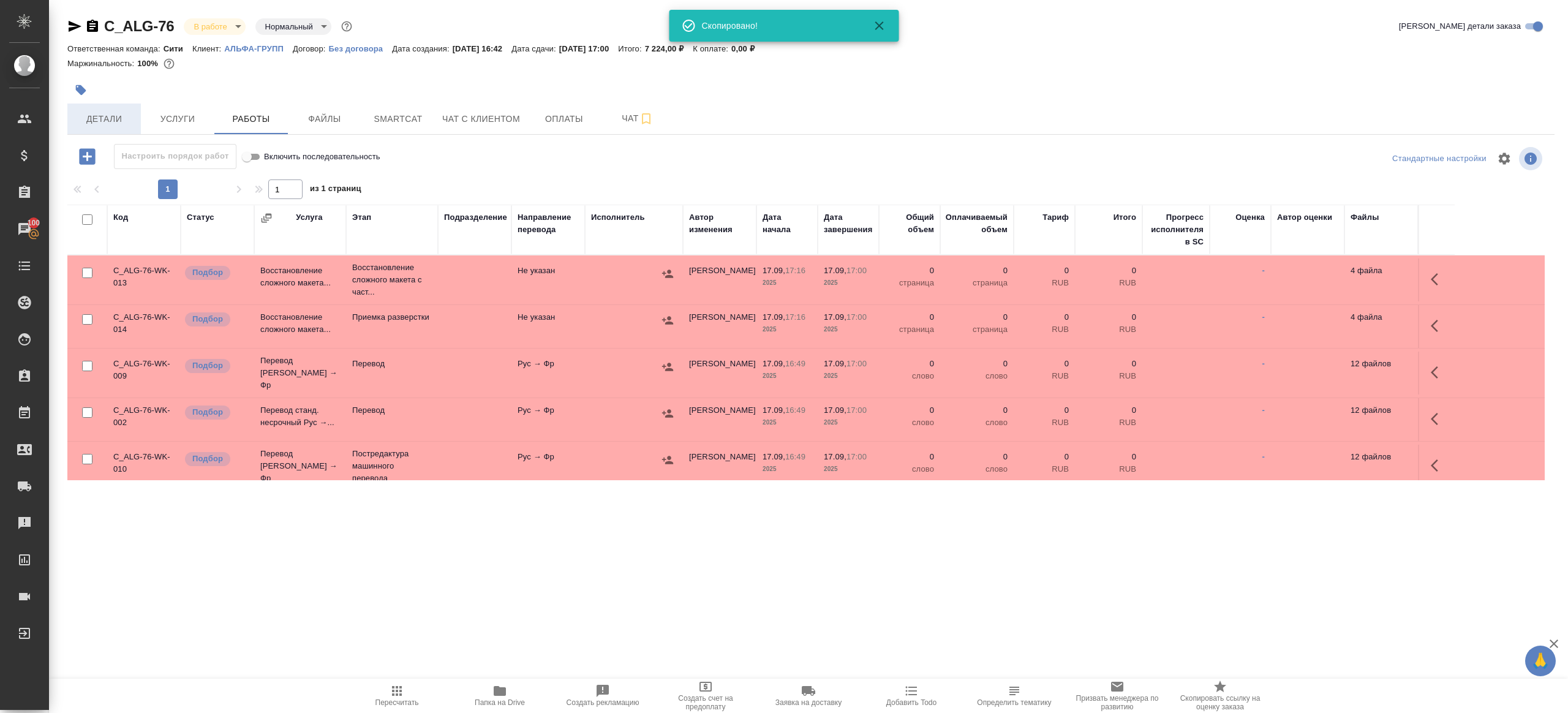
click at [106, 113] on span "Детали" at bounding box center [103, 119] width 58 height 15
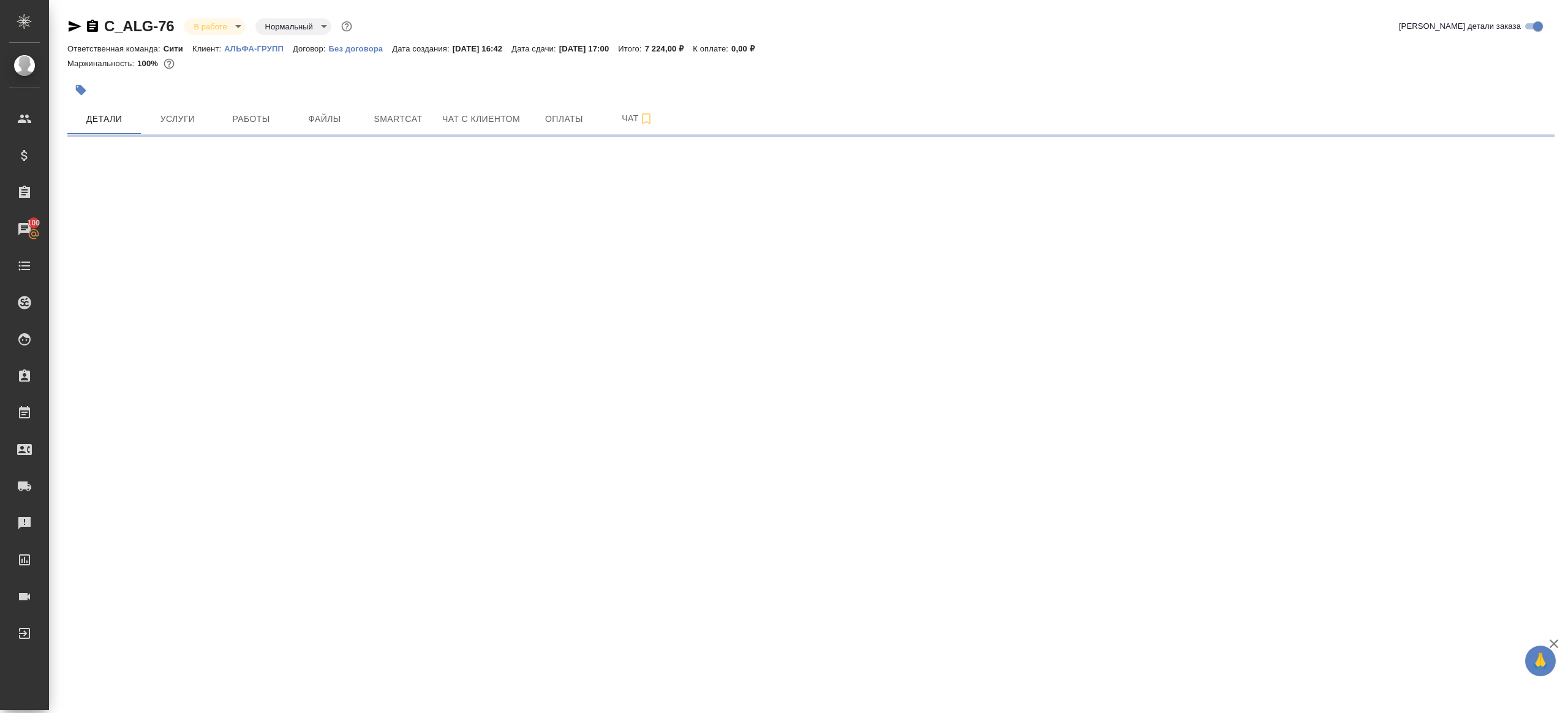
select select "RU"
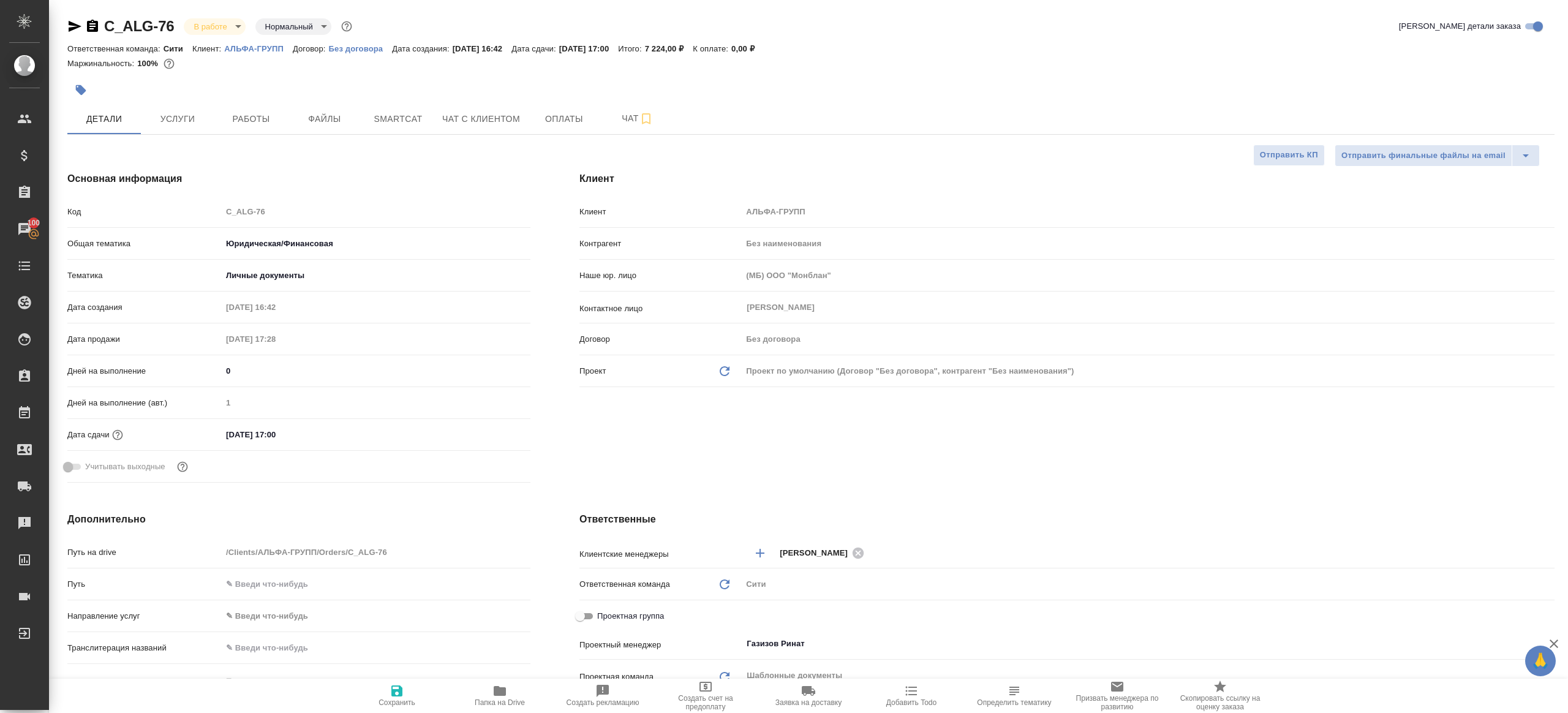
click at [486, 685] on span "Папка на Drive" at bounding box center [499, 695] width 88 height 24
type textarea "x"
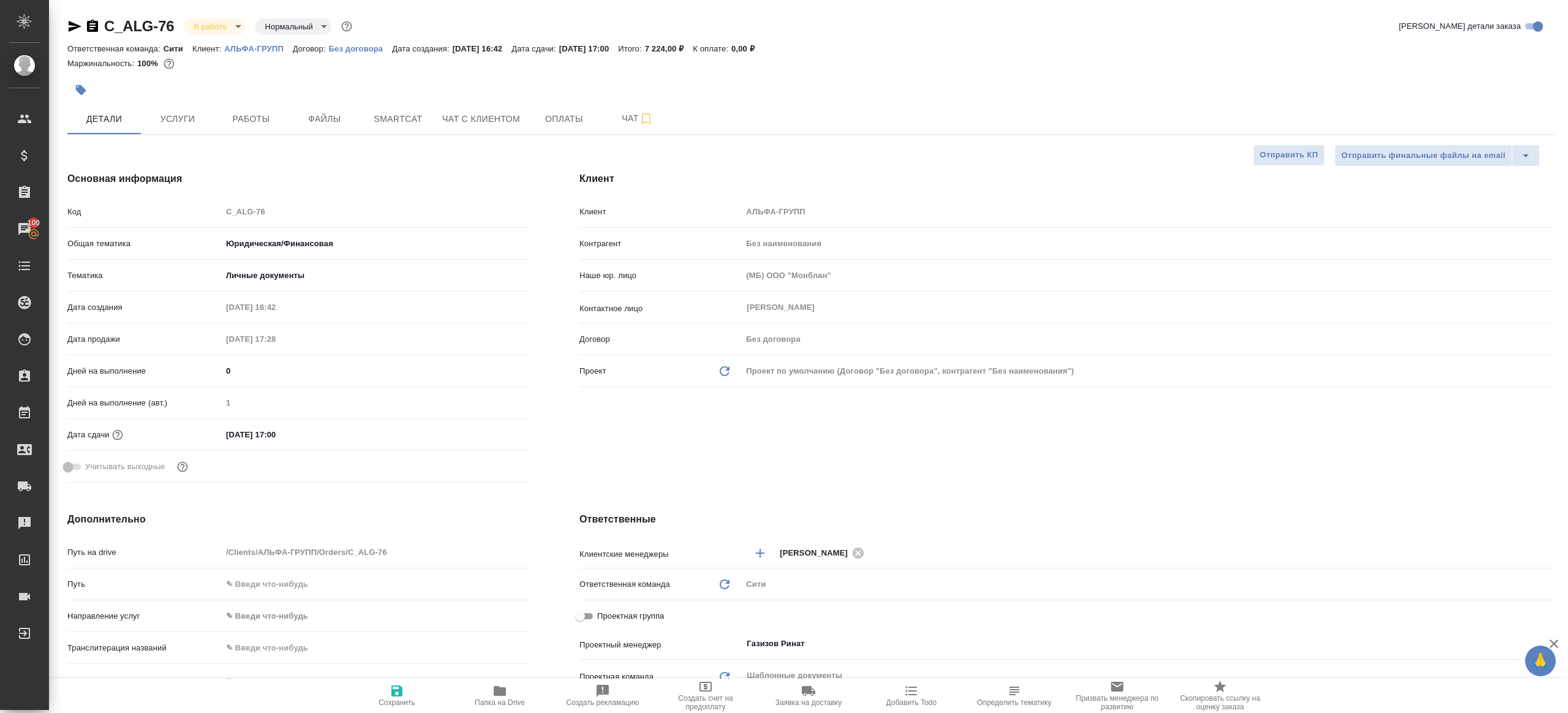
type textarea "x"
click at [178, 125] on span "Услуги" at bounding box center [177, 119] width 58 height 15
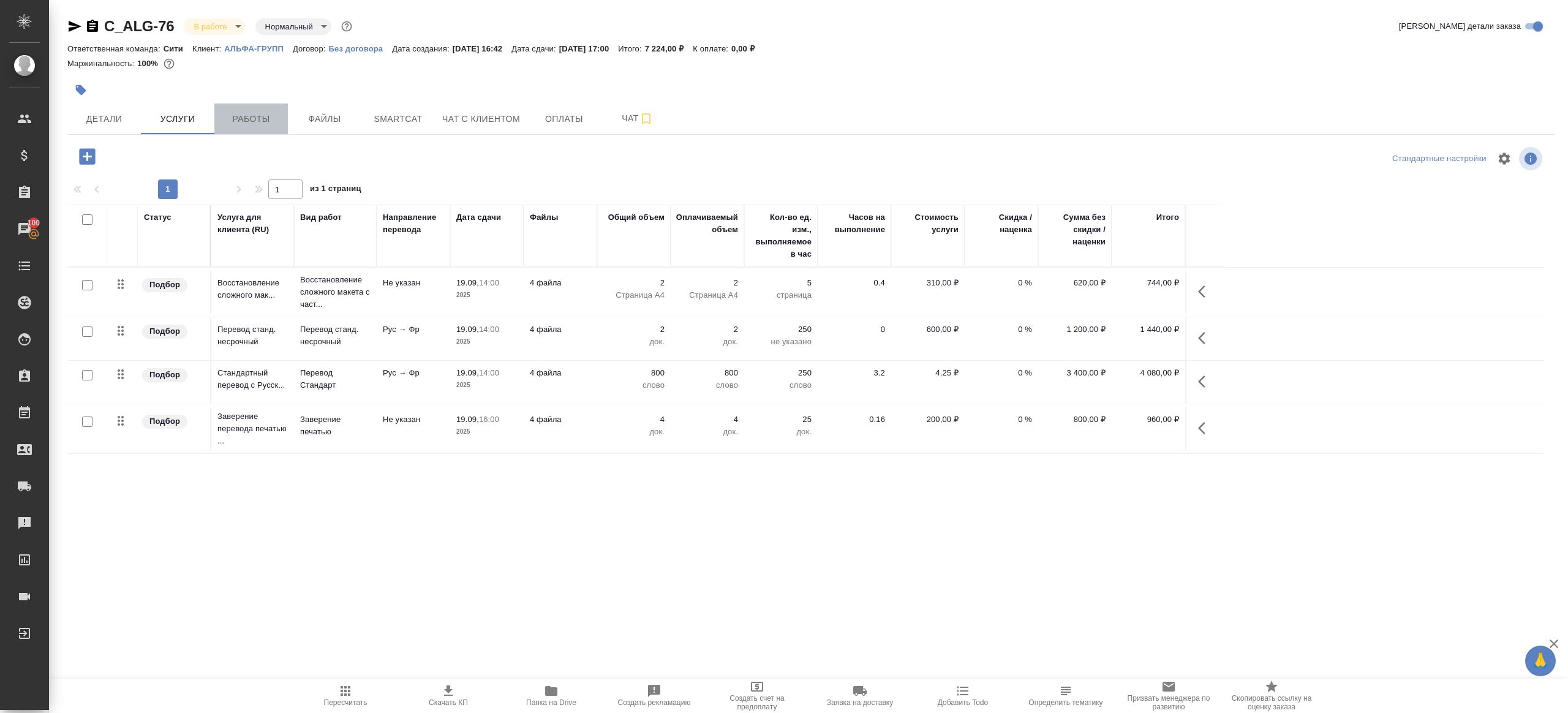
click at [218, 110] on button "Работы" at bounding box center [251, 119] width 73 height 31
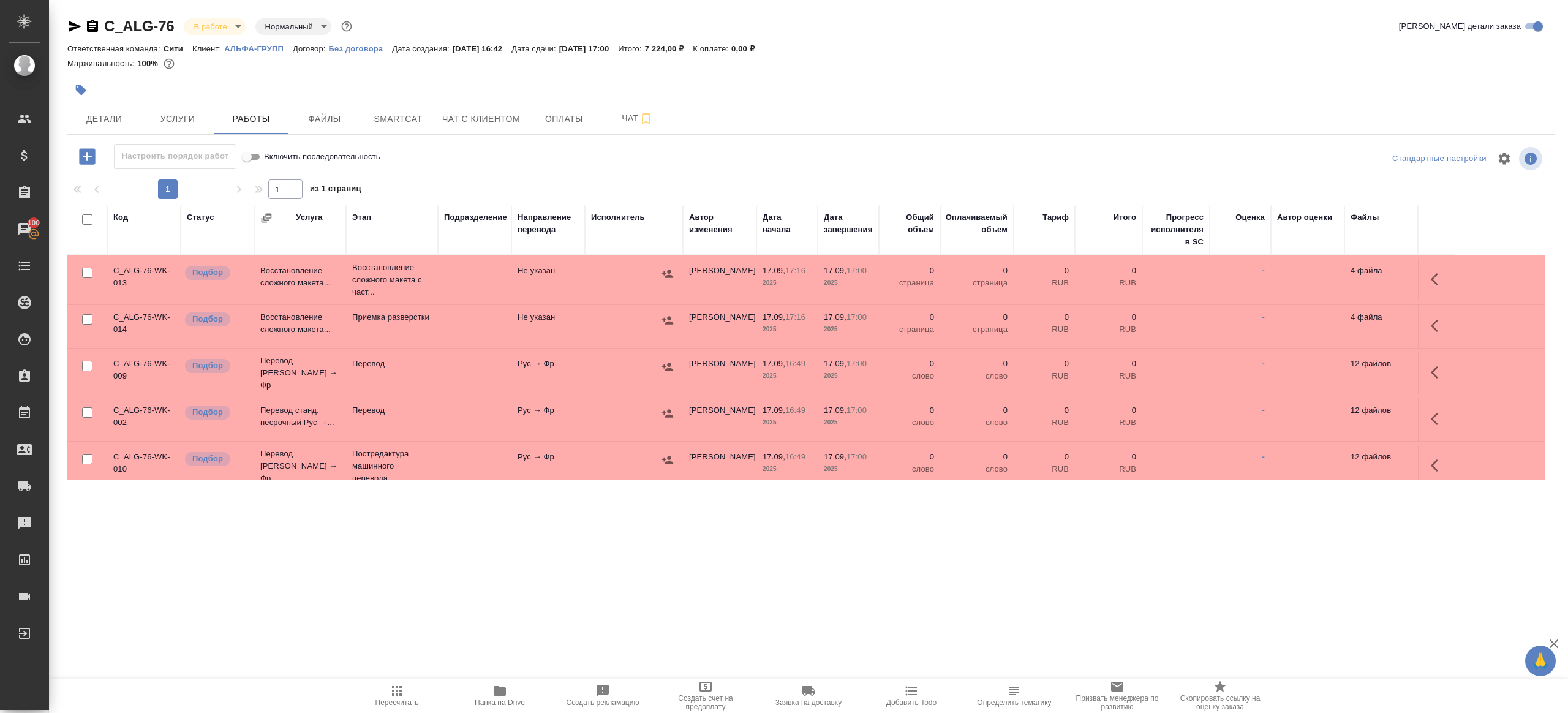
click at [86, 218] on input "checkbox" at bounding box center [87, 220] width 11 height 11
checkbox input "true"
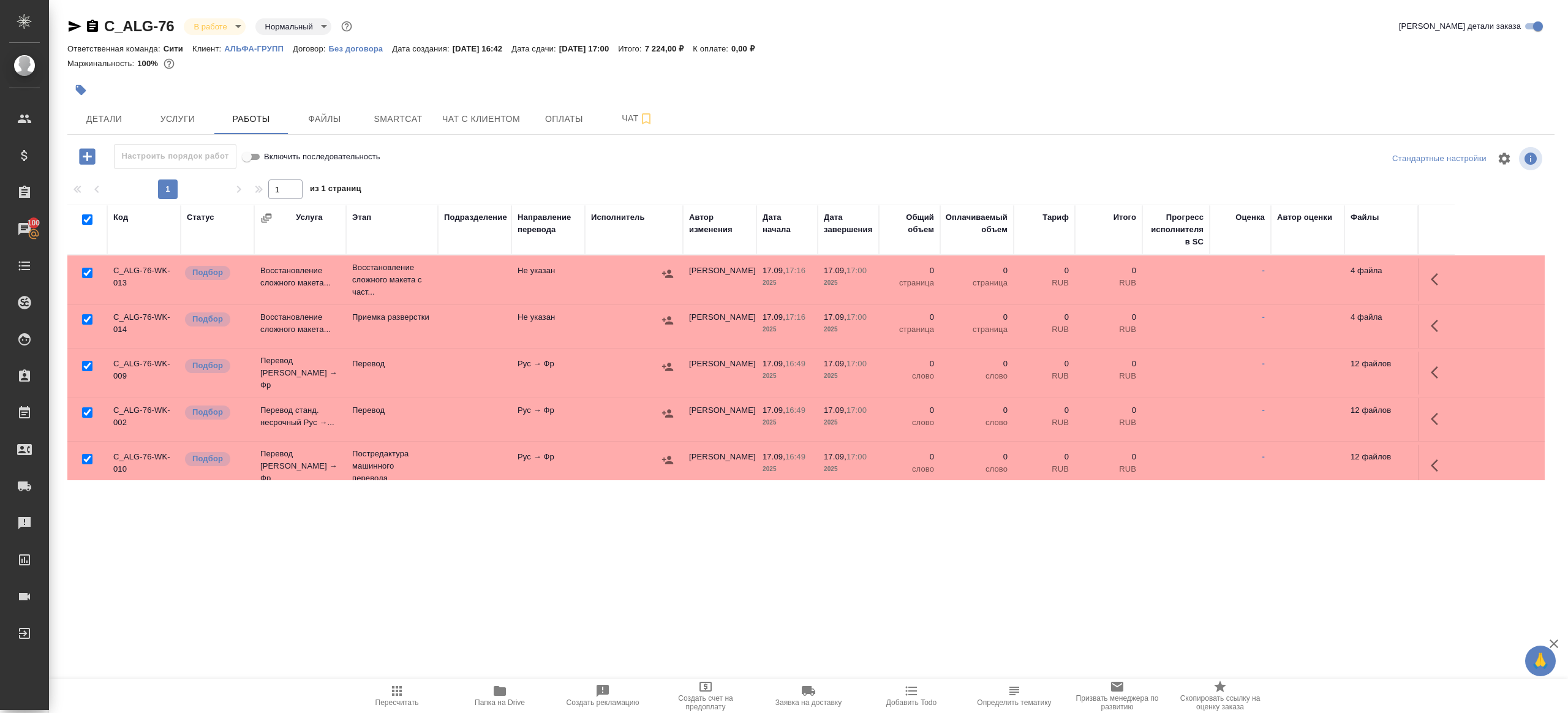
checkbox input "true"
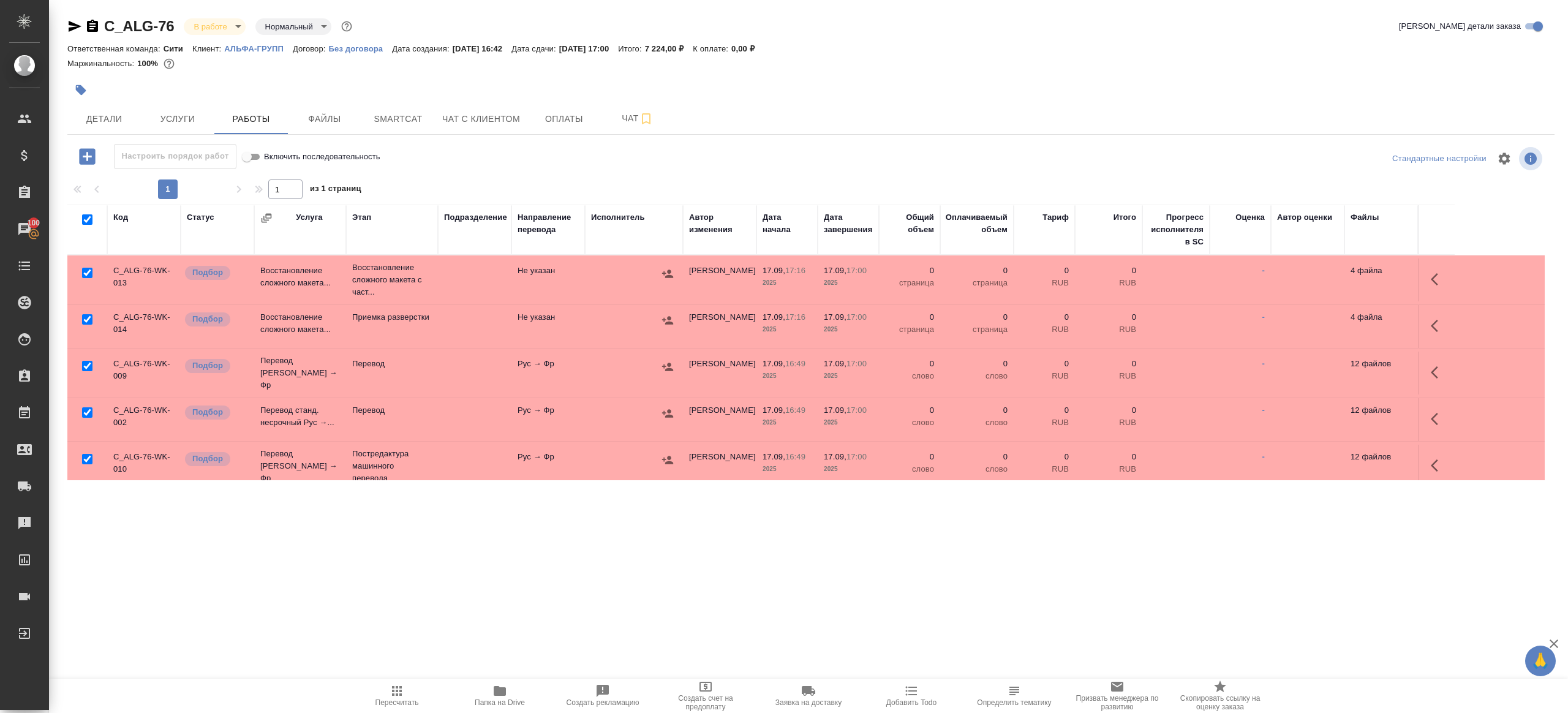
checkbox input "true"
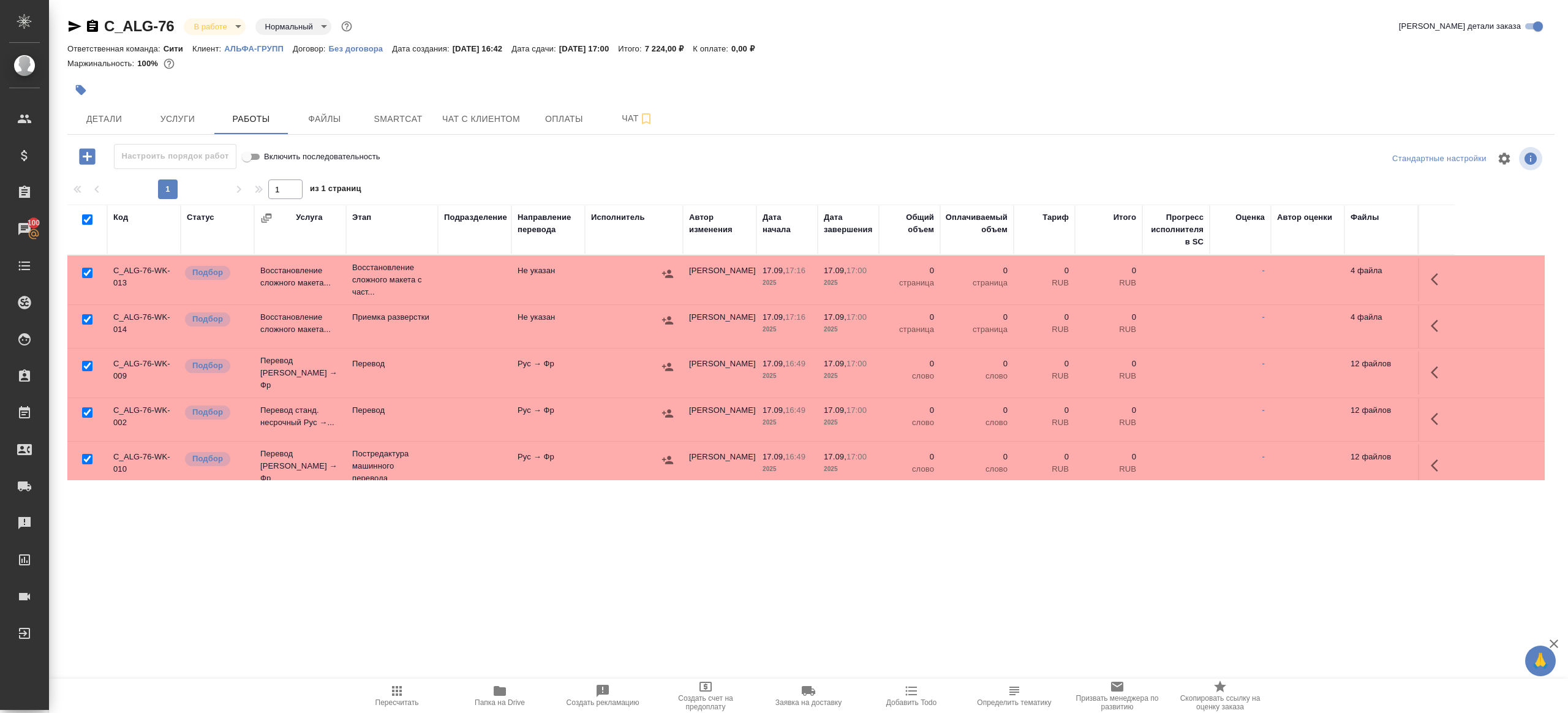
checkbox input "true"
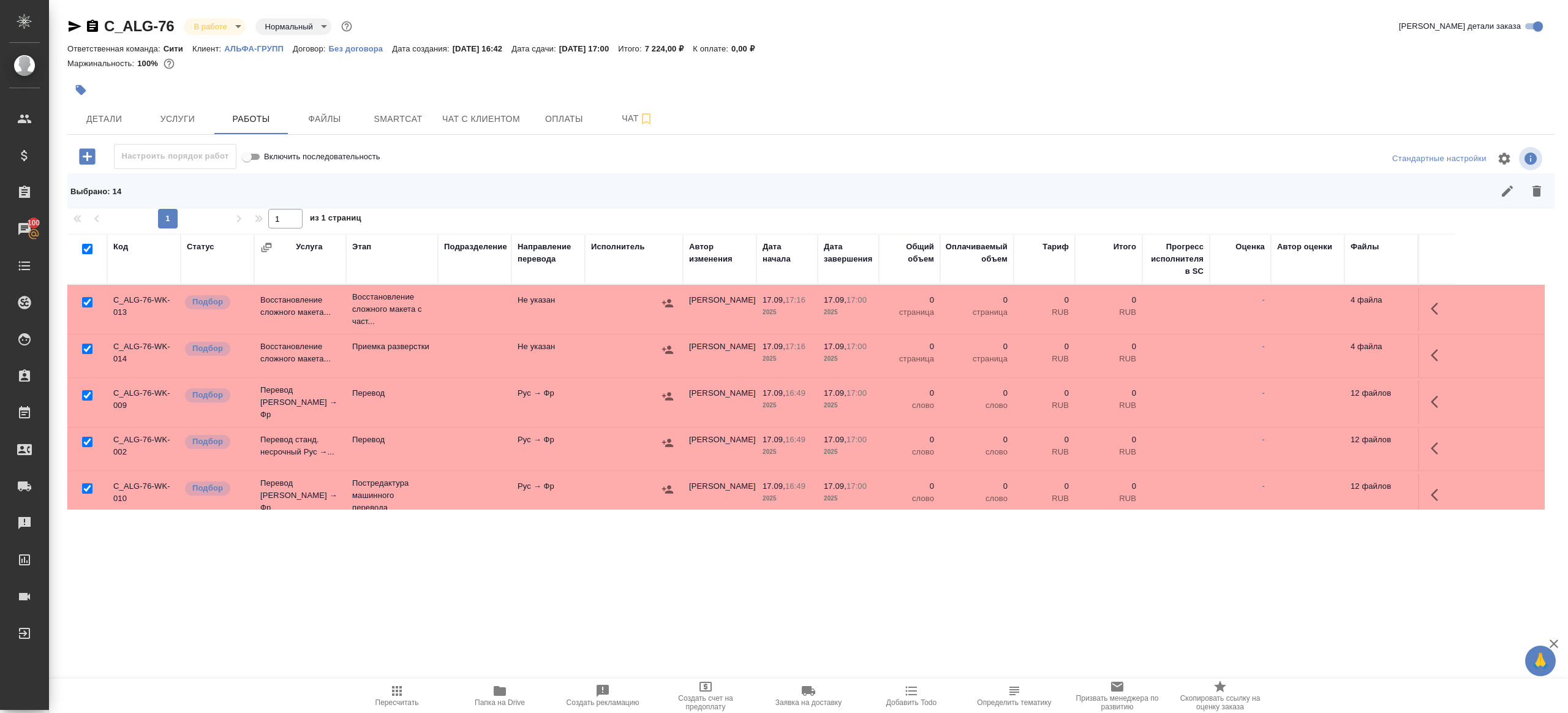
scroll to position [71, 0]
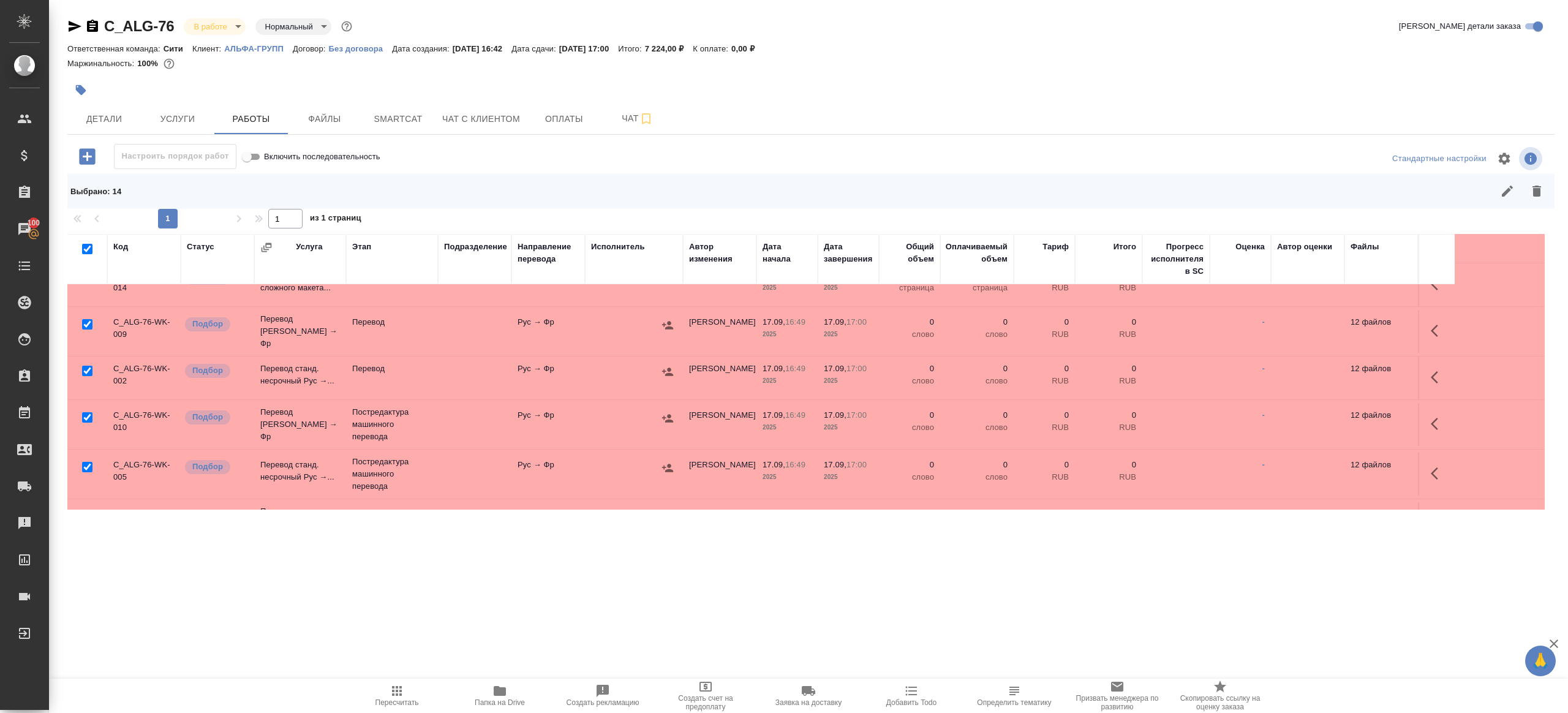
drag, startPoint x: 86, startPoint y: 361, endPoint x: 115, endPoint y: 406, distance: 53.5
click at [86, 365] on input "checkbox" at bounding box center [87, 370] width 11 height 11
checkbox input "false"
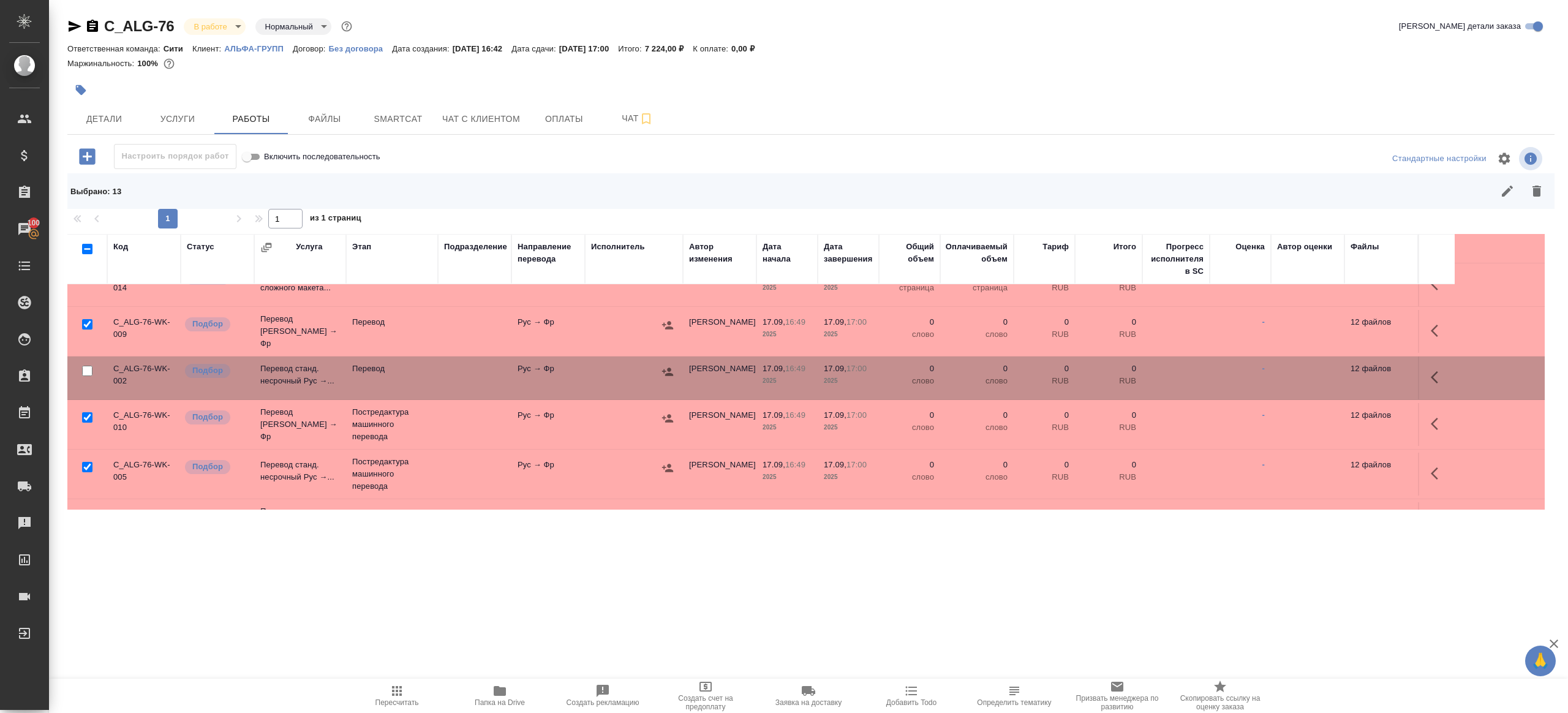
checkbox input "false"
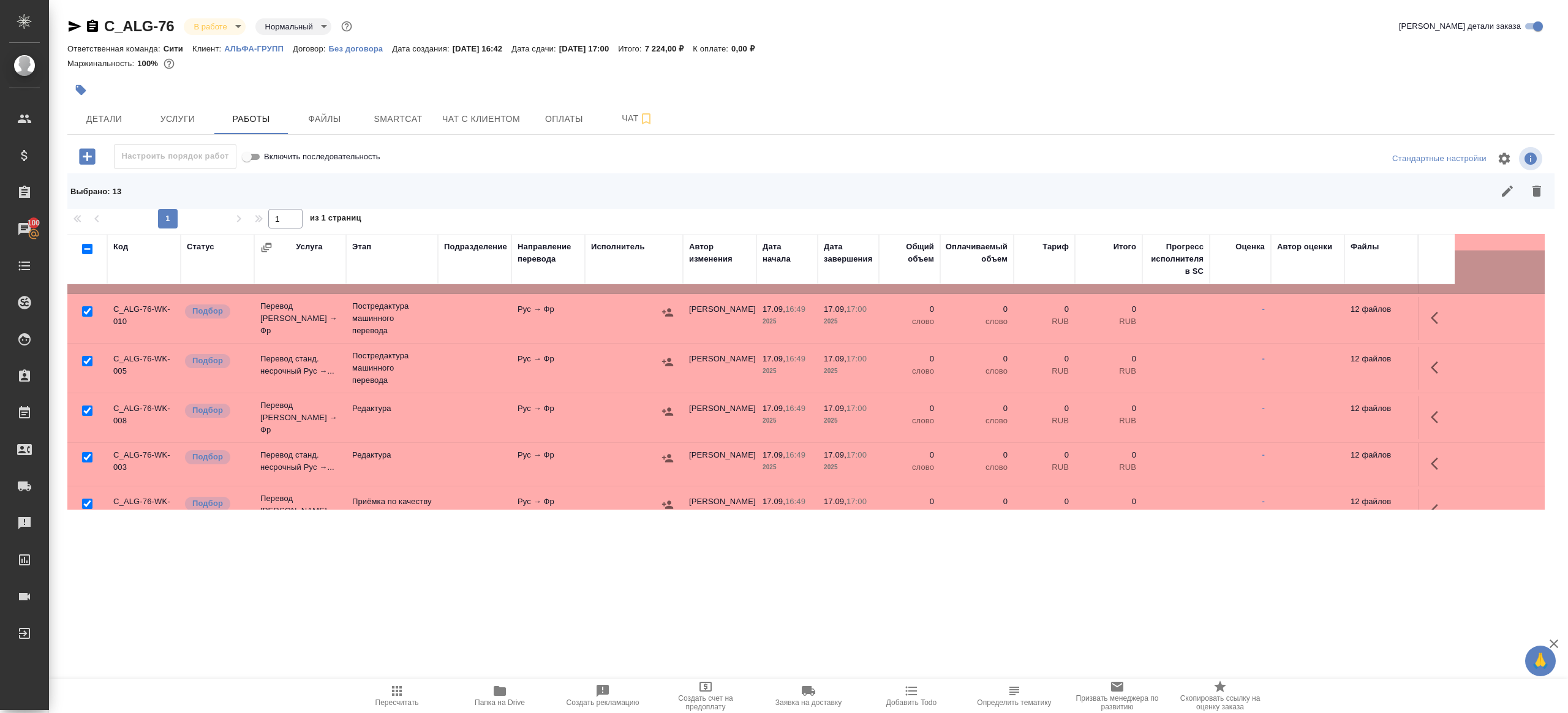
scroll to position [249, 0]
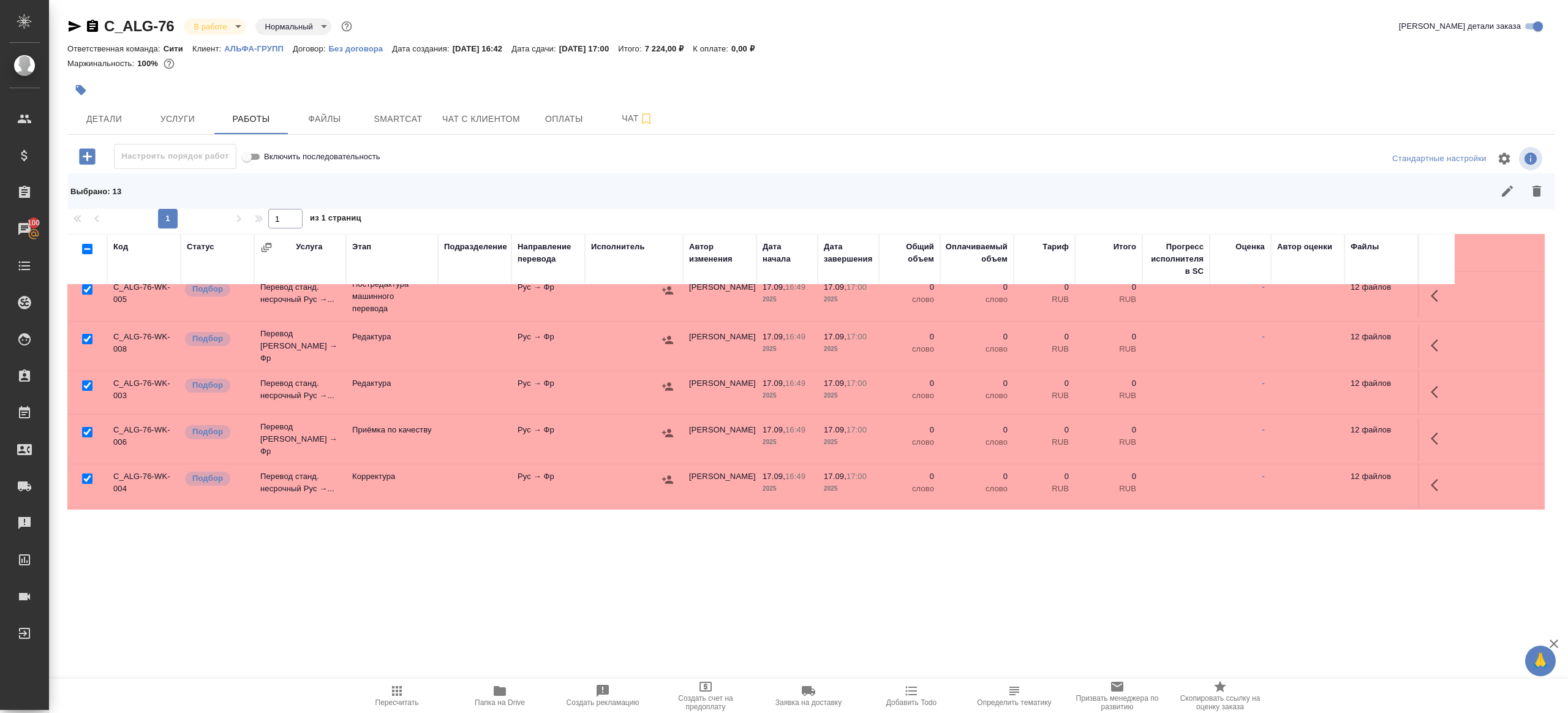
click at [86, 427] on input "checkbox" at bounding box center [87, 432] width 11 height 11
checkbox input "false"
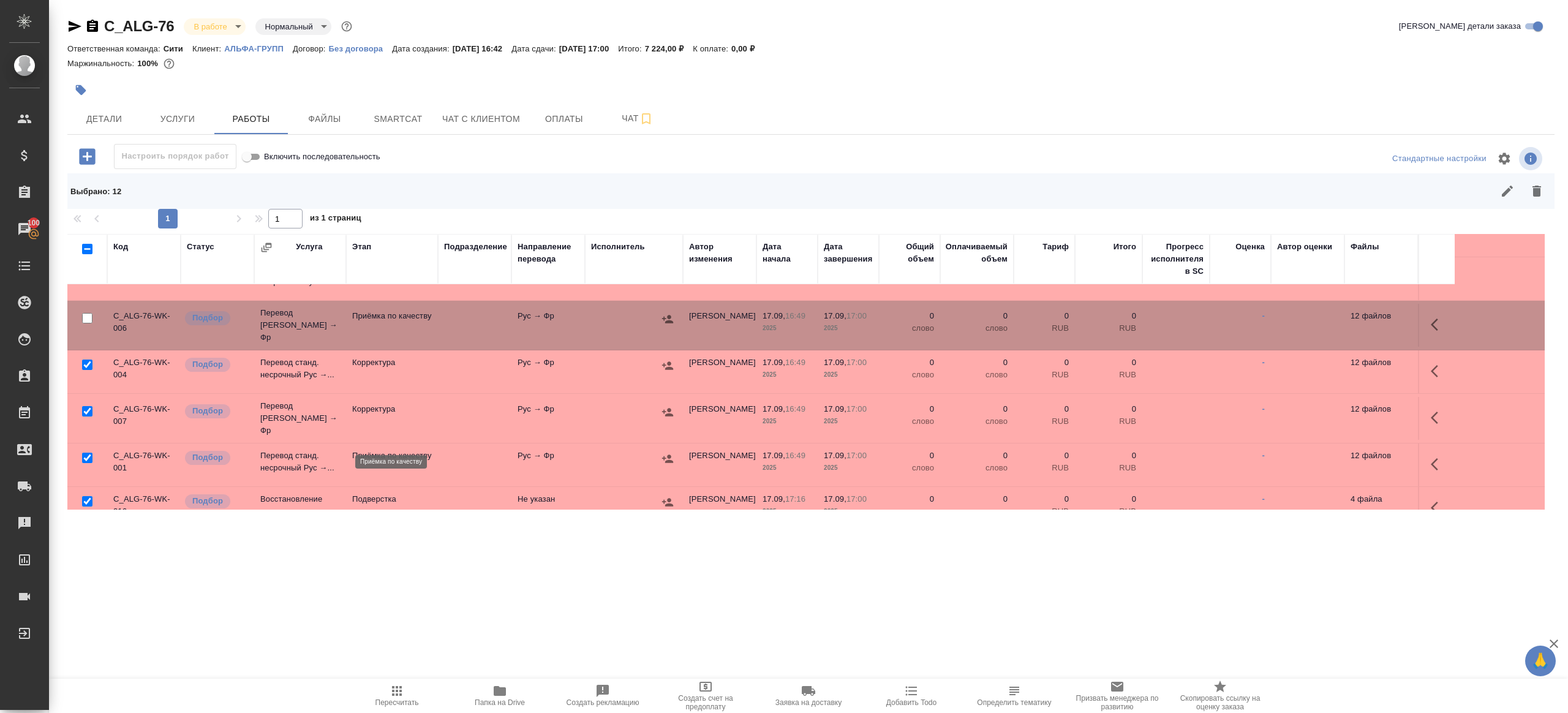
scroll to position [399, 0]
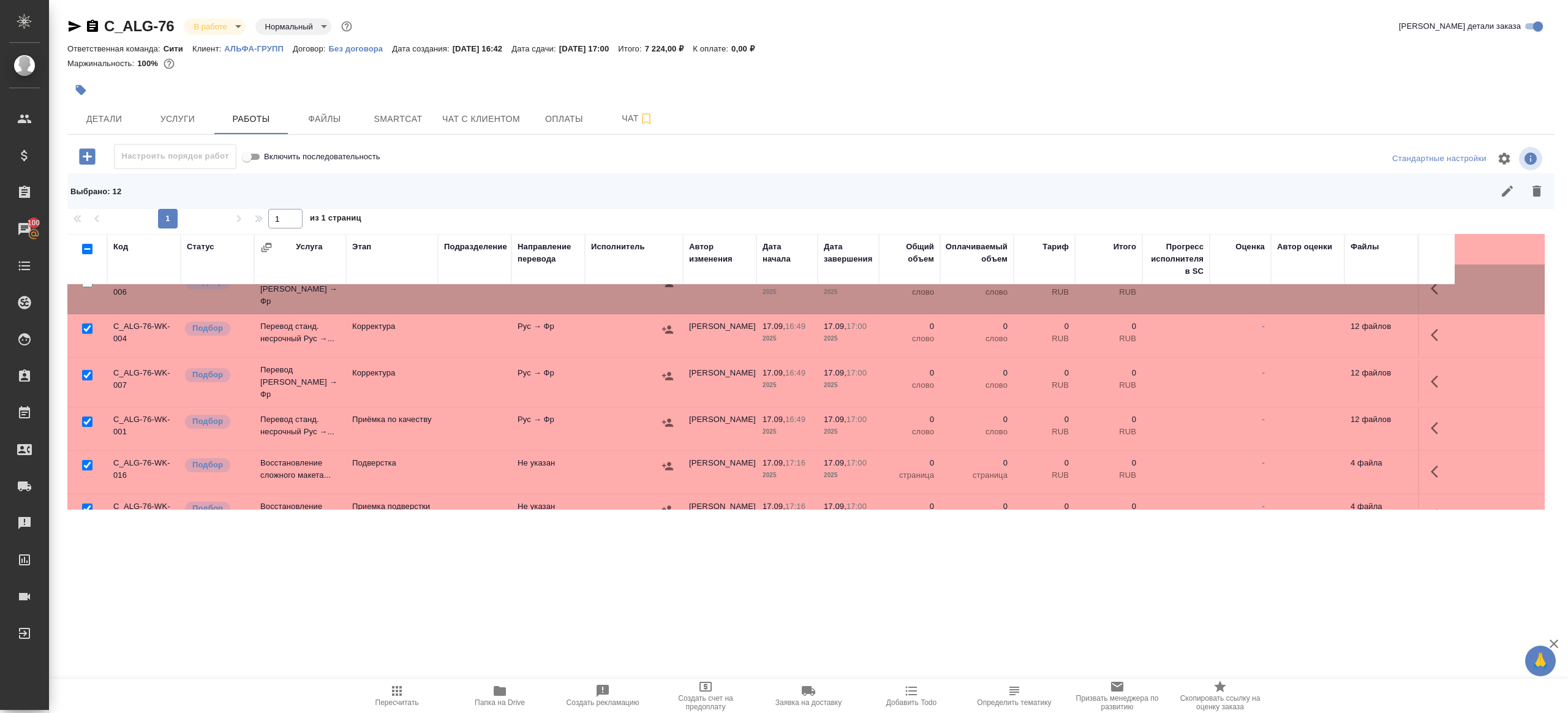
click at [1534, 189] on icon "button" at bounding box center [1536, 190] width 9 height 11
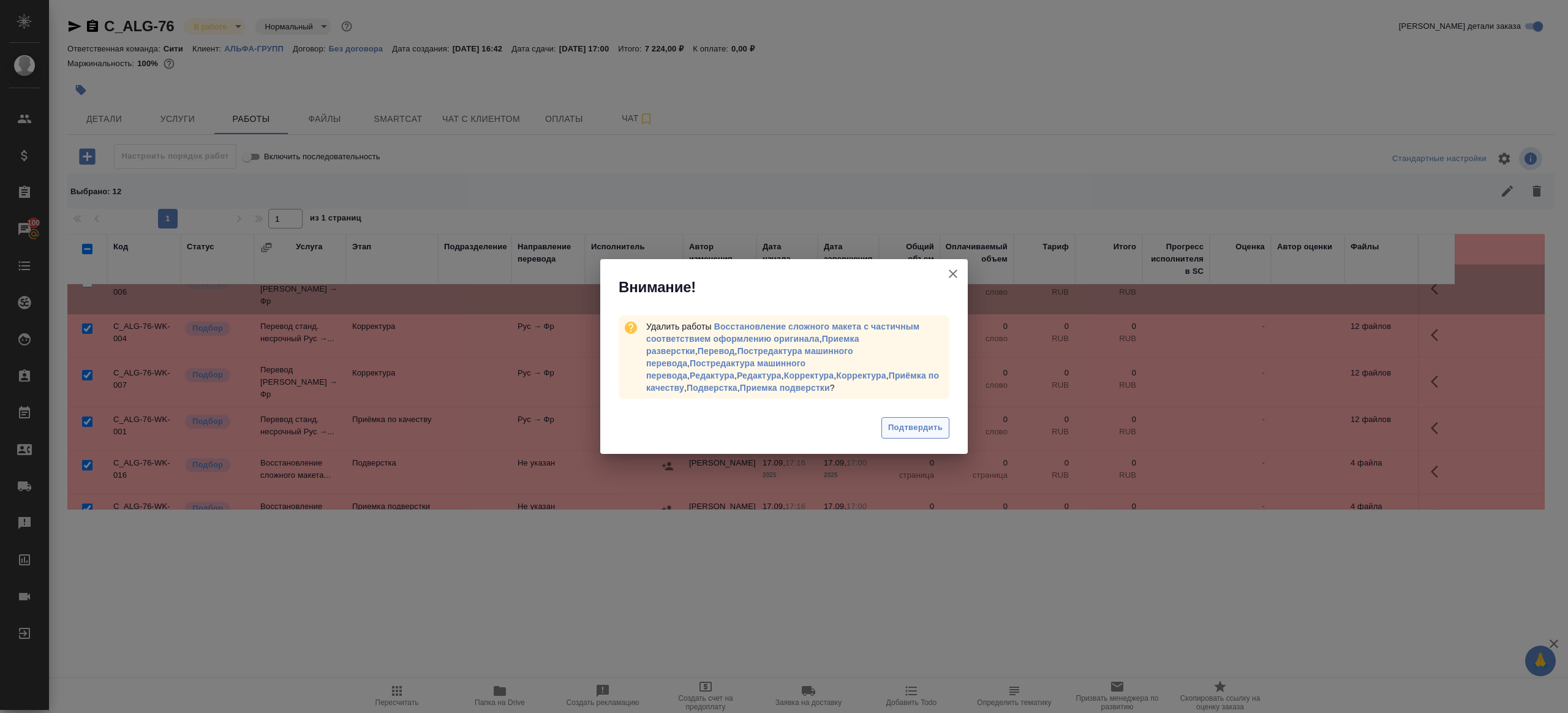
click at [902, 433] on span "Подтвердить" at bounding box center [915, 428] width 54 height 14
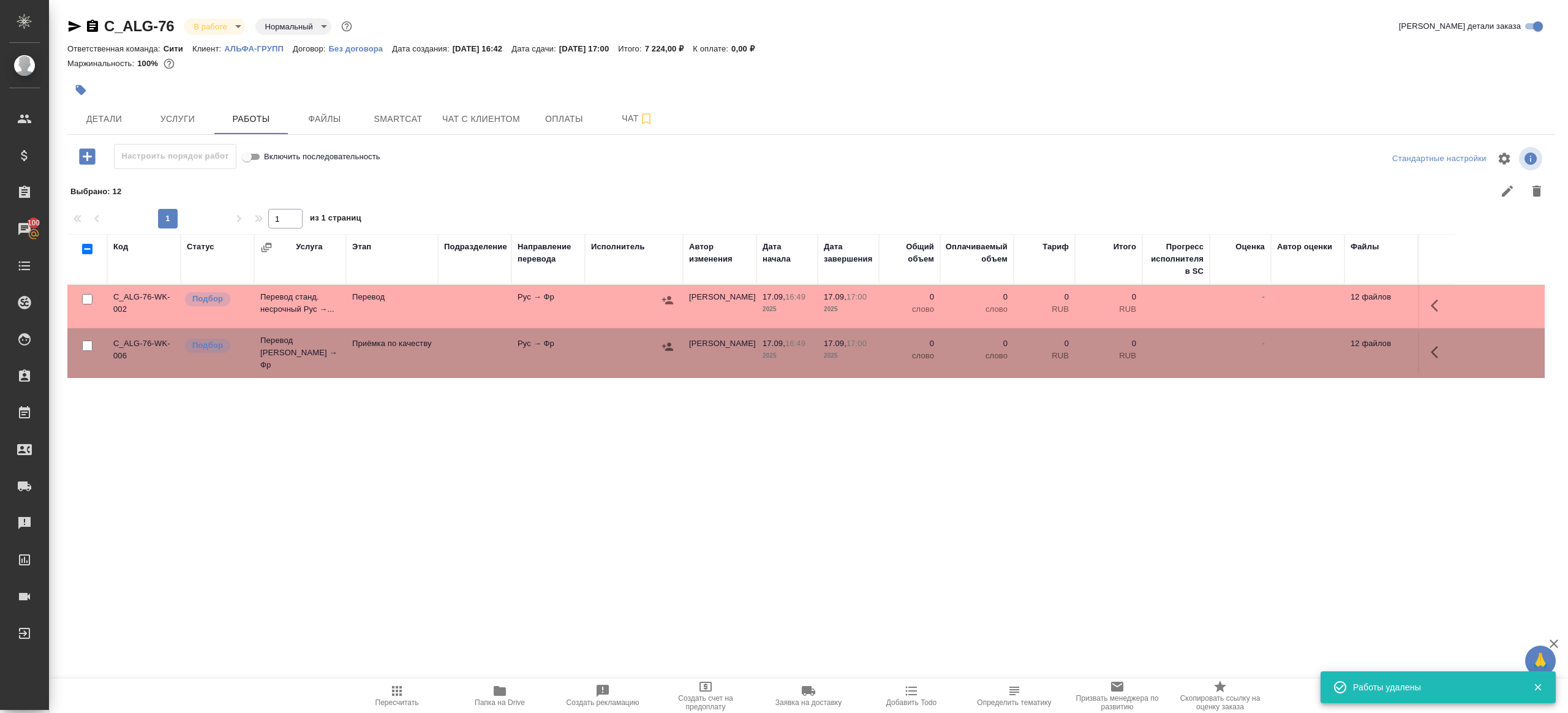
scroll to position [0, 0]
click at [1428, 312] on button "button" at bounding box center [1438, 306] width 30 height 30
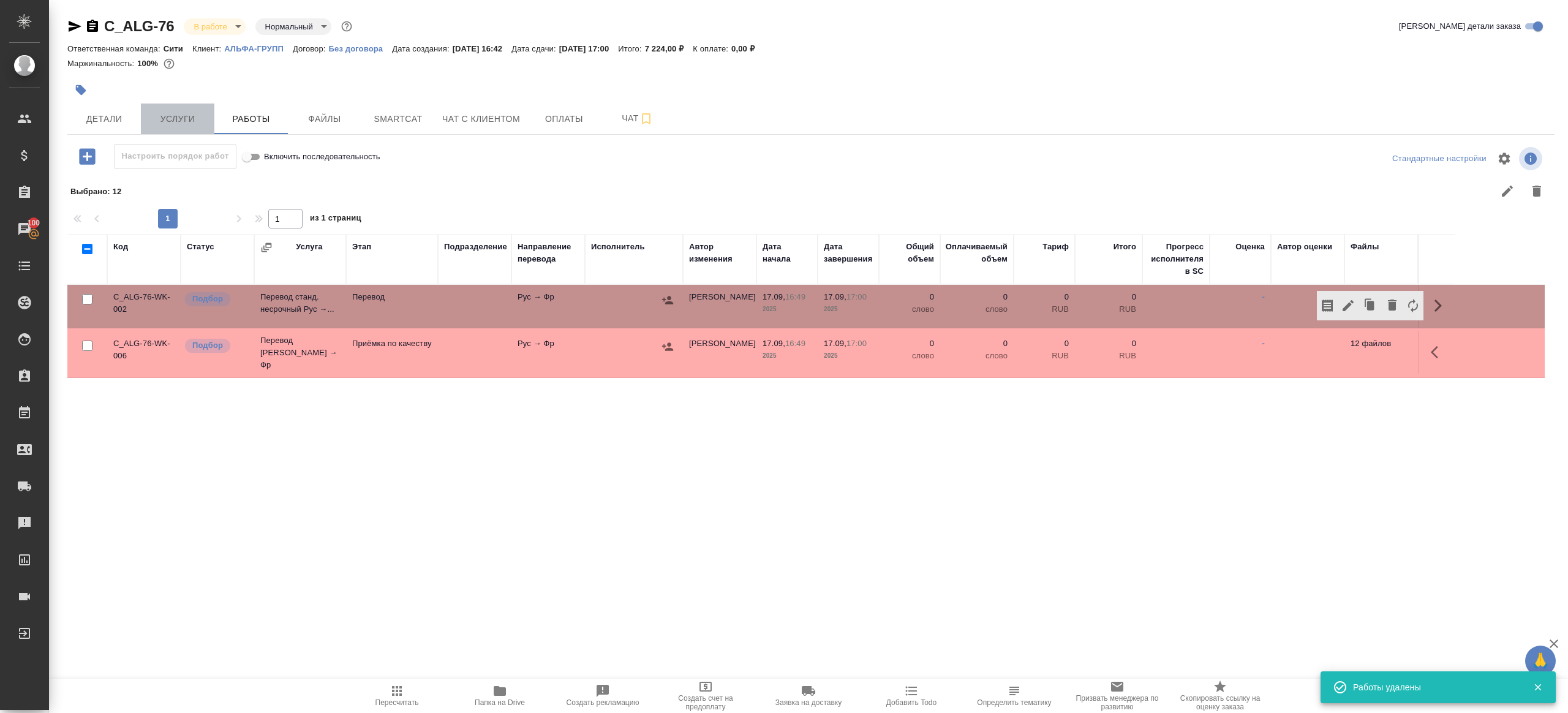
click at [180, 114] on span "Услуги" at bounding box center [177, 119] width 58 height 15
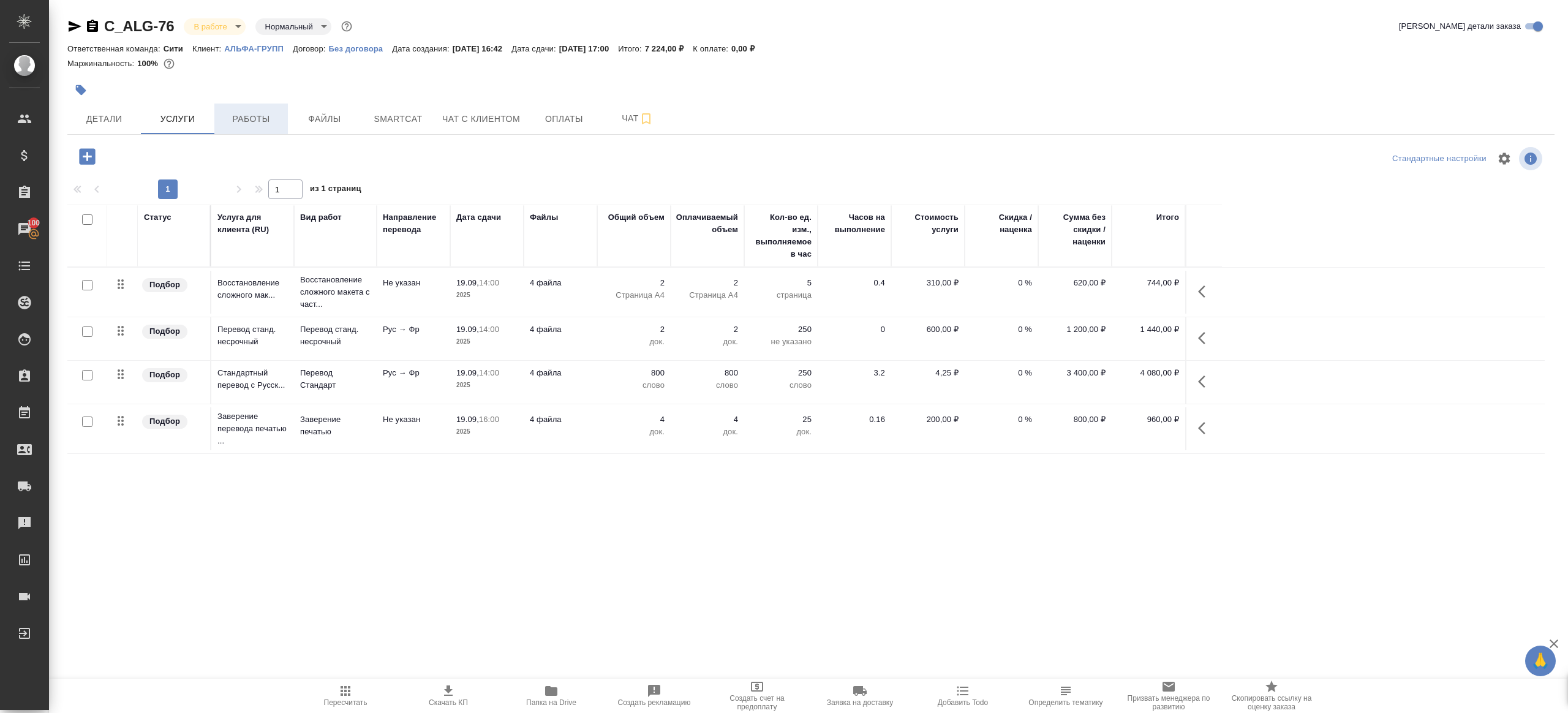
click at [263, 114] on span "Работы" at bounding box center [250, 119] width 58 height 15
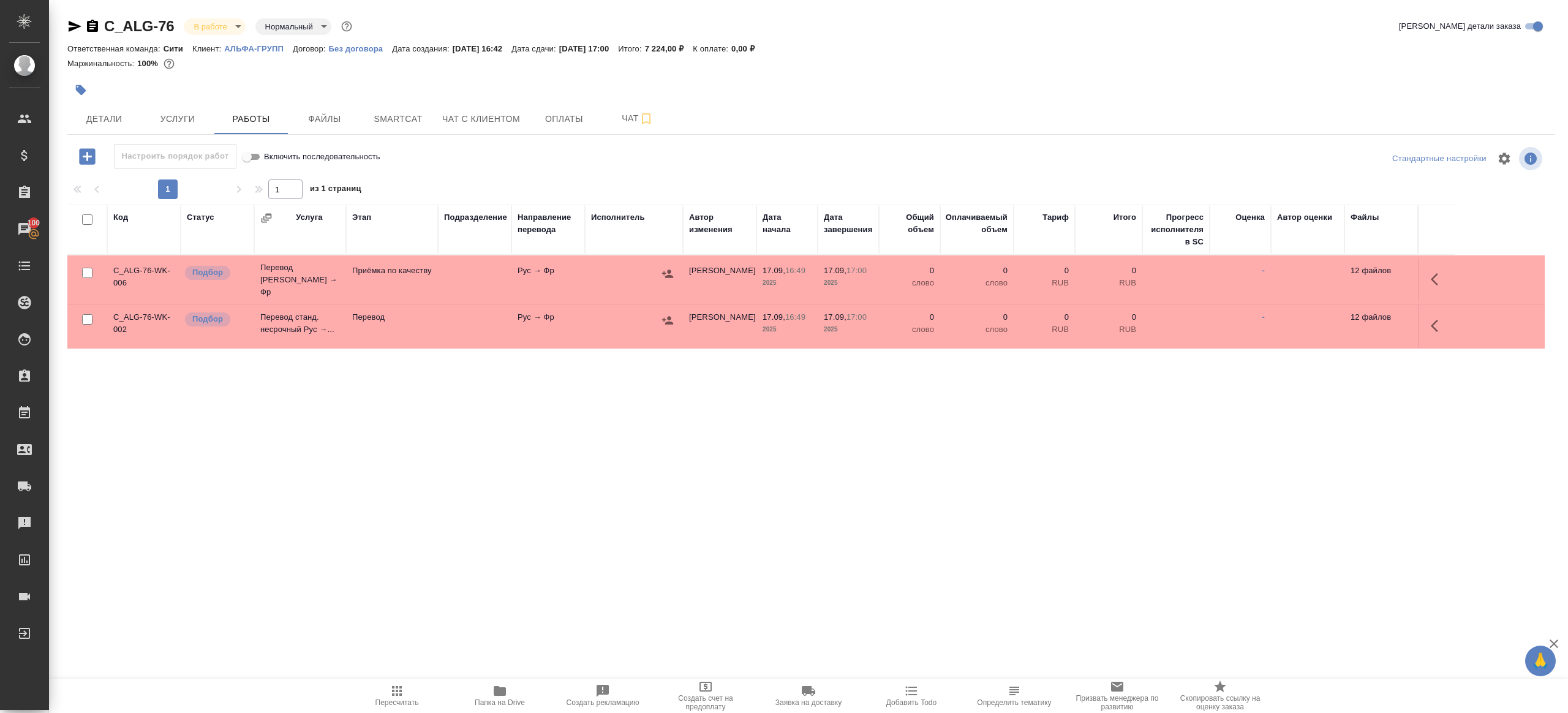
click at [1434, 319] on icon "button" at bounding box center [1437, 326] width 15 height 15
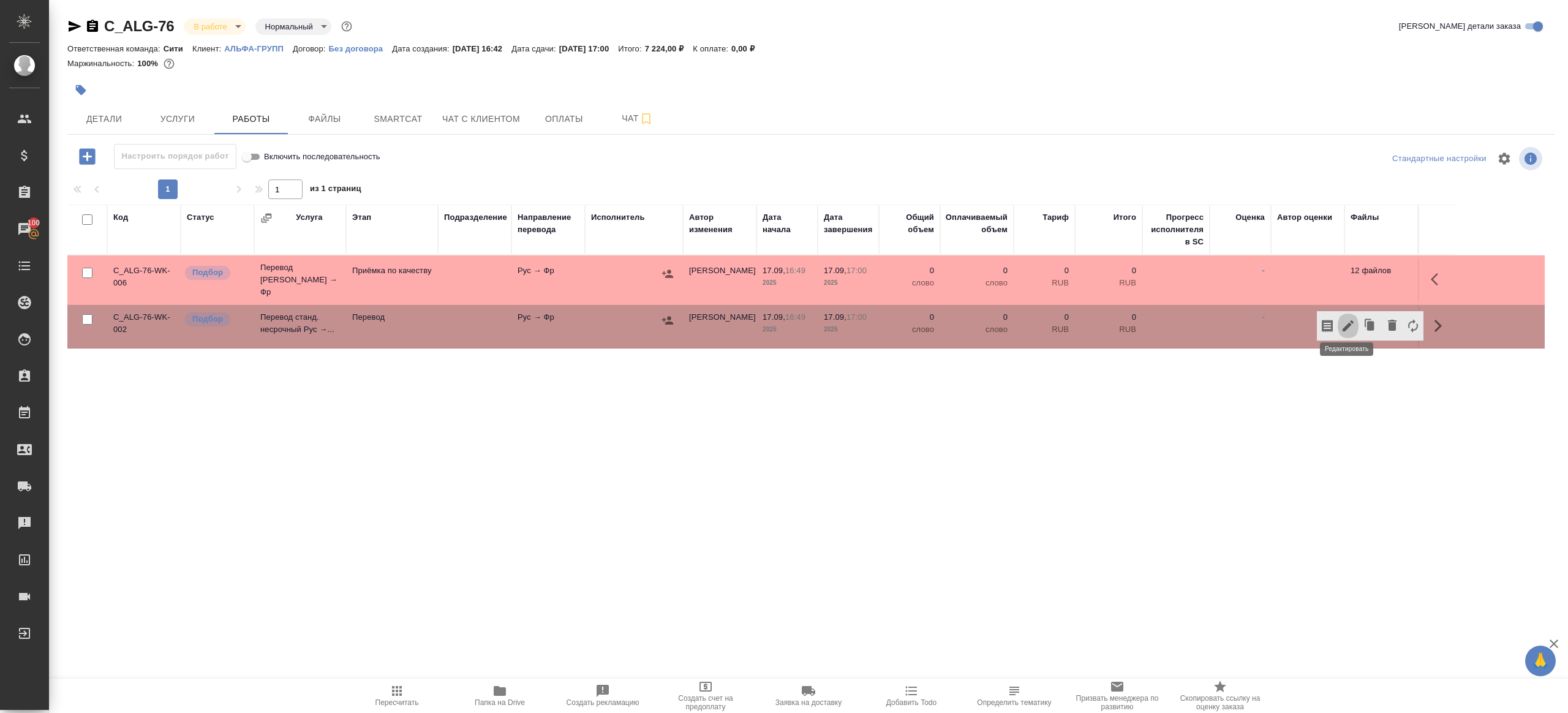
click at [1344, 319] on icon "button" at bounding box center [1347, 326] width 15 height 15
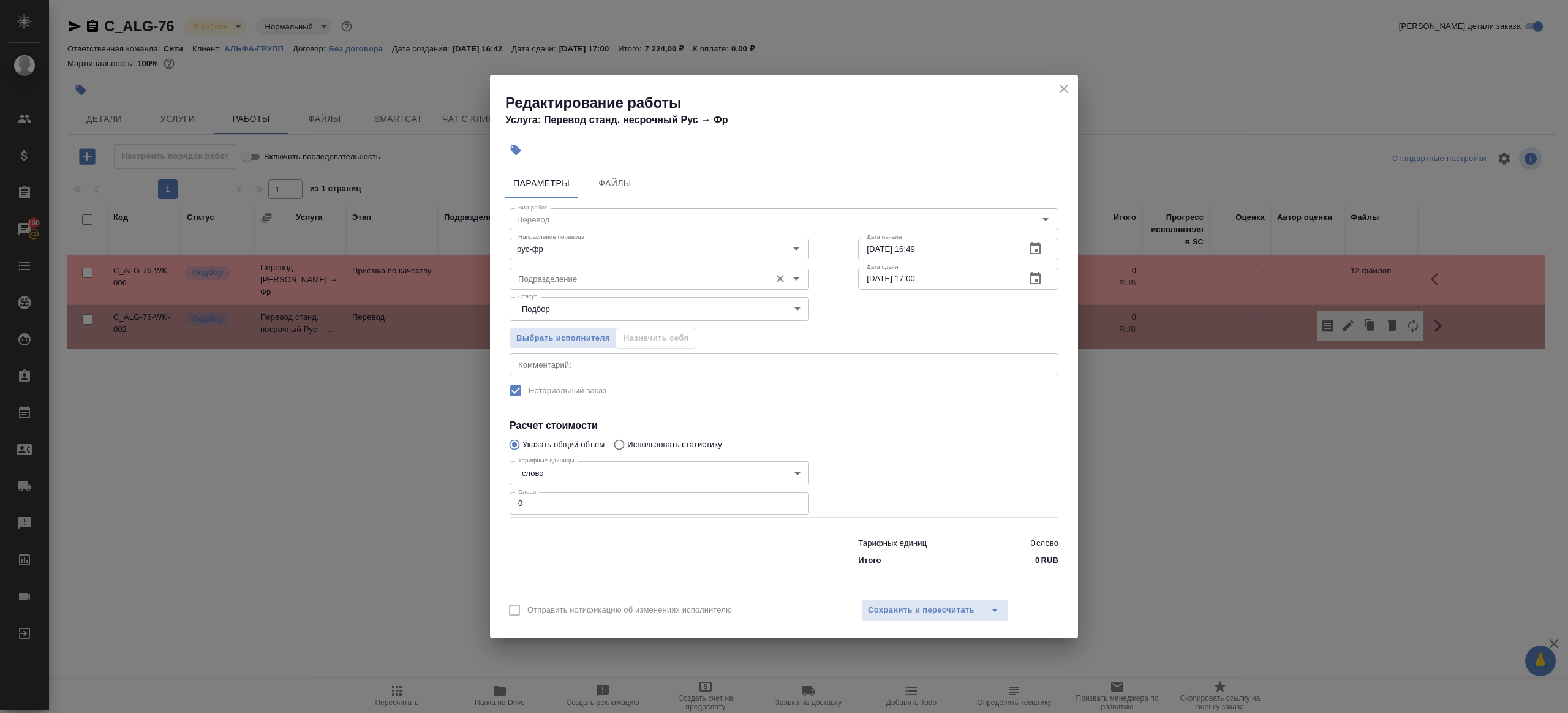
click at [579, 278] on input "Подразделение" at bounding box center [638, 278] width 251 height 15
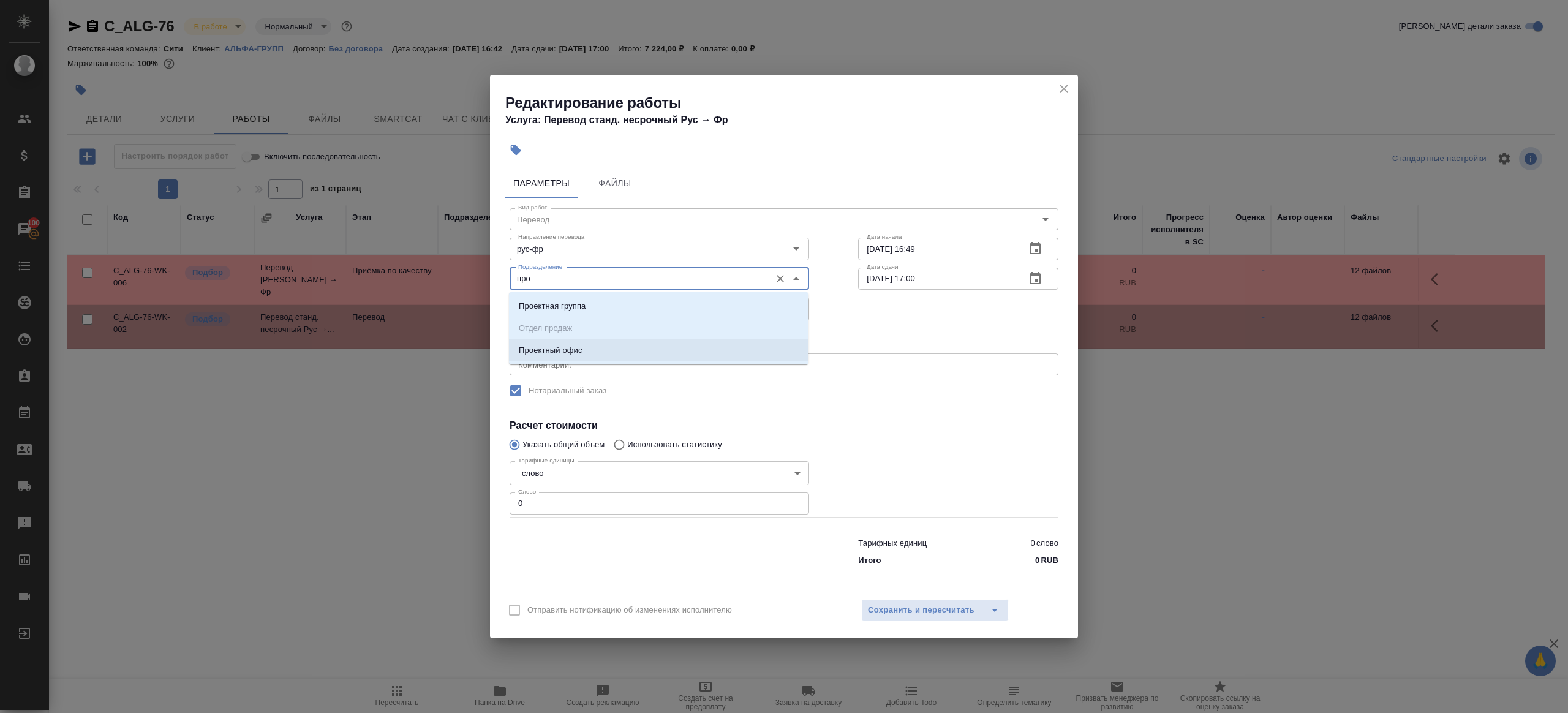
click at [576, 343] on li "Проектный офис" at bounding box center [658, 351] width 300 height 22
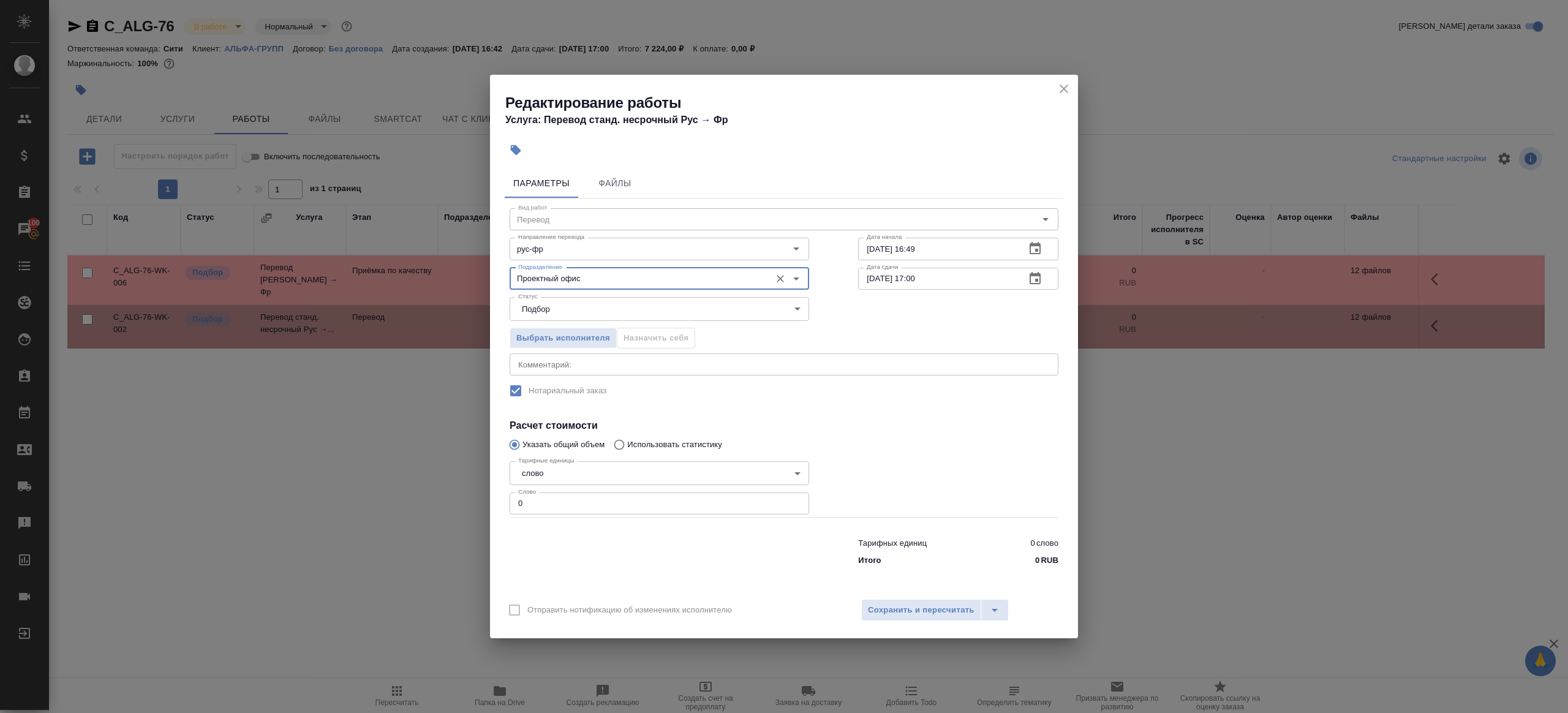
type input "Проектный офис"
click at [576, 515] on div "Тарифных единиц 0 слово Итого 0 RUB" at bounding box center [784, 550] width 598 height 83
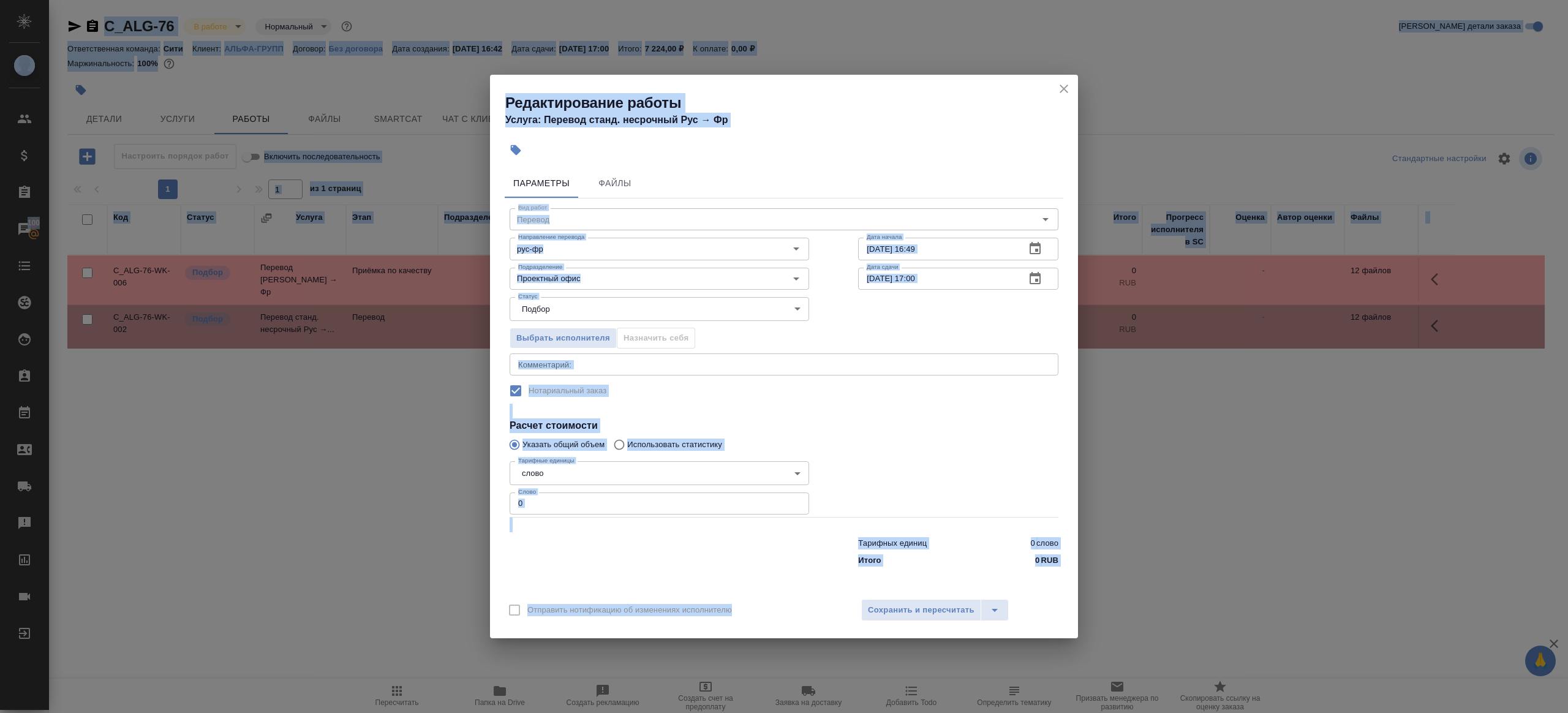
click at [597, 507] on input "0" at bounding box center [659, 503] width 300 height 22
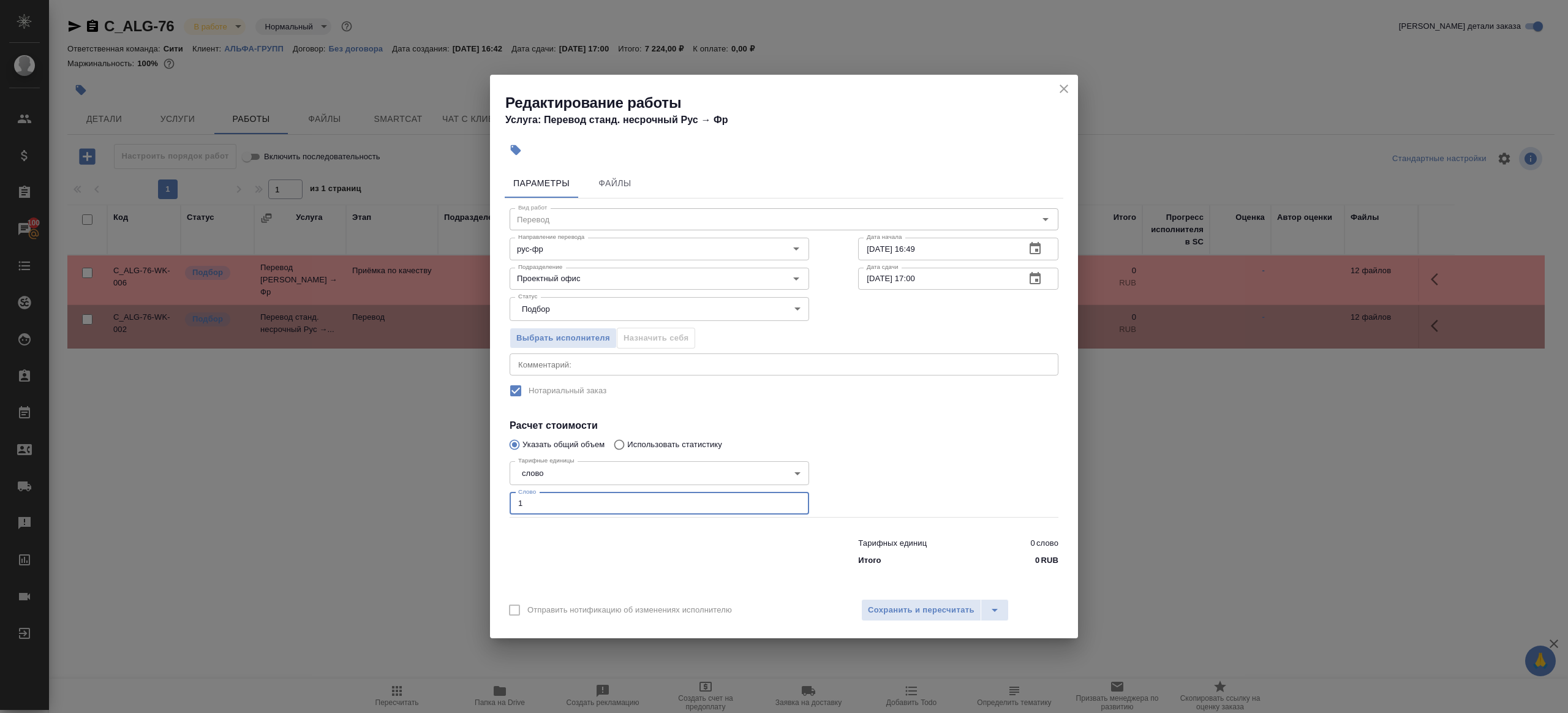
type input "1"
click at [652, 571] on div "Параметры Файлы Вид работ Перевод Вид работ Направление перевода рус-фр Направл…" at bounding box center [784, 377] width 588 height 428
click at [874, 277] on input "17.09.2025 17:00" at bounding box center [936, 278] width 157 height 22
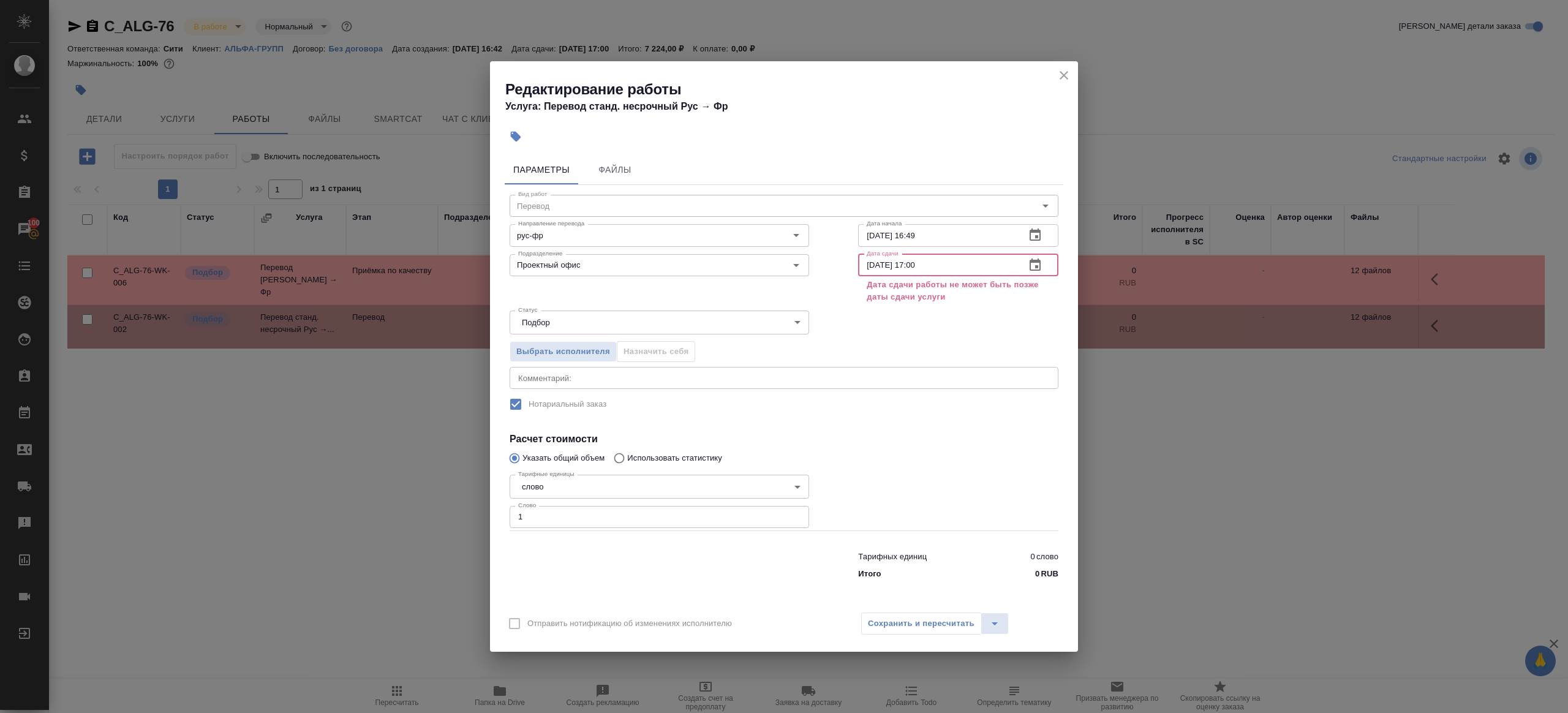
drag, startPoint x: 918, startPoint y: 264, endPoint x: 920, endPoint y: 344, distance: 80.0
click at [918, 264] on input "19.09.2025 17:00" at bounding box center [936, 265] width 157 height 22
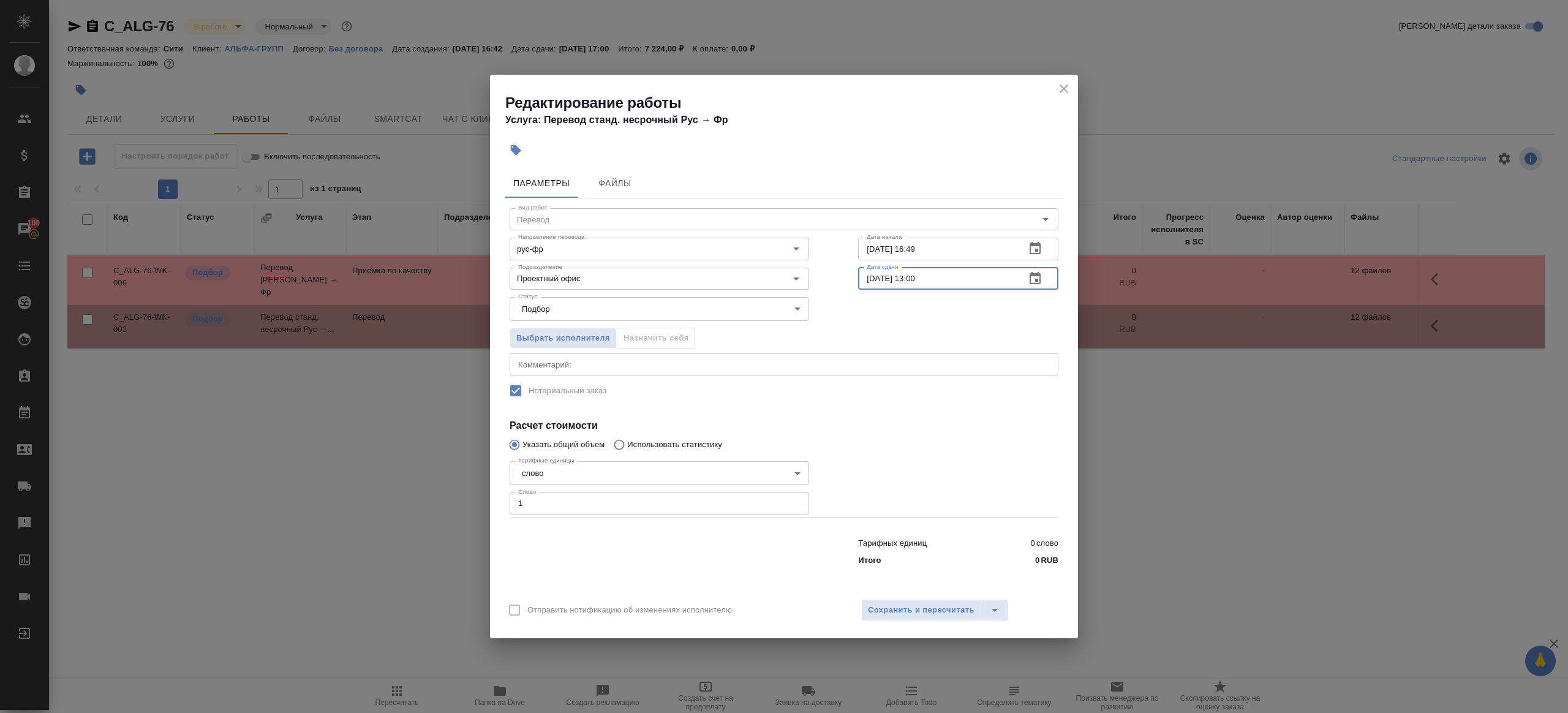
type input "19.09.2025 13:00"
click at [931, 505] on div at bounding box center [958, 486] width 249 height 110
click at [931, 609] on span "Сохранить и пересчитать" at bounding box center [922, 610] width 107 height 14
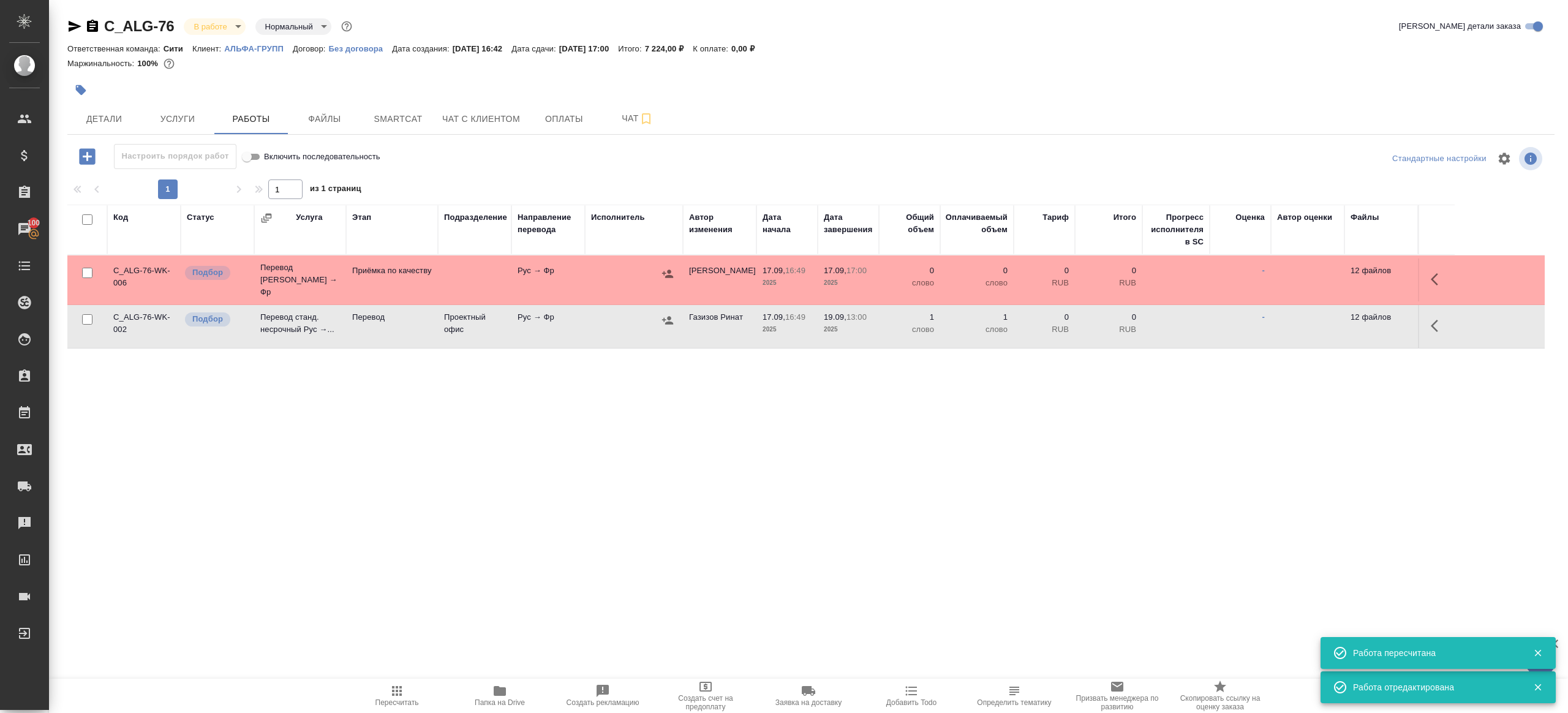
drag, startPoint x: 1431, startPoint y: 273, endPoint x: 1423, endPoint y: 273, distance: 8.0
click at [1431, 273] on icon "button" at bounding box center [1437, 279] width 15 height 15
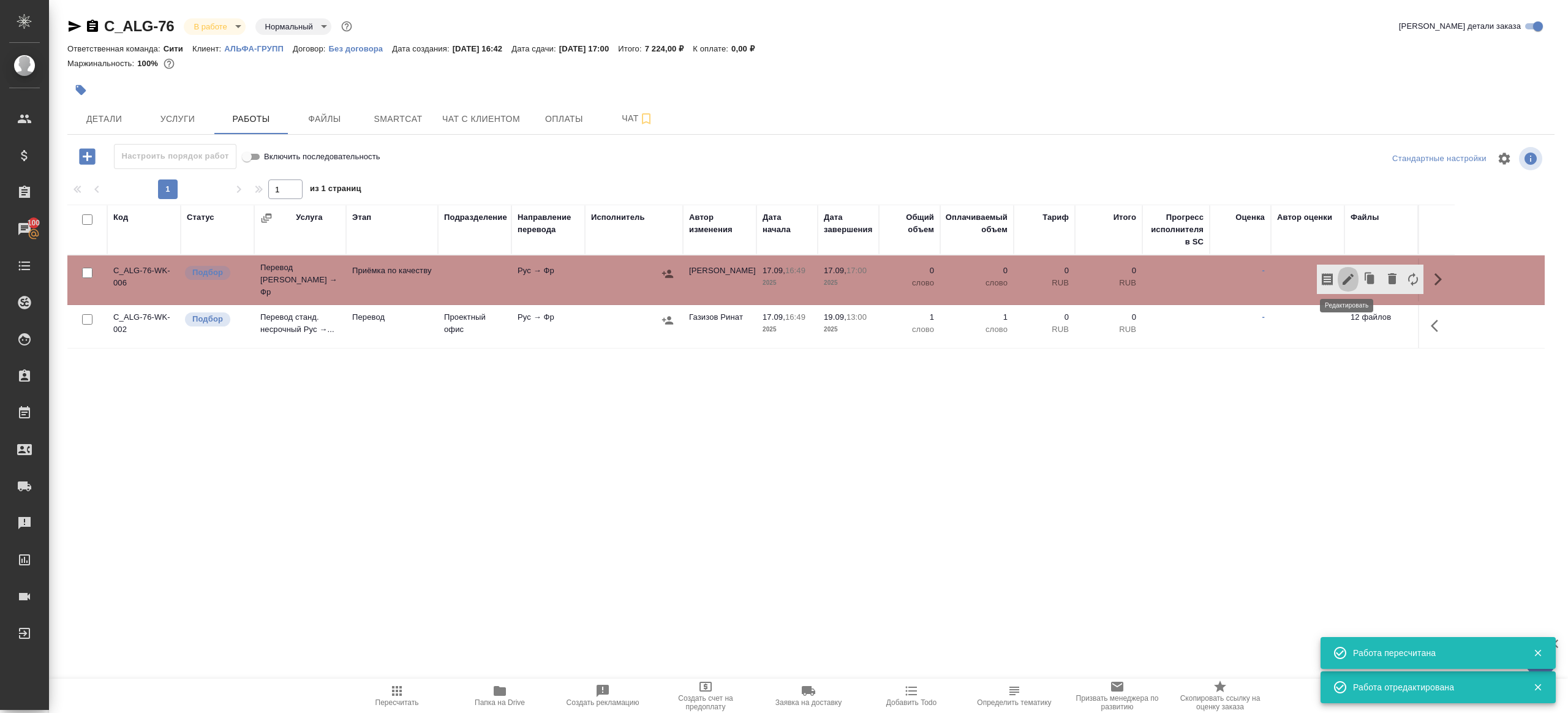
click at [1352, 274] on icon "button" at bounding box center [1347, 279] width 11 height 11
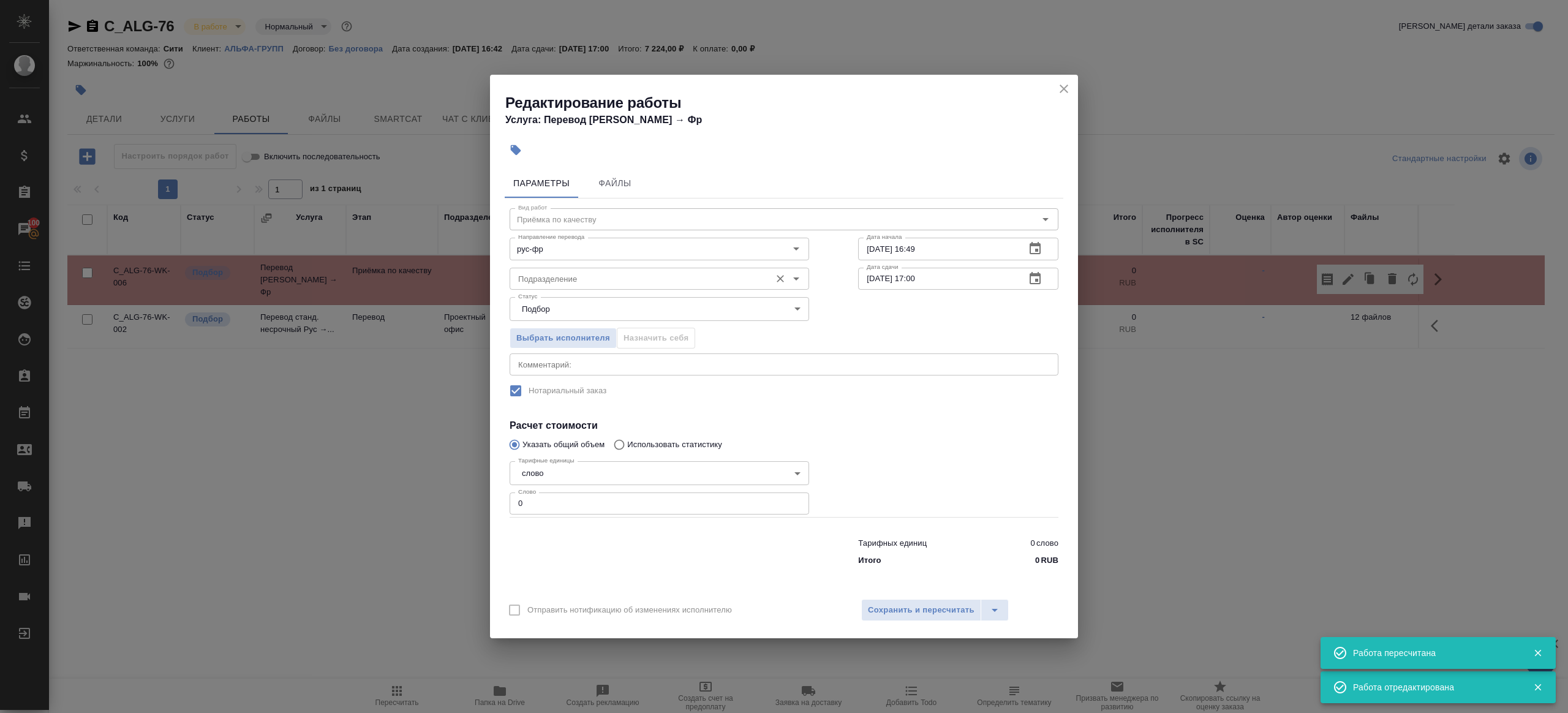
click at [572, 270] on div "Подразделение" at bounding box center [659, 278] width 300 height 22
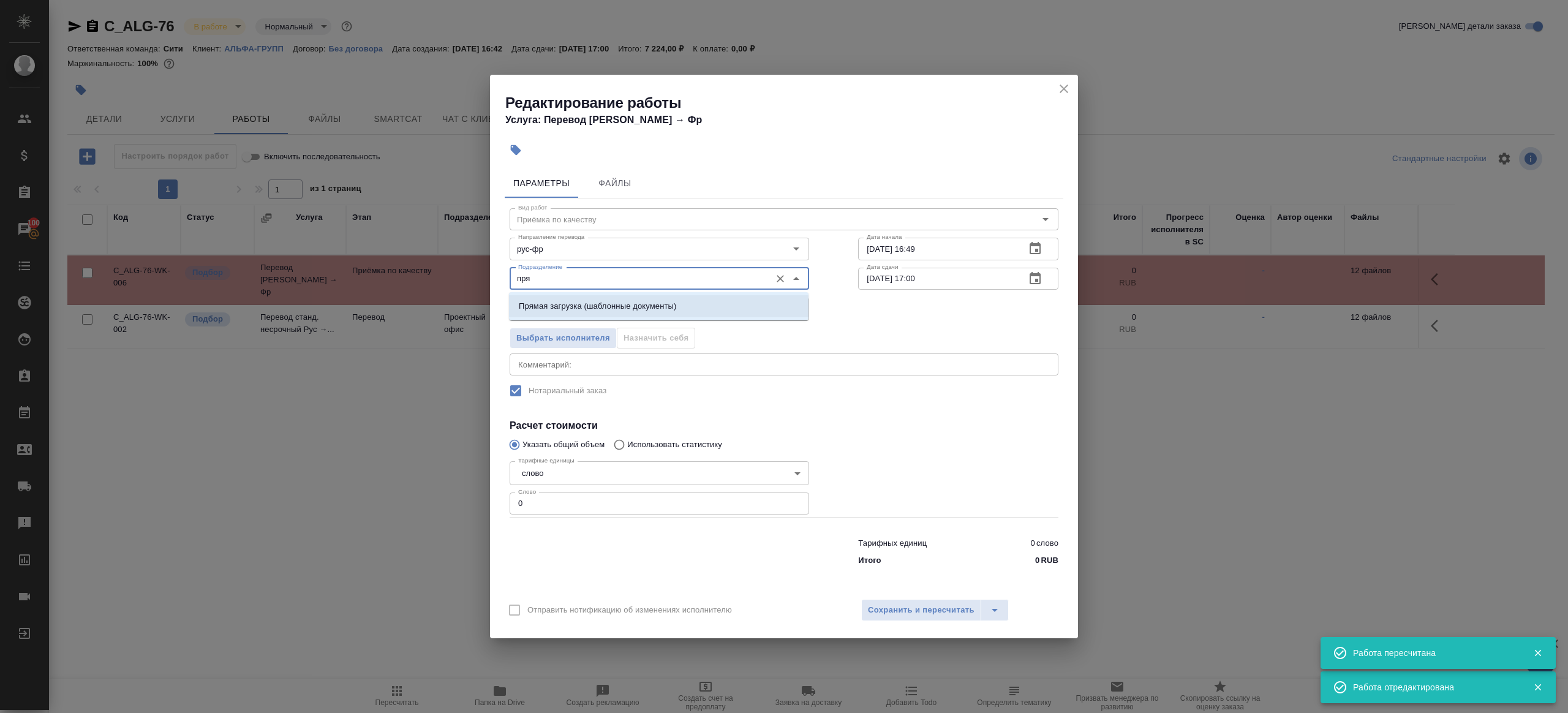
click at [605, 312] on p "Прямая загрузка (шаблонные документы)" at bounding box center [597, 306] width 157 height 12
type input "Прямая загрузка (шаблонные документы)"
click at [909, 258] on input "17.09.2025 16:49" at bounding box center [936, 249] width 157 height 22
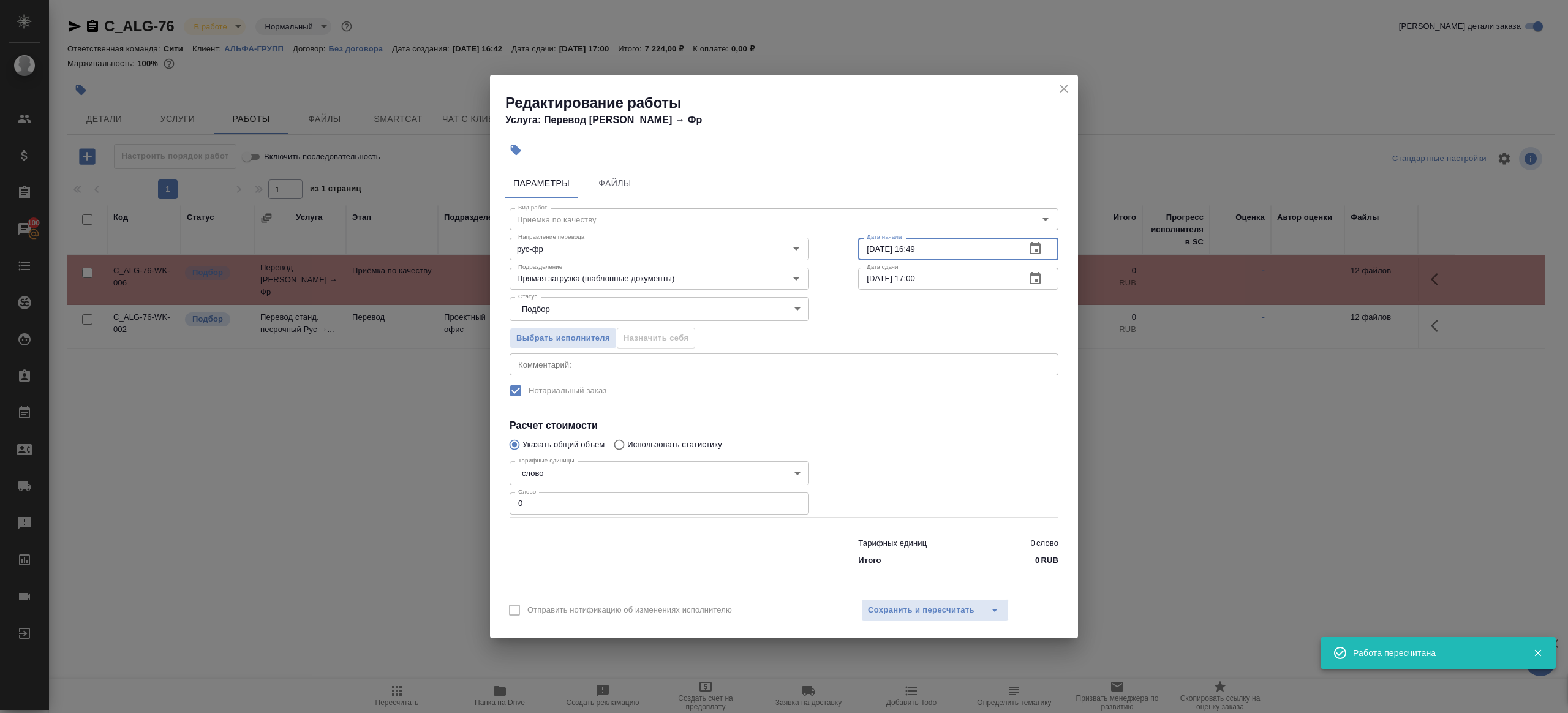
paste input "9.09.2025 13:00"
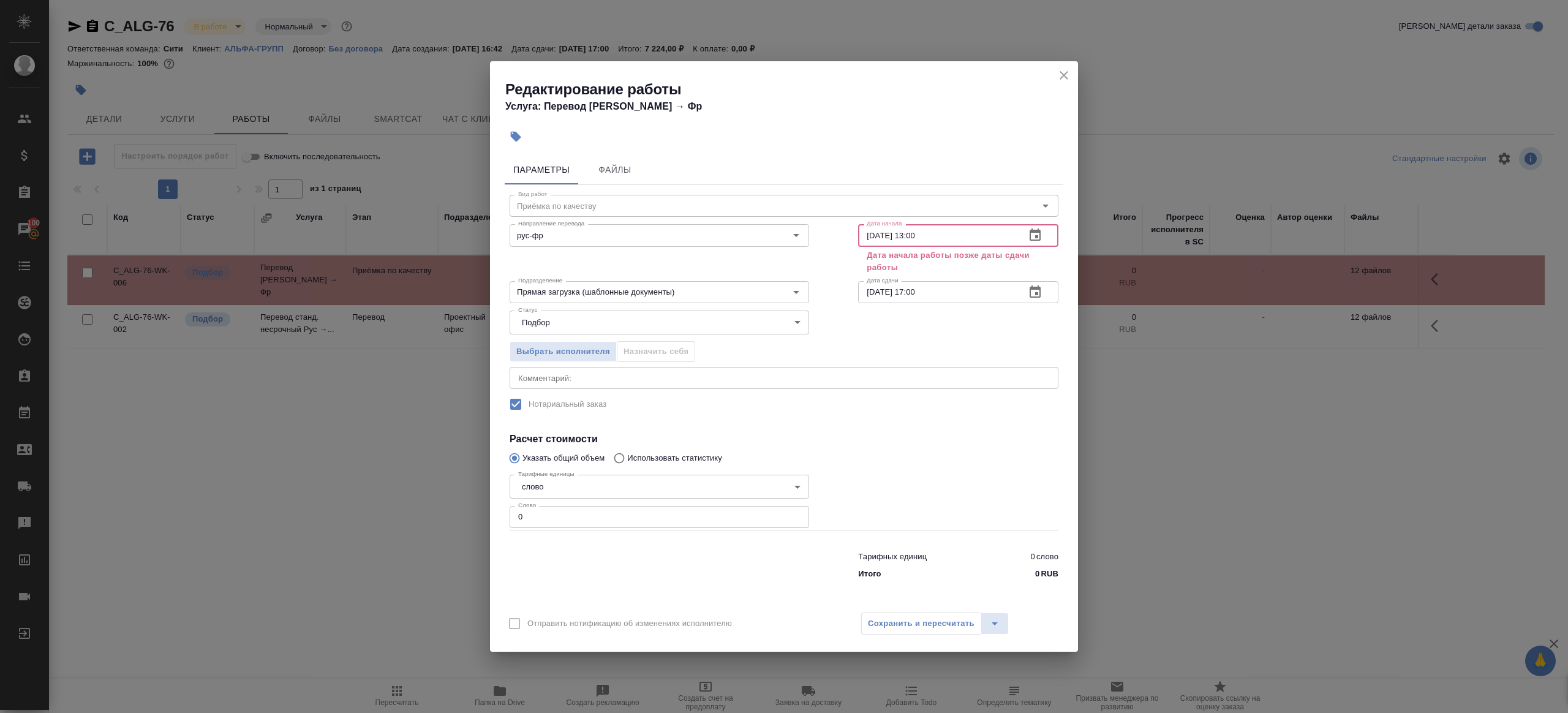
type input "19.09.2025 13:00"
click at [957, 286] on input "17.09.2025 17:00" at bounding box center [936, 292] width 157 height 22
paste input "9.09.2025 13"
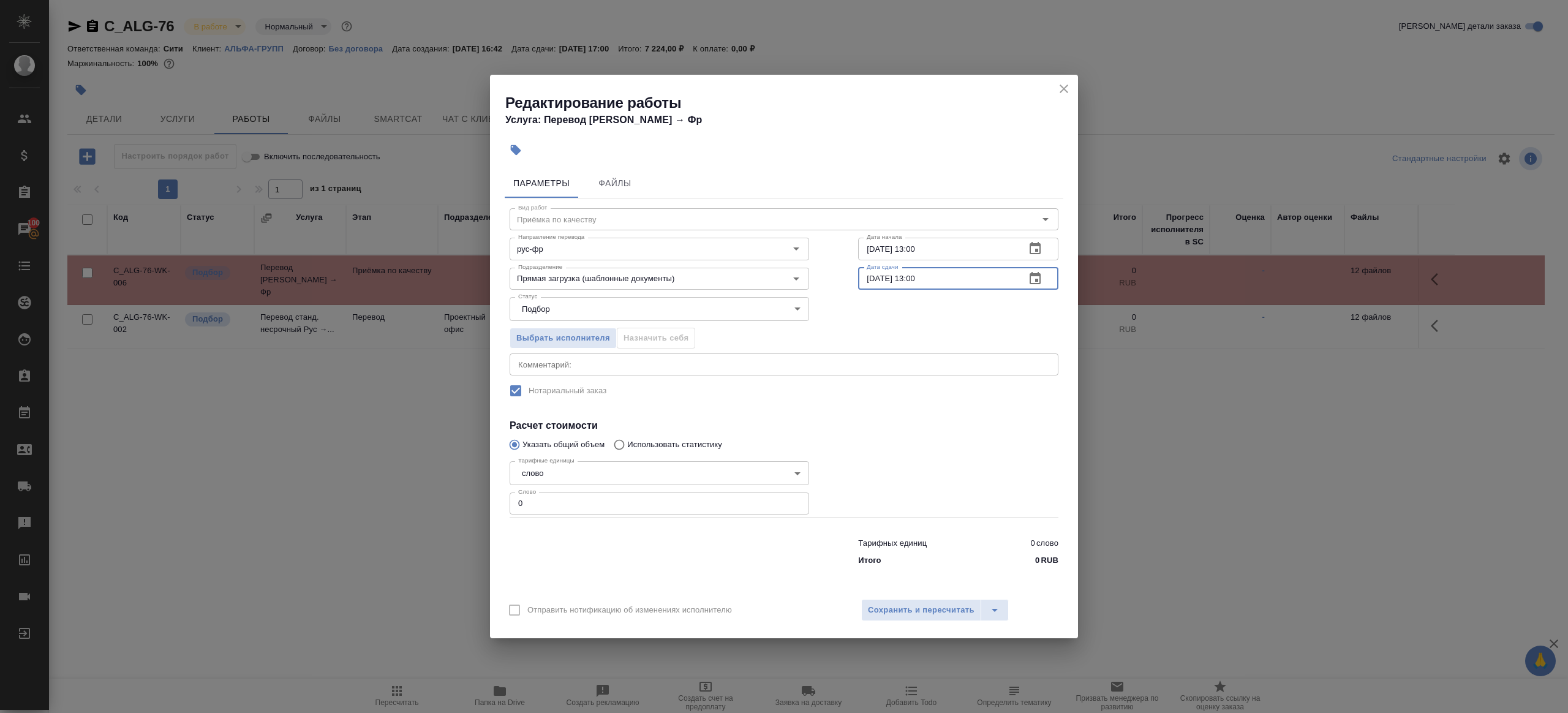
click at [915, 278] on input "19.09.2025 13:00" at bounding box center [936, 278] width 157 height 22
type input "19.09.2025 14:00"
click at [616, 505] on input "0" at bounding box center [659, 503] width 300 height 22
type input "1"
click at [940, 606] on span "Сохранить и пересчитать" at bounding box center [922, 610] width 107 height 14
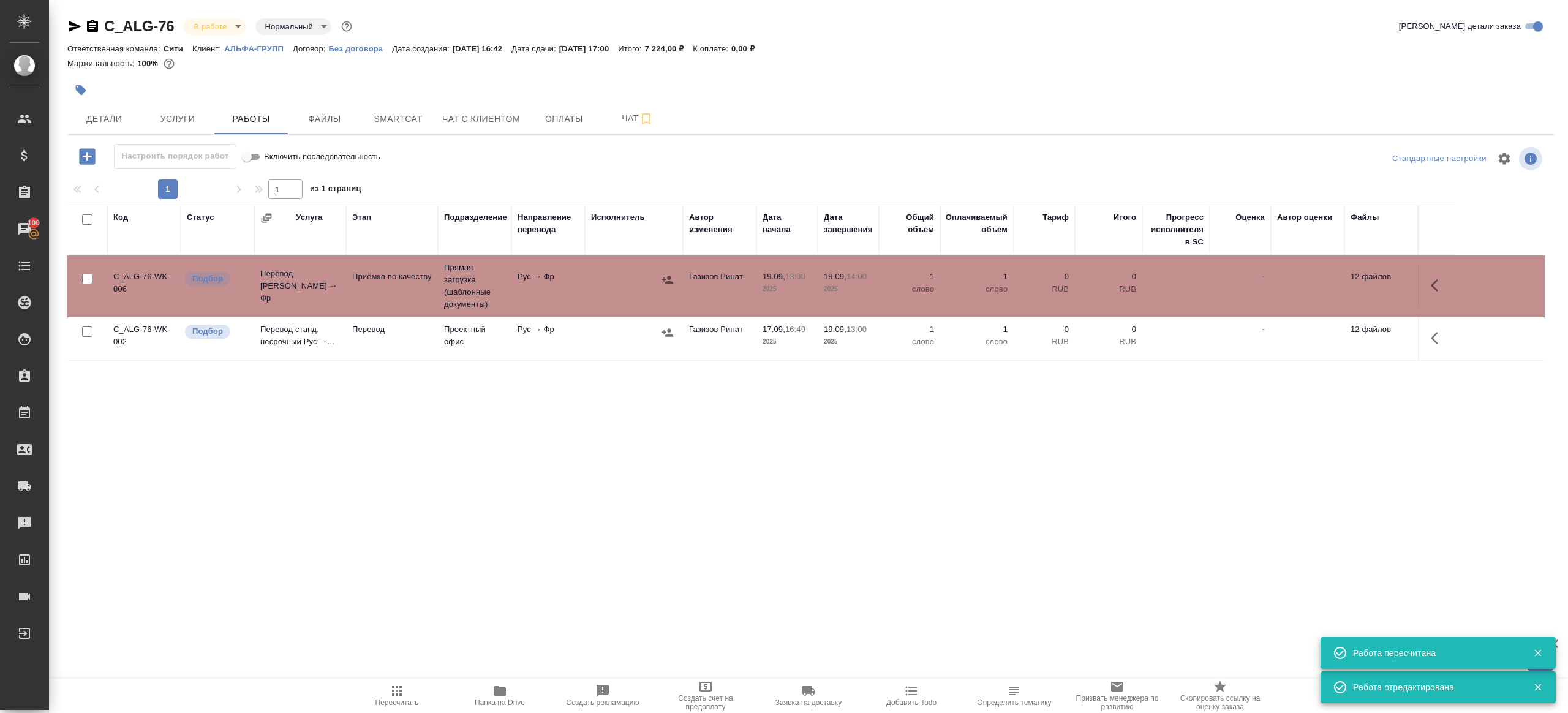
click at [524, 343] on td "Рус → Фр" at bounding box center [548, 338] width 73 height 43
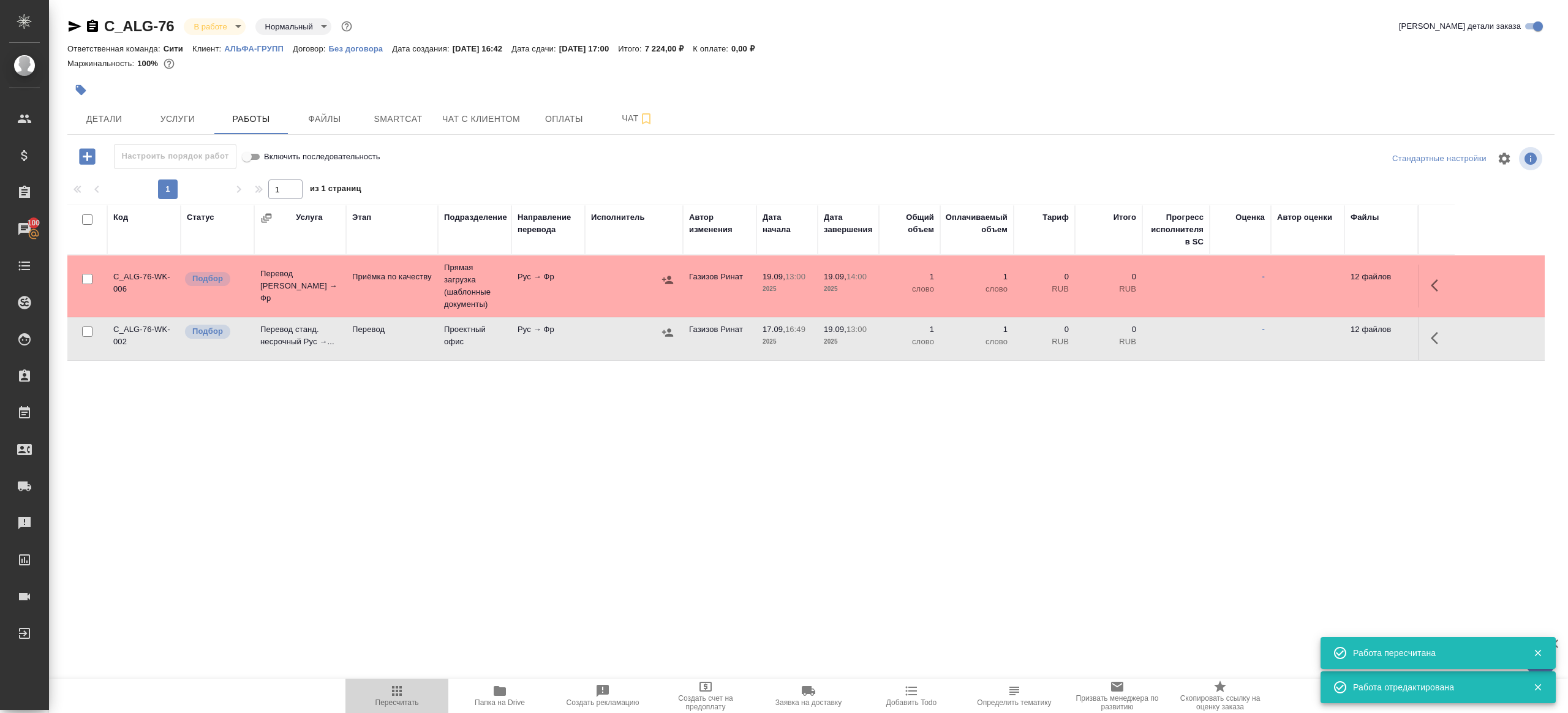
click at [384, 695] on span "Пересчитать" at bounding box center [396, 695] width 88 height 24
drag, startPoint x: 384, startPoint y: 695, endPoint x: 445, endPoint y: 652, distance: 74.6
click at [384, 694] on span "Пересчитать" at bounding box center [396, 695] width 88 height 24
click at [550, 586] on div ".cls-1 fill:#fff; AWATERA Gazizov Rinat Клиенты Спецификации Заказы 100 Чаты To…" at bounding box center [784, 356] width 1568 height 713
click at [412, 696] on span "Пересчитать" at bounding box center [396, 695] width 88 height 24
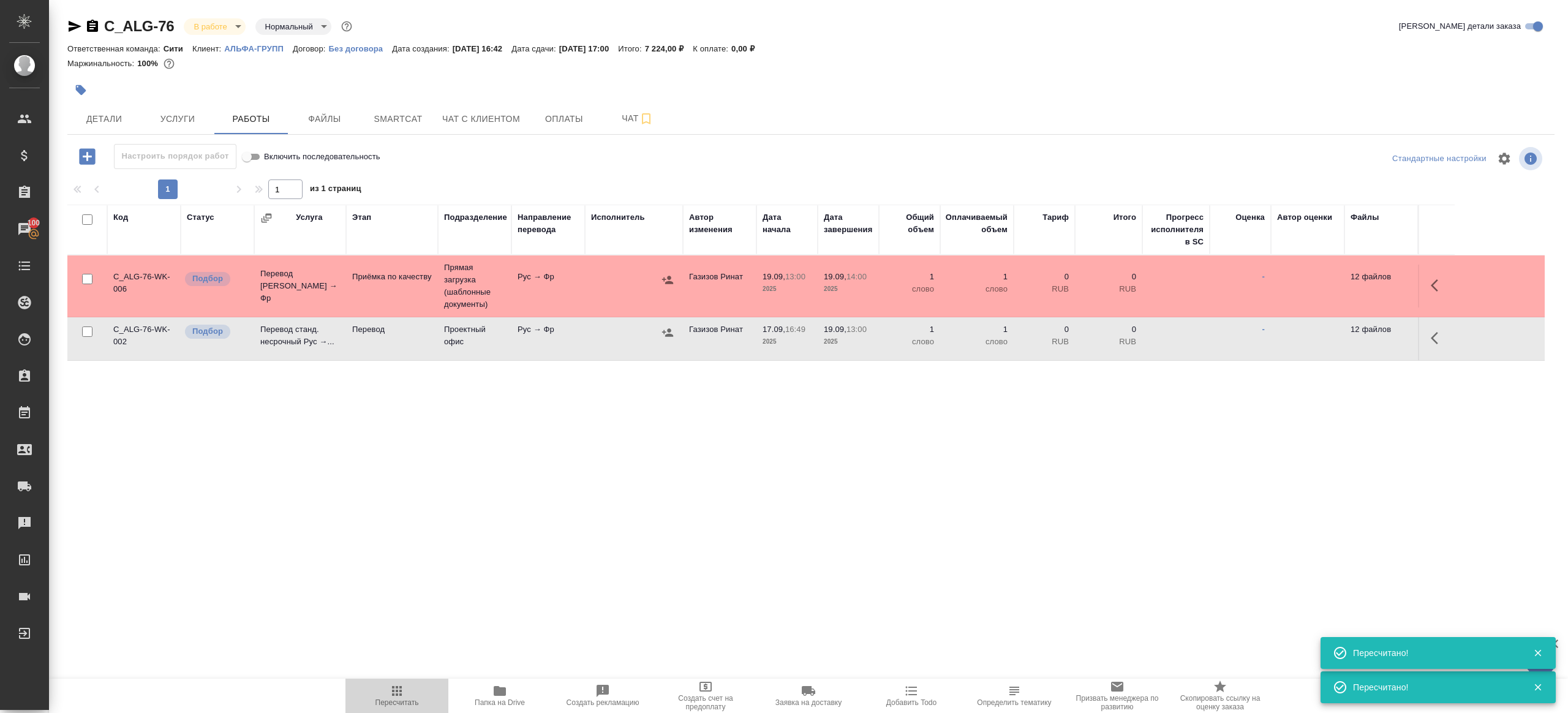
click at [412, 696] on span "Пересчитать" at bounding box center [396, 695] width 88 height 24
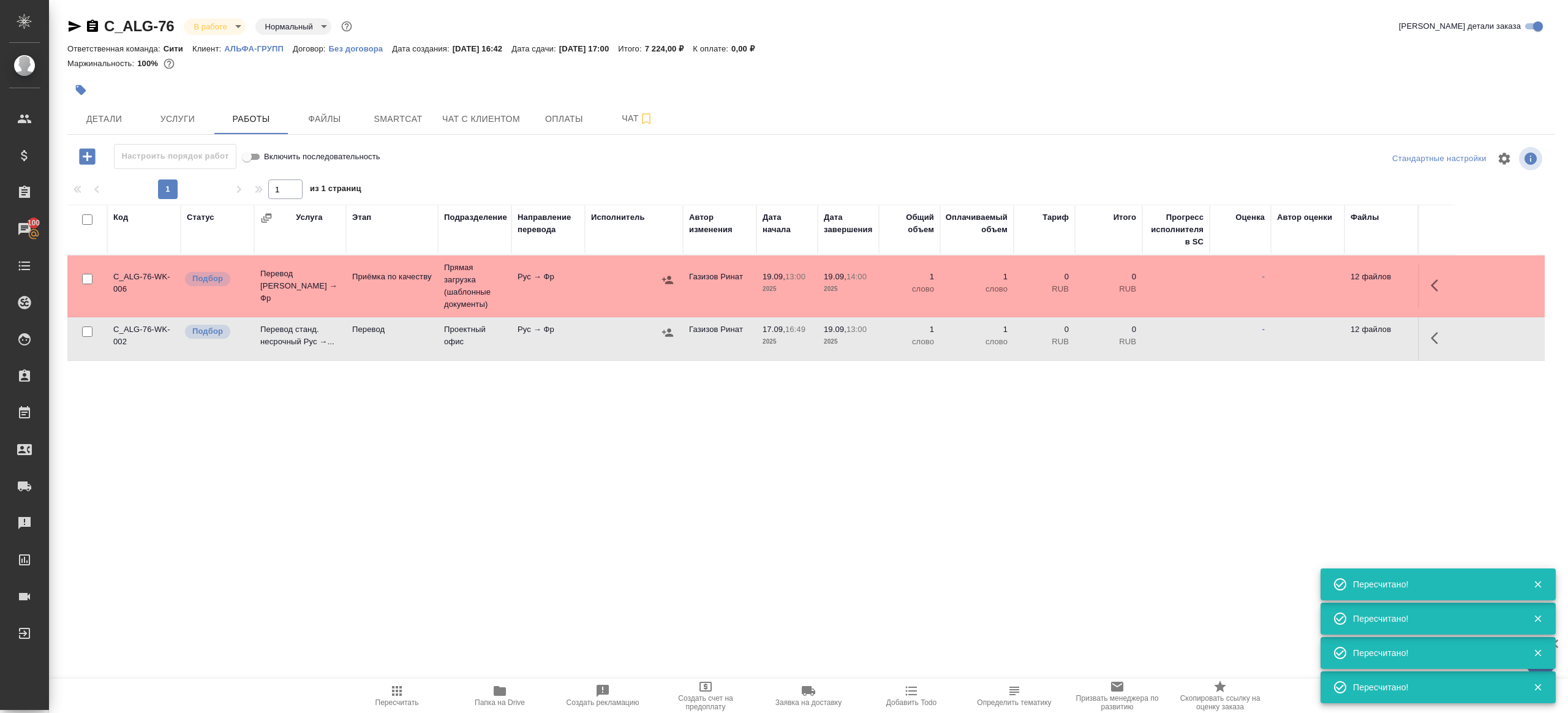
click at [407, 703] on span "Пересчитать" at bounding box center [397, 702] width 44 height 9
click at [392, 702] on span "Пересчитать" at bounding box center [397, 702] width 44 height 9
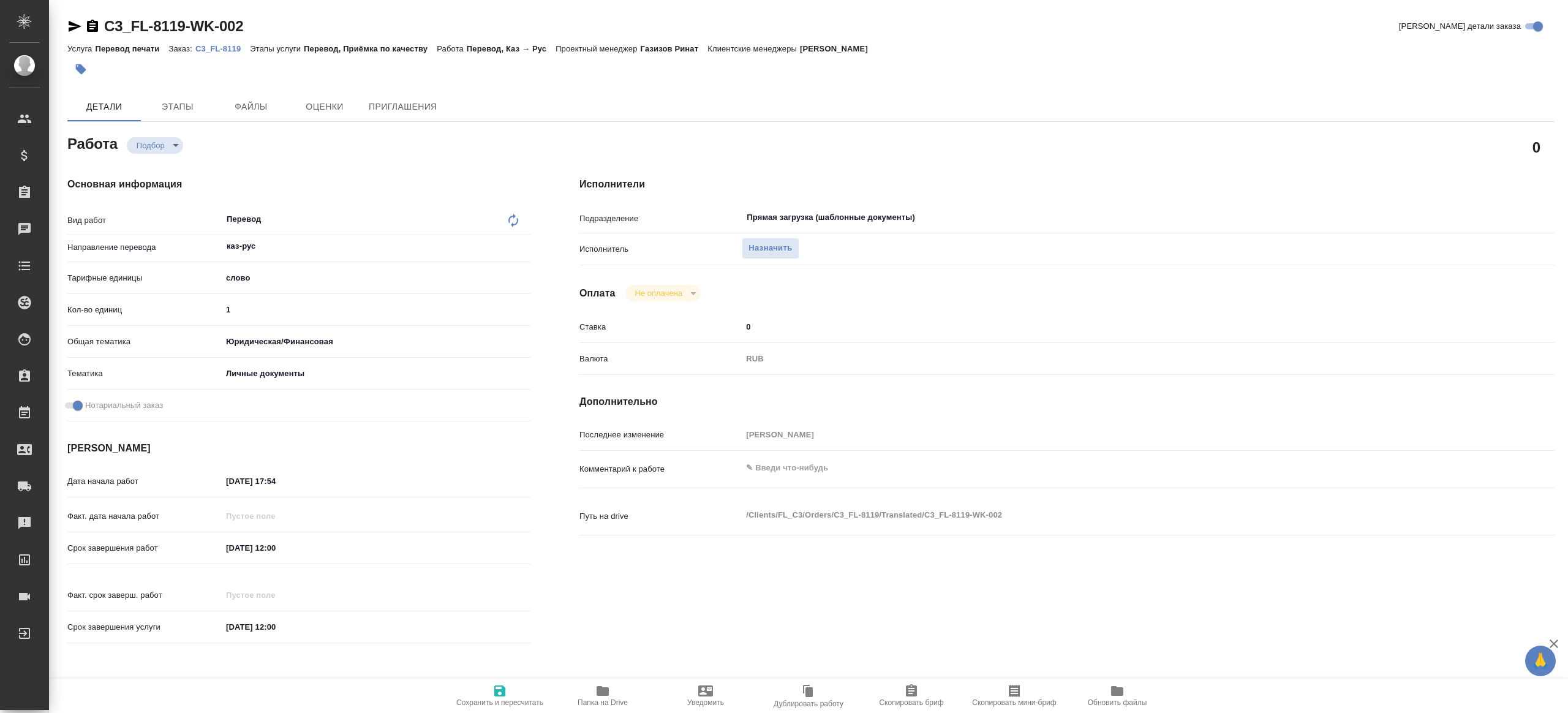
type textarea "x"
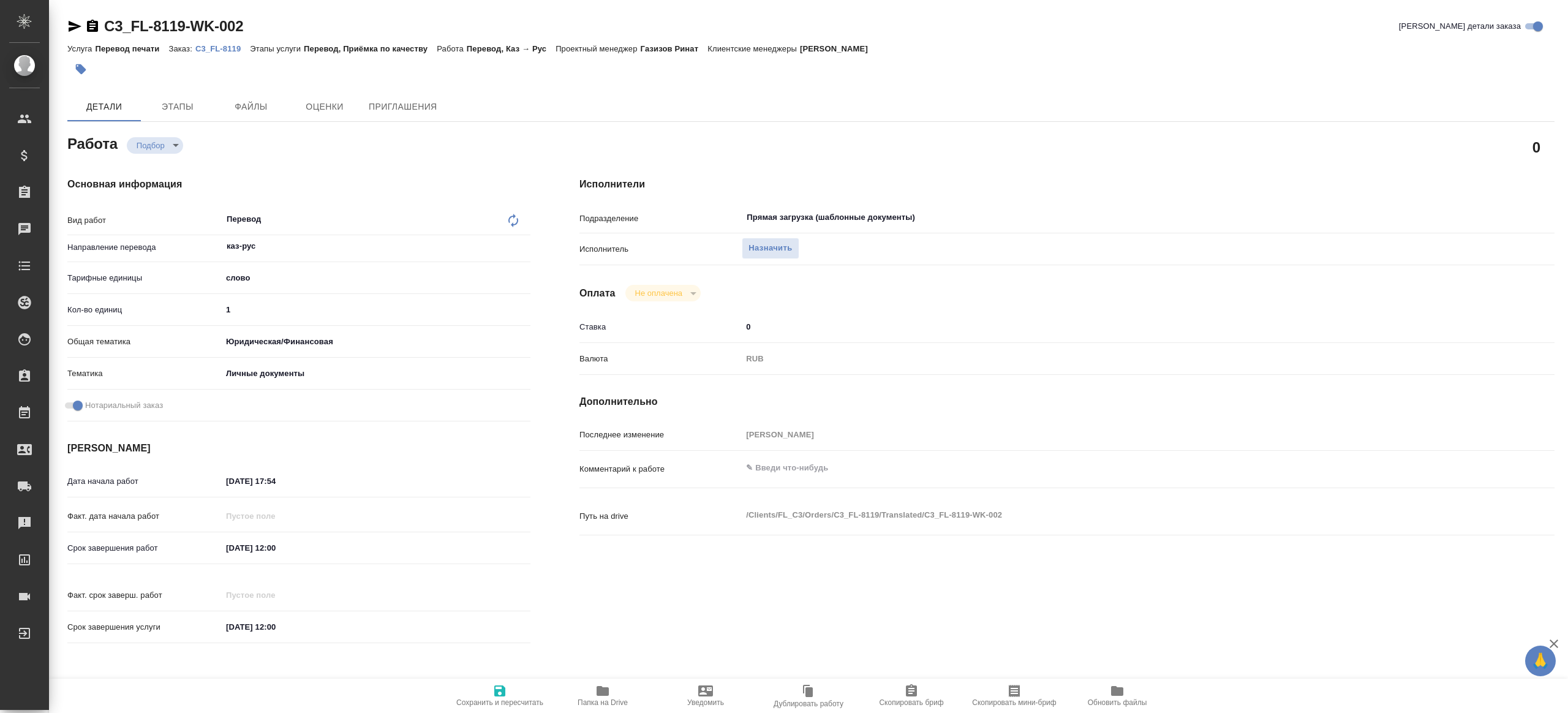
type textarea "x"
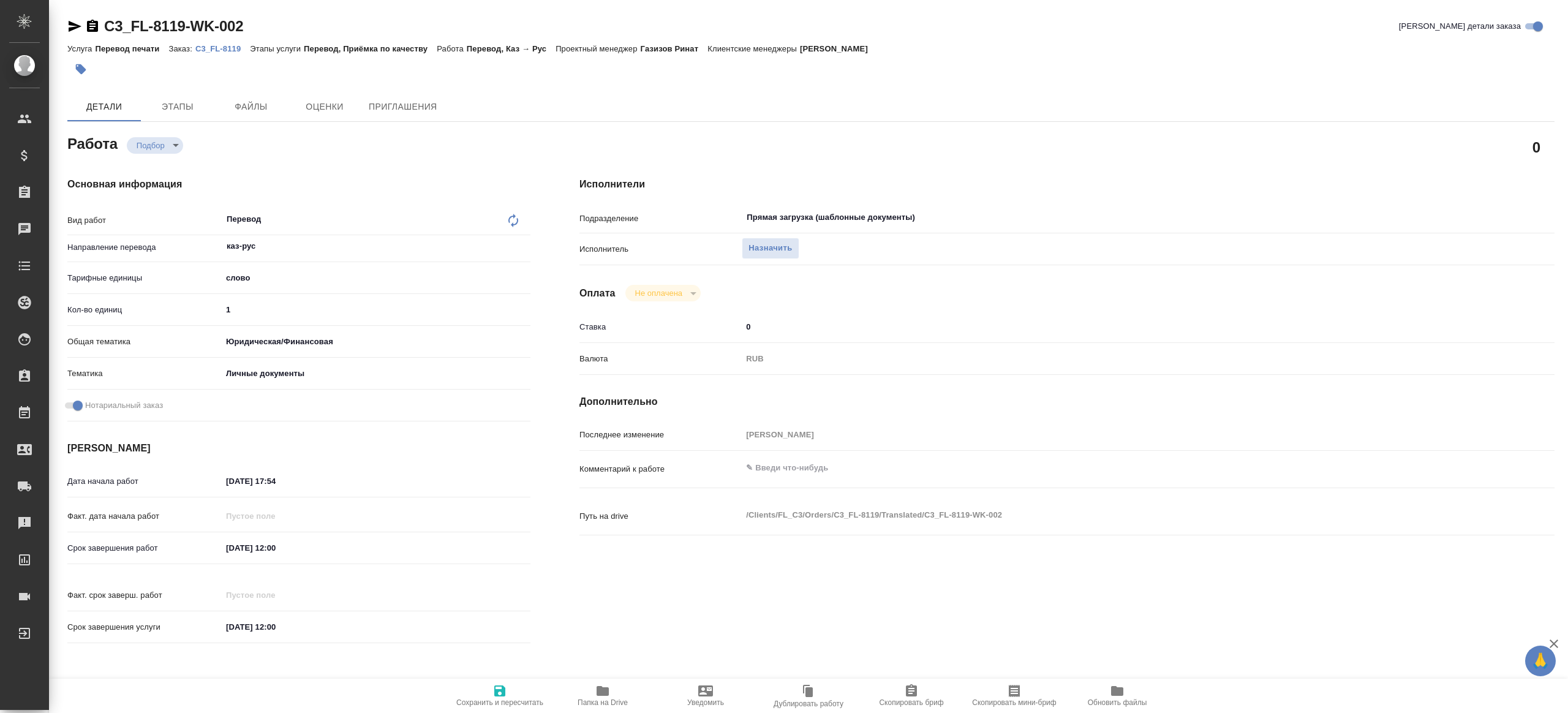
type textarea "x"
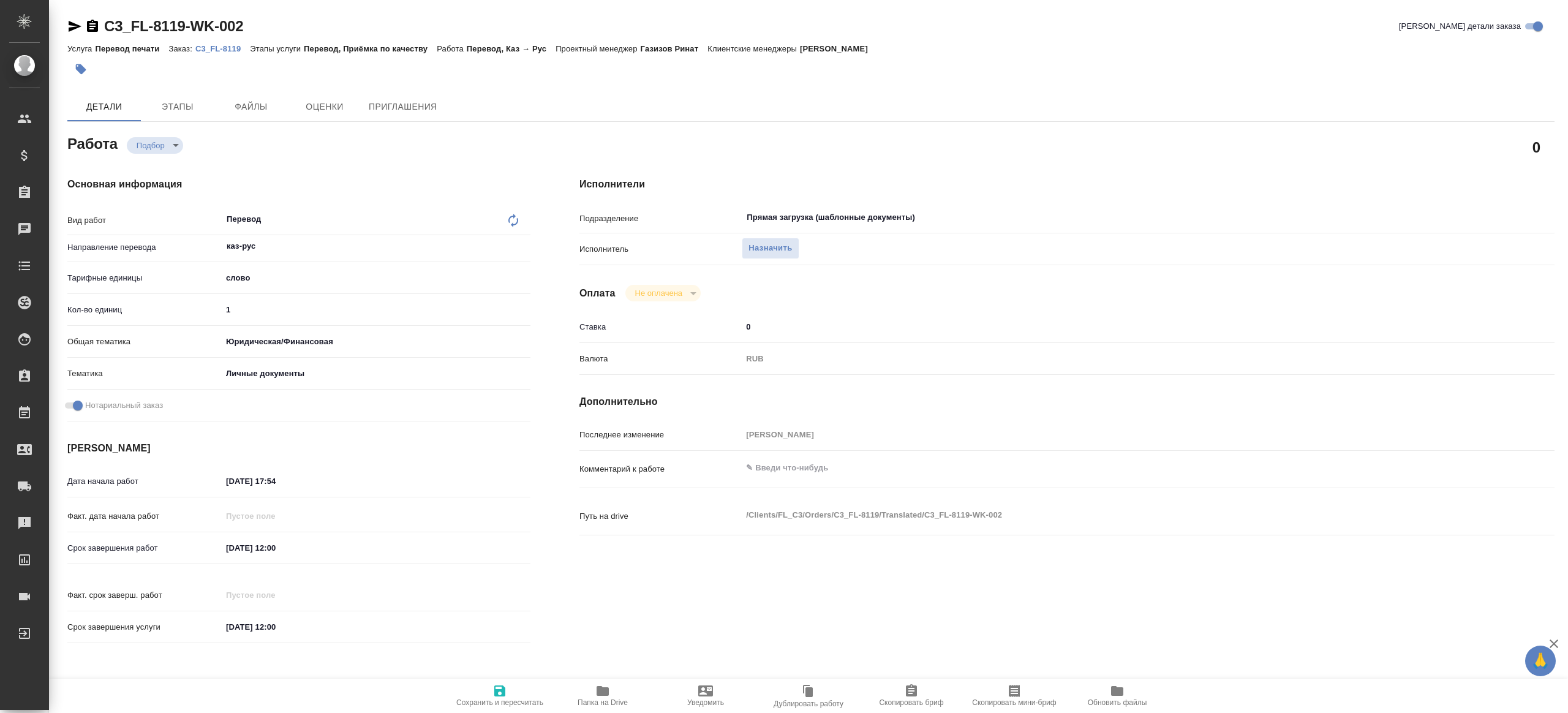
type textarea "x"
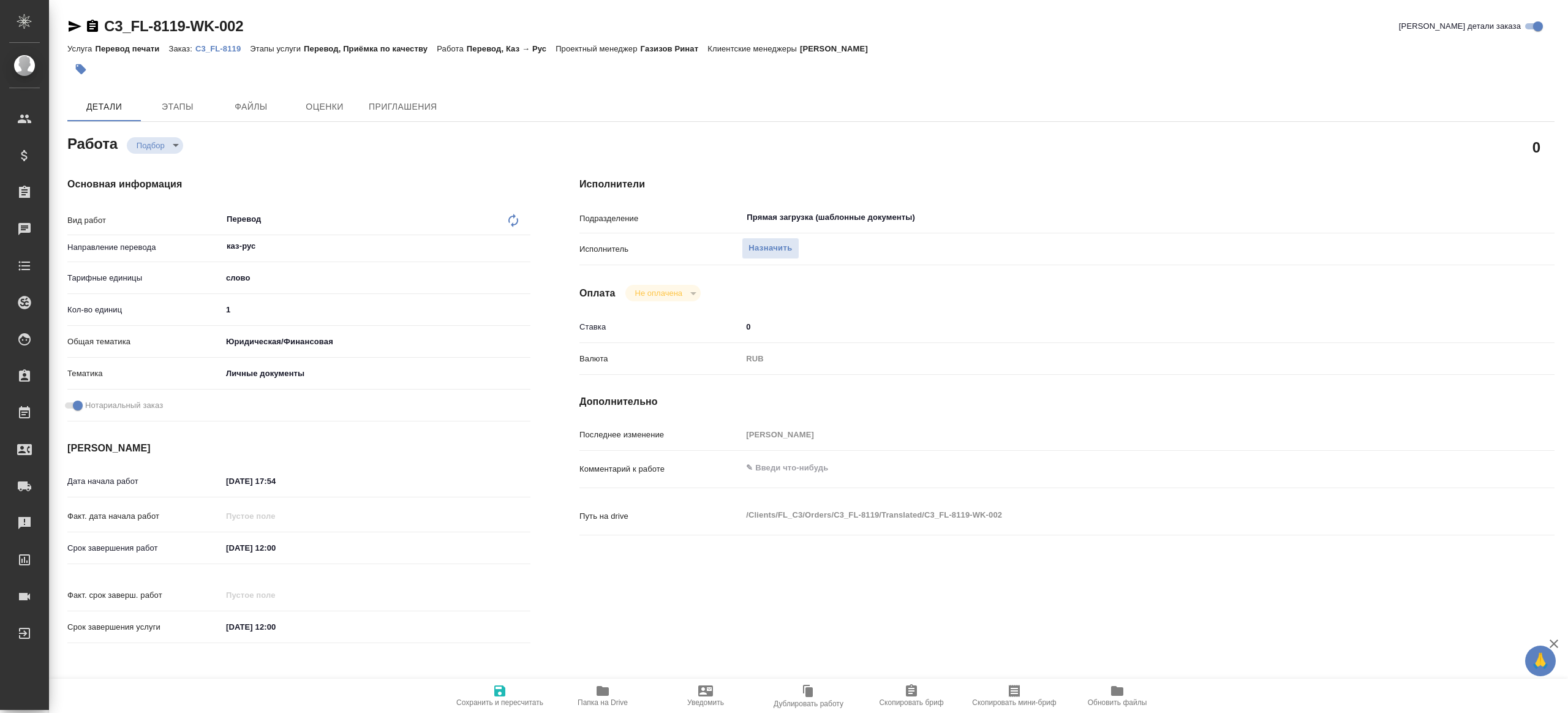
type textarea "x"
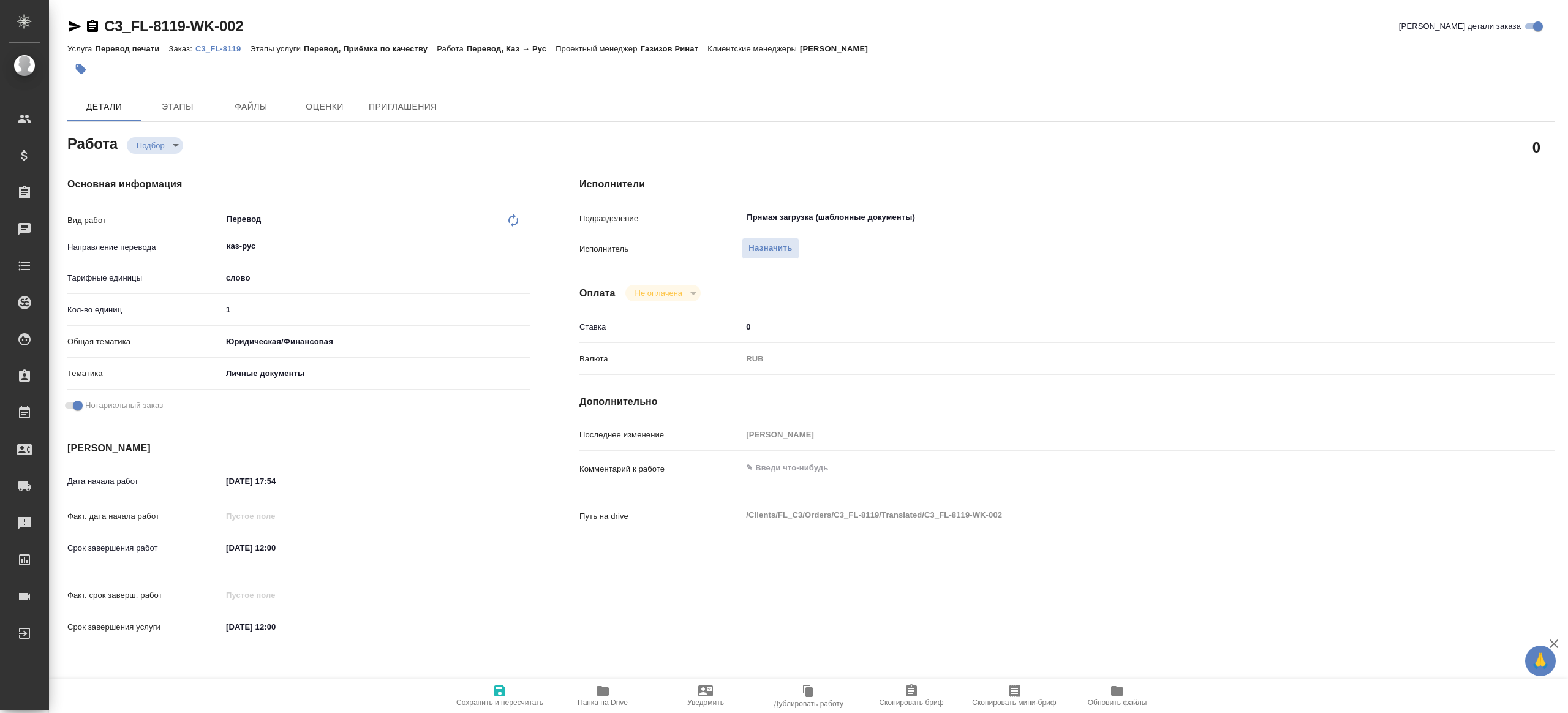
type textarea "x"
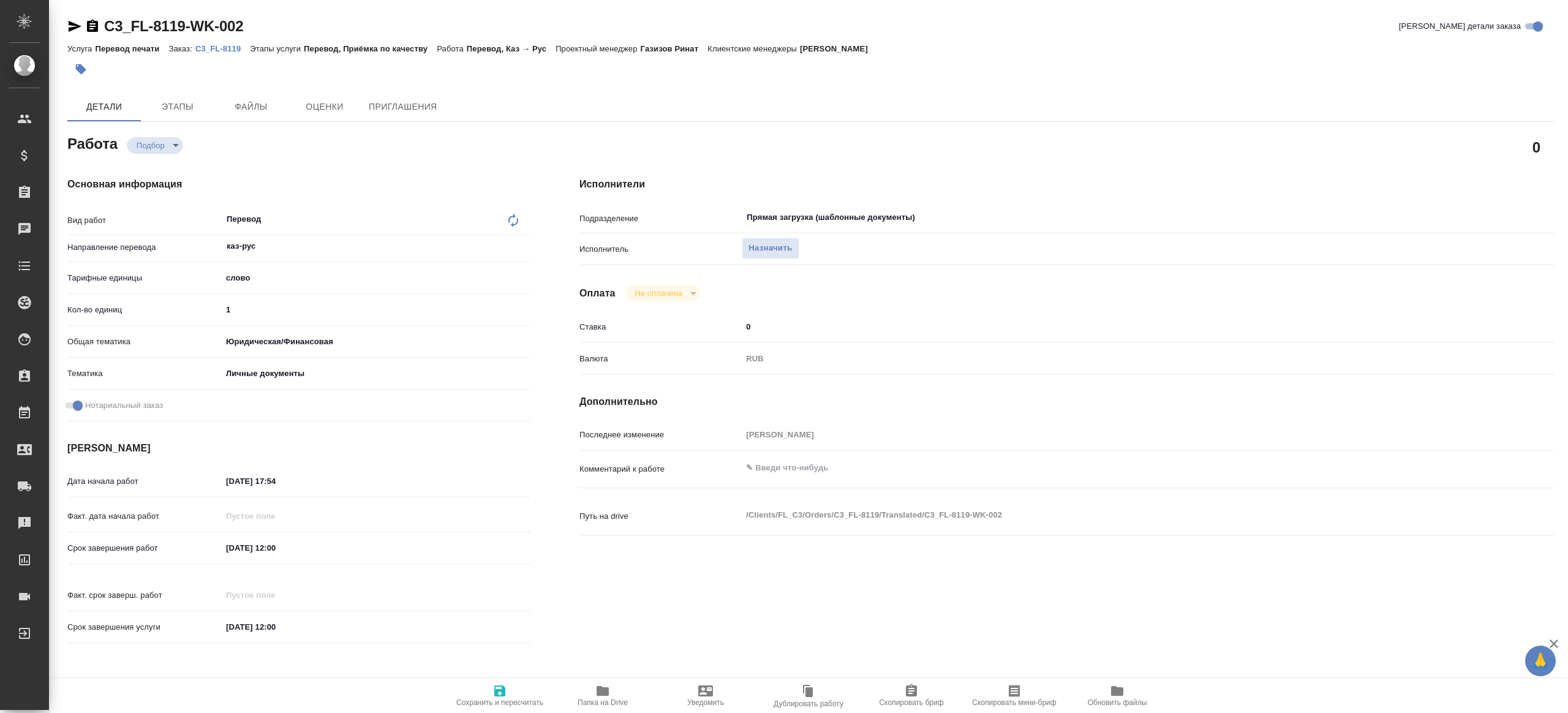
type textarea "x"
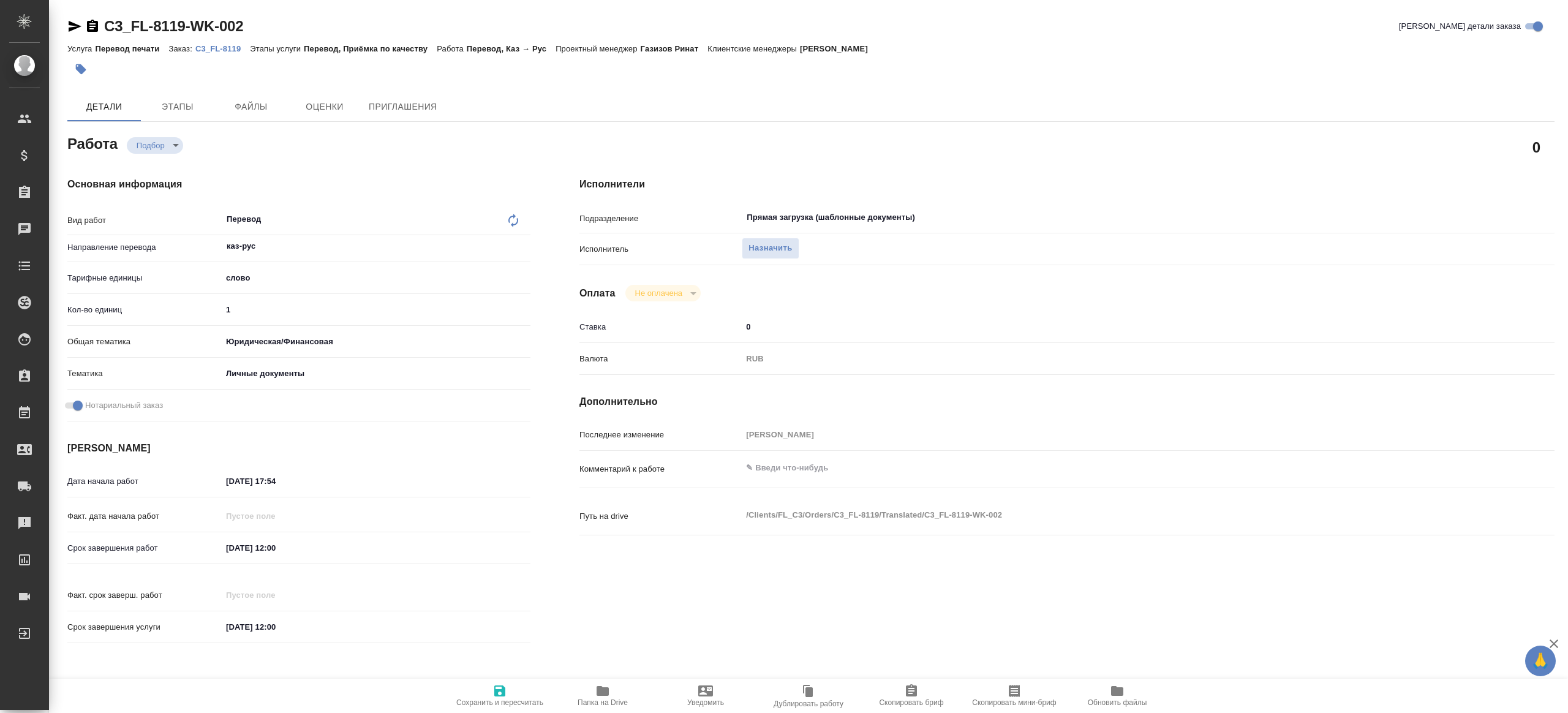
type textarea "x"
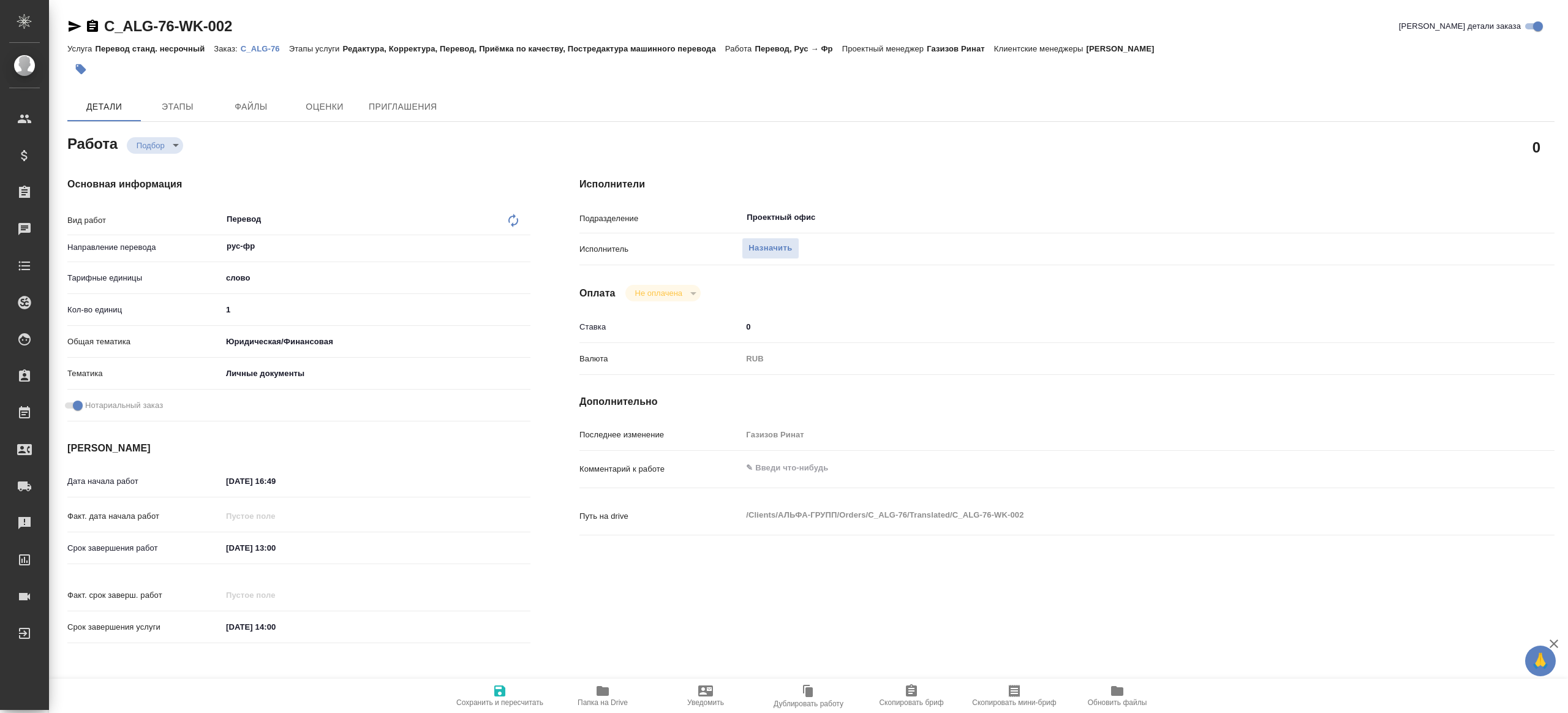
type textarea "x"
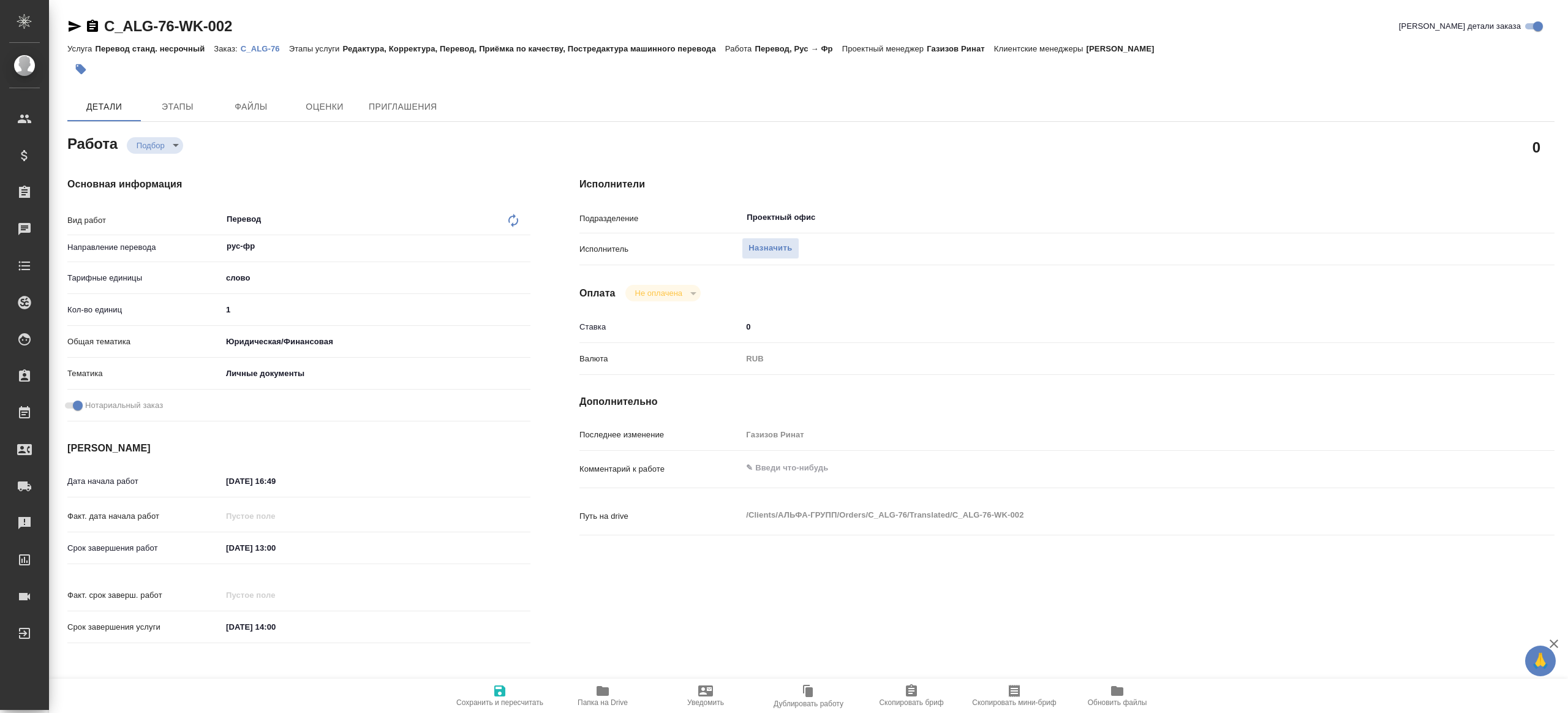
type textarea "x"
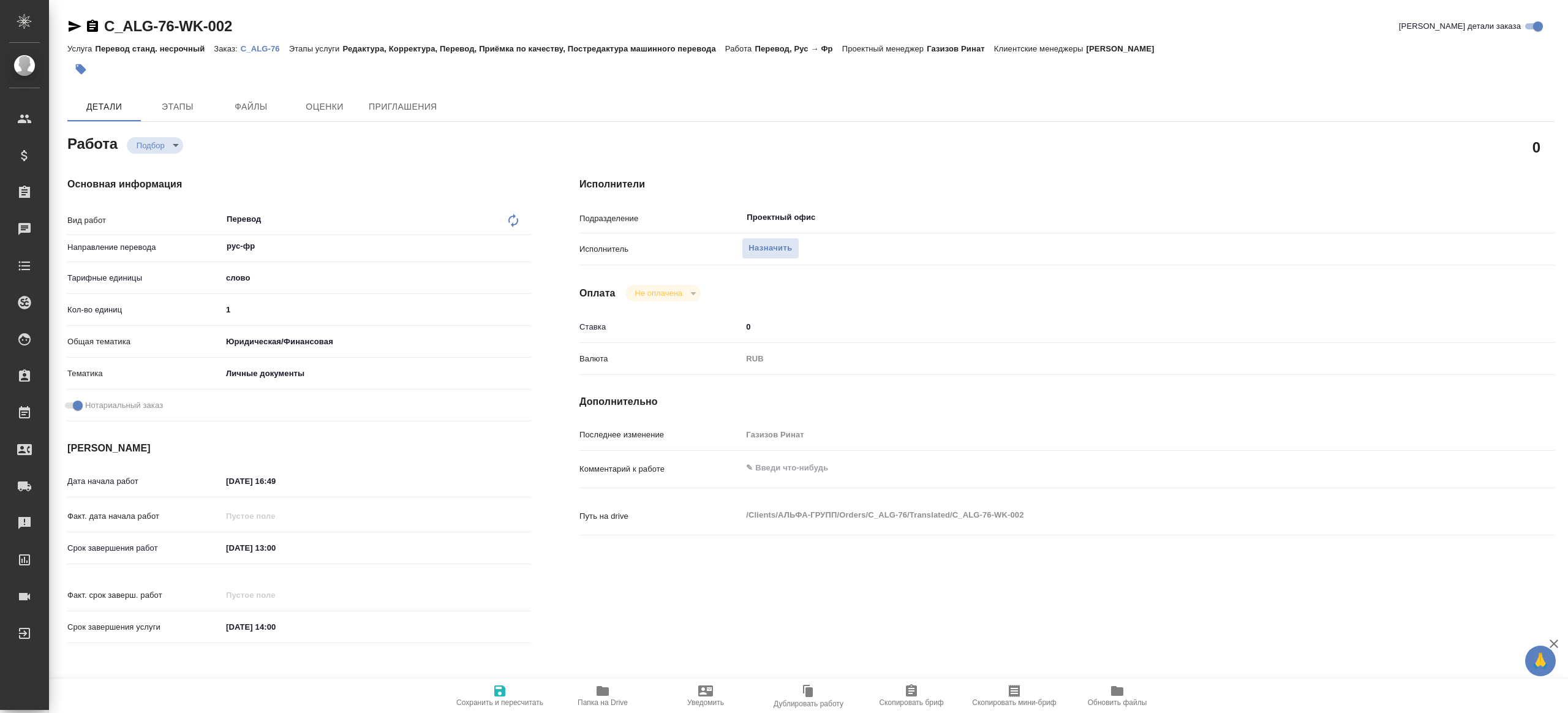
type textarea "x"
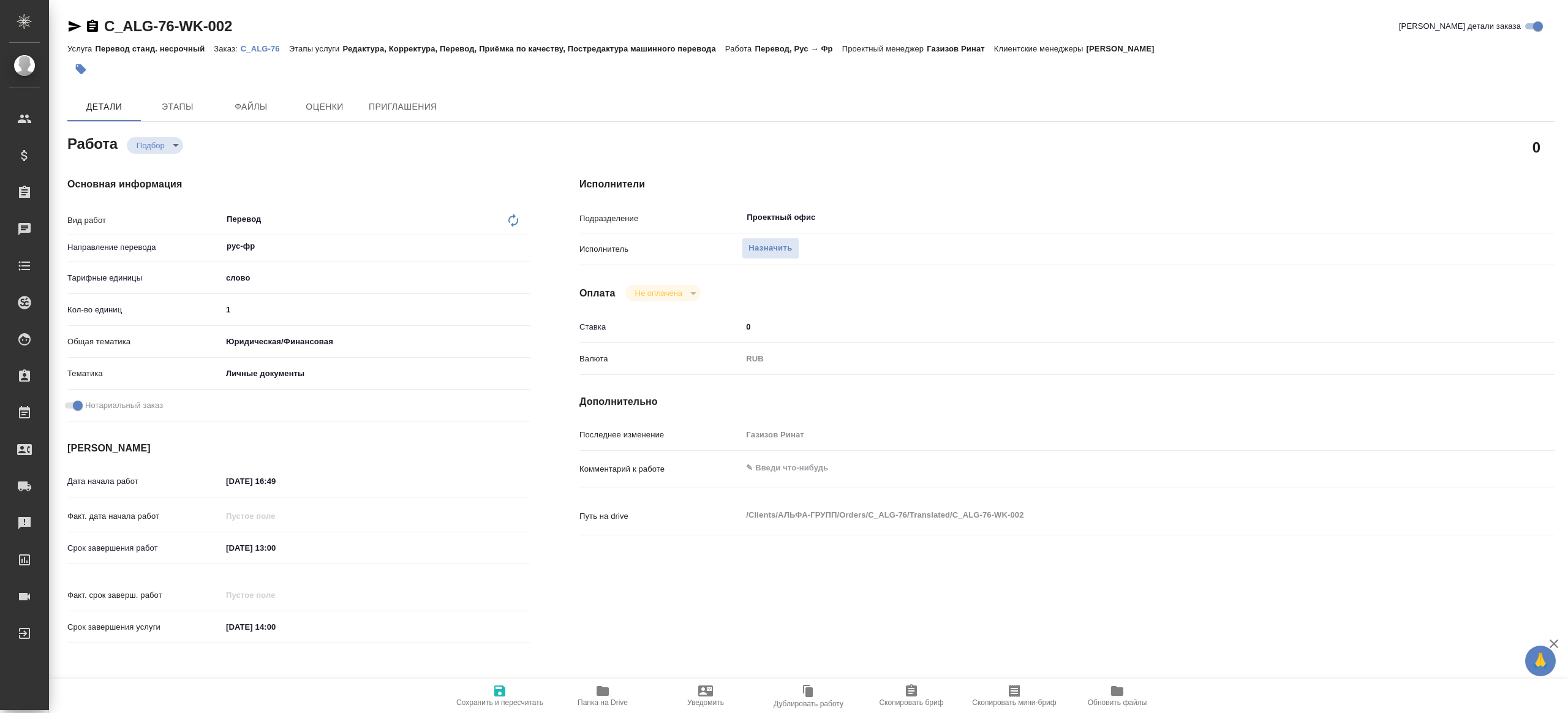
type textarea "x"
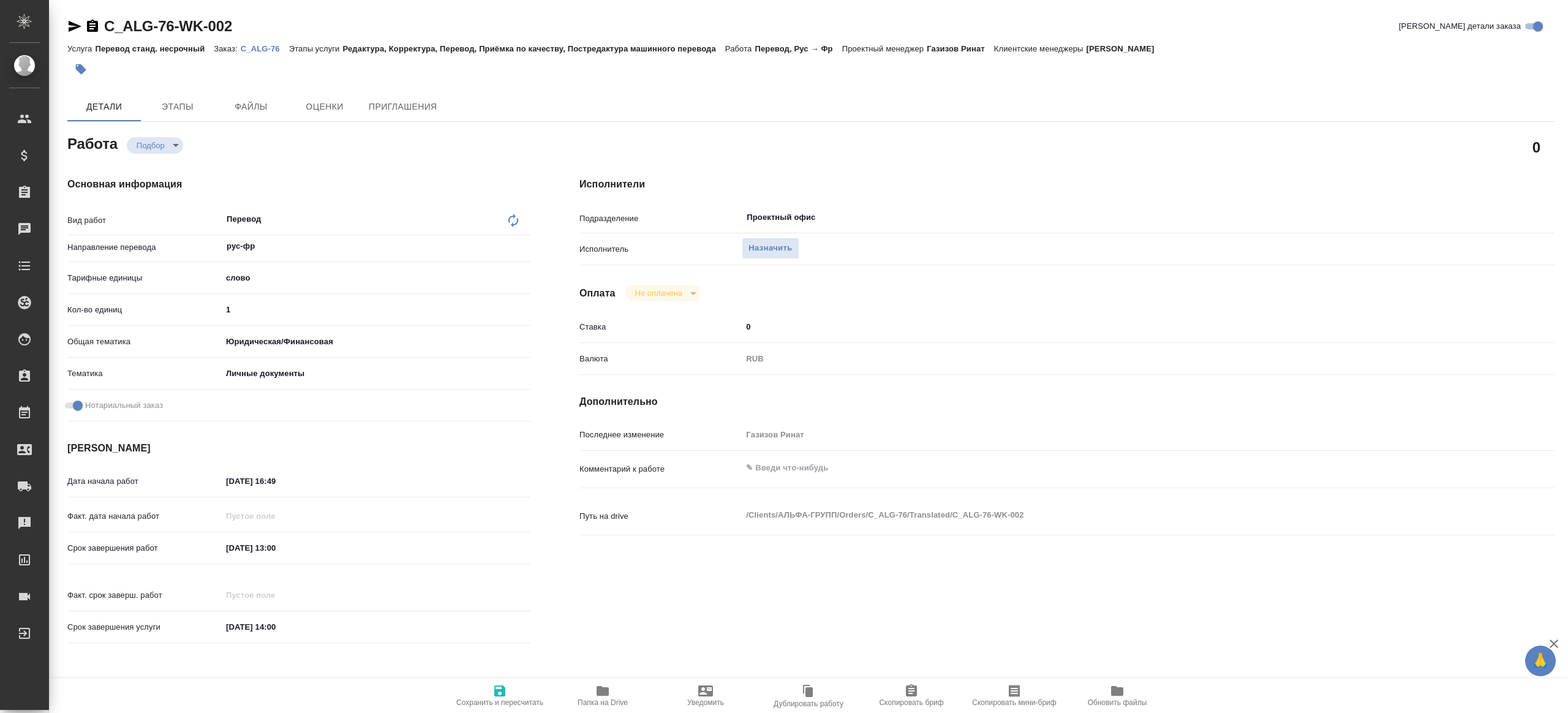
type textarea "x"
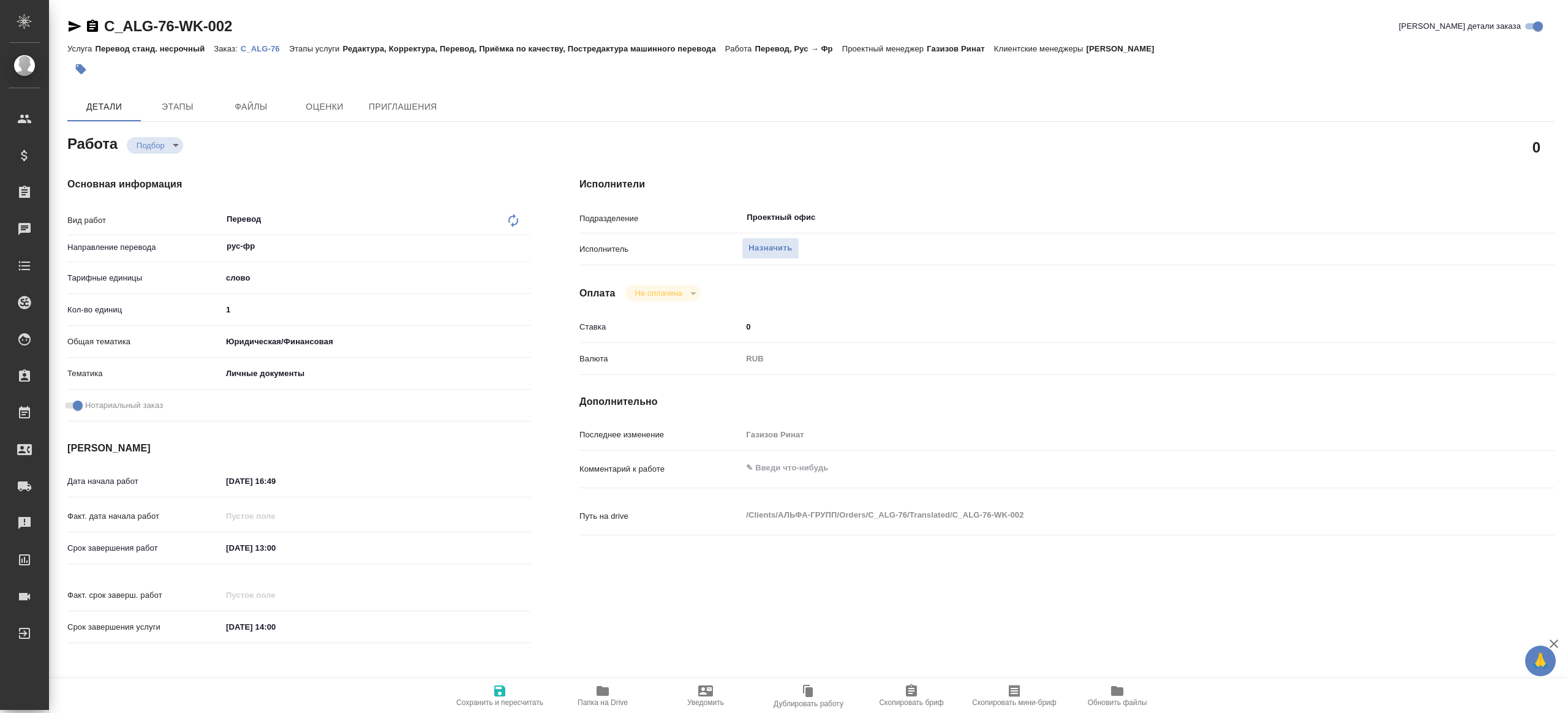
type textarea "x"
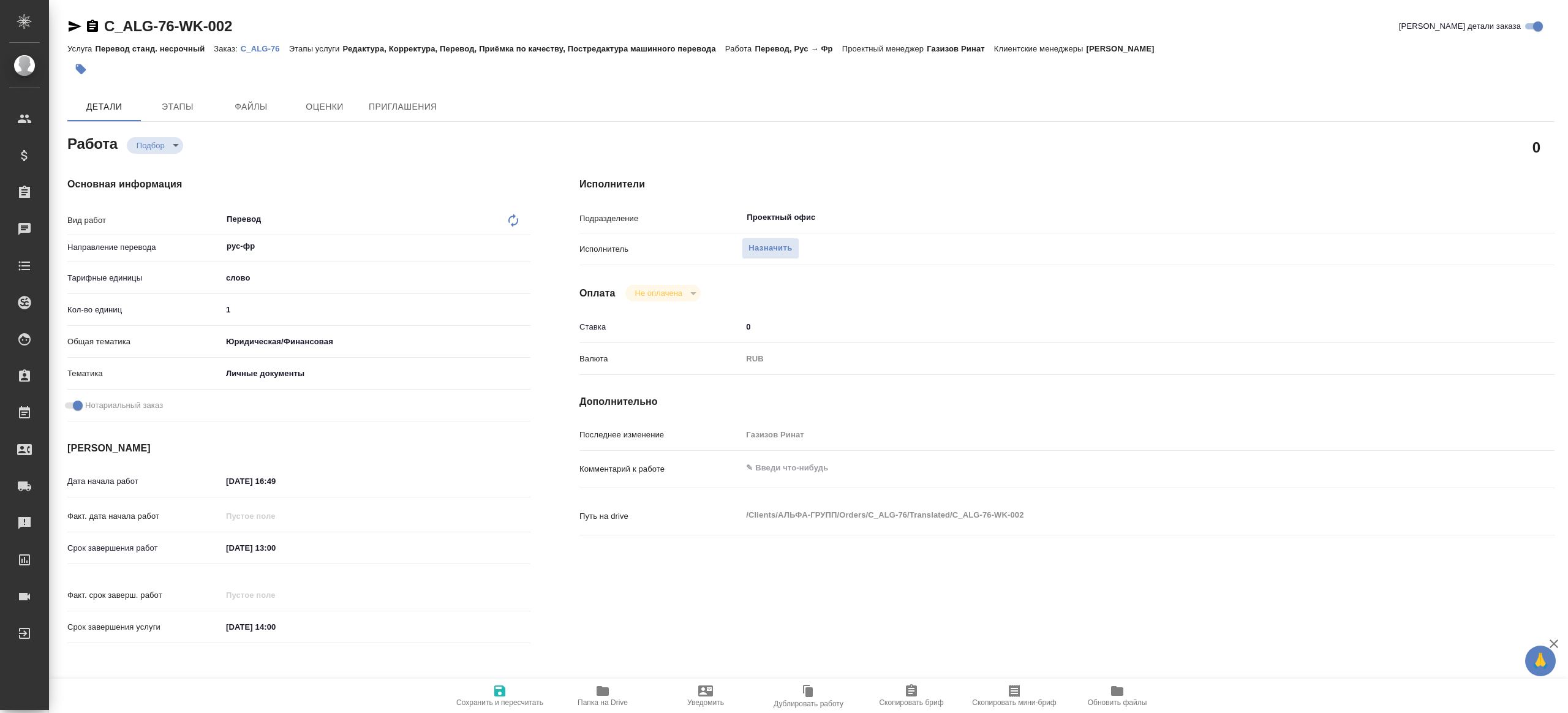
type textarea "x"
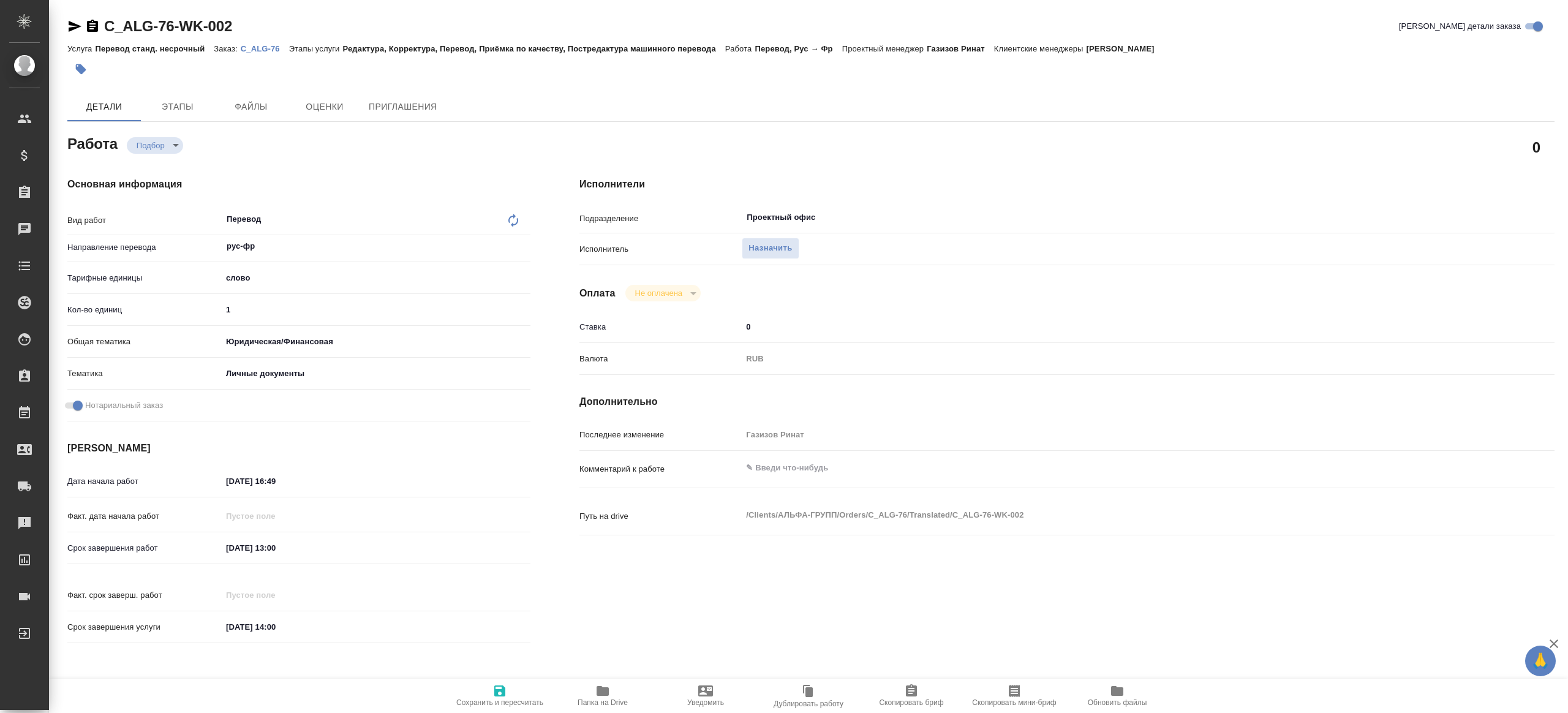
type textarea "x"
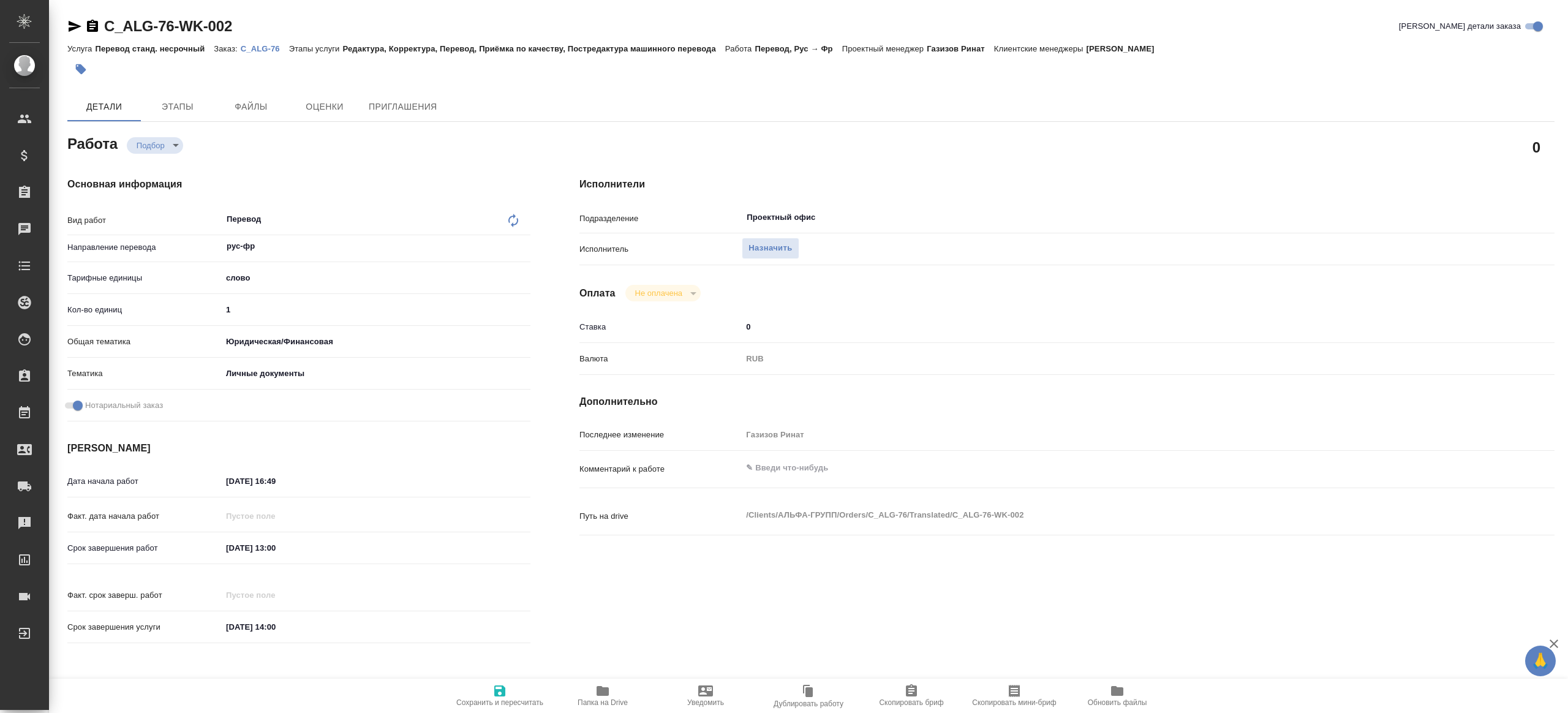
type textarea "x"
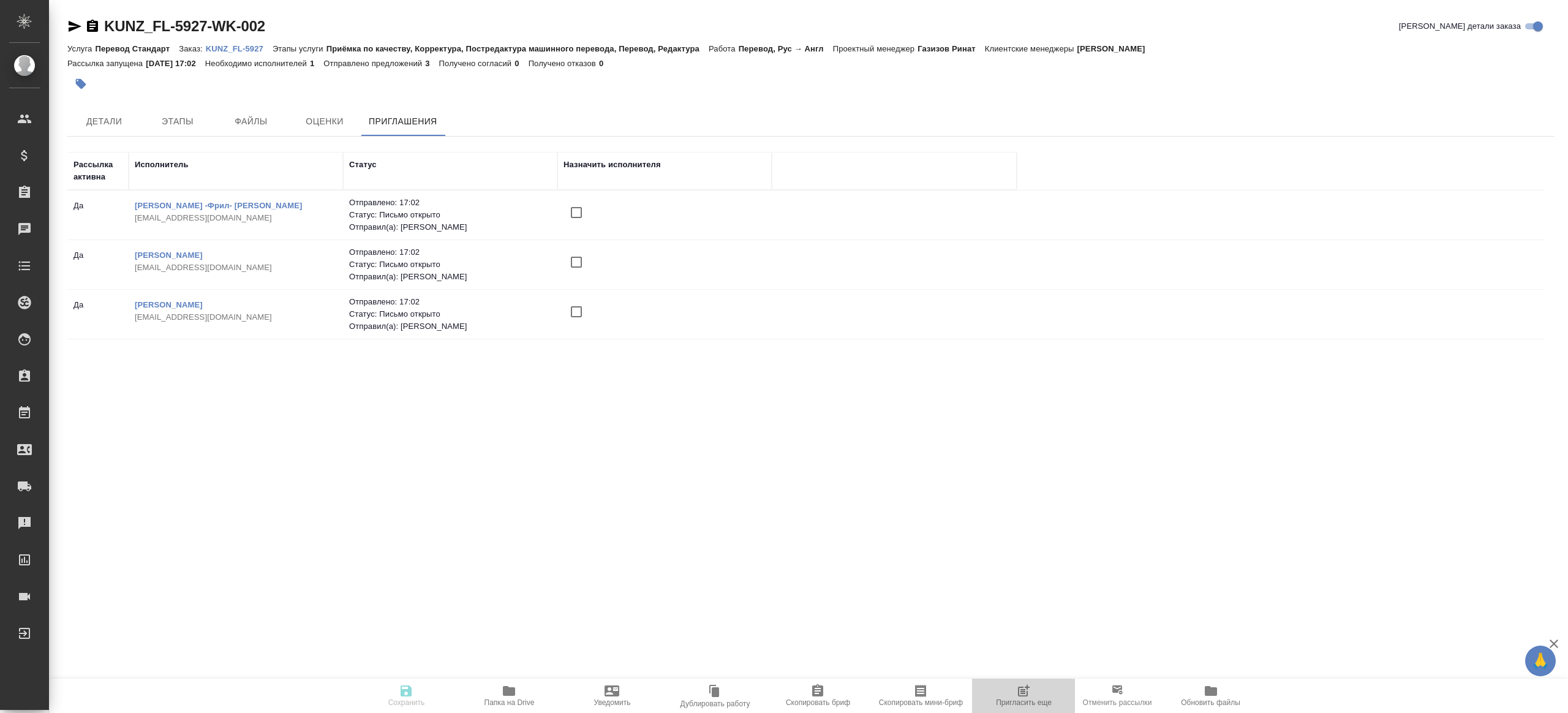
click at [1011, 688] on span "Пригласить еще" at bounding box center [1023, 695] width 88 height 24
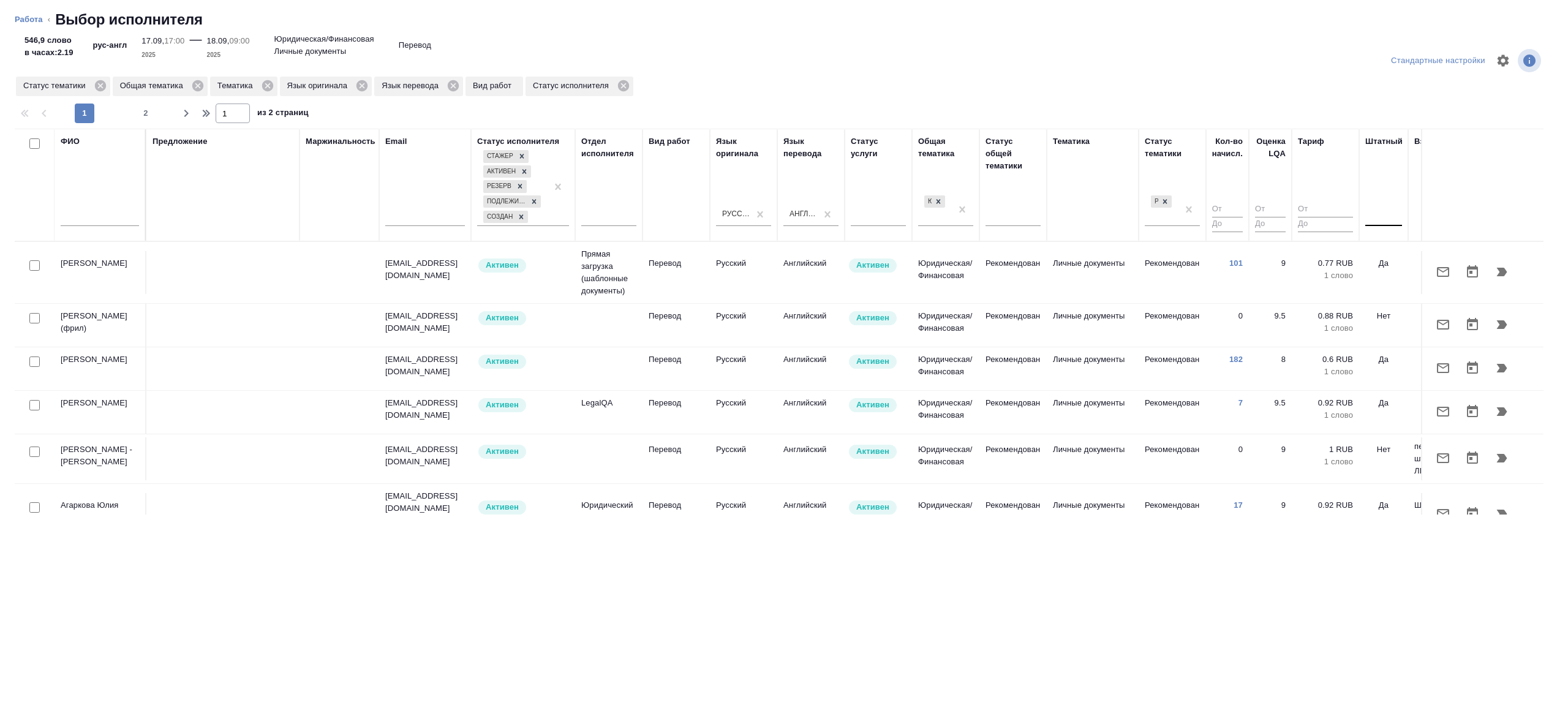
click at [1369, 213] on div at bounding box center [1383, 214] width 37 height 18
type input "нет"
click at [1398, 239] on th "Штатный option Нет focused, 1 of 2. 1 result available for search term нет. Use…" at bounding box center [1383, 185] width 49 height 113
click at [1387, 214] on div at bounding box center [1383, 214] width 37 height 18
type input "нет"
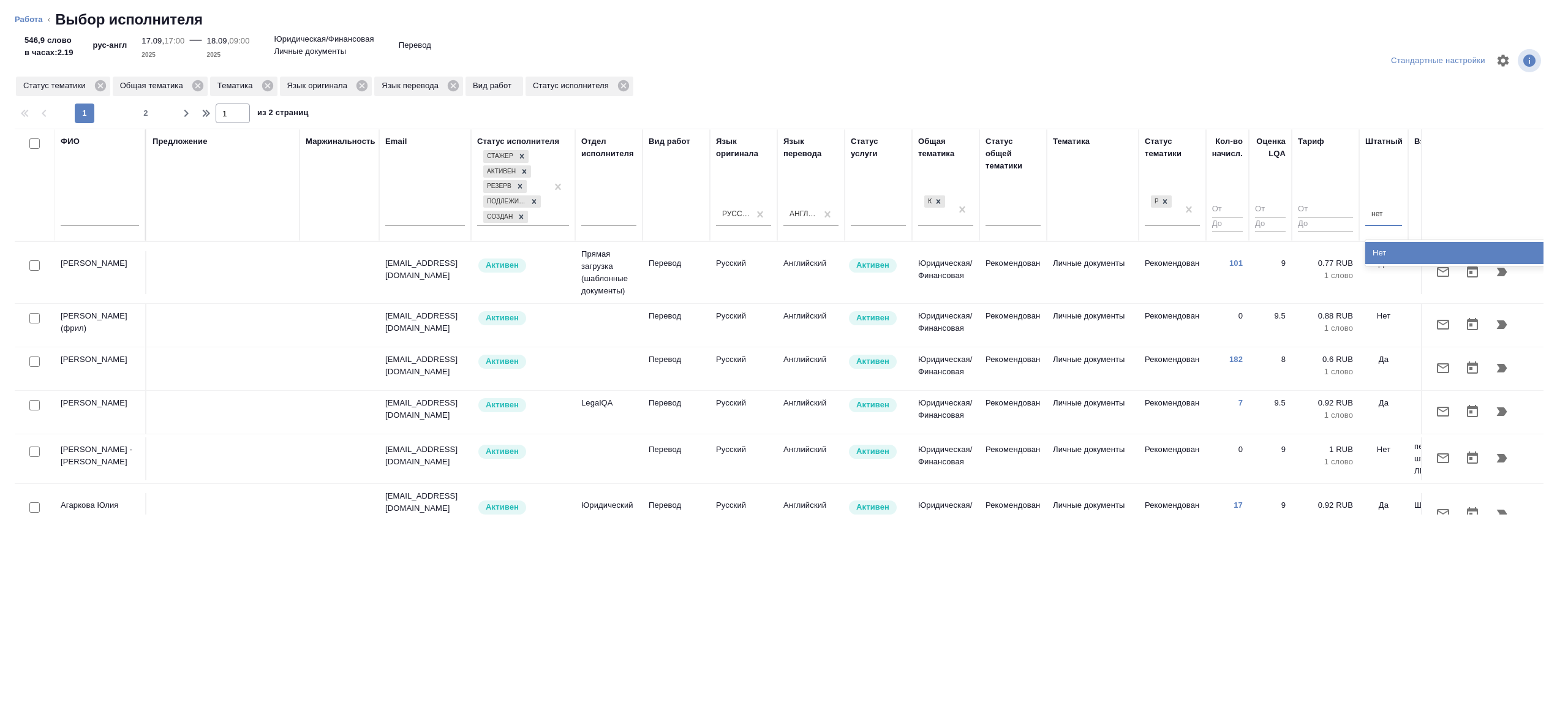
click at [1389, 251] on div "Нет" at bounding box center [1457, 253] width 184 height 22
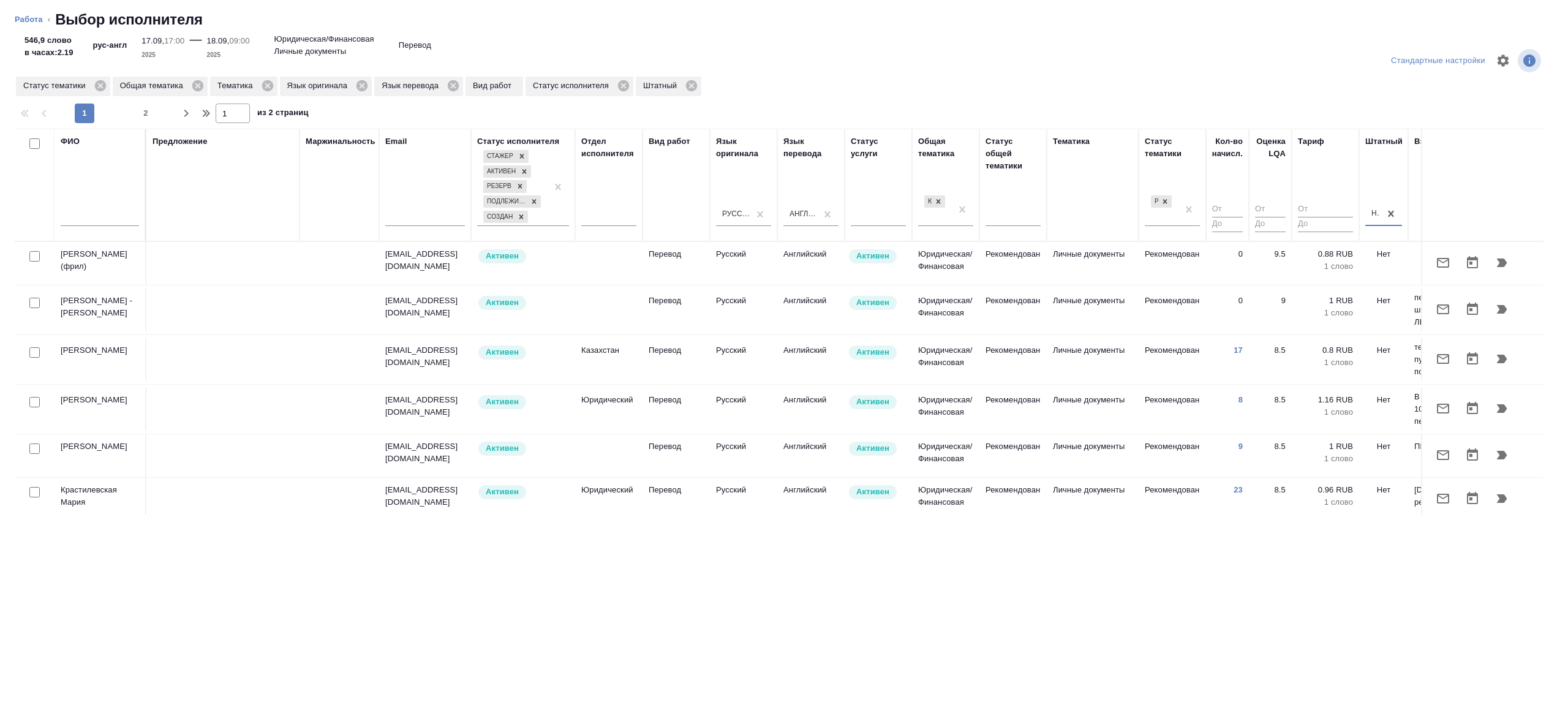
click at [80, 223] on input "text" at bounding box center [99, 218] width 78 height 15
type input "макаров"
click at [250, 180] on div "Предложение" at bounding box center [223, 185] width 141 height 99
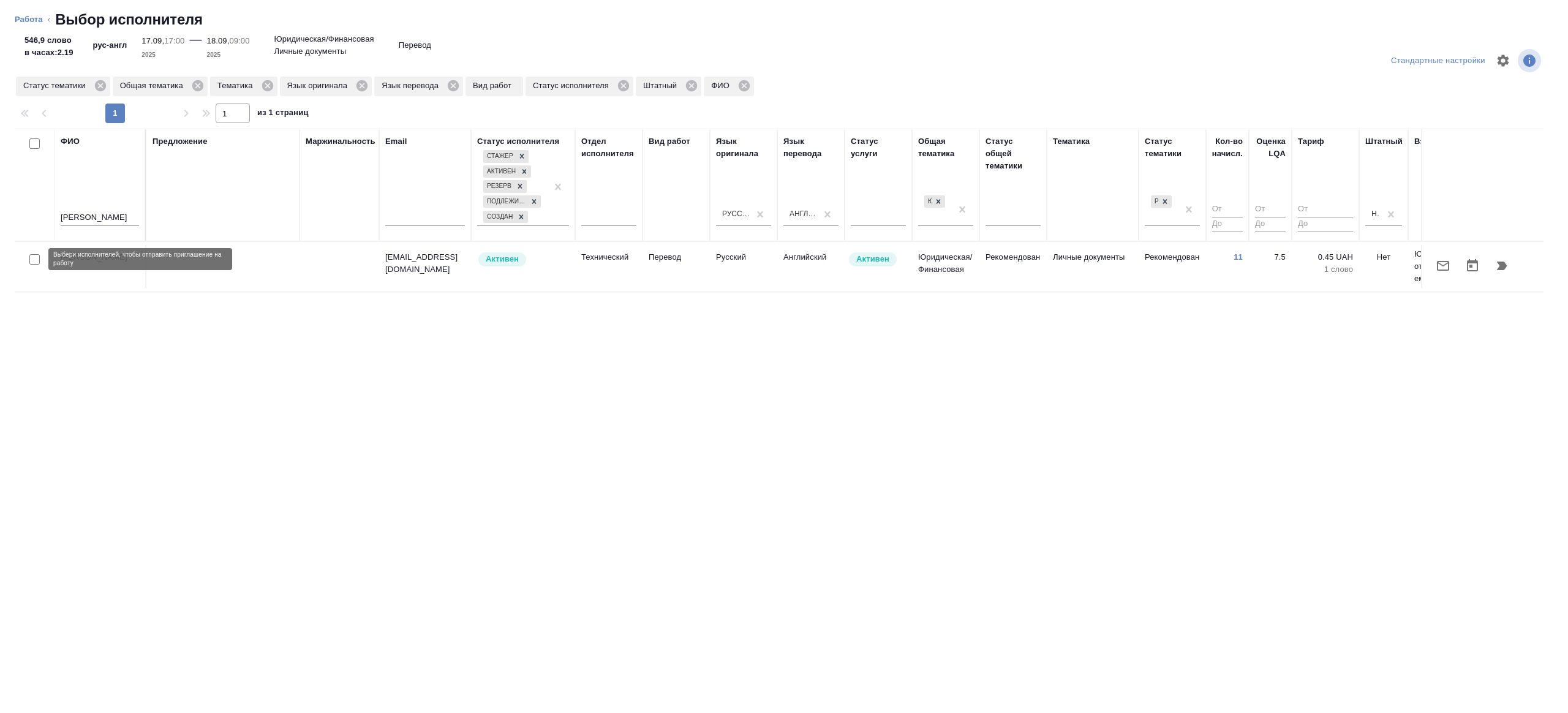
click at [35, 258] on input "checkbox" at bounding box center [35, 259] width 11 height 11
checkbox input "true"
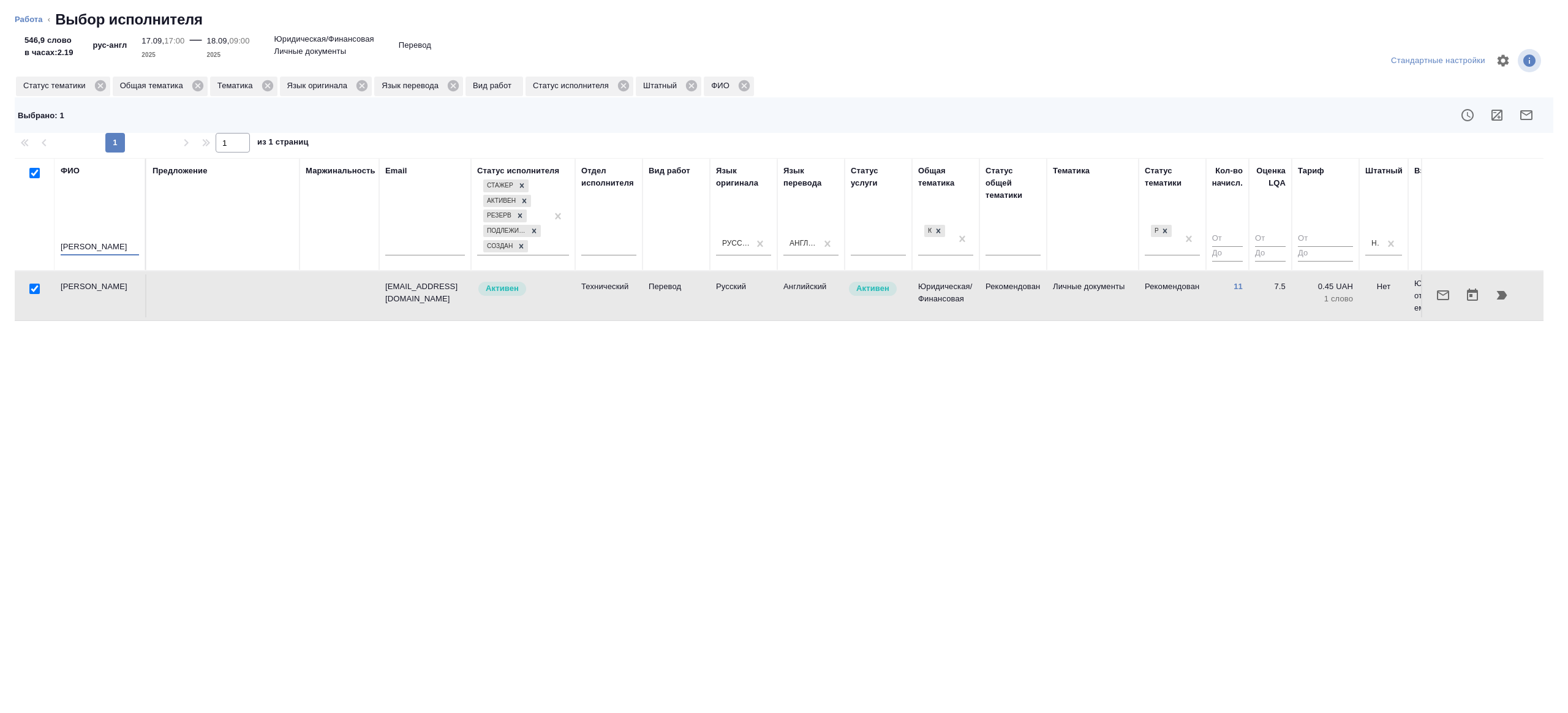
drag, startPoint x: 99, startPoint y: 247, endPoint x: -7, endPoint y: 234, distance: 106.8
click at [0, 234] on html "🙏 .cls-1 fill:#fff; AWATERA Gazizov Rinat Клиенты Спецификации Заказы 100 Чаты …" at bounding box center [784, 356] width 1568 height 713
type input "="
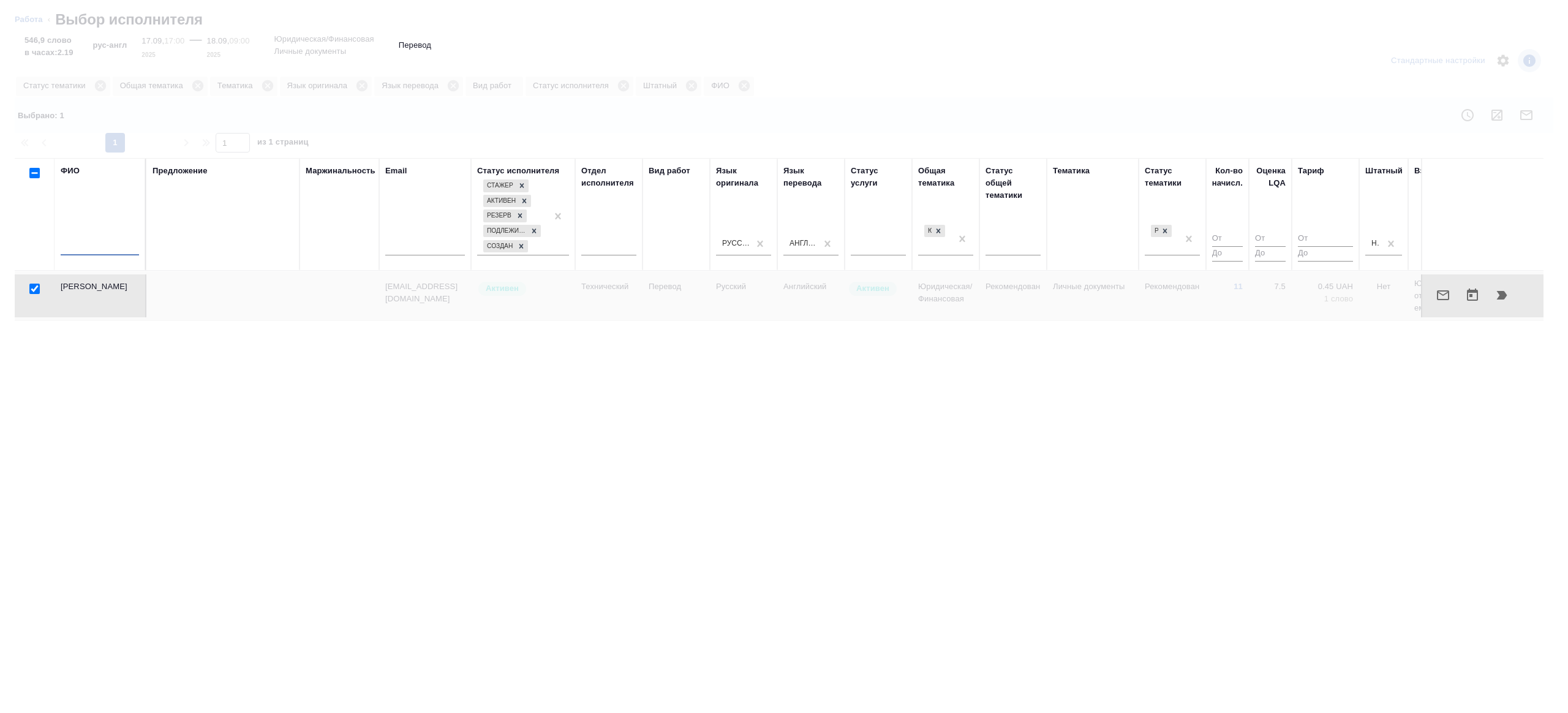
checkbox input "false"
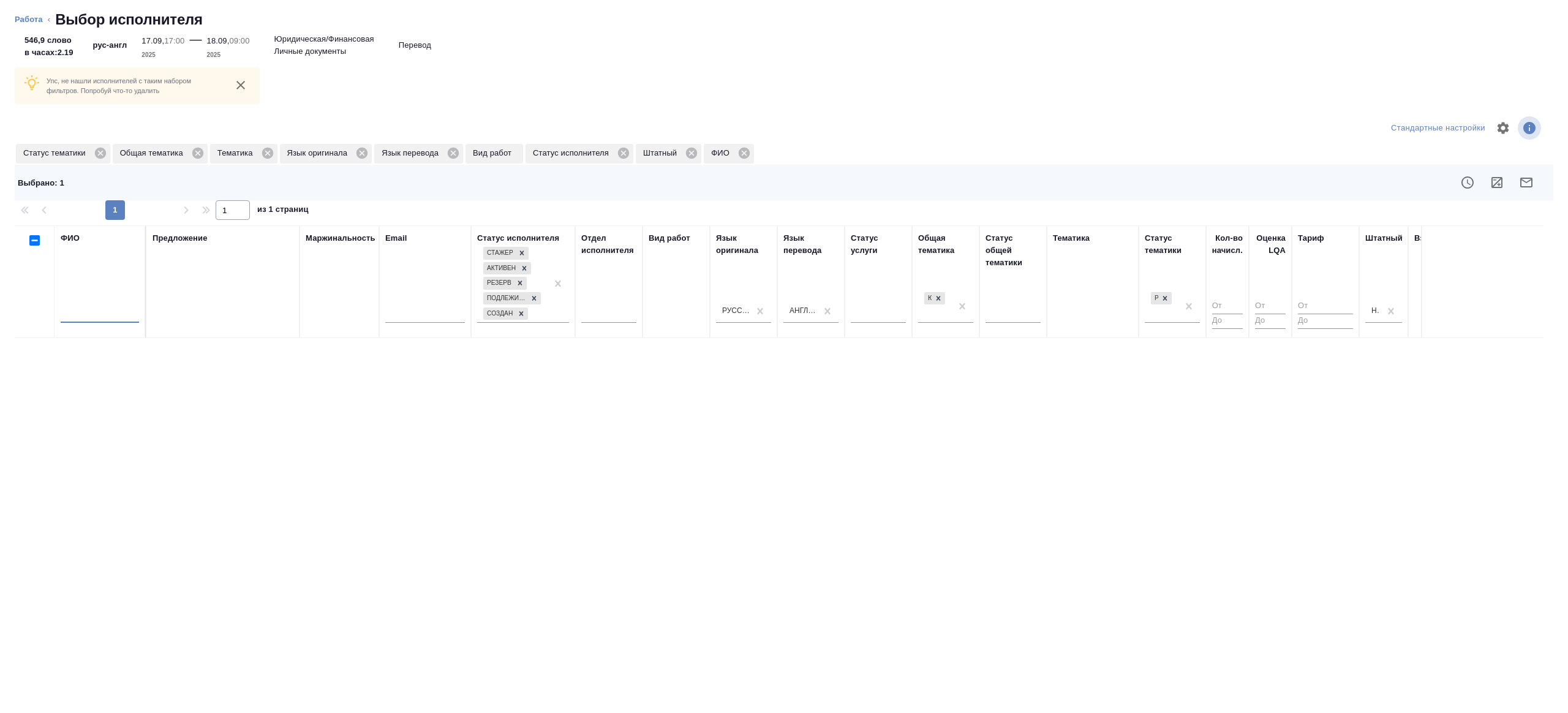
click at [229, 220] on div "Упс, не нашли исполнителей с таким набором фильтров. Попробуй что-то удалить Ст…" at bounding box center [784, 374] width 1568 height 676
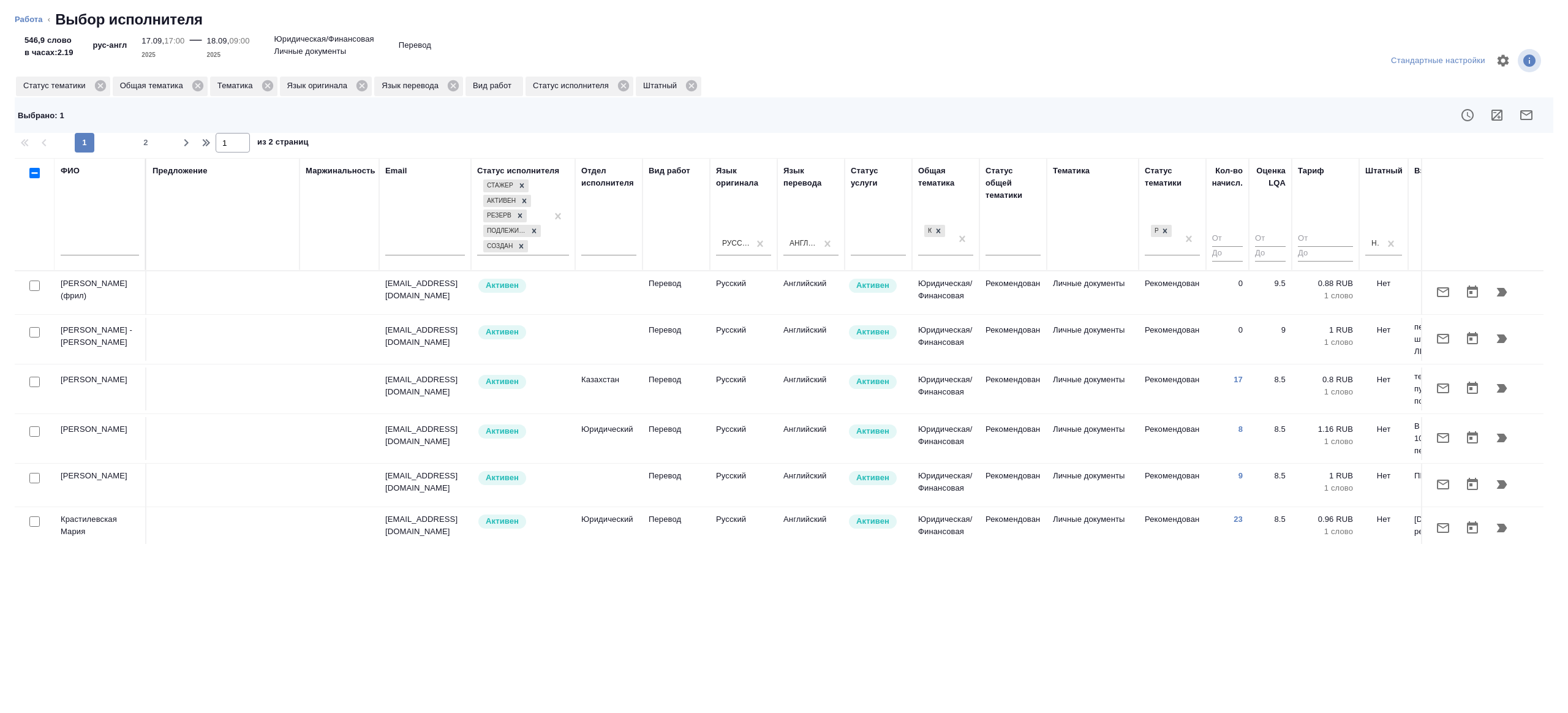
click at [1269, 239] on input "number" at bounding box center [1270, 239] width 31 height 15
click at [1308, 239] on input "number" at bounding box center [1325, 239] width 55 height 15
click at [1229, 236] on input "number" at bounding box center [1226, 239] width 31 height 15
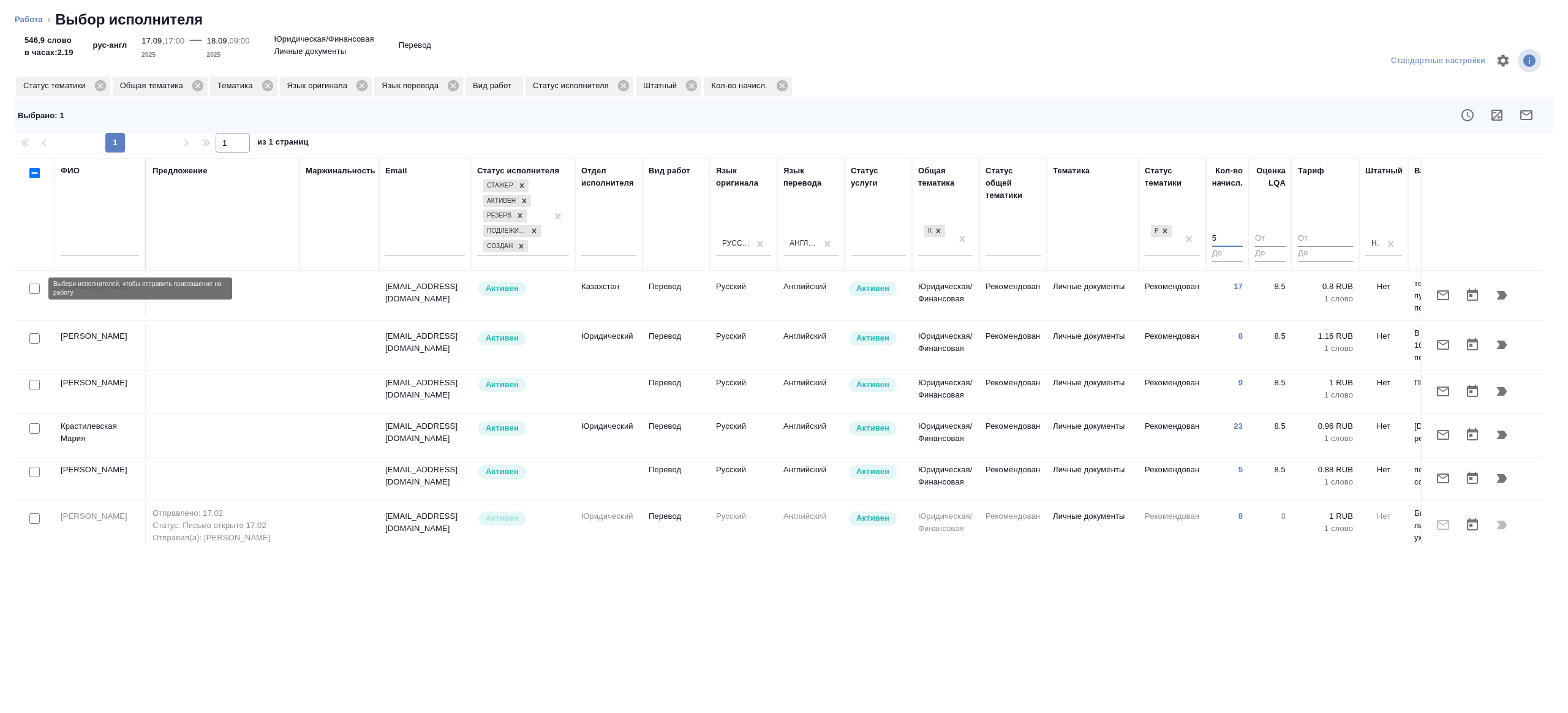
type input "5"
click at [35, 289] on input "checkbox" at bounding box center [35, 288] width 11 height 11
checkbox input "true"
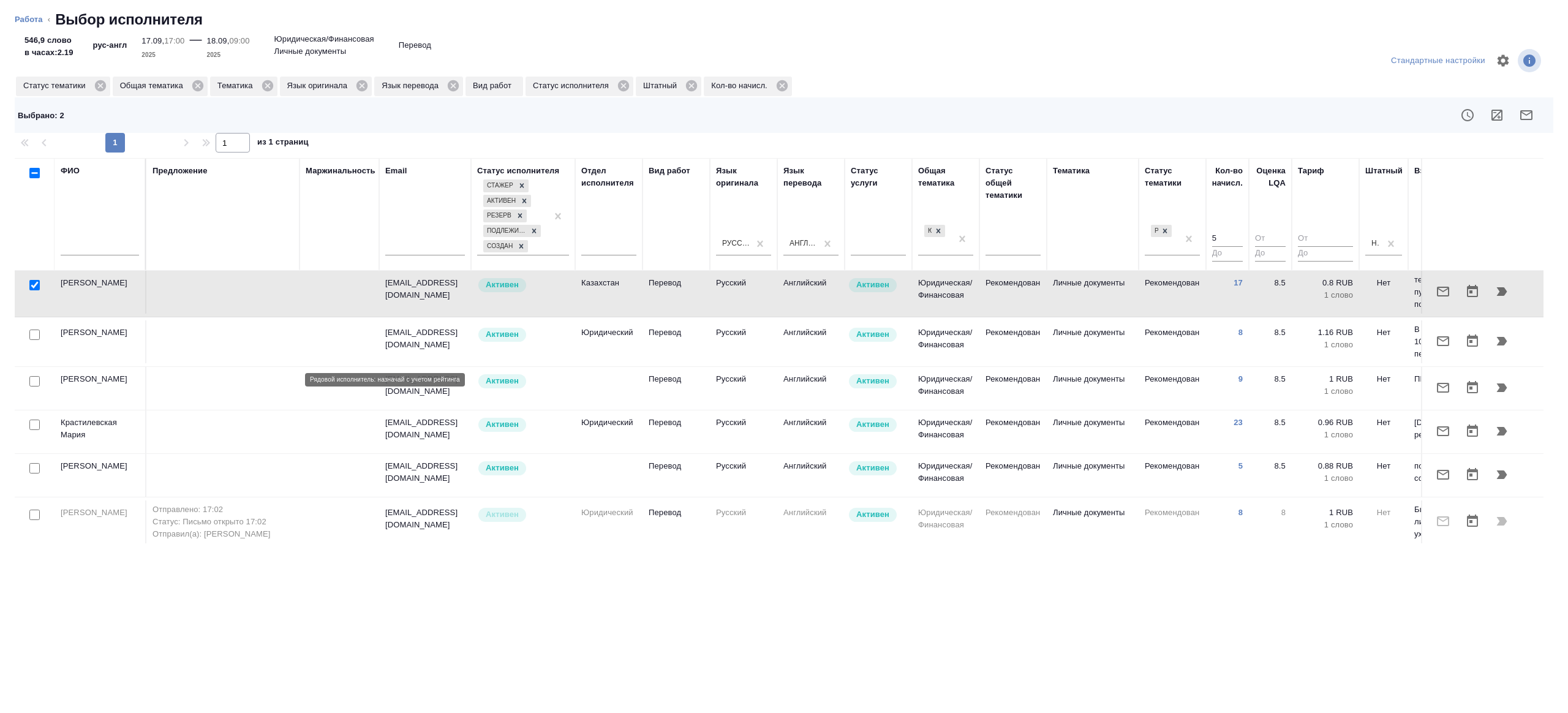
scroll to position [4, 262]
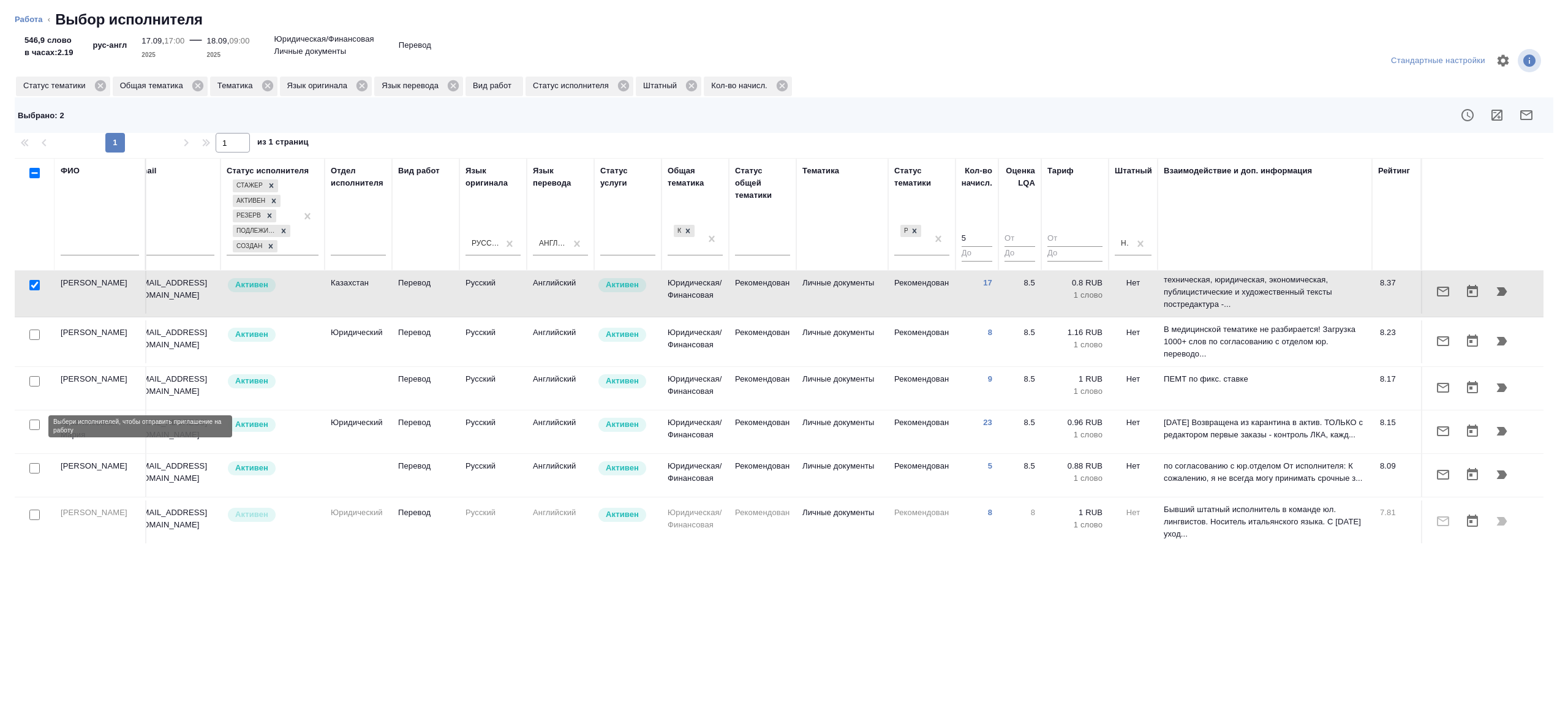
click at [35, 427] on input "checkbox" at bounding box center [35, 425] width 11 height 11
checkbox input "true"
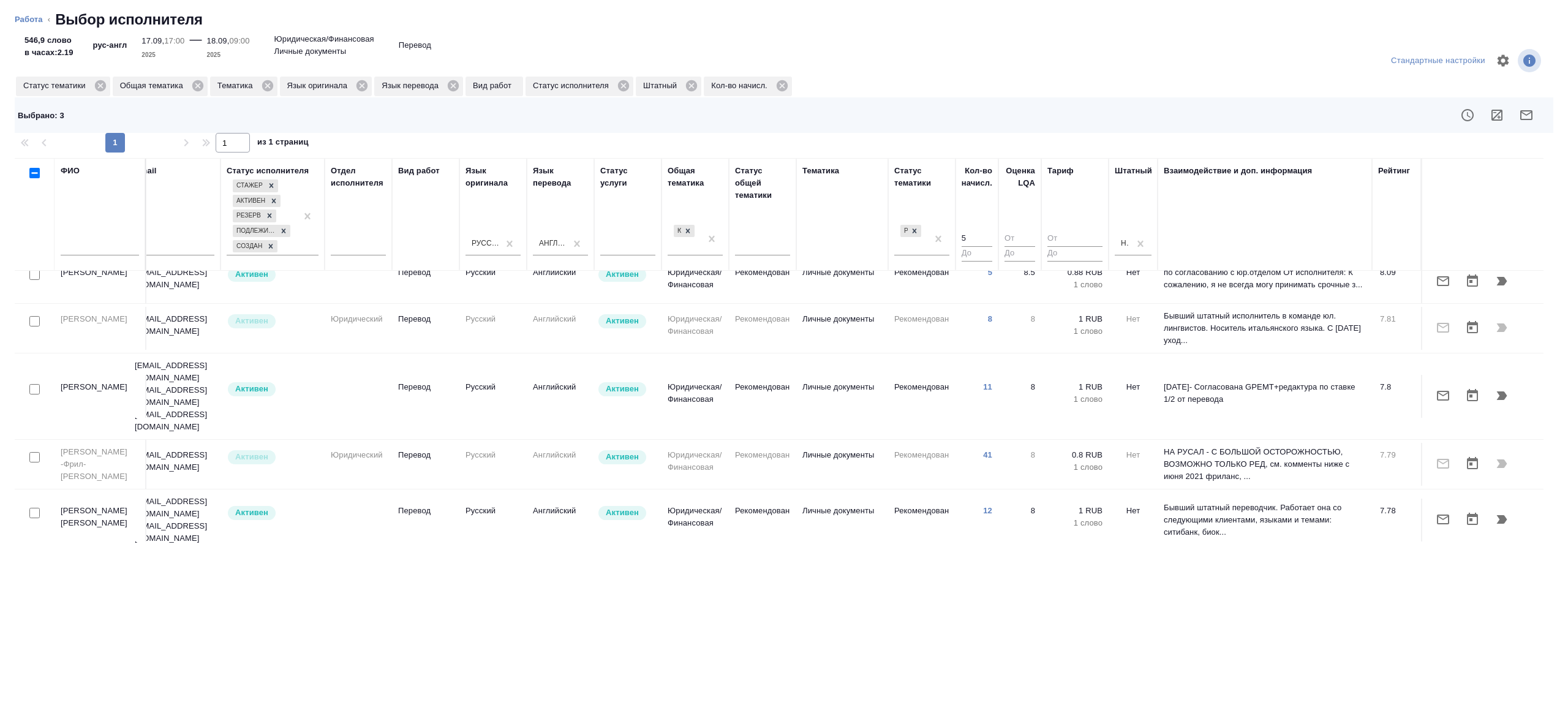
scroll to position [200, 262]
click at [31, 381] on input "checkbox" at bounding box center [35, 386] width 11 height 11
checkbox input "true"
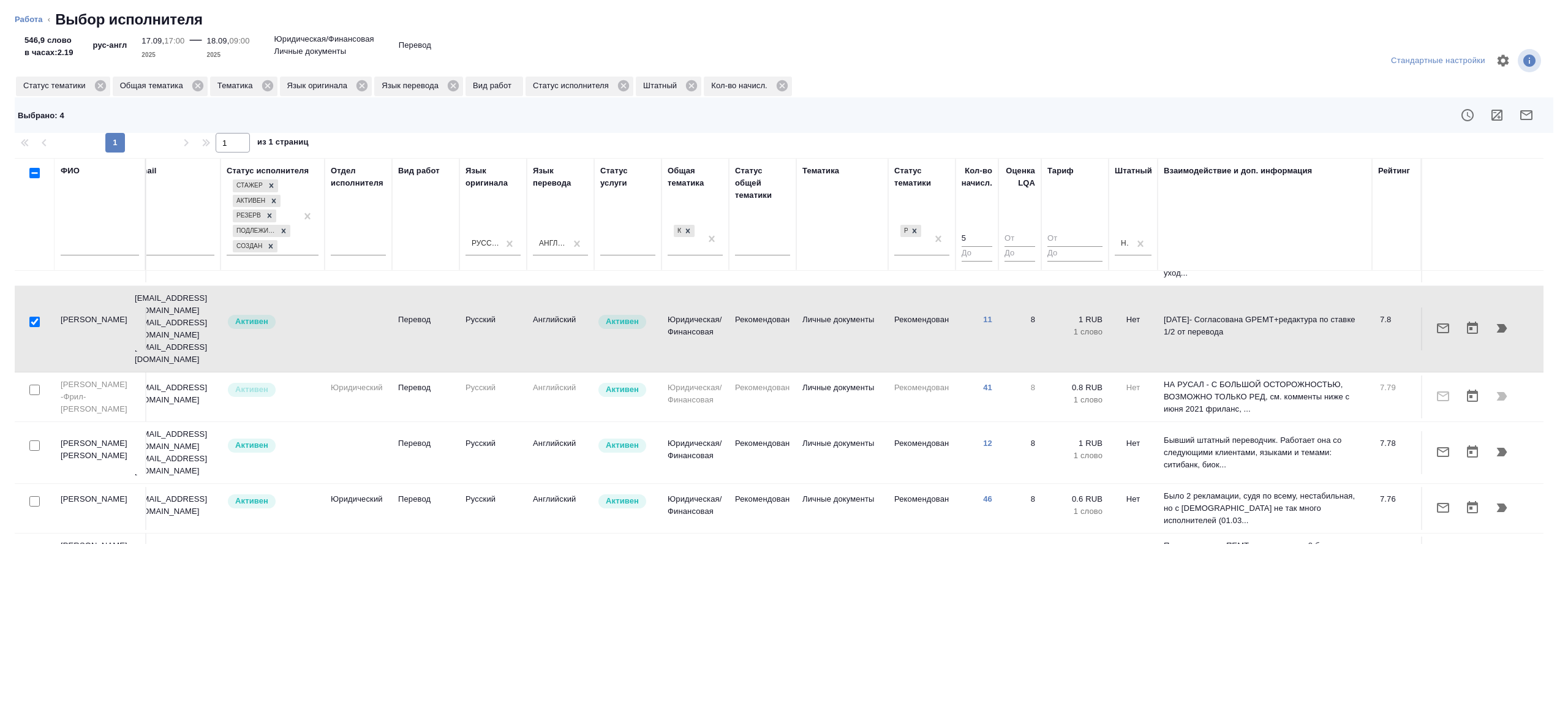
scroll to position [296, 262]
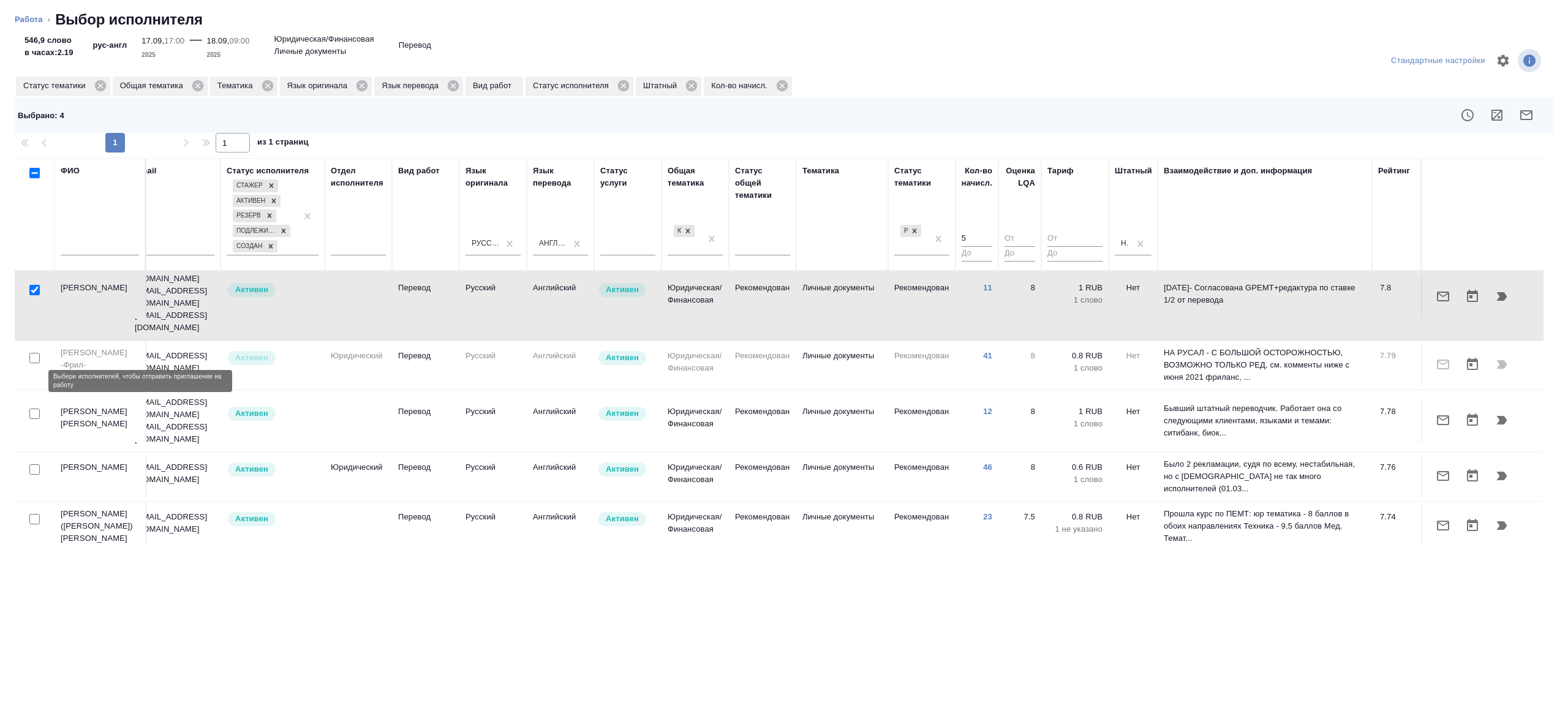
click at [38, 409] on input "checkbox" at bounding box center [35, 414] width 11 height 11
checkbox input "true"
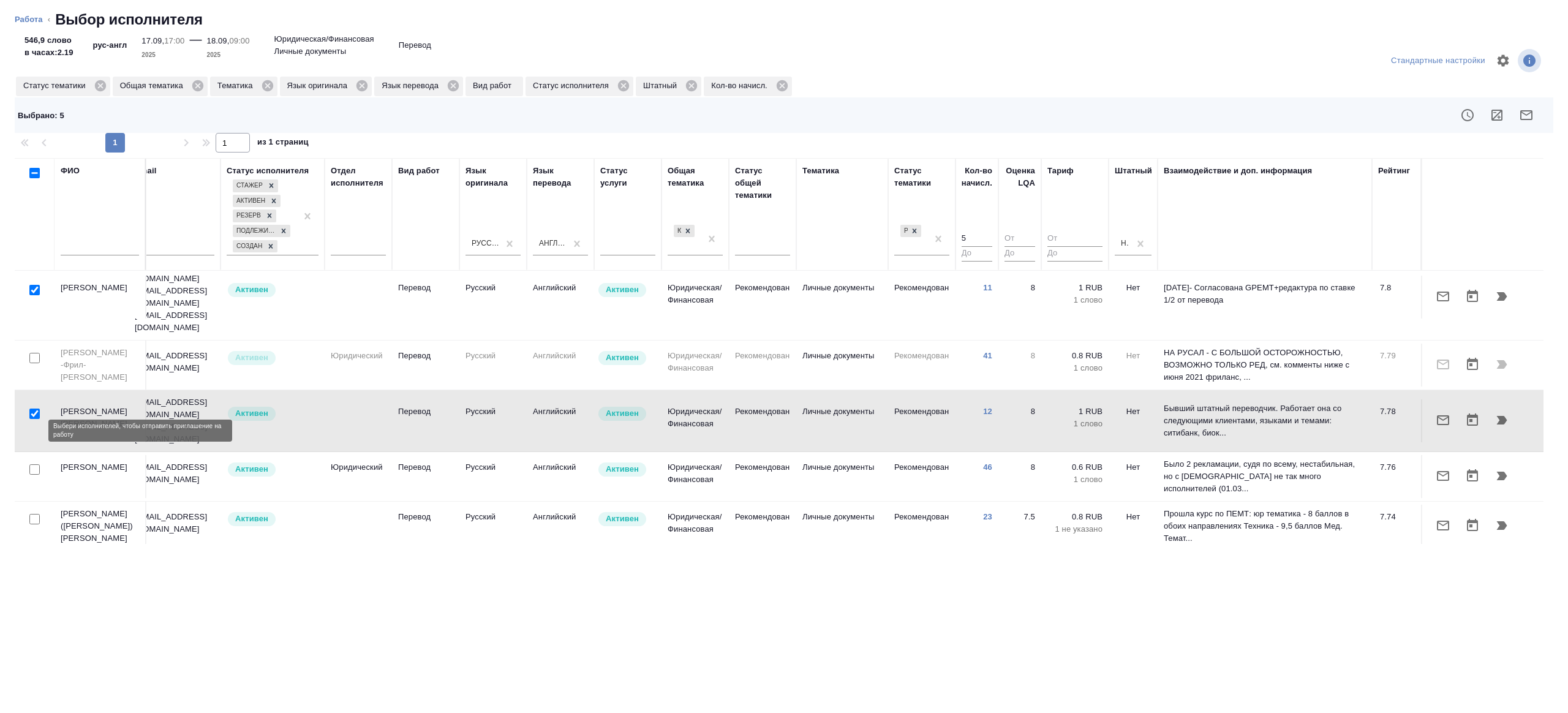
click at [32, 464] on input "checkbox" at bounding box center [35, 469] width 11 height 11
checkbox input "true"
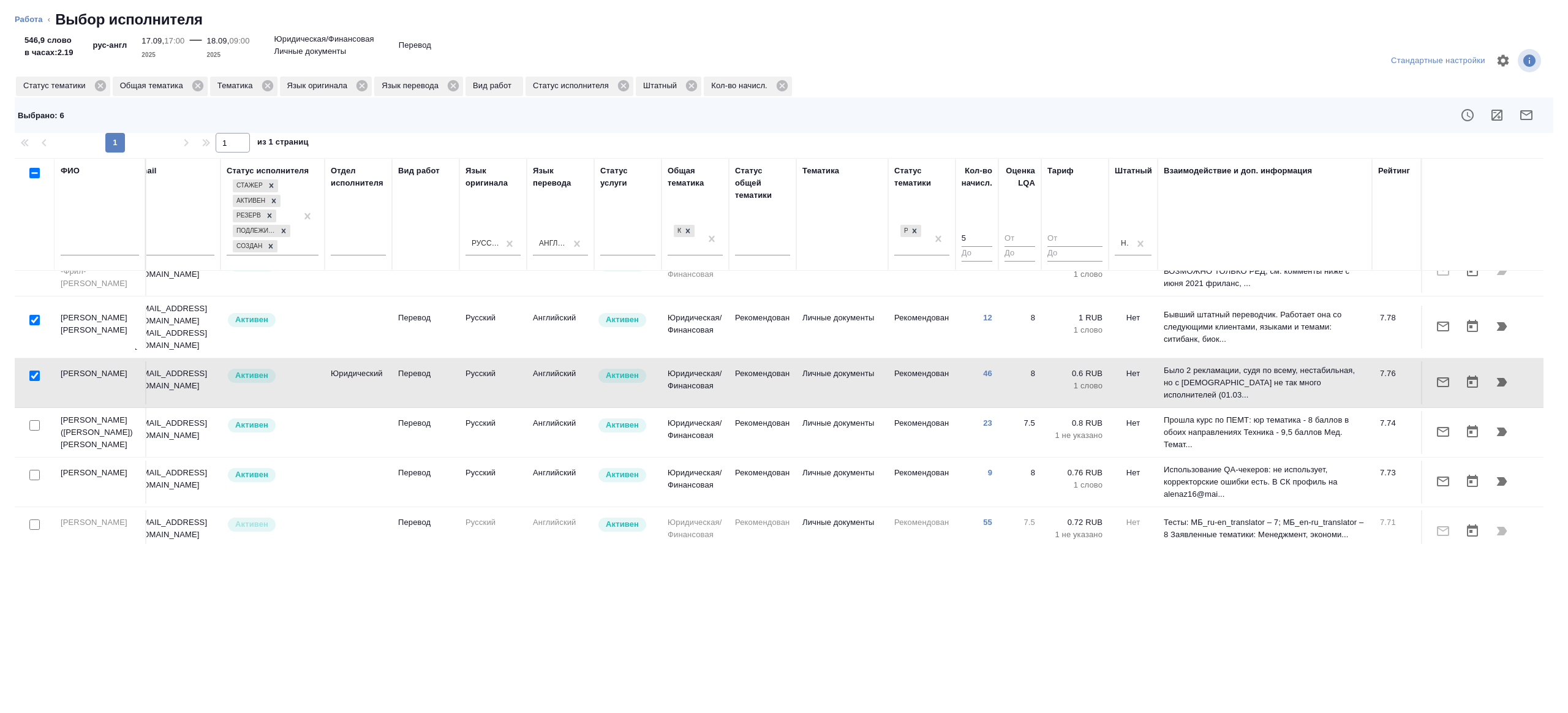
scroll to position [410, 262]
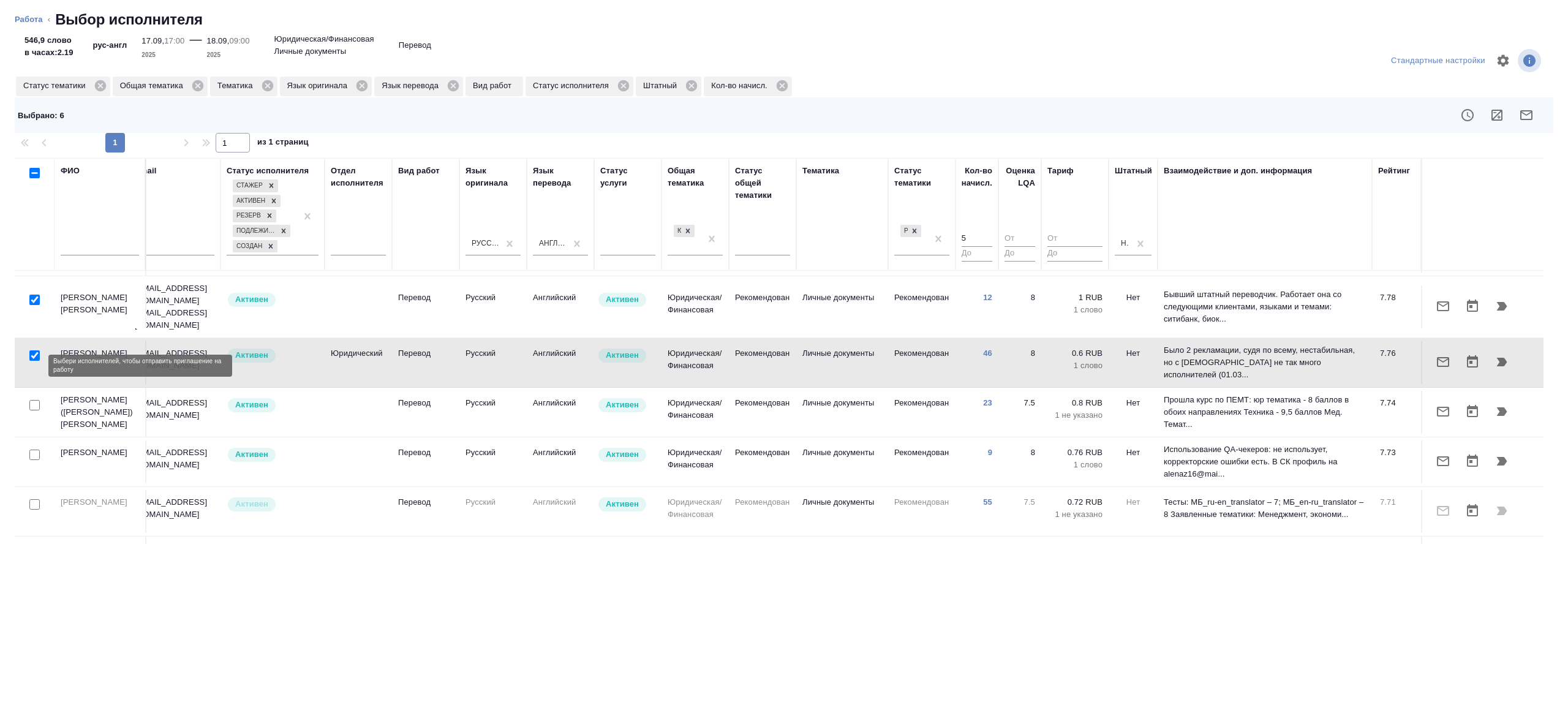
click at [36, 400] on input "checkbox" at bounding box center [35, 405] width 11 height 11
checkbox input "true"
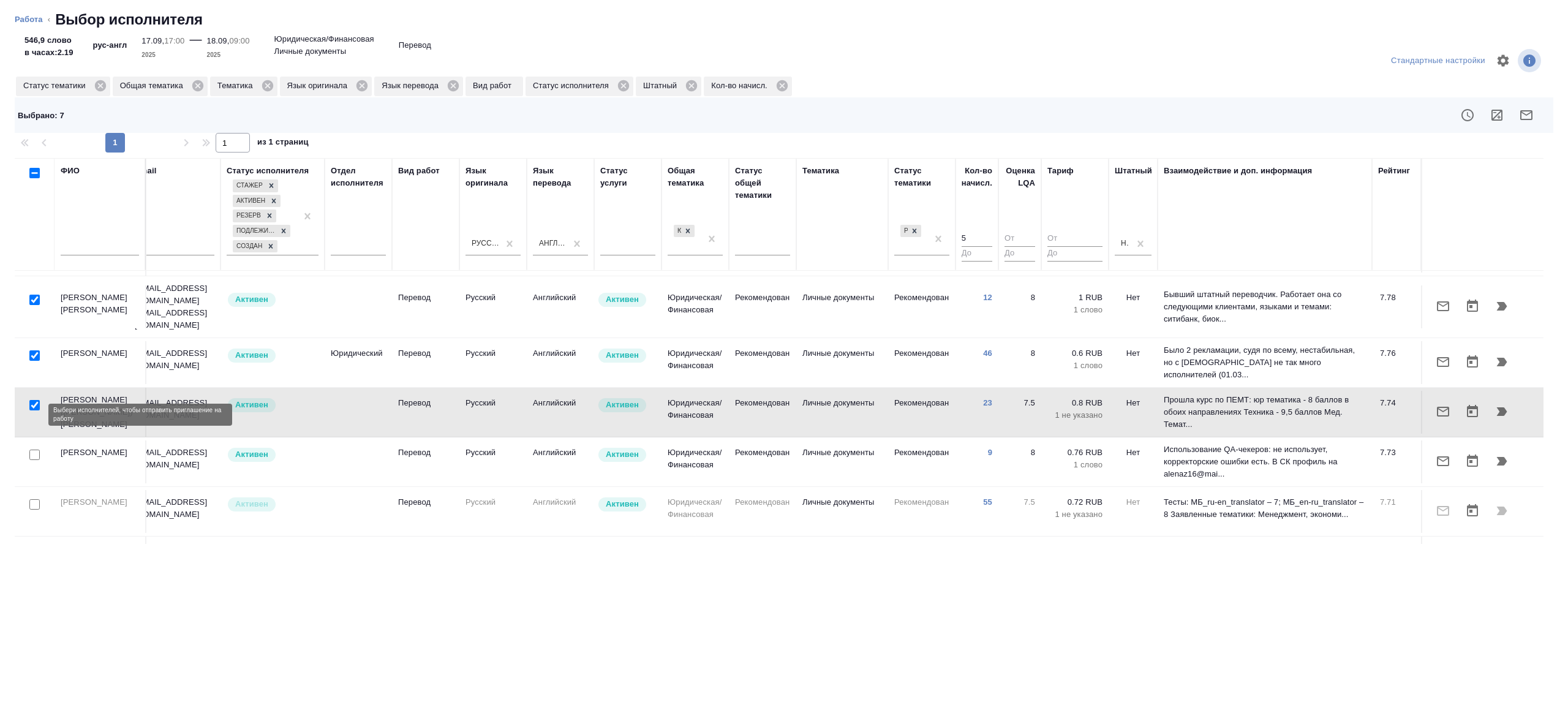
click at [34, 450] on input "checkbox" at bounding box center [35, 455] width 11 height 11
checkbox input "true"
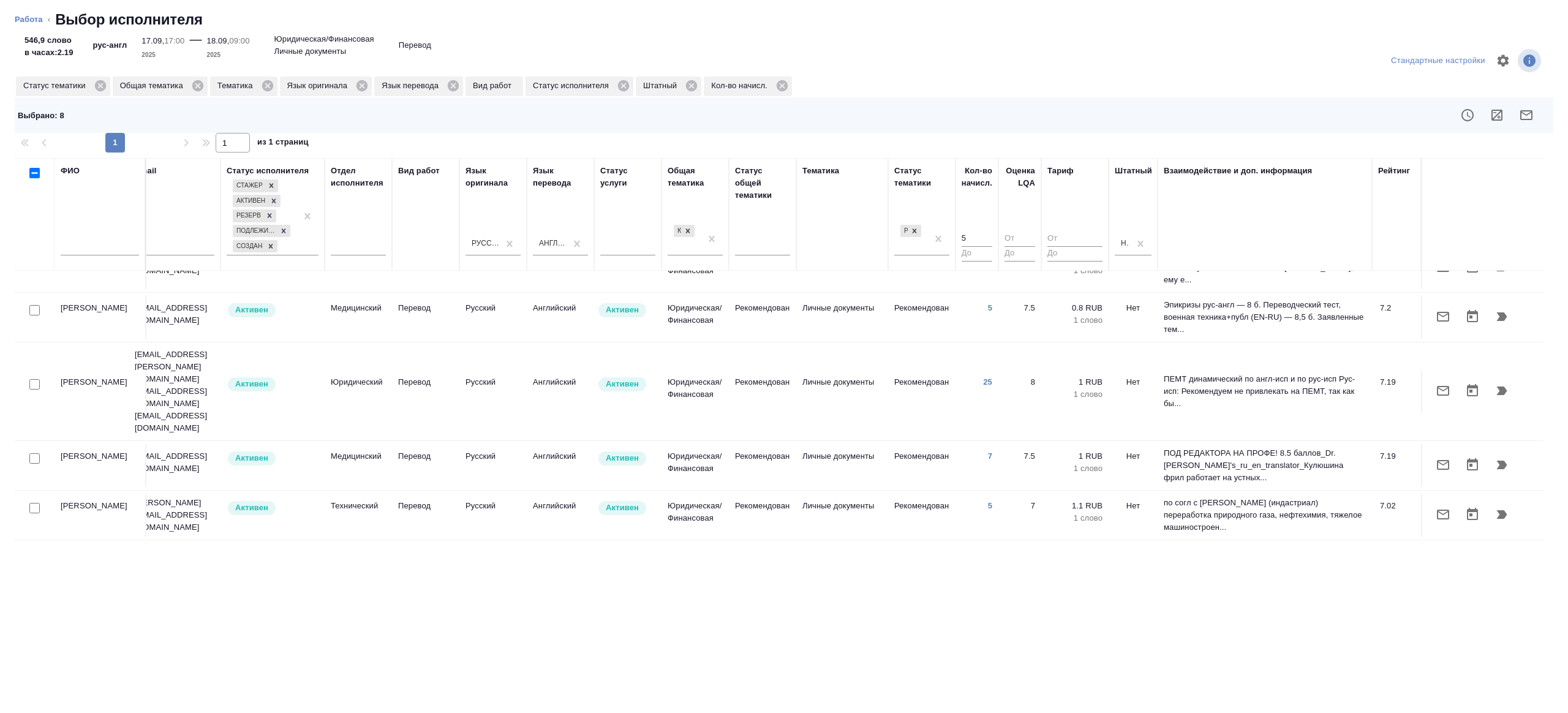
scroll to position [814, 262]
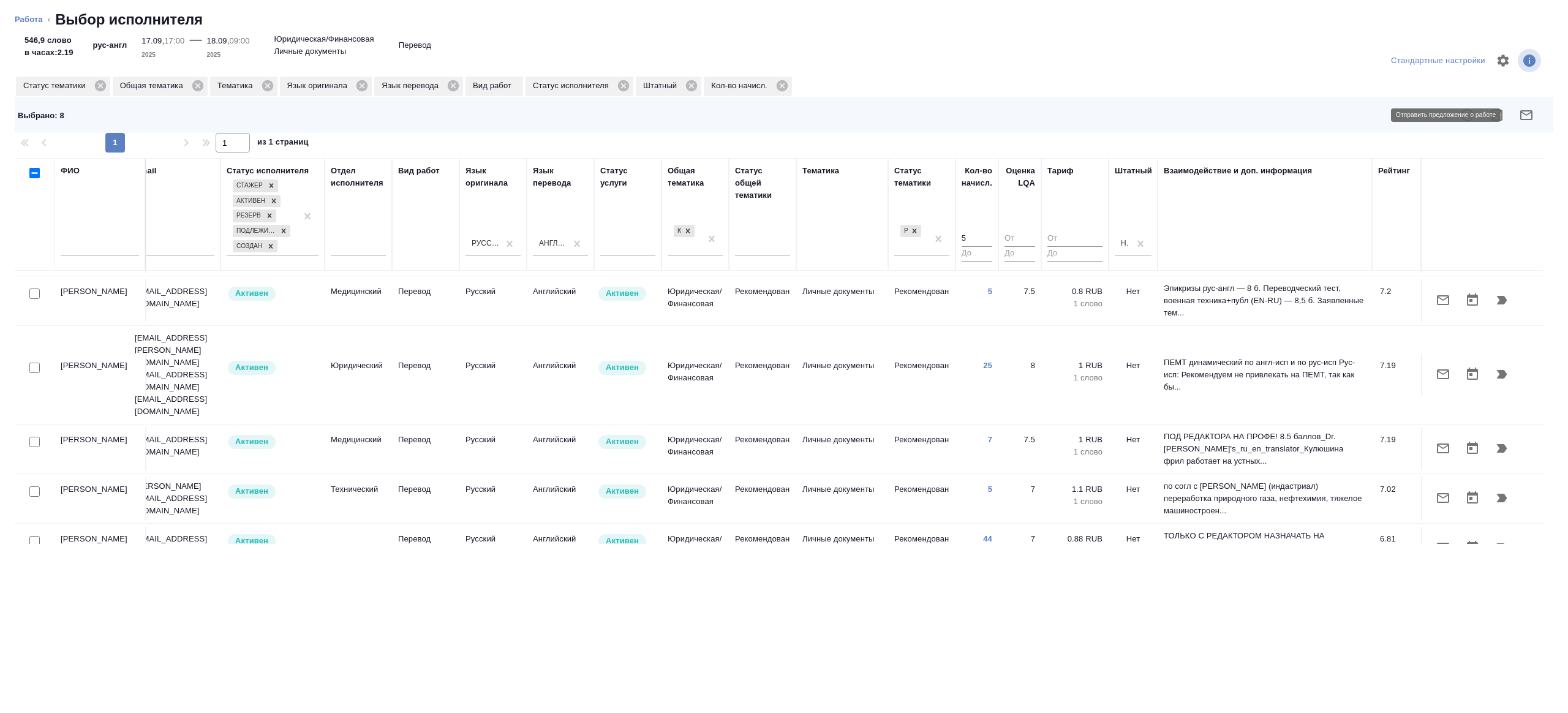
click at [1524, 122] on icon "button" at bounding box center [1525, 115] width 15 height 15
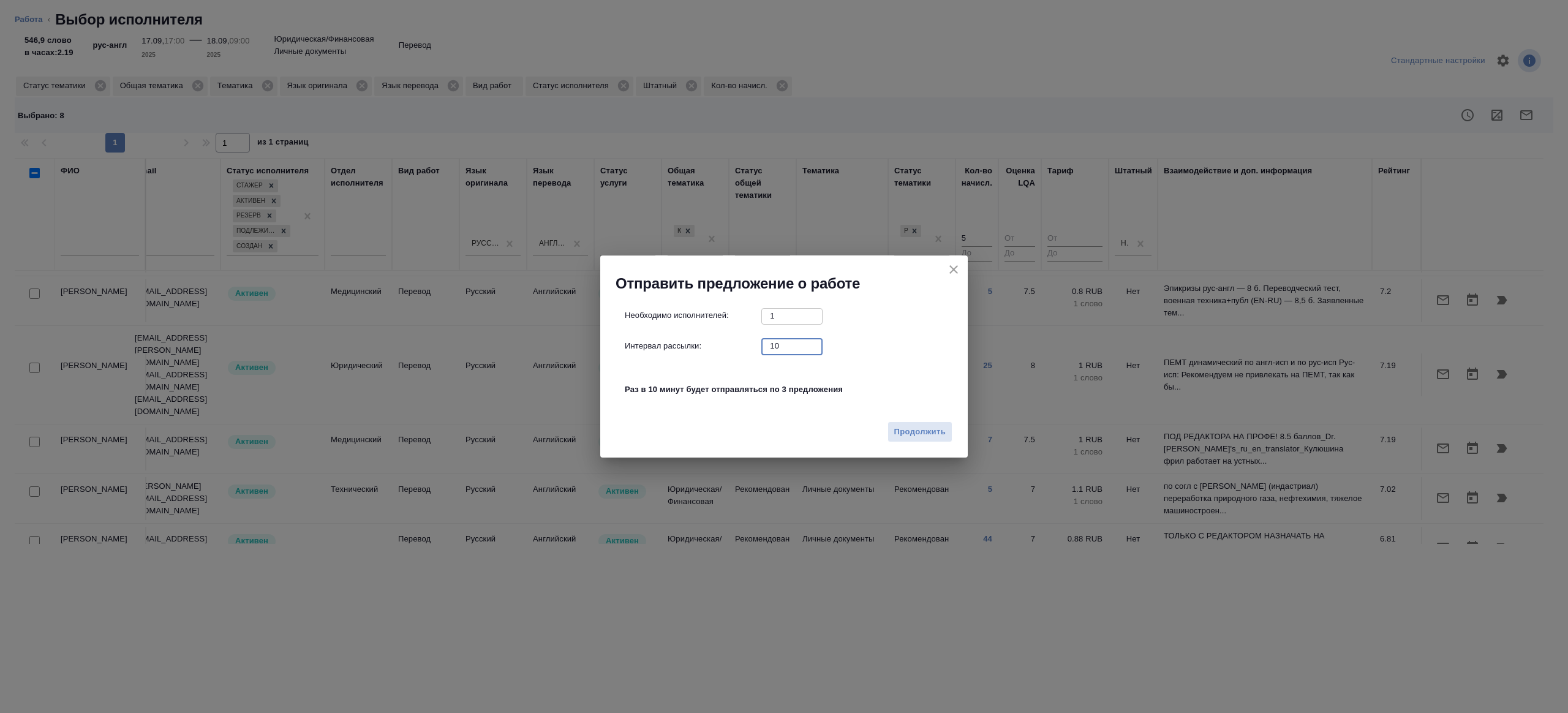
click at [789, 346] on input "10" at bounding box center [792, 345] width 61 height 15
type input "1"
click at [908, 430] on span "Продолжить" at bounding box center [920, 432] width 51 height 14
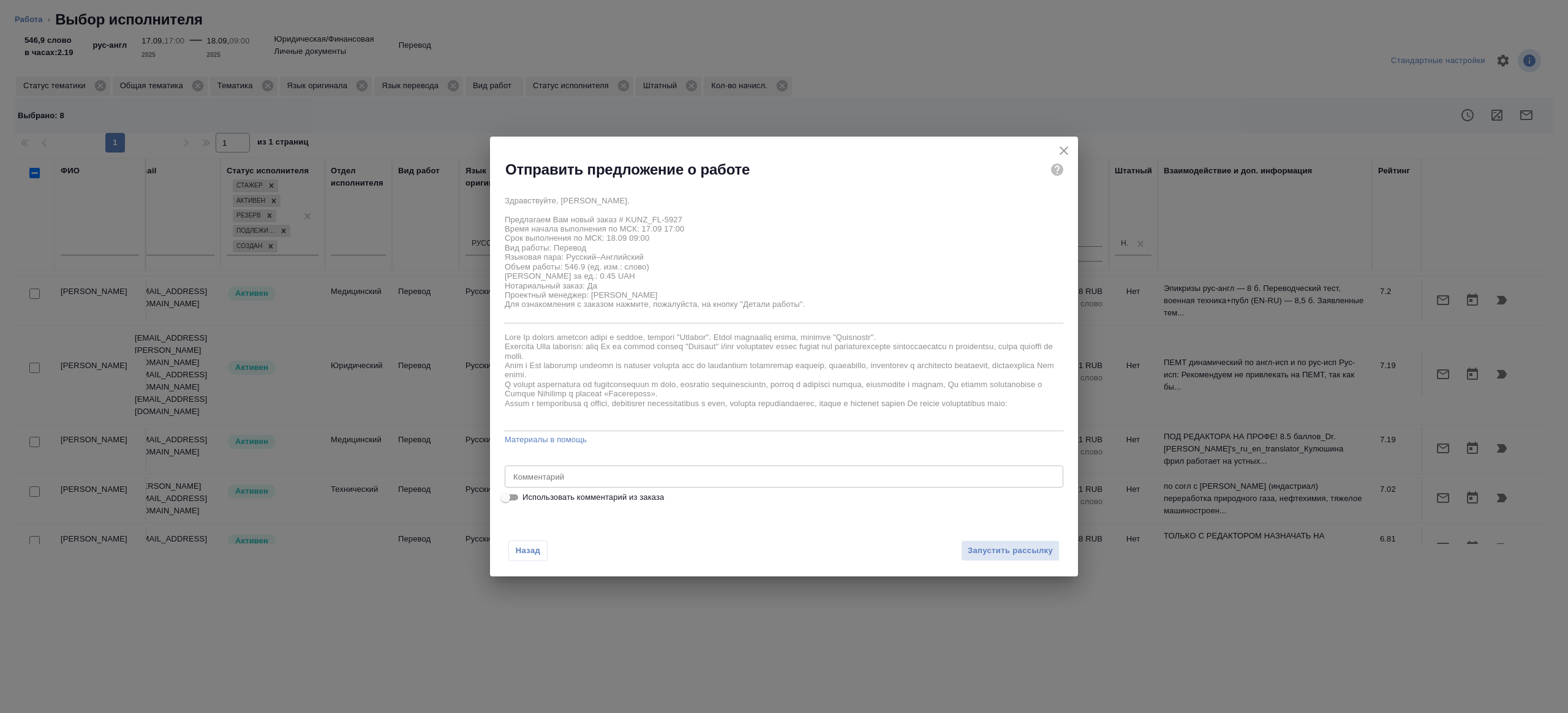
click at [588, 473] on textarea at bounding box center [783, 475] width 541 height 9
click at [509, 496] on input "Использовать комментарий из заказа" at bounding box center [505, 497] width 45 height 15
checkbox input "true"
type textarea "рус-англ, под ЗПК"
click at [509, 496] on input "Использовать комментарий из заказа" at bounding box center [515, 497] width 45 height 15
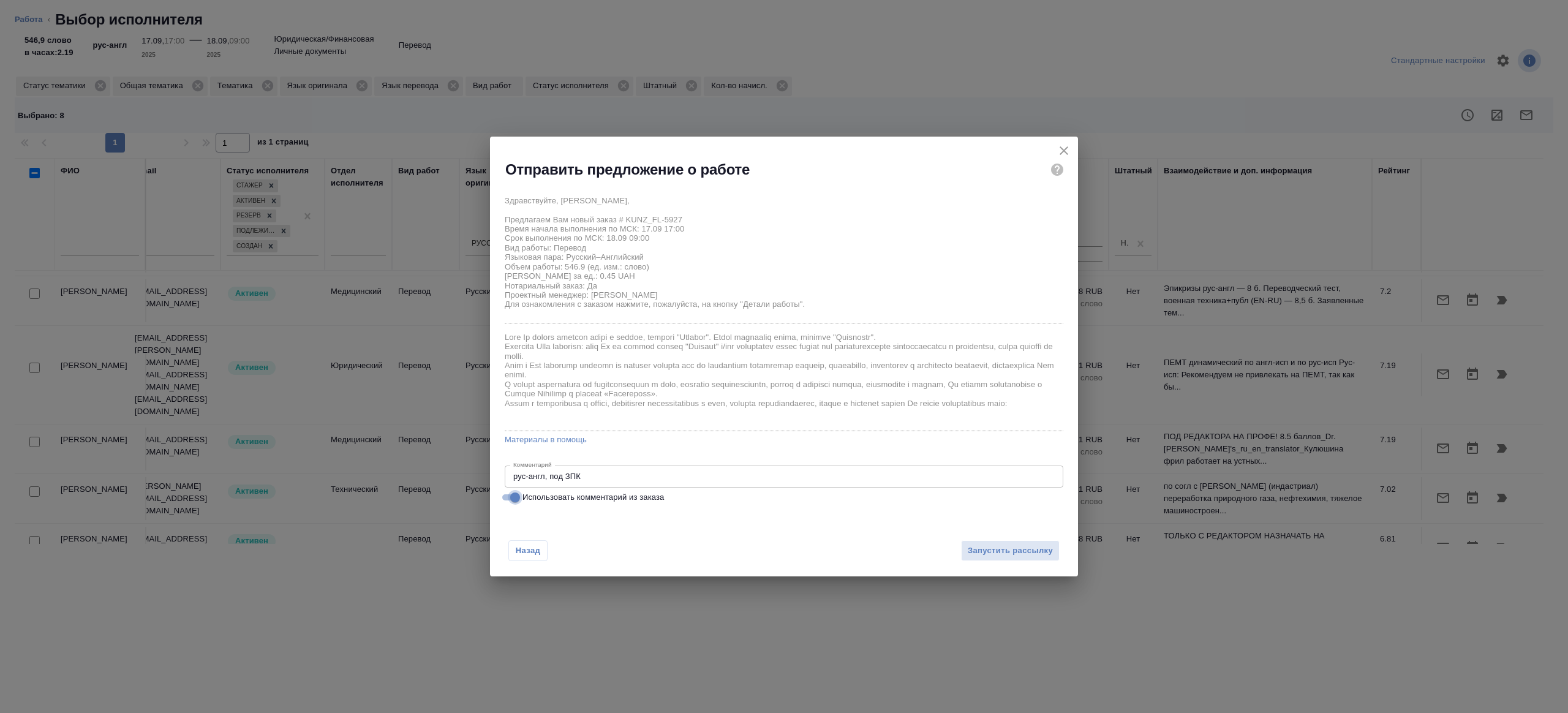
checkbox input "false"
click at [541, 478] on textarea at bounding box center [783, 475] width 541 height 9
type textarea "будет в смарткате"
click at [1001, 554] on span "Запустить рассылку" at bounding box center [1010, 551] width 85 height 14
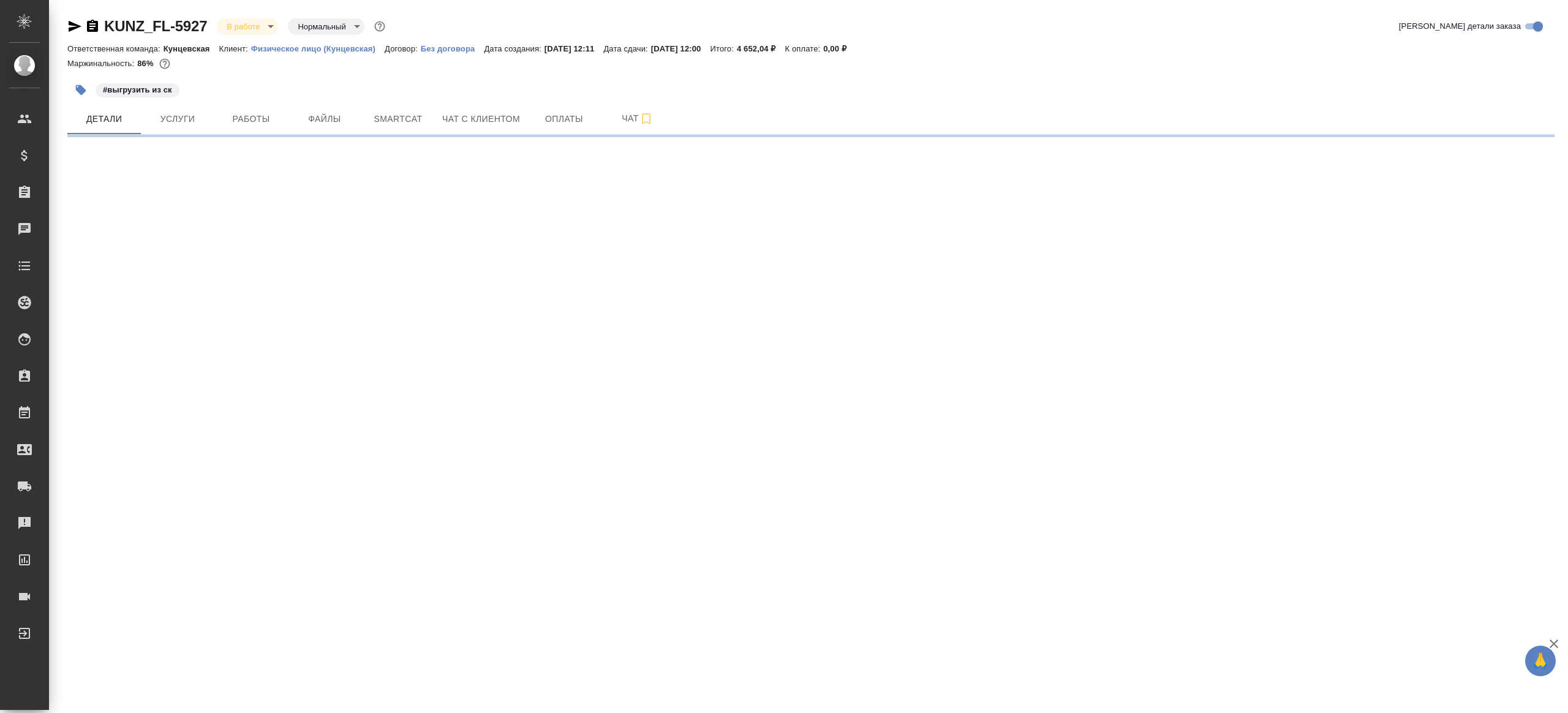
select select "RU"
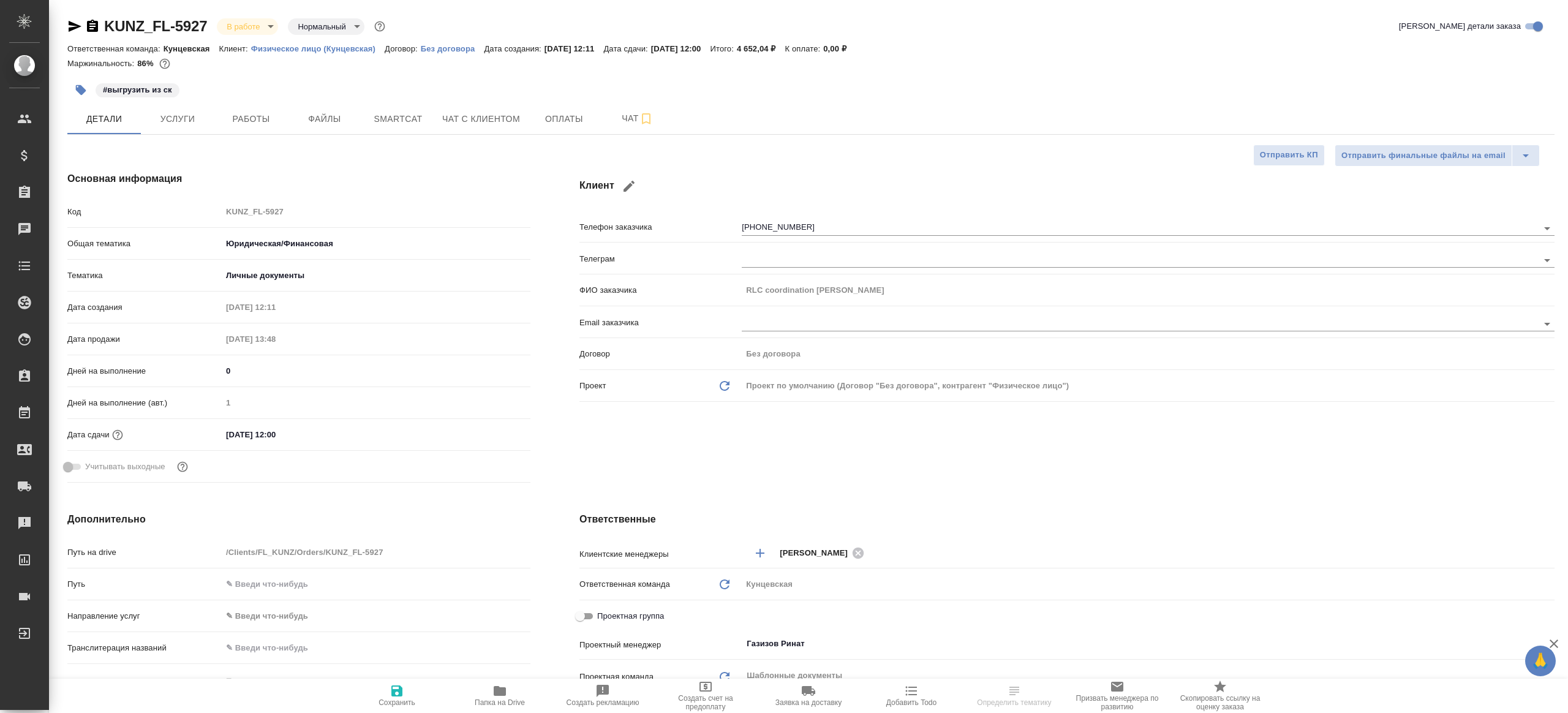
type textarea "x"
click at [236, 107] on button "Работы" at bounding box center [251, 119] width 73 height 31
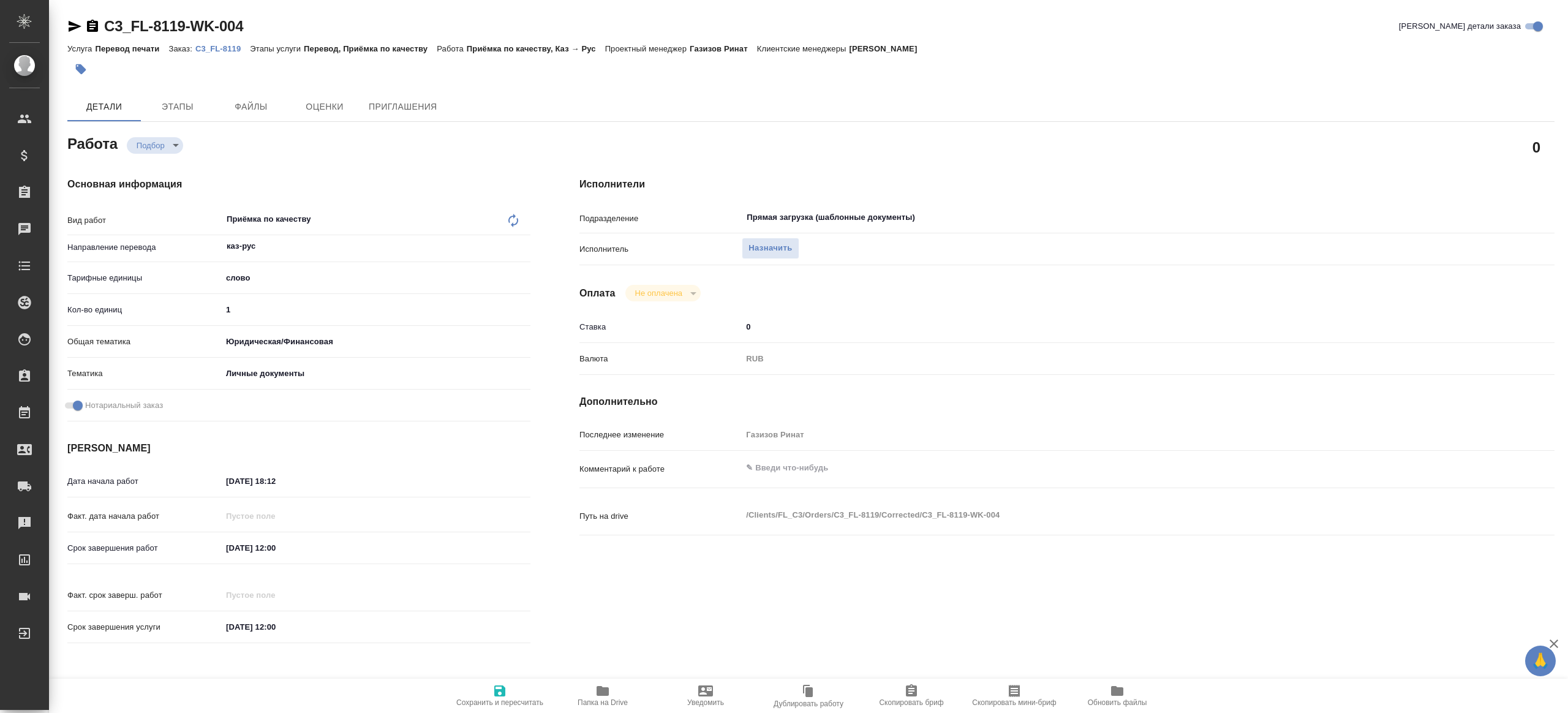
type textarea "x"
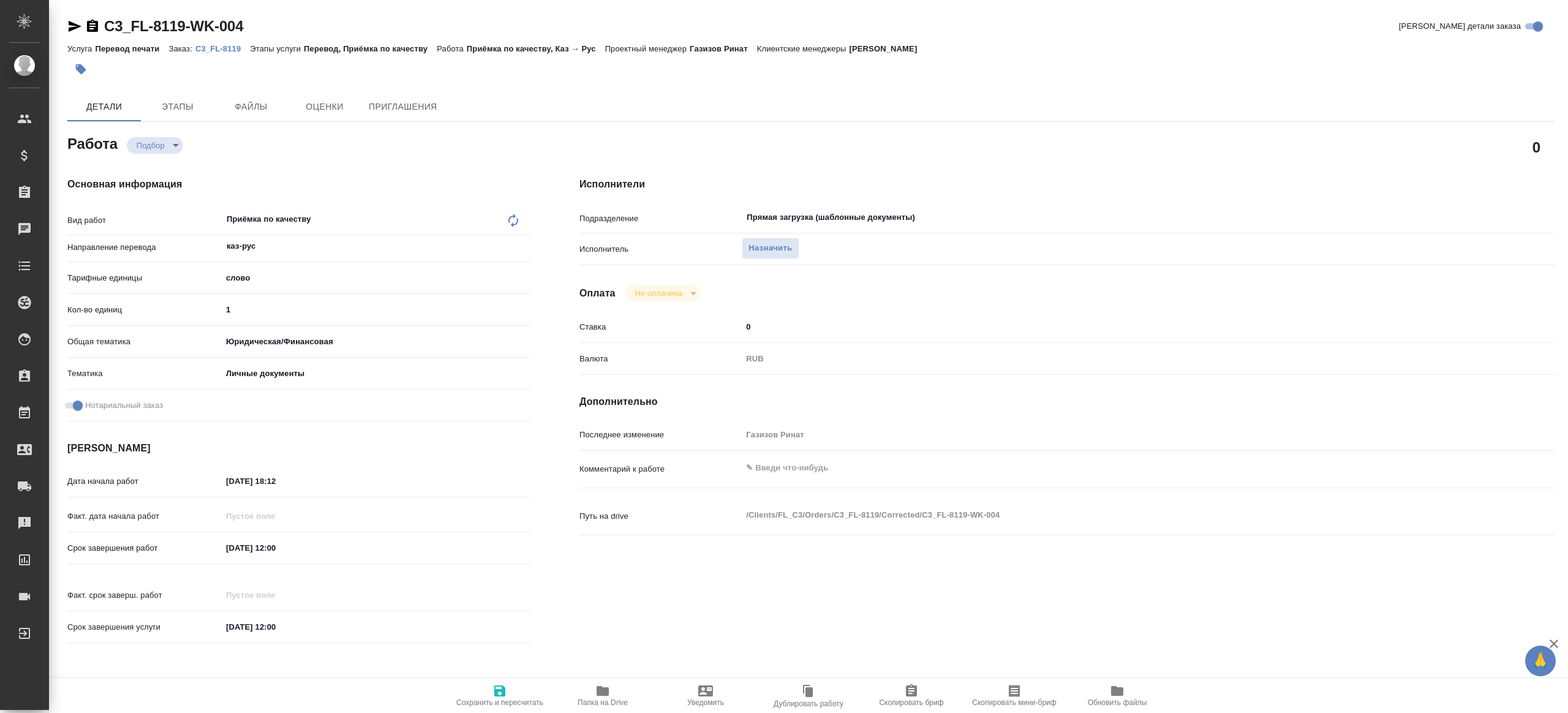
type textarea "x"
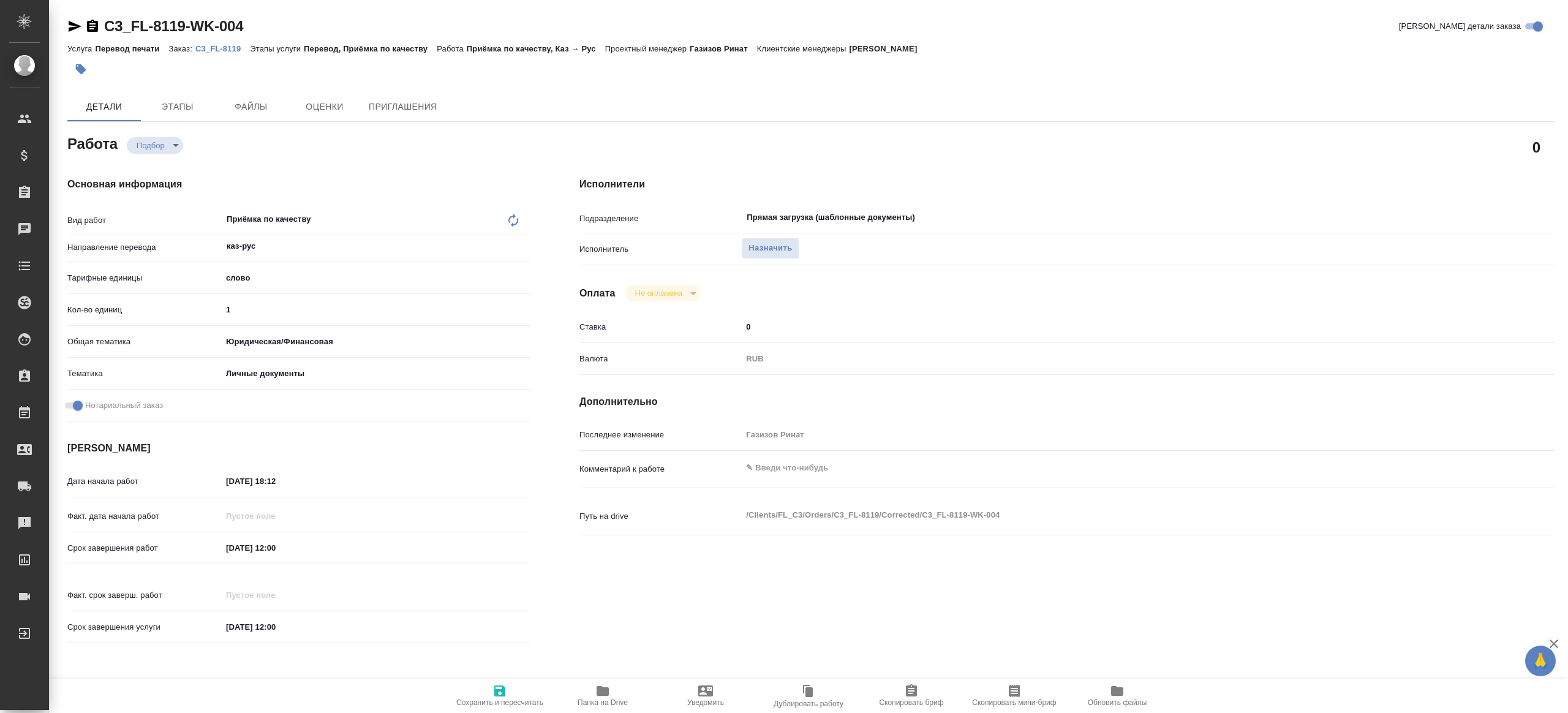
type textarea "x"
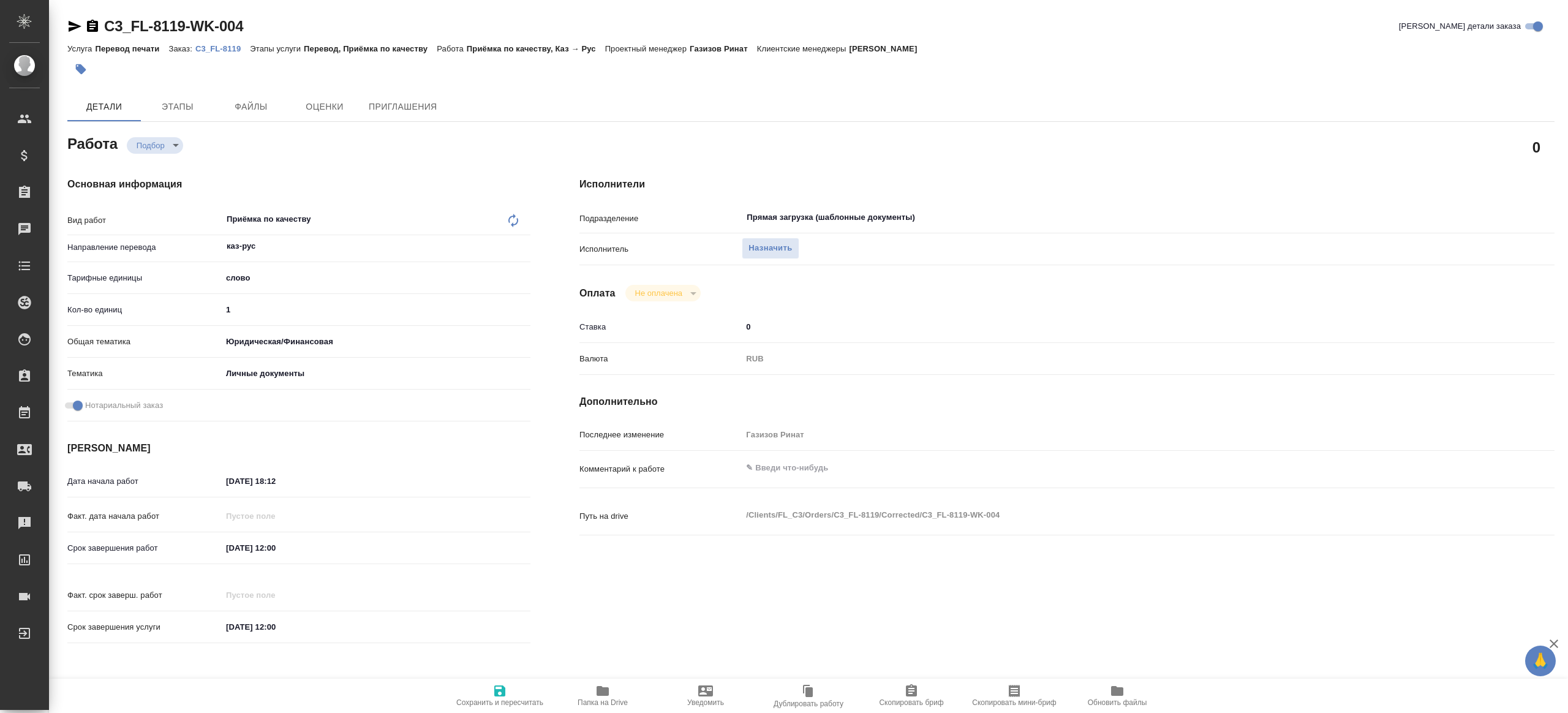
type textarea "x"
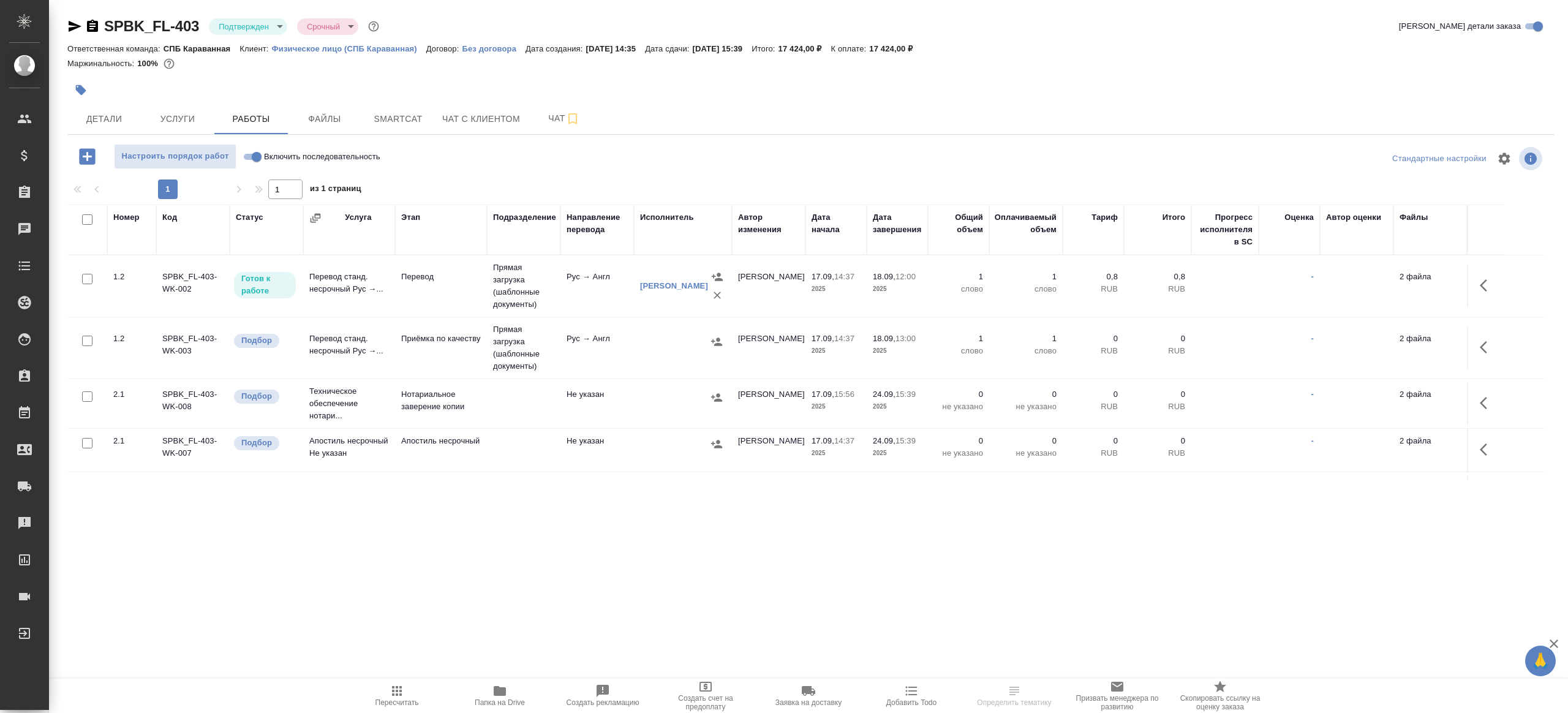
click at [259, 158] on input "Включить последовательность" at bounding box center [256, 156] width 45 height 15
checkbox input "true"
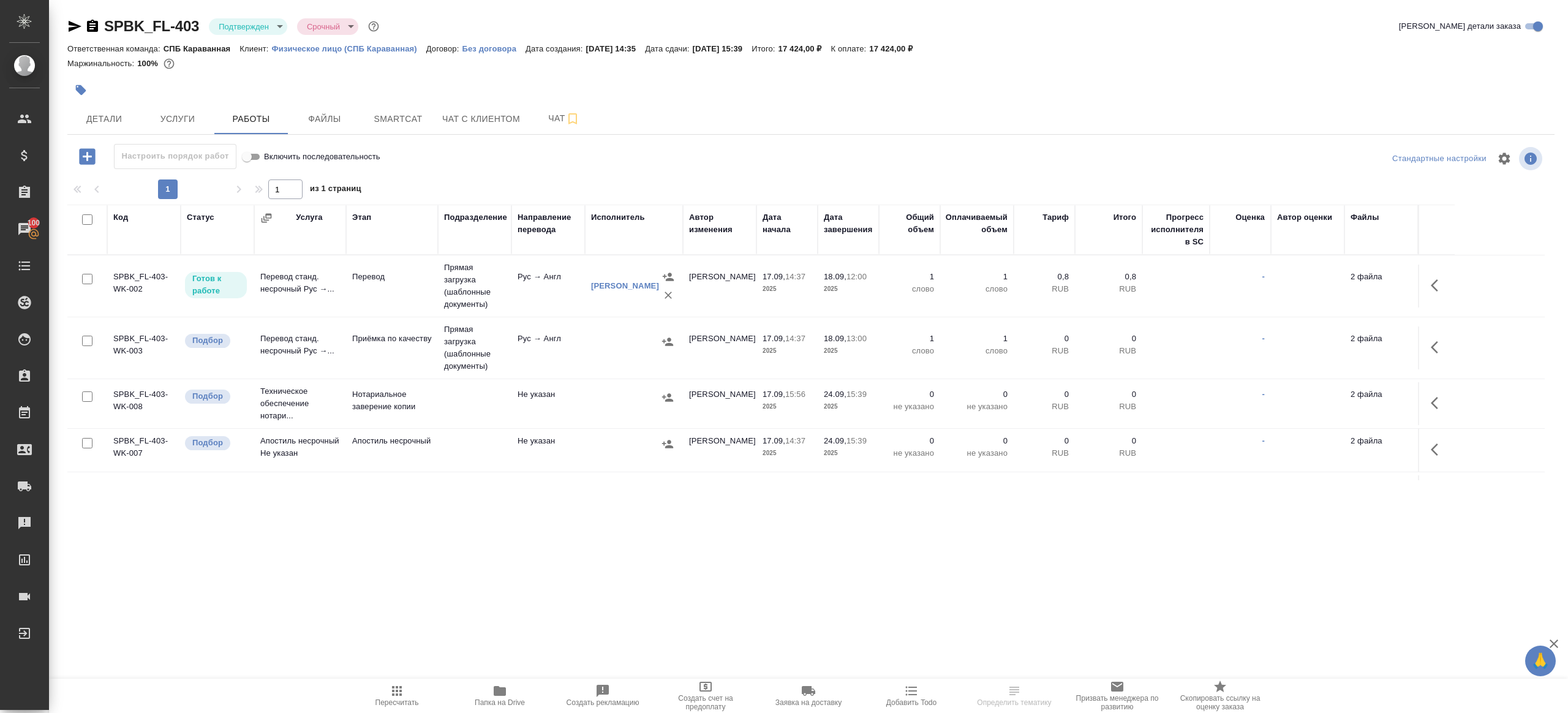
click at [258, 25] on body "🙏 .cls-1 fill:#fff; AWATERA [PERSON_NAME] Клиенты Спецификации Заказы 100 Чаты …" at bounding box center [784, 356] width 1568 height 713
click at [272, 136] on li "В работе" at bounding box center [264, 129] width 112 height 21
